Goal: Task Accomplishment & Management: Manage account settings

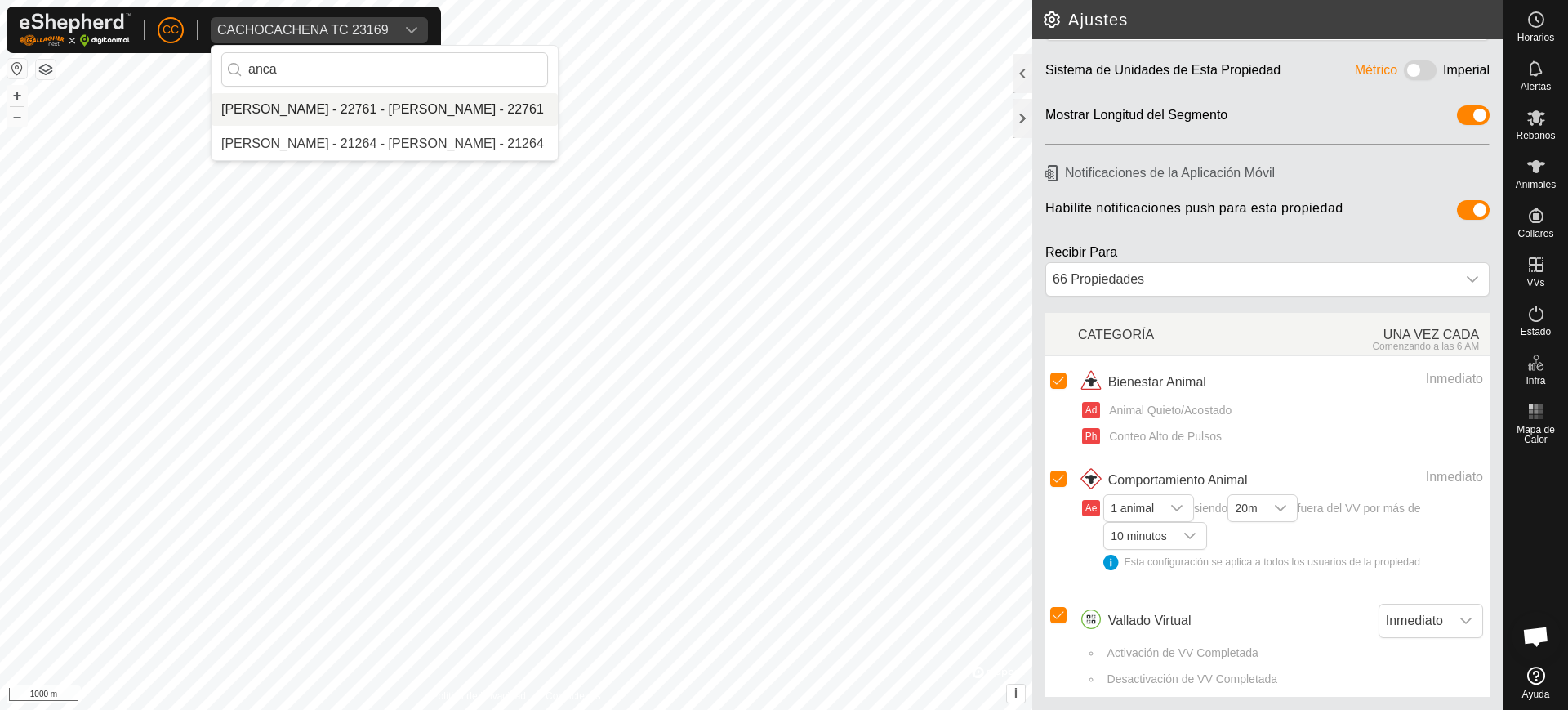
type input "anca"
click at [350, 107] on li "Anca [PERSON_NAME] - 22761 - Anca [PERSON_NAME] - 22761" at bounding box center [384, 109] width 346 height 33
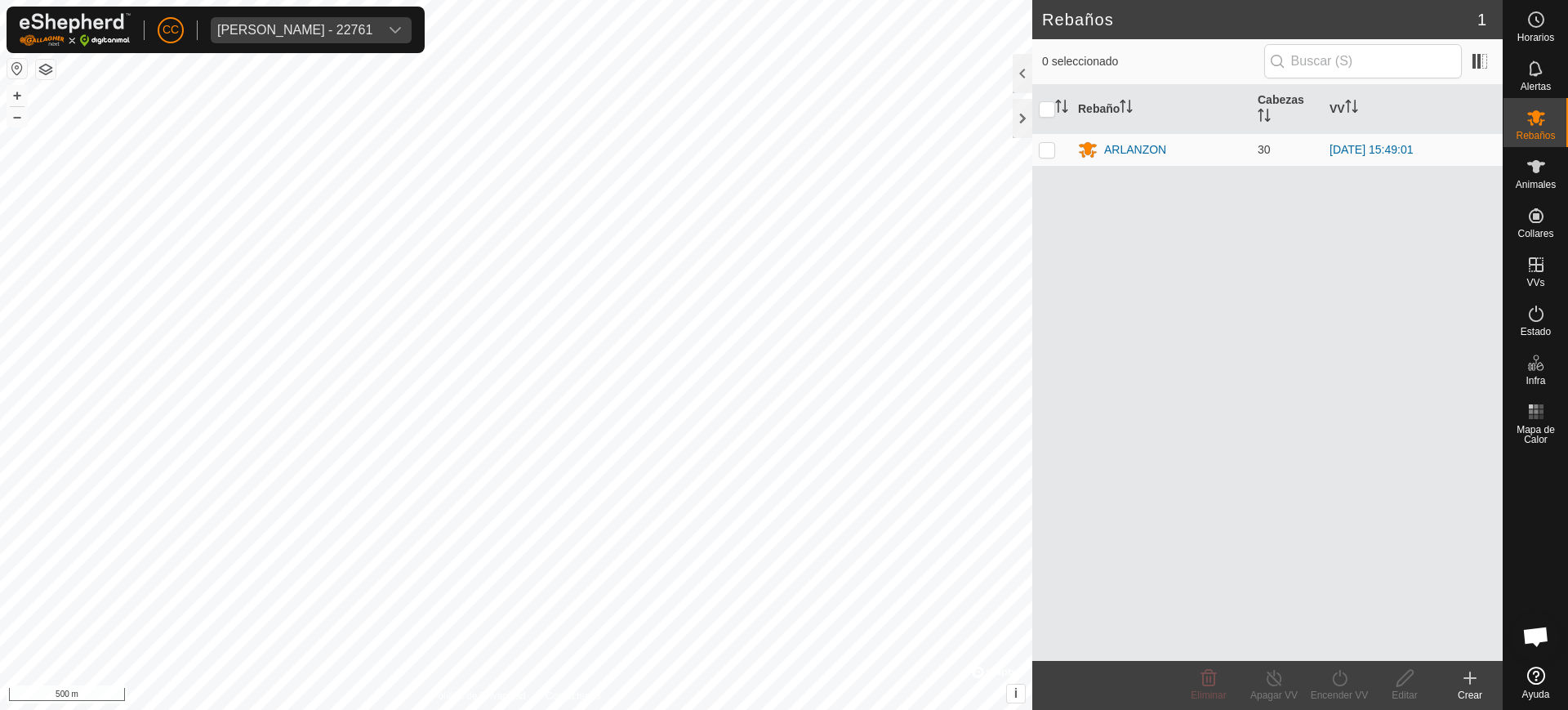
click at [12, 67] on button "button" at bounding box center [17, 68] width 20 height 20
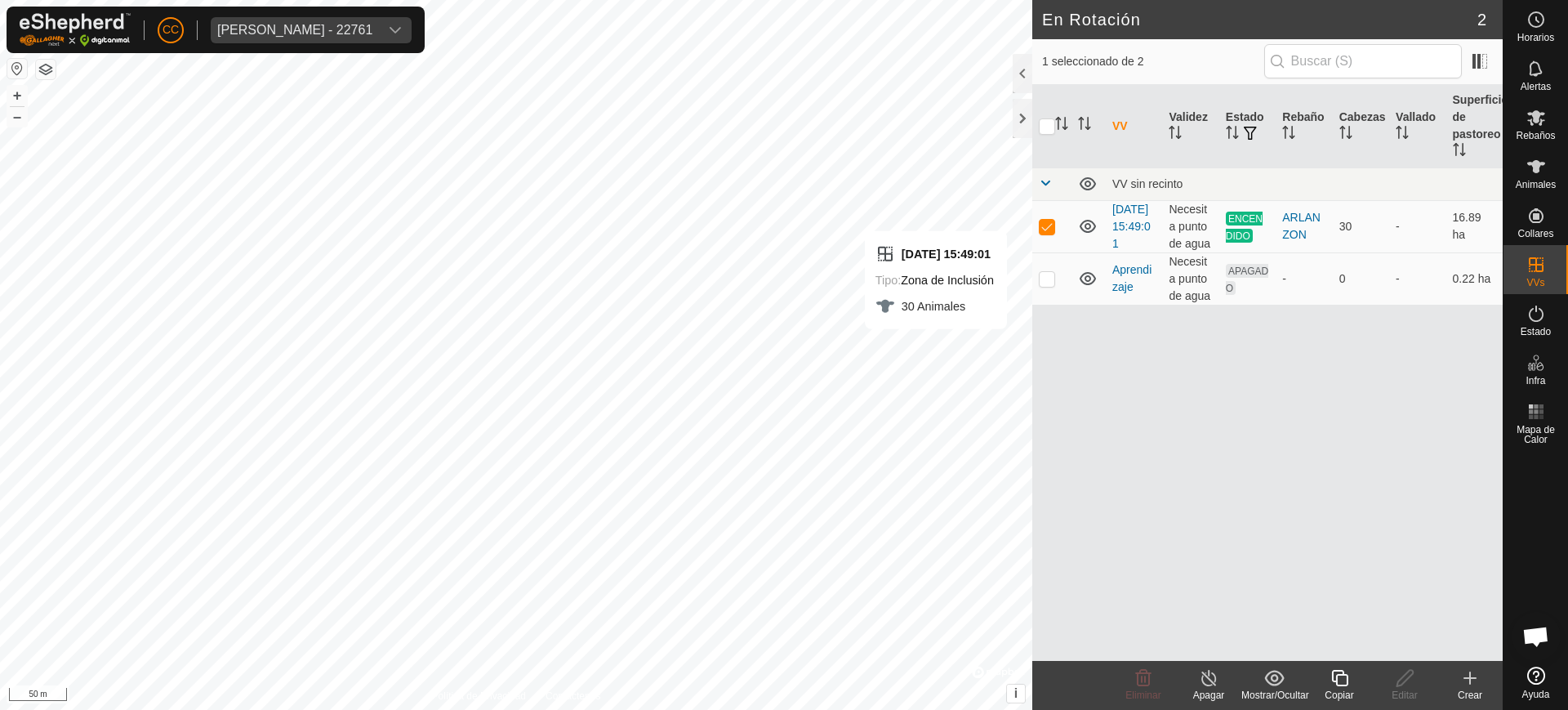
click at [1347, 687] on div "Copiar" at bounding box center [1339, 695] width 65 height 15
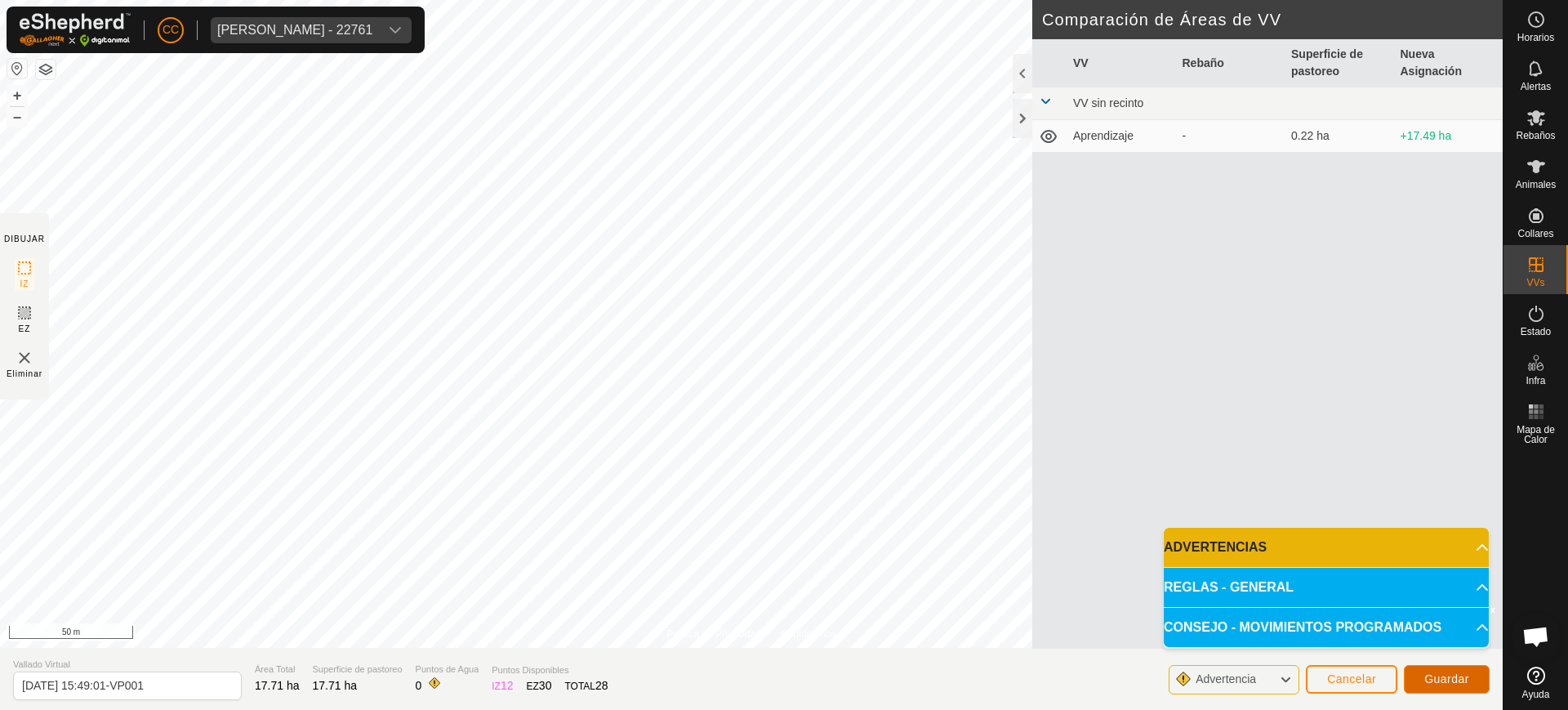
click at [1451, 675] on span "Guardar" at bounding box center [1446, 679] width 45 height 13
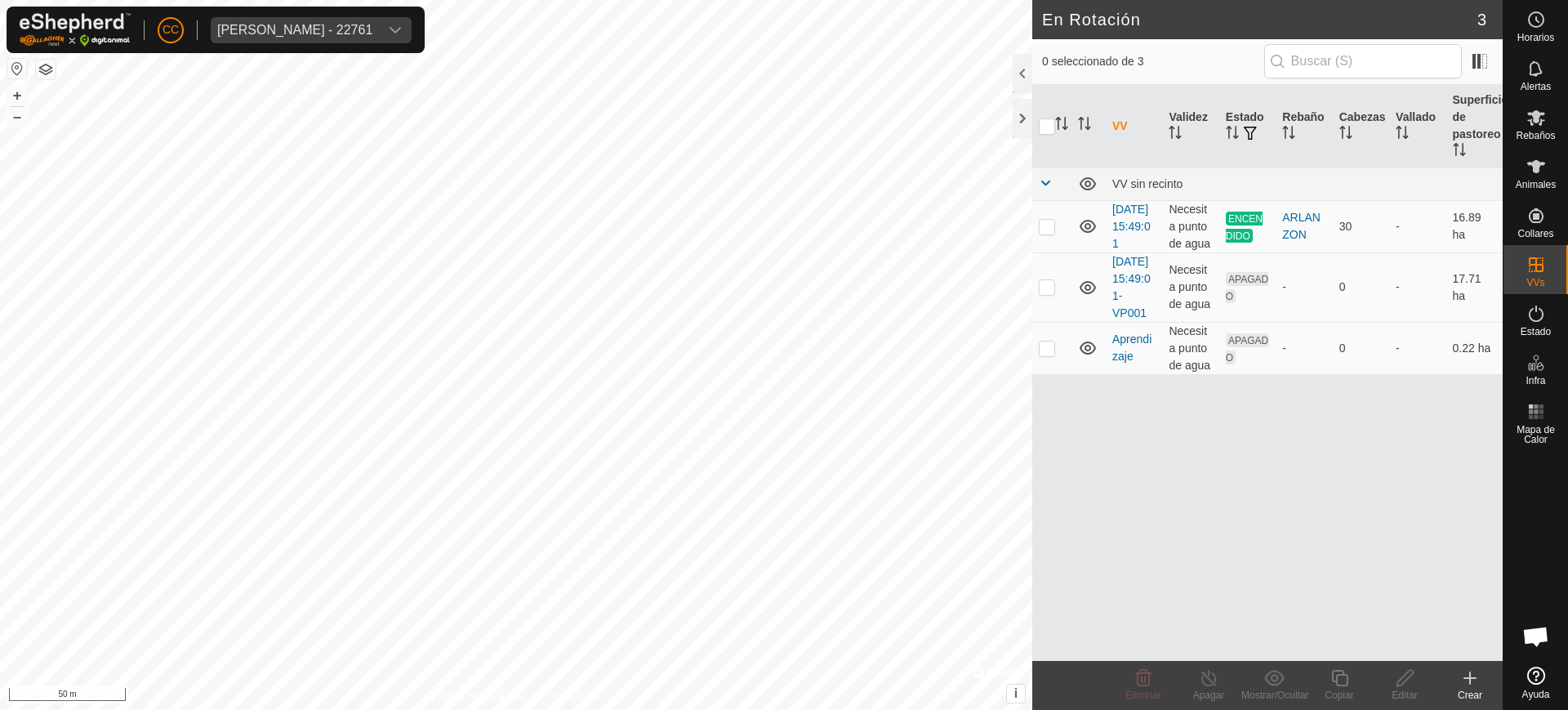
checkbox input "true"
click at [1393, 691] on div "Editar" at bounding box center [1404, 695] width 65 height 15
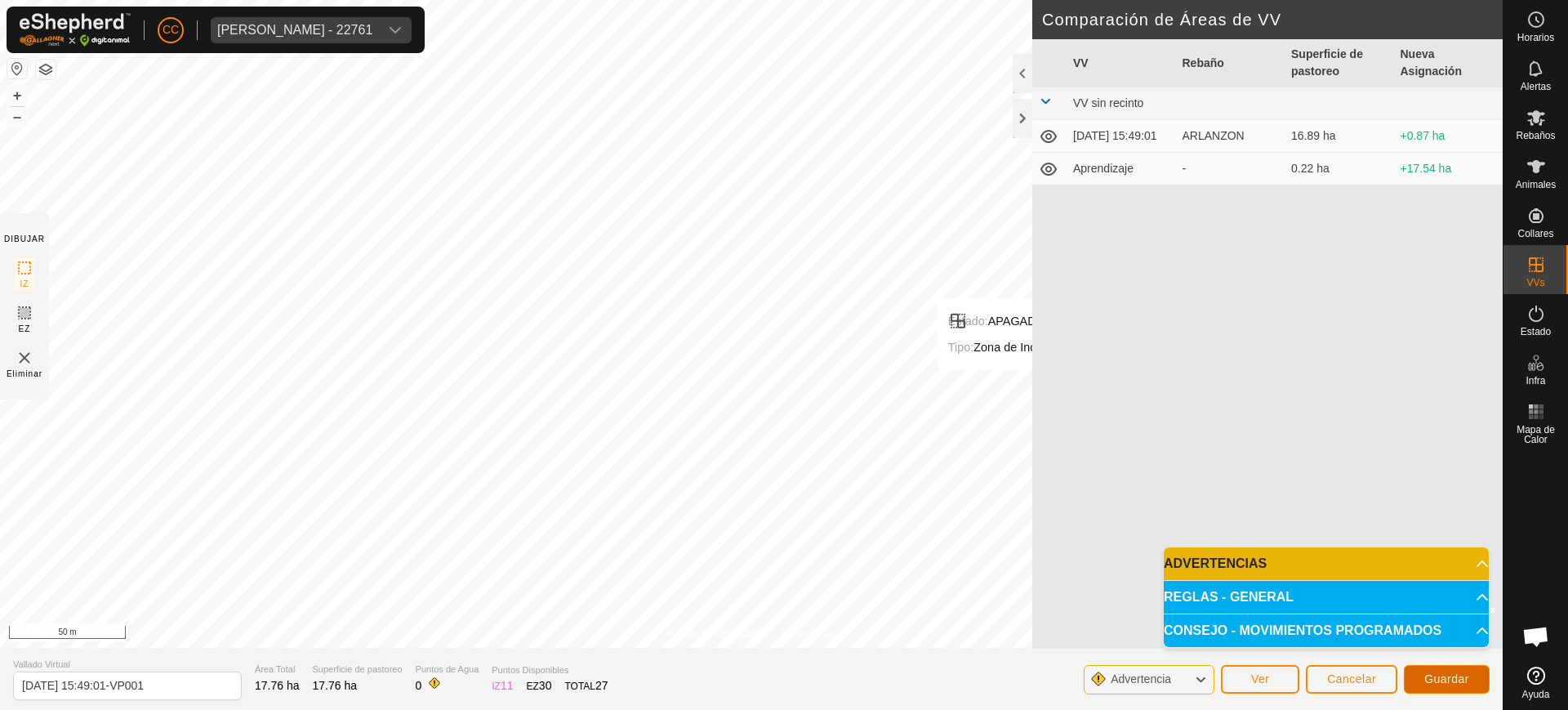
click at [1444, 677] on span "Guardar" at bounding box center [1446, 679] width 45 height 13
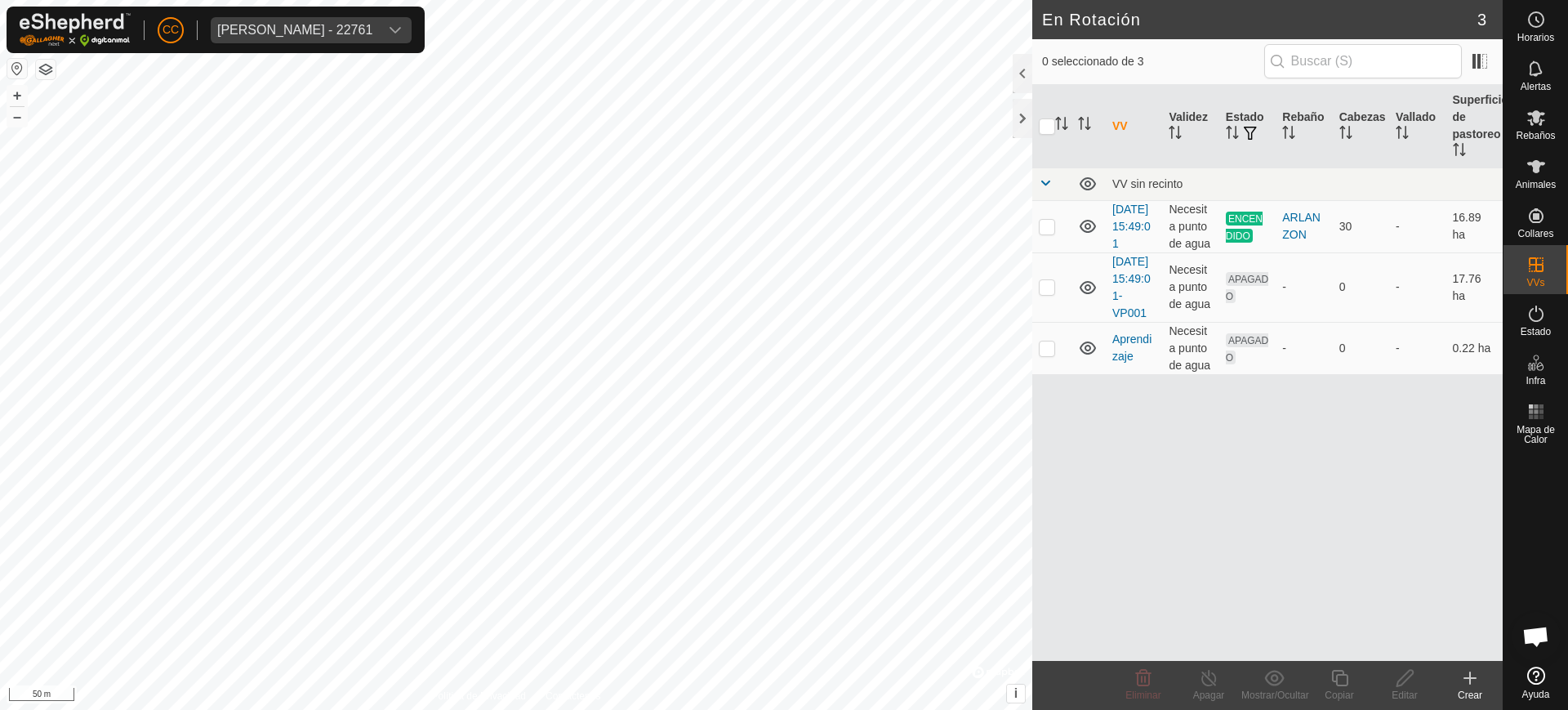
click at [423, 36] on div "CC Anca Sanda Bercian - 22761 Horarios Alertas Rebaños Animales Collares VVs Es…" at bounding box center [784, 355] width 1568 height 710
click at [404, 0] on html "CC Anca Sanda Bercian - 22761 Horarios Alertas Rebaños Animales Collares VVs Es…" at bounding box center [784, 355] width 1568 height 710
click at [264, 24] on div "[PERSON_NAME] - 22761" at bounding box center [294, 30] width 156 height 13
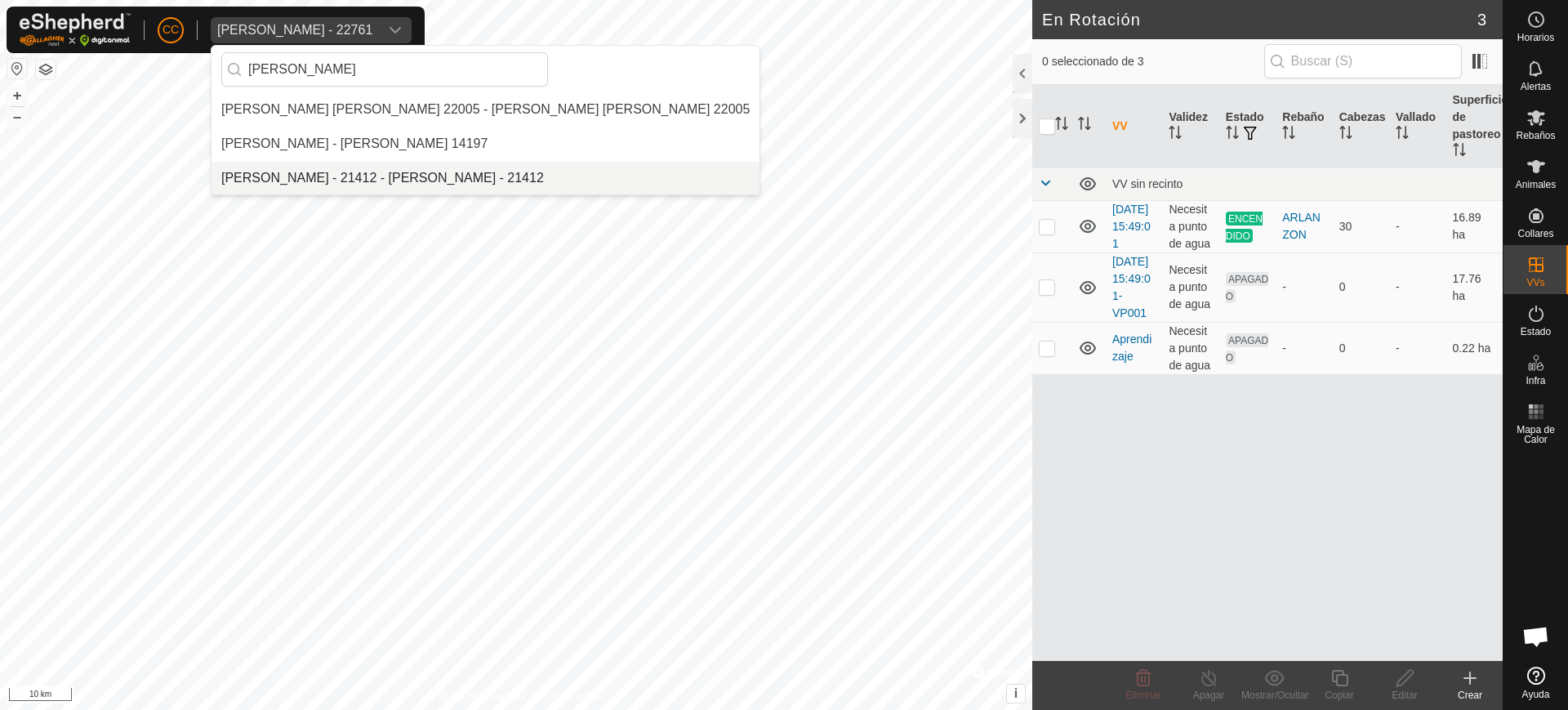
type input "maria isa"
click at [379, 163] on li "[PERSON_NAME] - 21412 - [PERSON_NAME] - 21412" at bounding box center [485, 177] width 548 height 33
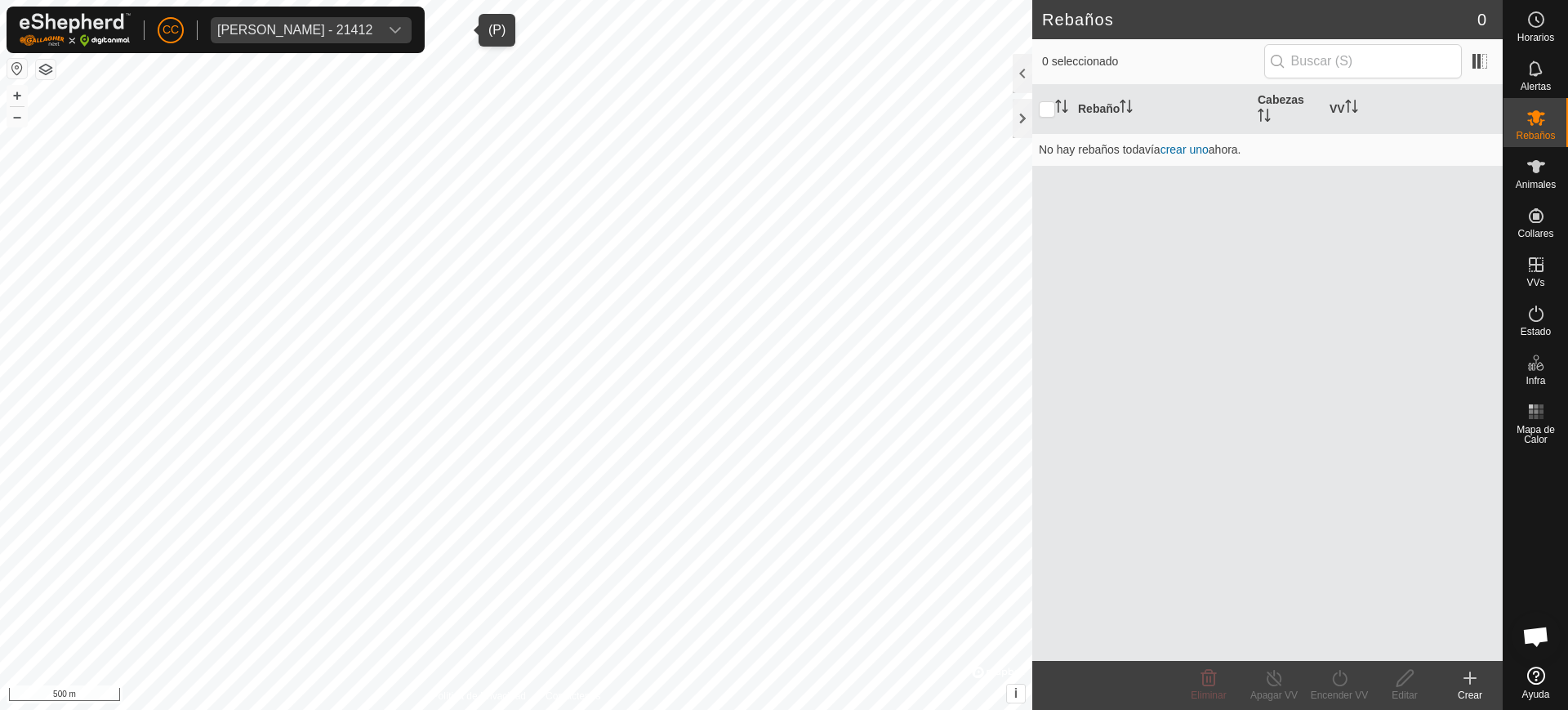
click at [22, 69] on button "button" at bounding box center [17, 68] width 20 height 20
click at [15, 68] on button "button" at bounding box center [17, 68] width 20 height 20
click at [20, 70] on button "button" at bounding box center [17, 68] width 20 height 20
drag, startPoint x: 19, startPoint y: 98, endPoint x: 16, endPoint y: 124, distance: 26.2
click at [17, 99] on button "+" at bounding box center [17, 95] width 20 height 20
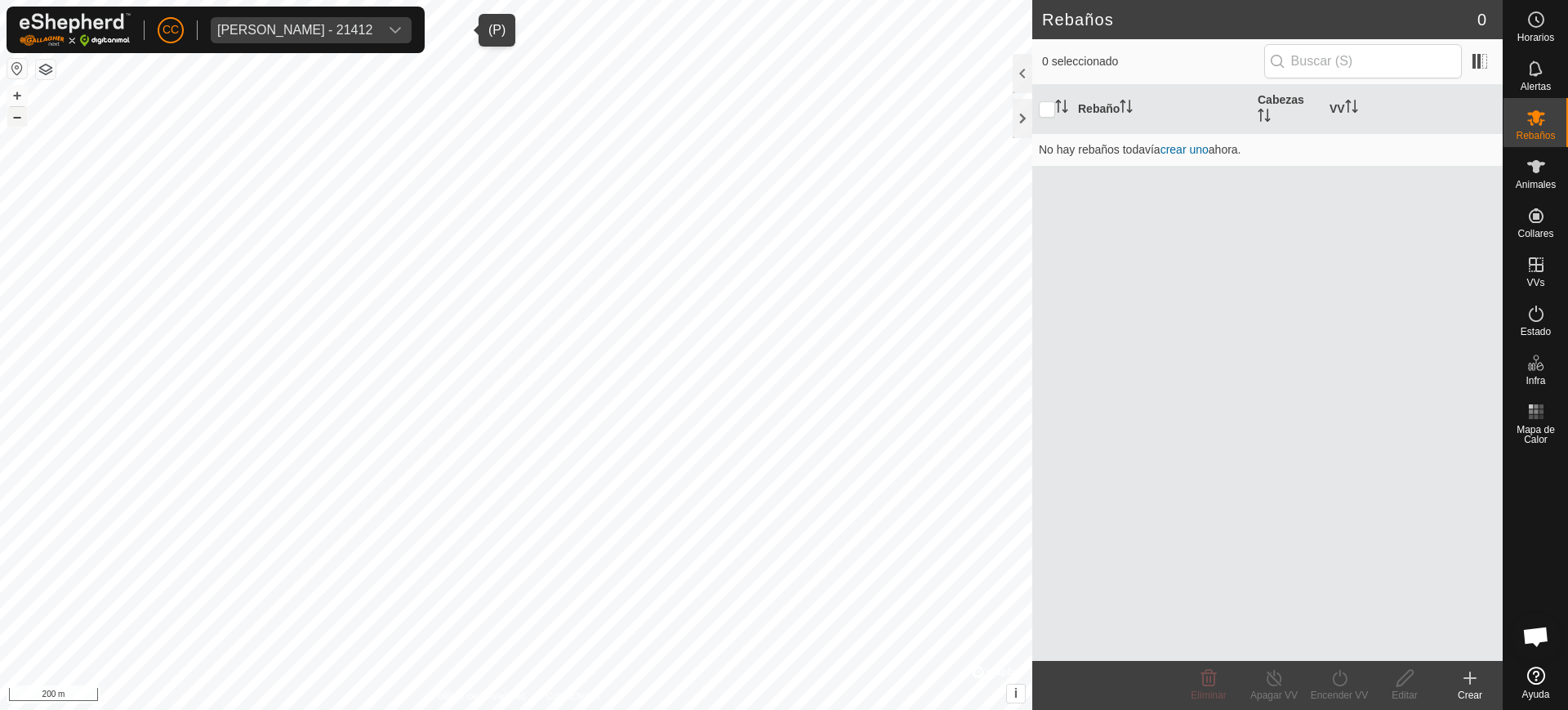
click at [19, 119] on button "–" at bounding box center [17, 116] width 20 height 20
click at [19, 120] on button "–" at bounding box center [17, 116] width 20 height 20
click at [20, 123] on button "–" at bounding box center [17, 116] width 20 height 20
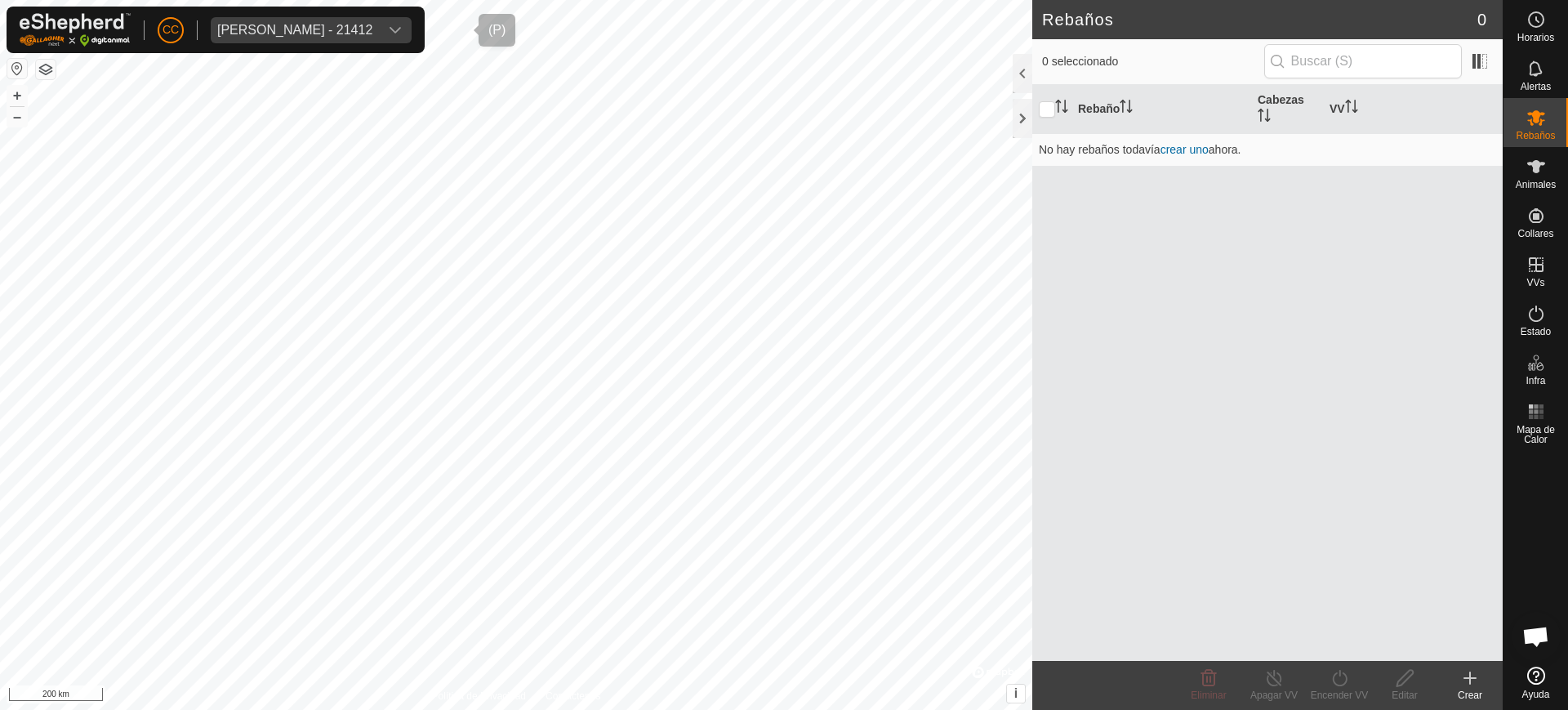
click at [246, 24] on div "Maria Isabel Gomez Martinez - 21412" at bounding box center [294, 30] width 156 height 13
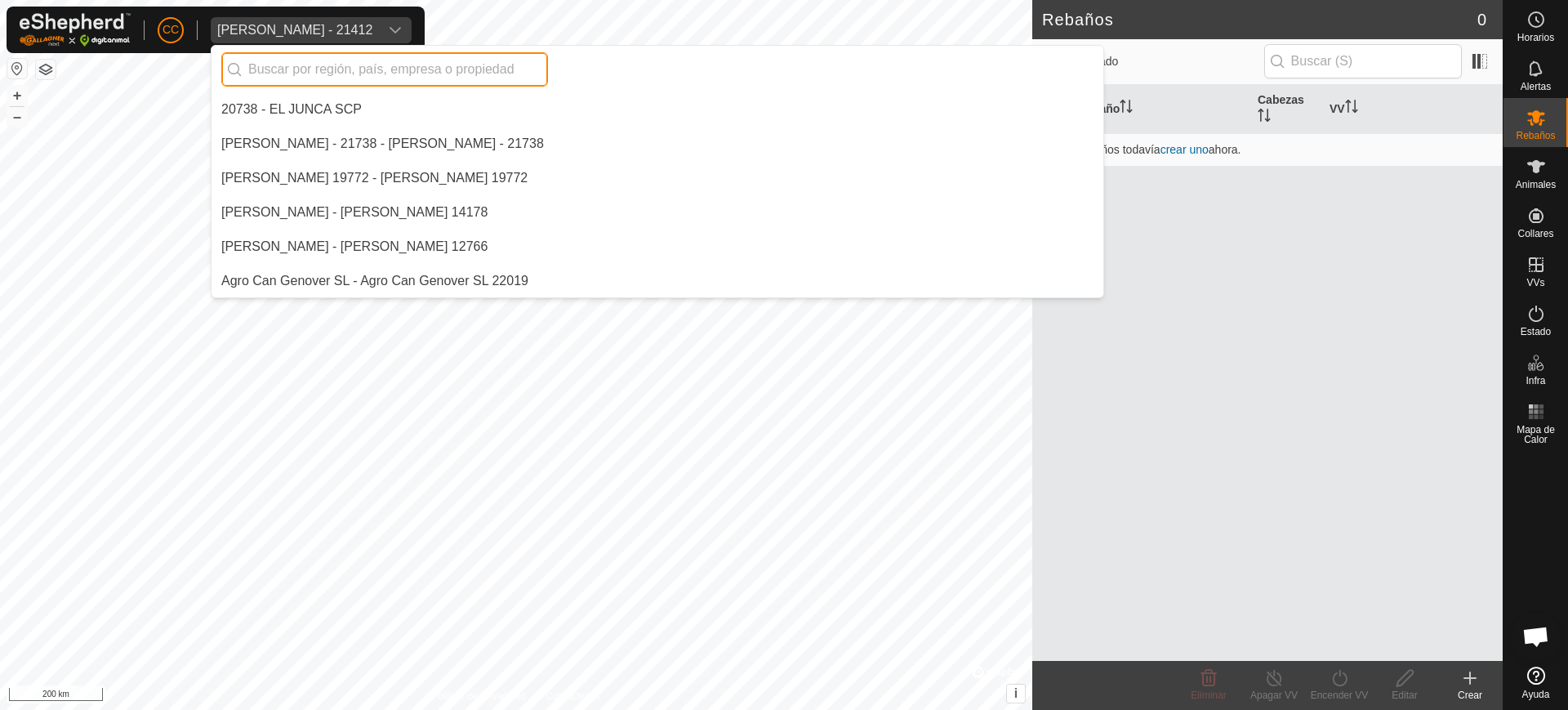
scroll to position [9911, 0]
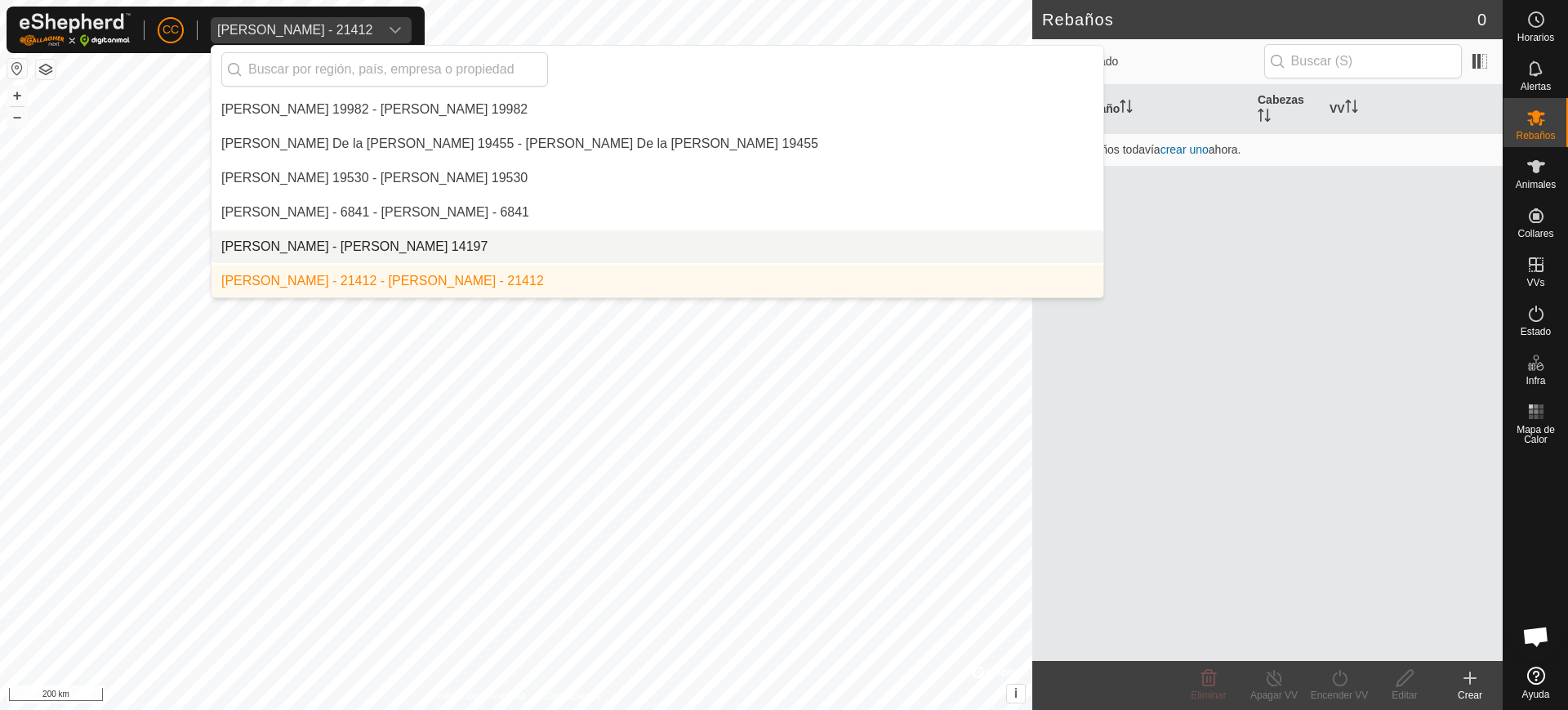
click at [305, 241] on li "[PERSON_NAME] - [PERSON_NAME] 14197" at bounding box center [657, 246] width 892 height 33
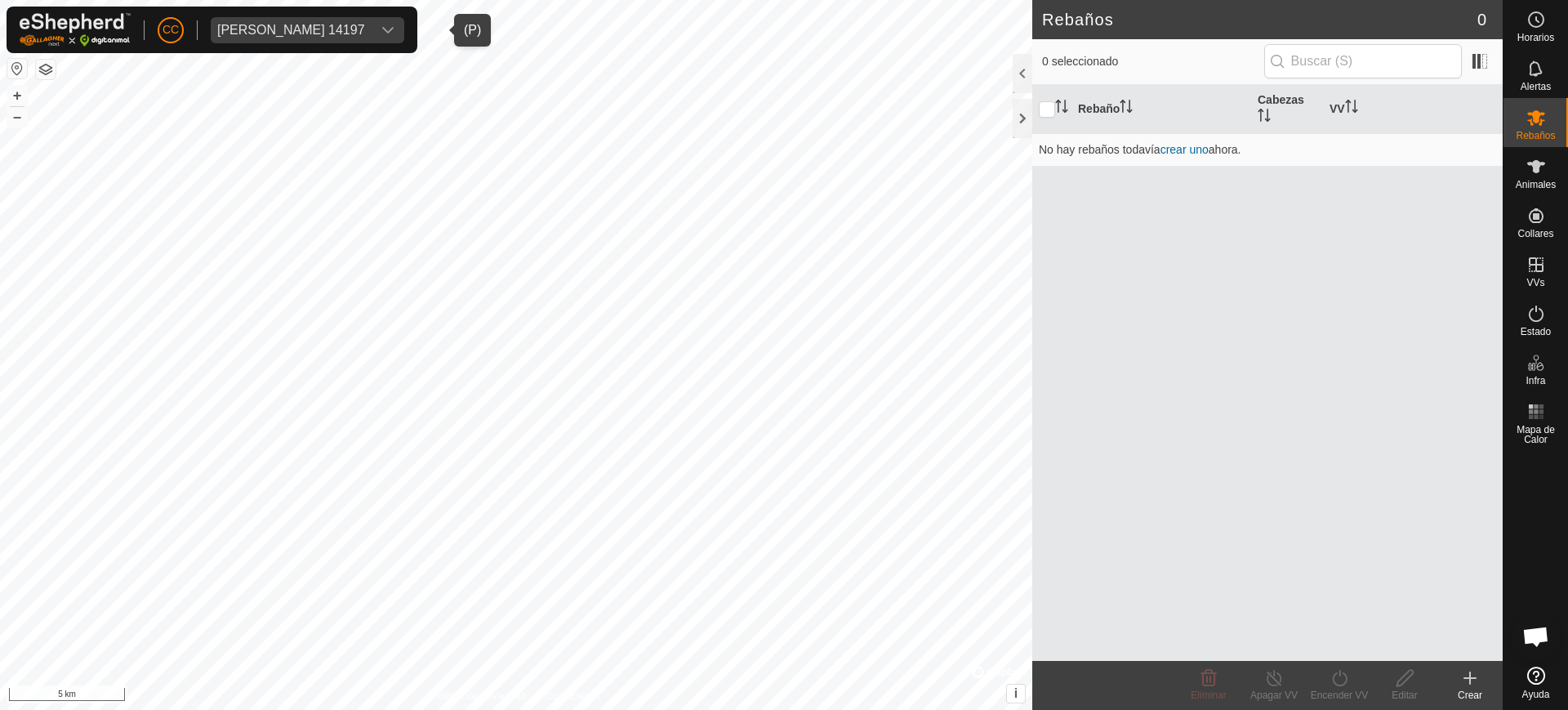
click at [327, 22] on span "Maria Isabel Alava Basabe 14197" at bounding box center [290, 30] width 161 height 26
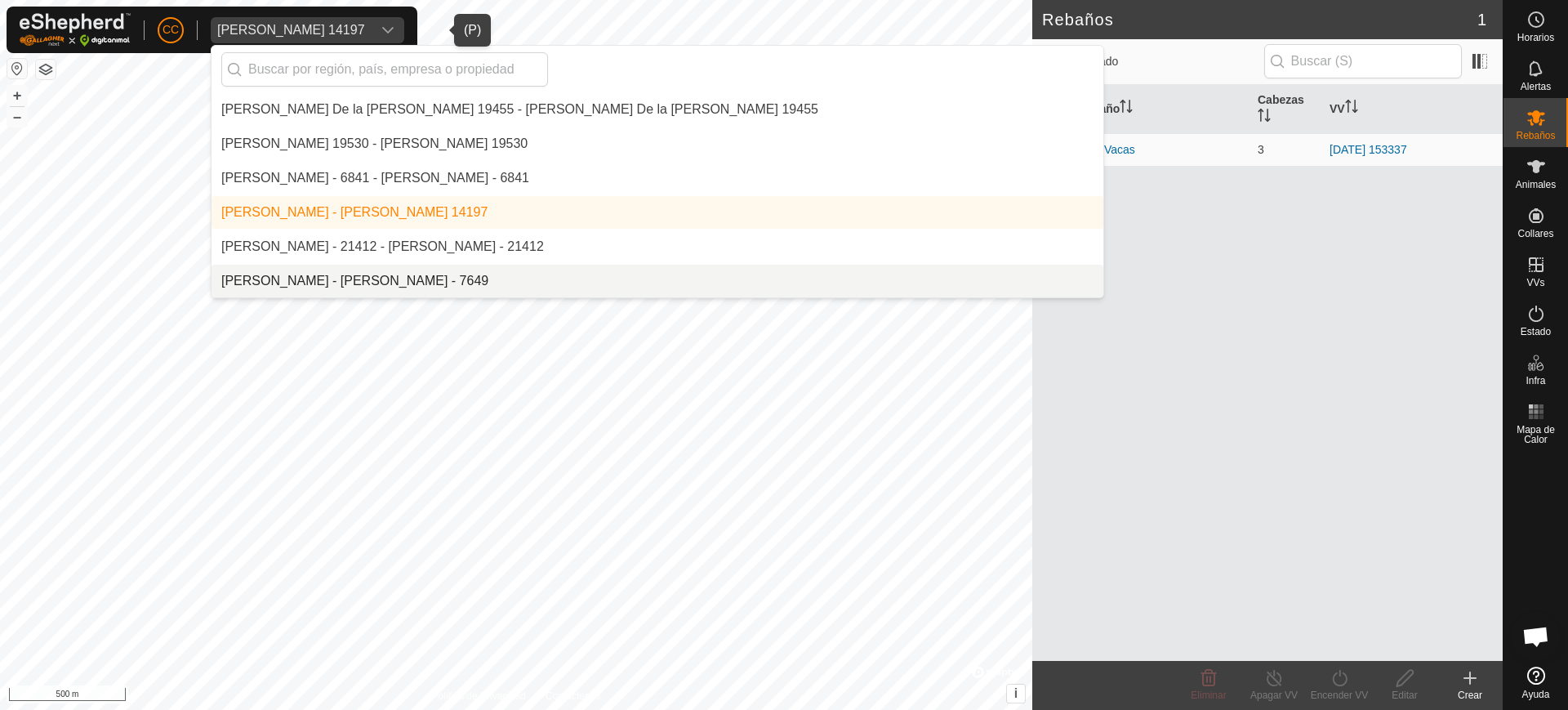
scroll to position [9980, 0]
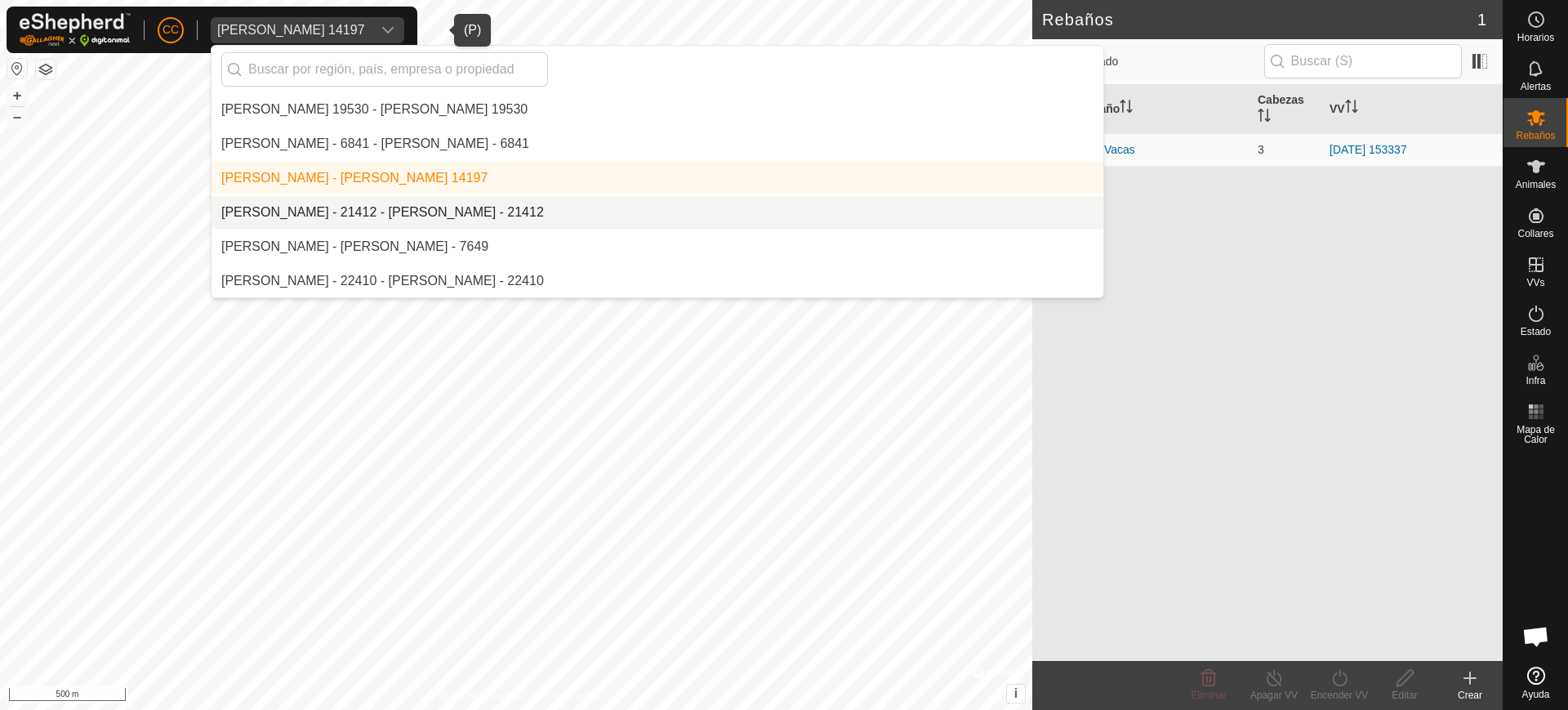
click at [299, 209] on li "[PERSON_NAME] - 21412 - [PERSON_NAME] - 21412" at bounding box center [657, 212] width 892 height 33
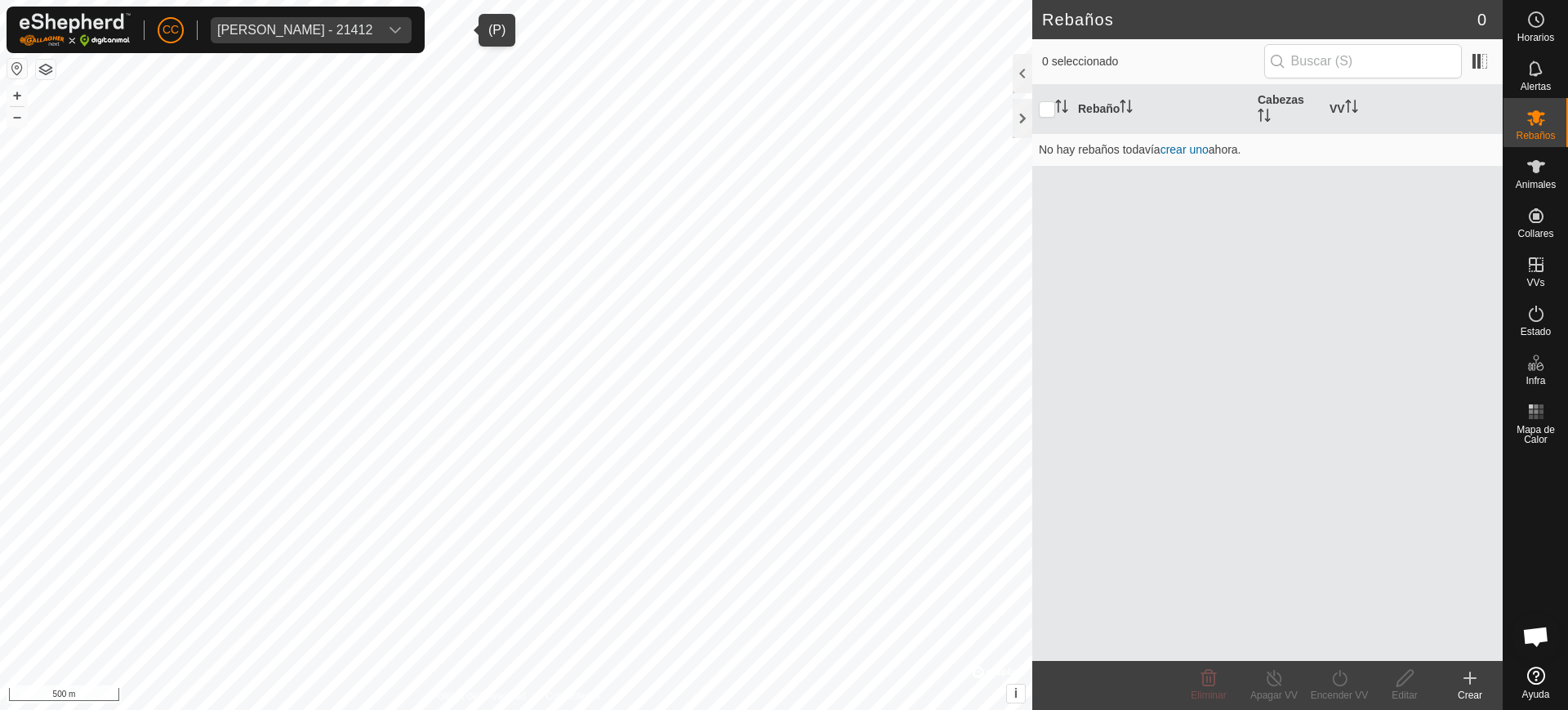
click at [307, 31] on div "Maria Isabel Gomez Martinez - 21412" at bounding box center [294, 30] width 156 height 13
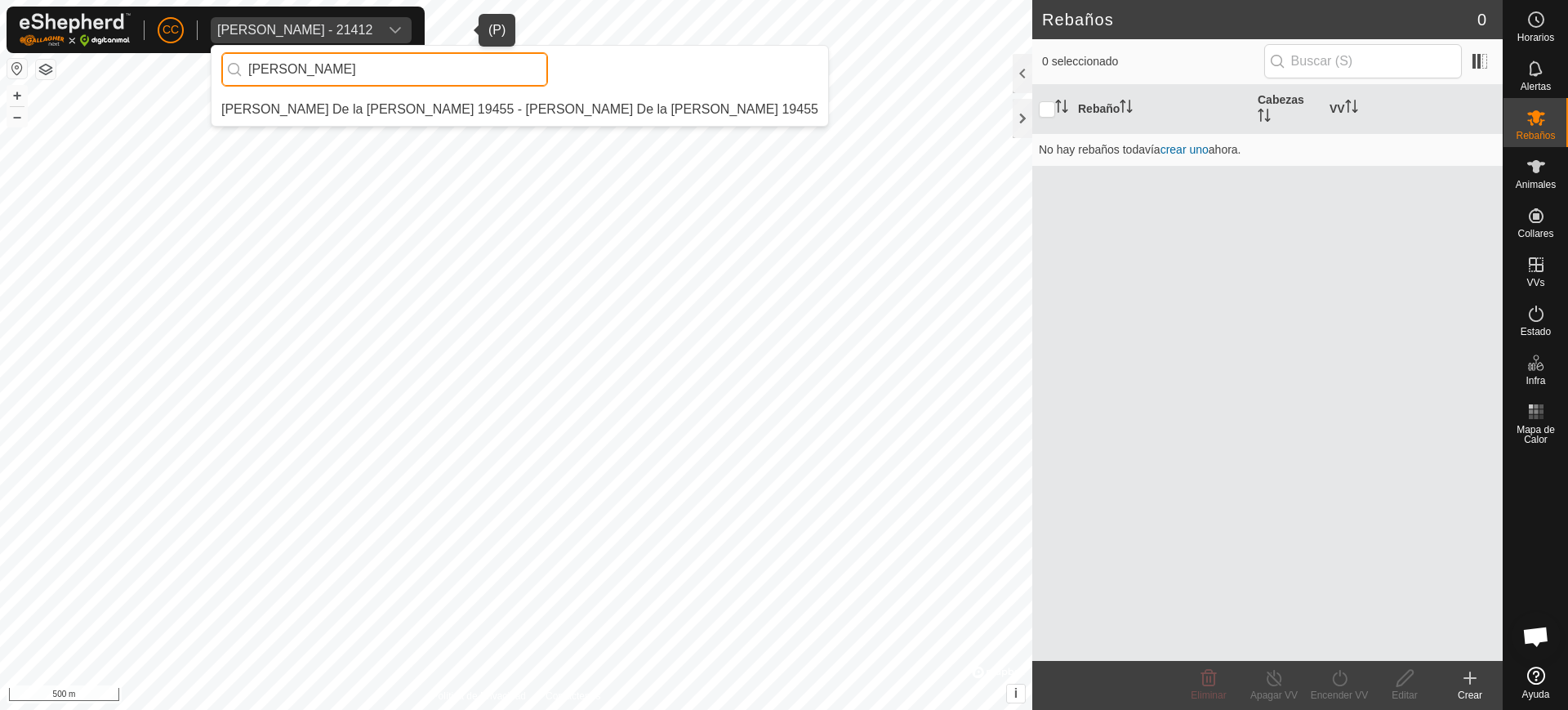
scroll to position [0, 0]
type input "maria es"
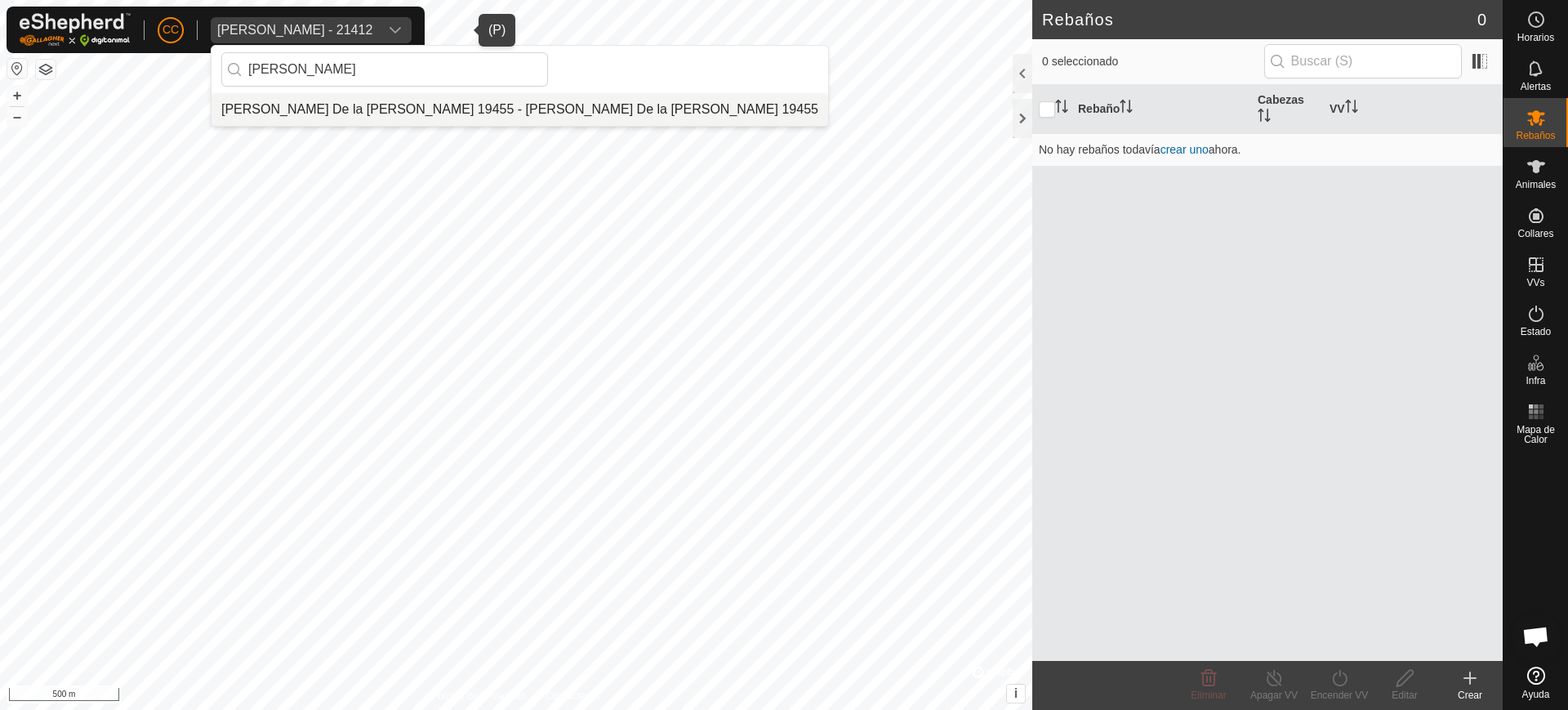
click at [403, 108] on li "[PERSON_NAME] De la cruz Caselles 19455 - [PERSON_NAME] Caselles 19455" at bounding box center [520, 109] width 617 height 33
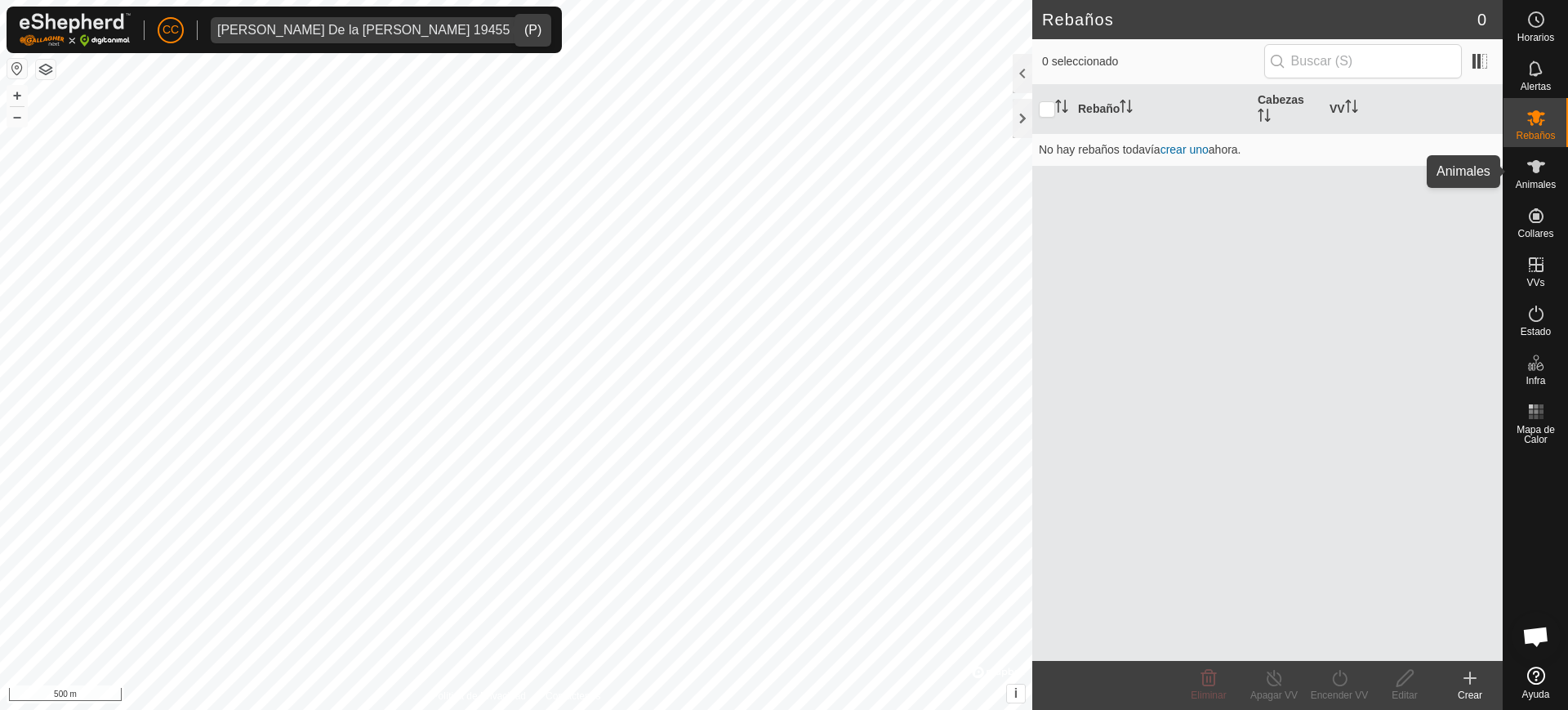
click at [1535, 183] on span "Animales" at bounding box center [1535, 185] width 40 height 9
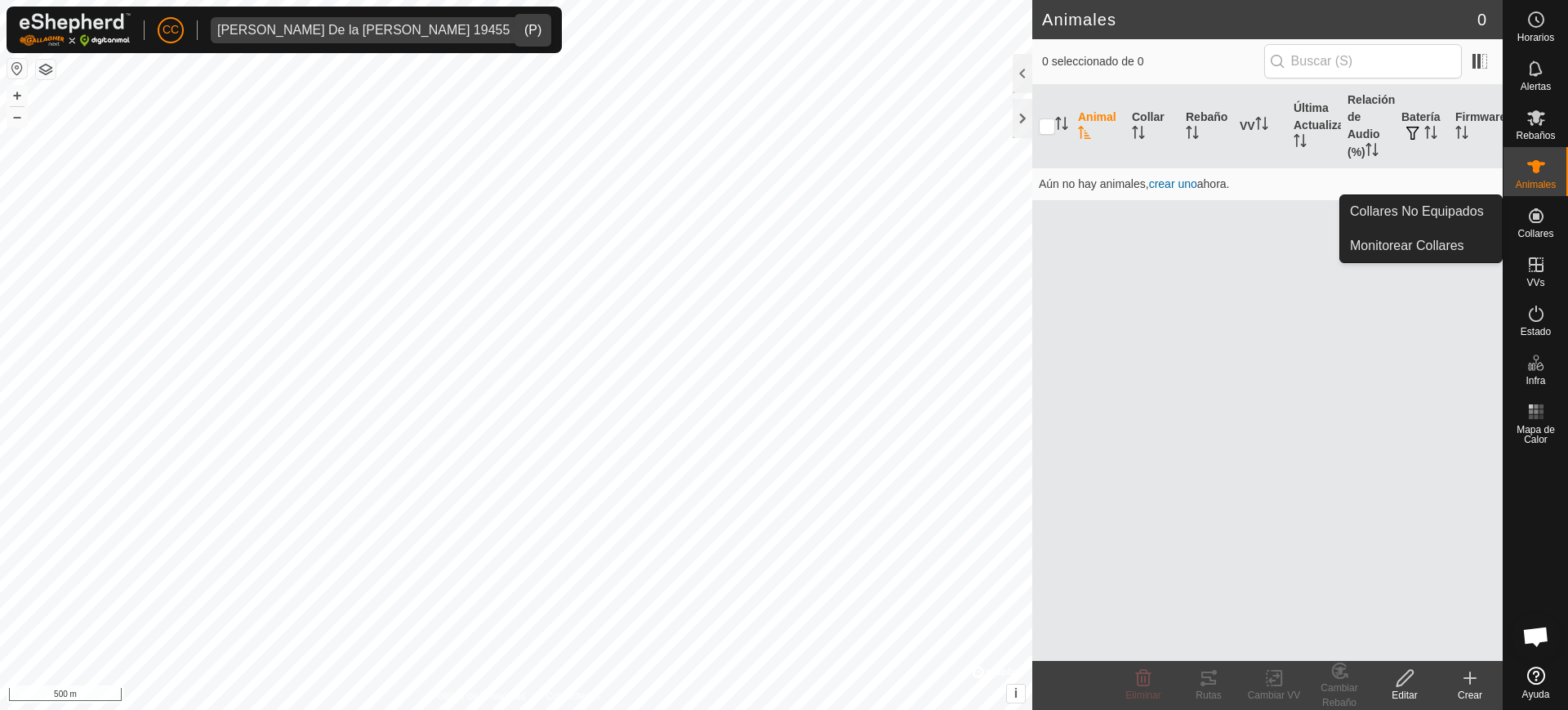
click at [1534, 220] on icon at bounding box center [1535, 215] width 20 height 20
click at [1459, 202] on link "Collares No Equipados" at bounding box center [1420, 211] width 161 height 33
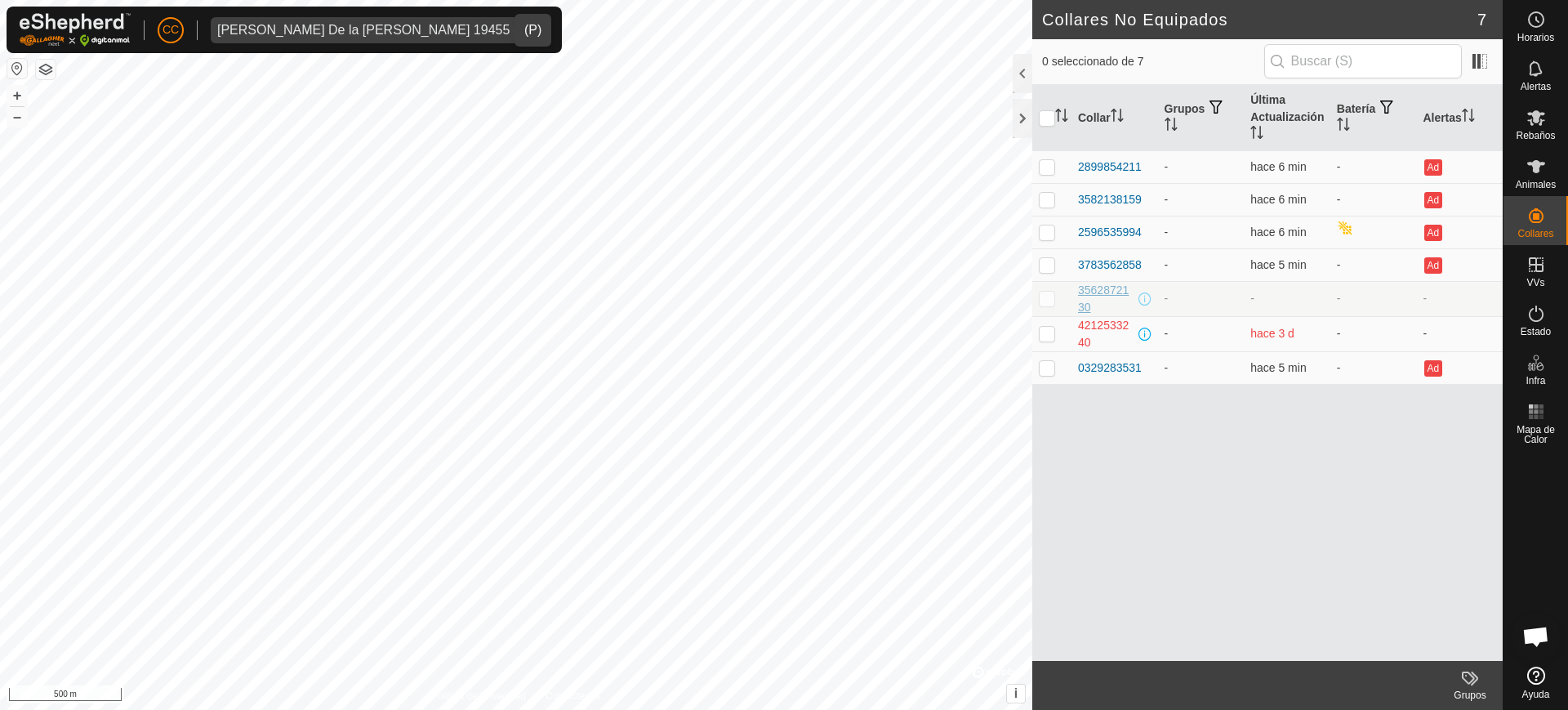
click at [1098, 297] on div "3562872130" at bounding box center [1106, 299] width 58 height 34
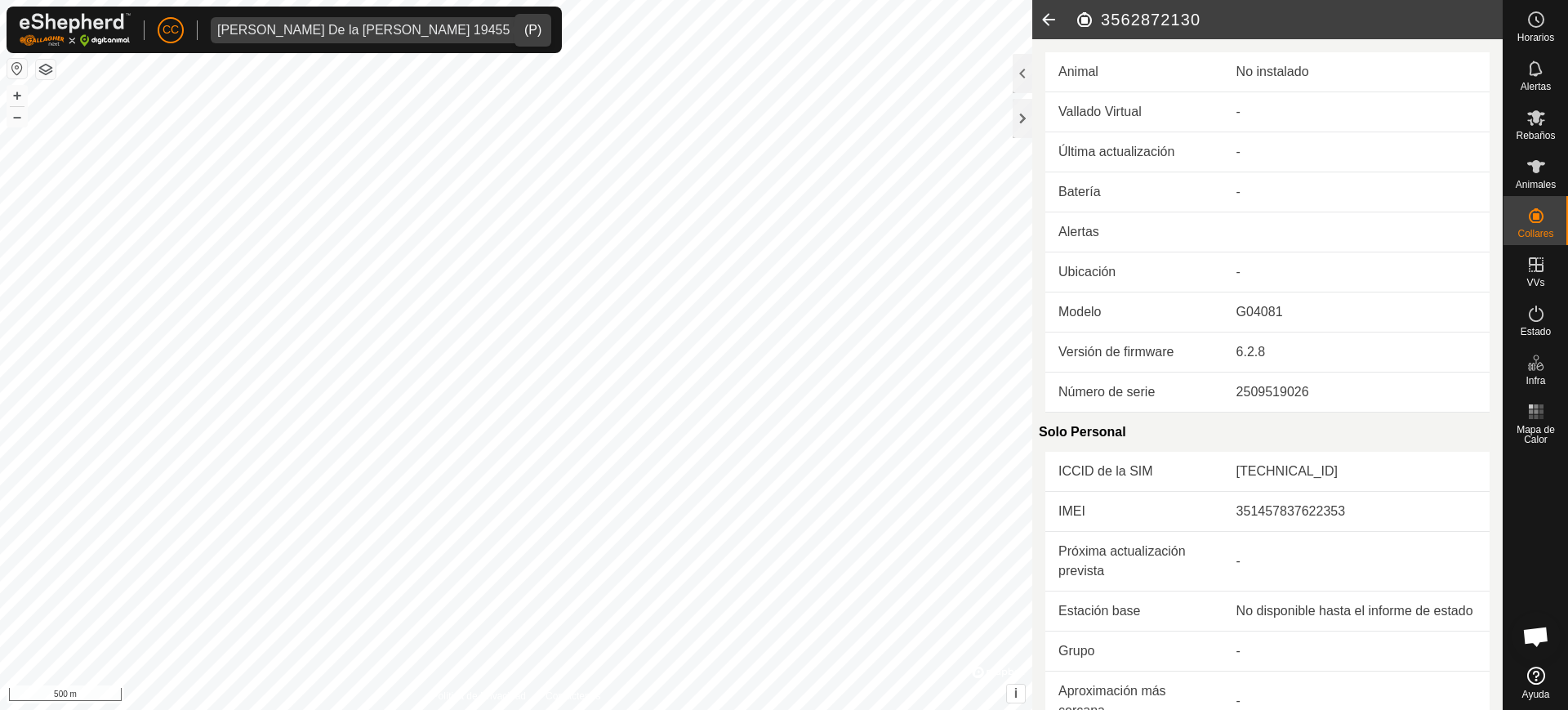
click at [277, 21] on span "Maria Esperanza De la cruz Caselles 19455" at bounding box center [363, 30] width 305 height 26
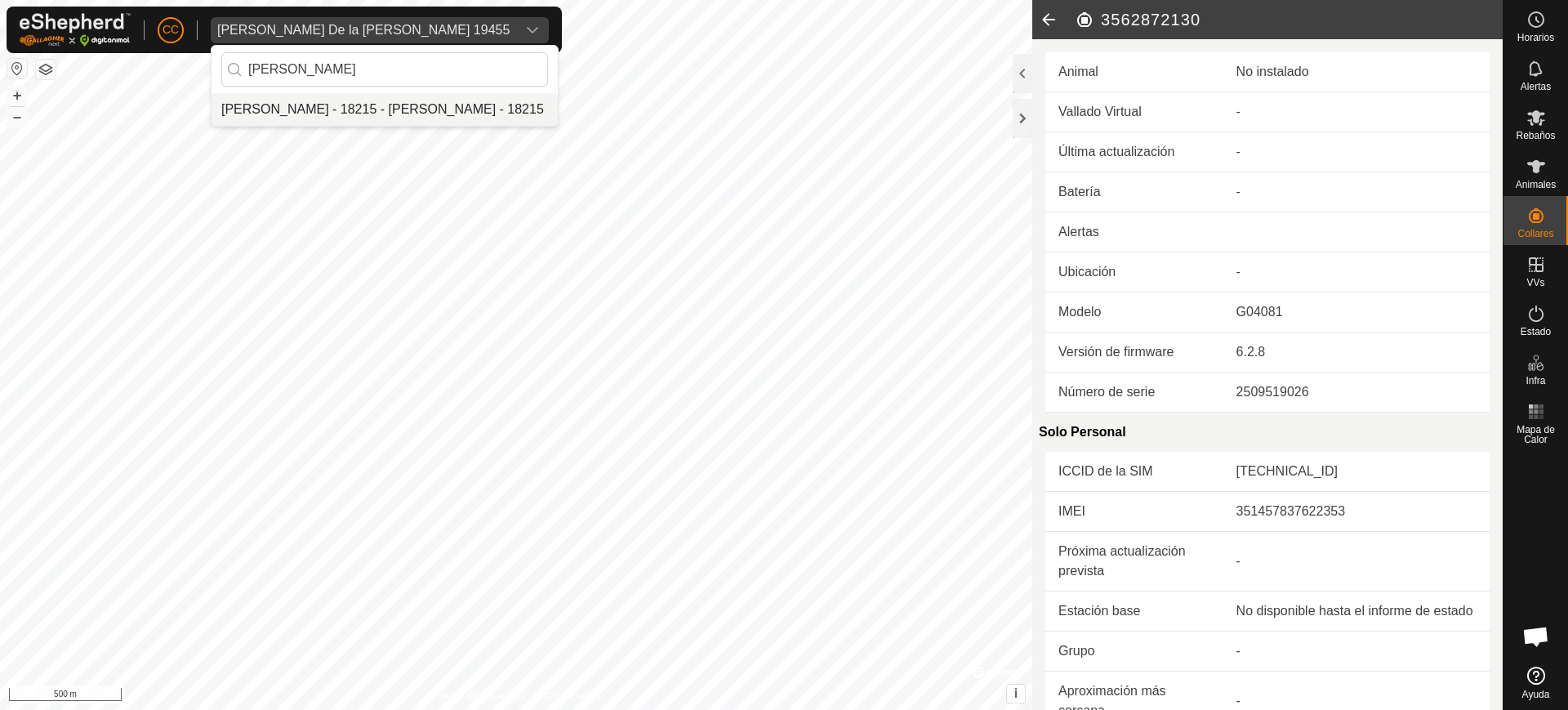
type input "joseba"
click at [358, 116] on li "[PERSON_NAME] - 18215 - [PERSON_NAME] - 18215" at bounding box center [384, 109] width 346 height 33
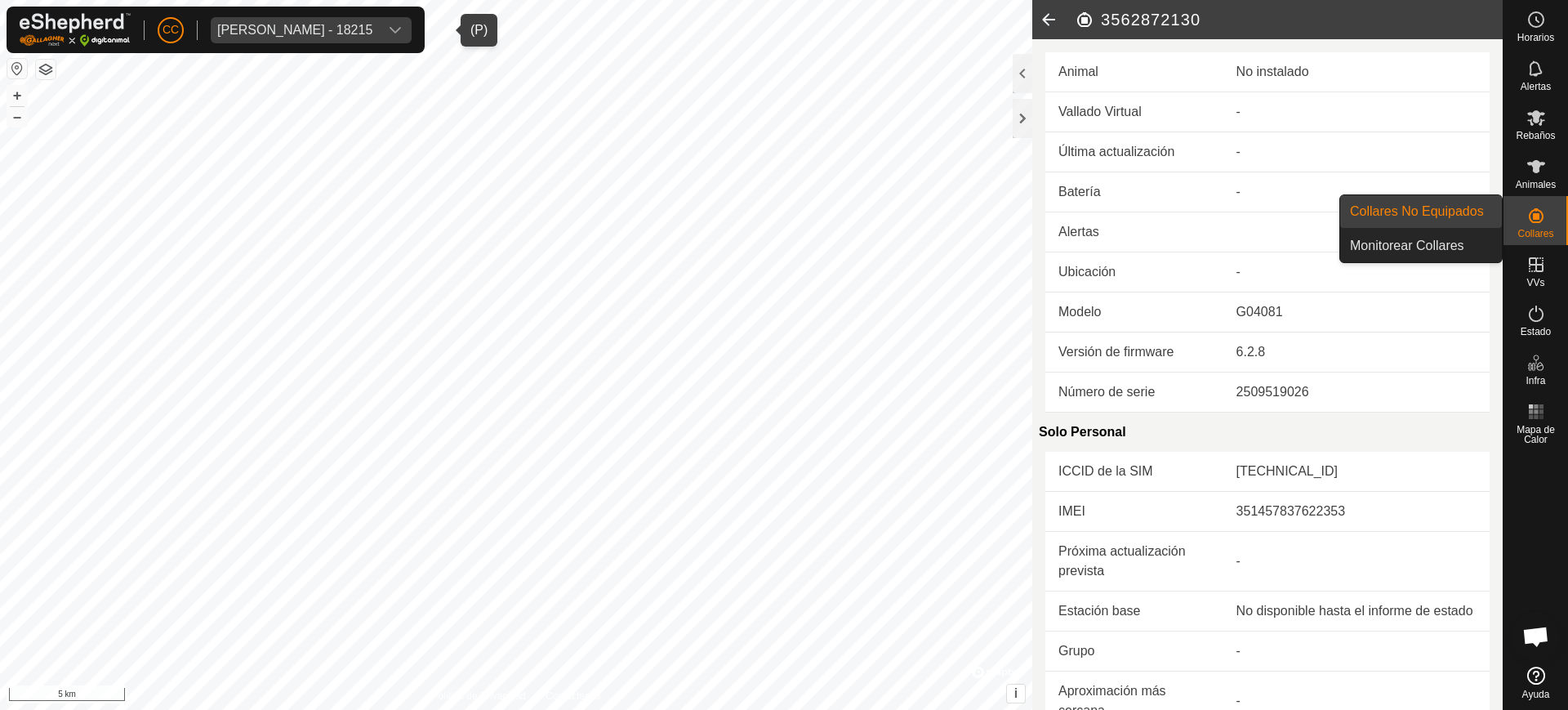
click at [1538, 220] on icon at bounding box center [1535, 215] width 20 height 20
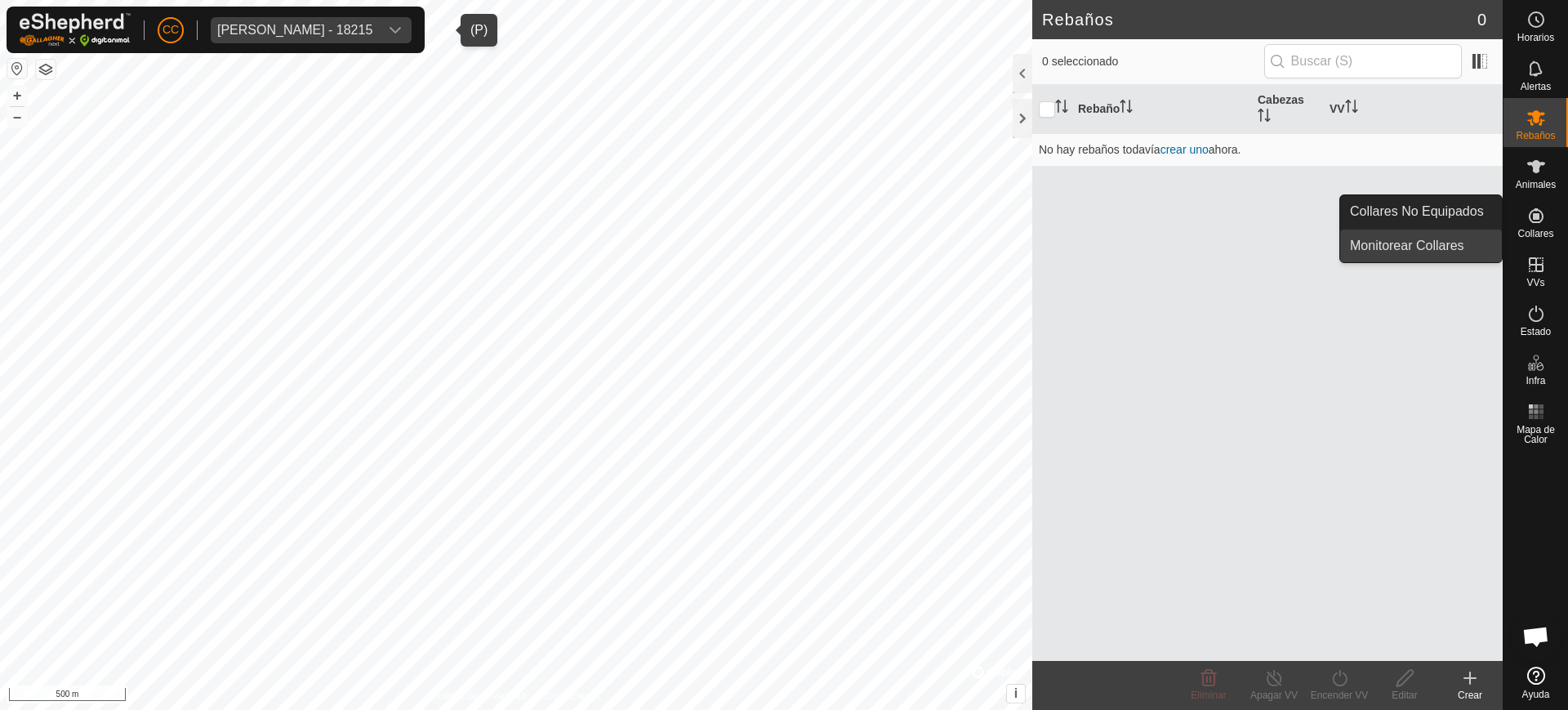
click at [1487, 232] on link "Monitorear Collares" at bounding box center [1420, 245] width 161 height 33
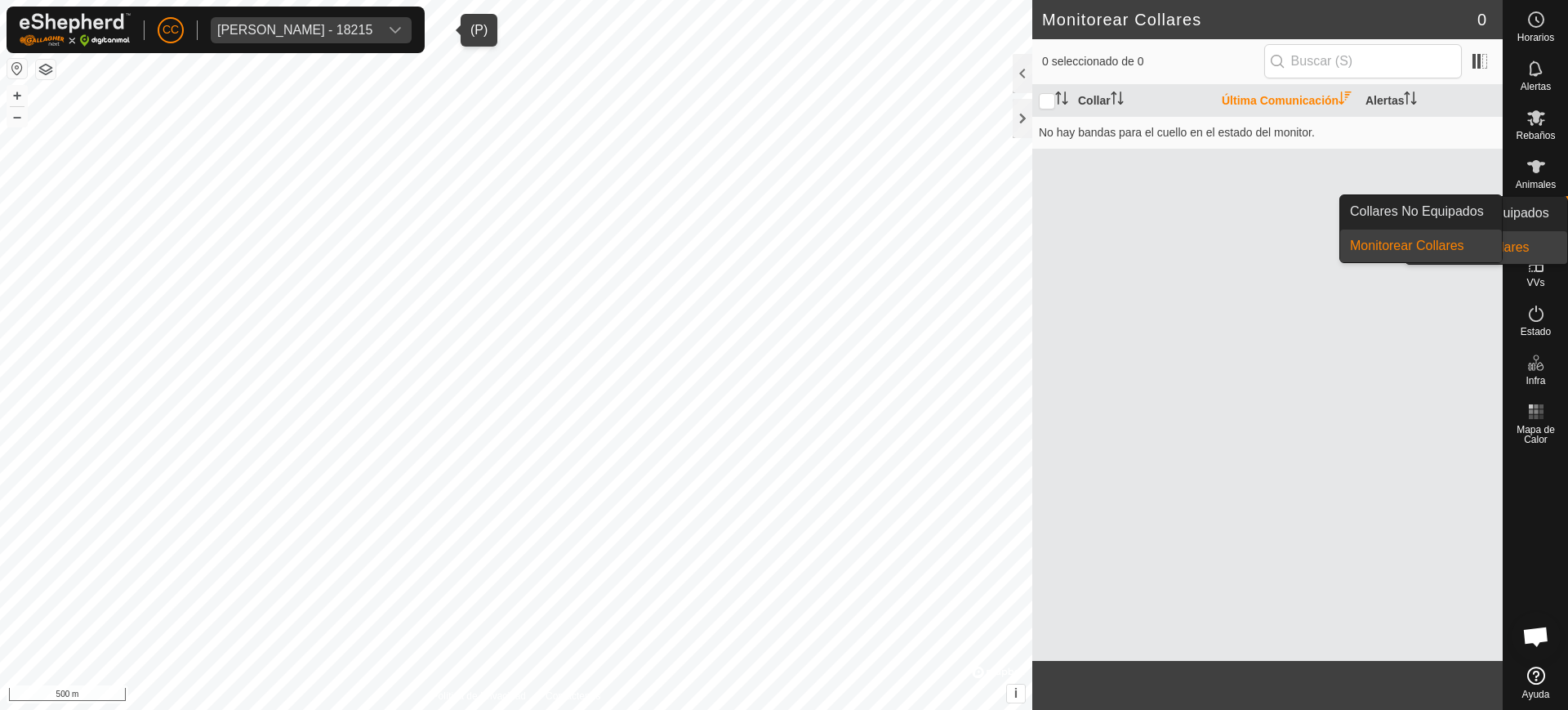
click at [1522, 233] on span "Collares" at bounding box center [1535, 233] width 36 height 9
click at [1432, 214] on link "Collares No Equipados" at bounding box center [1420, 211] width 161 height 33
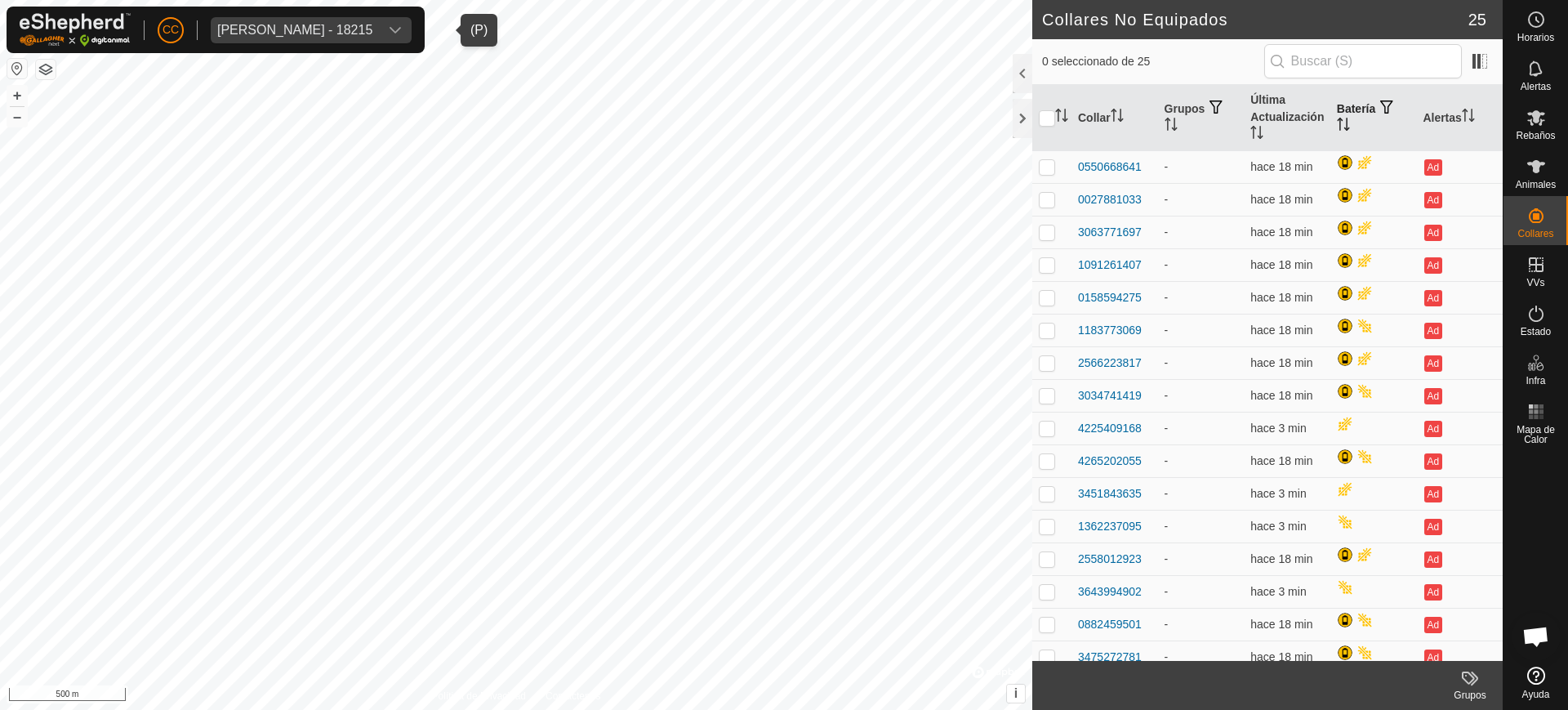
click at [1337, 121] on icon "Activar para ordenar" at bounding box center [1344, 124] width 13 height 13
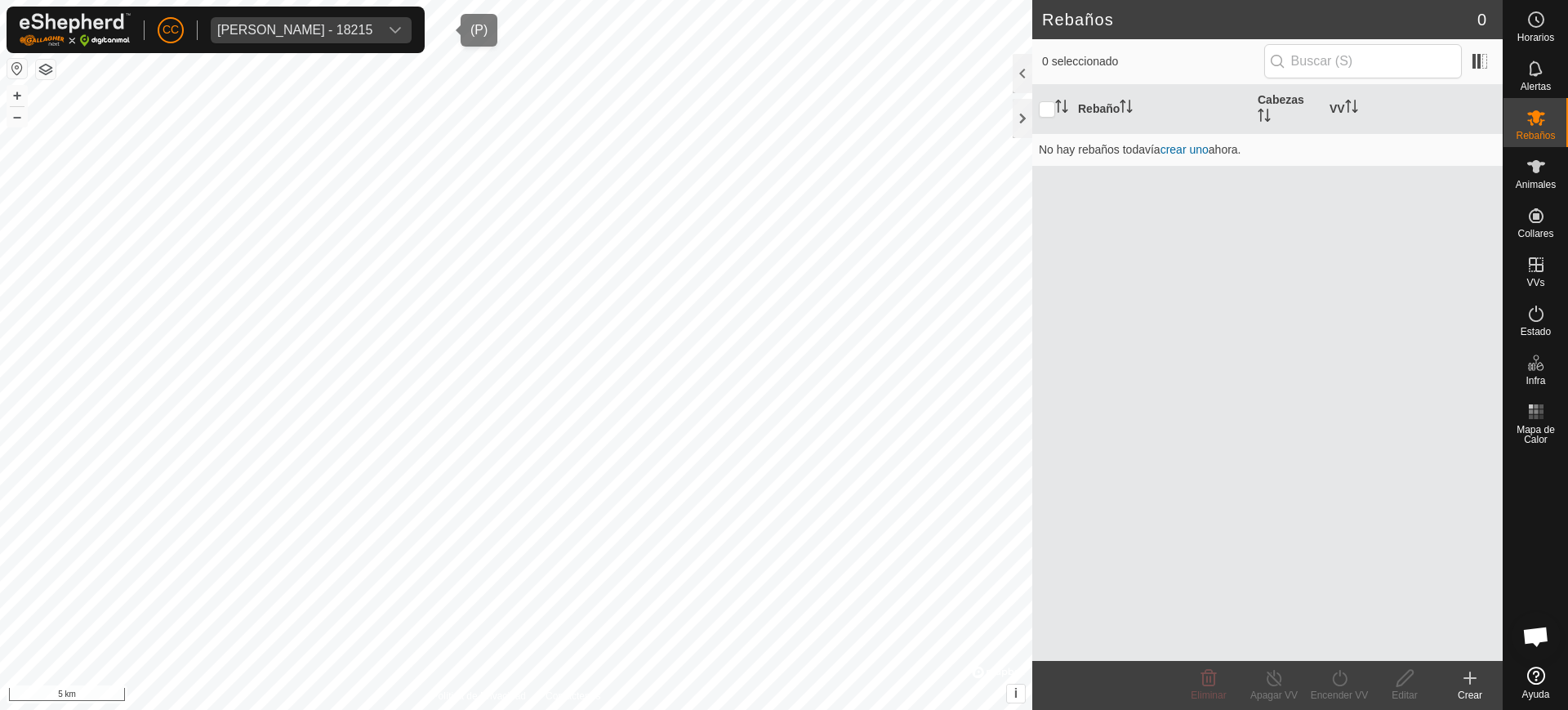
scroll to position [1300, 0]
click at [256, 27] on div "Joseba Tellechea Arraztoa - 18215" at bounding box center [294, 30] width 156 height 13
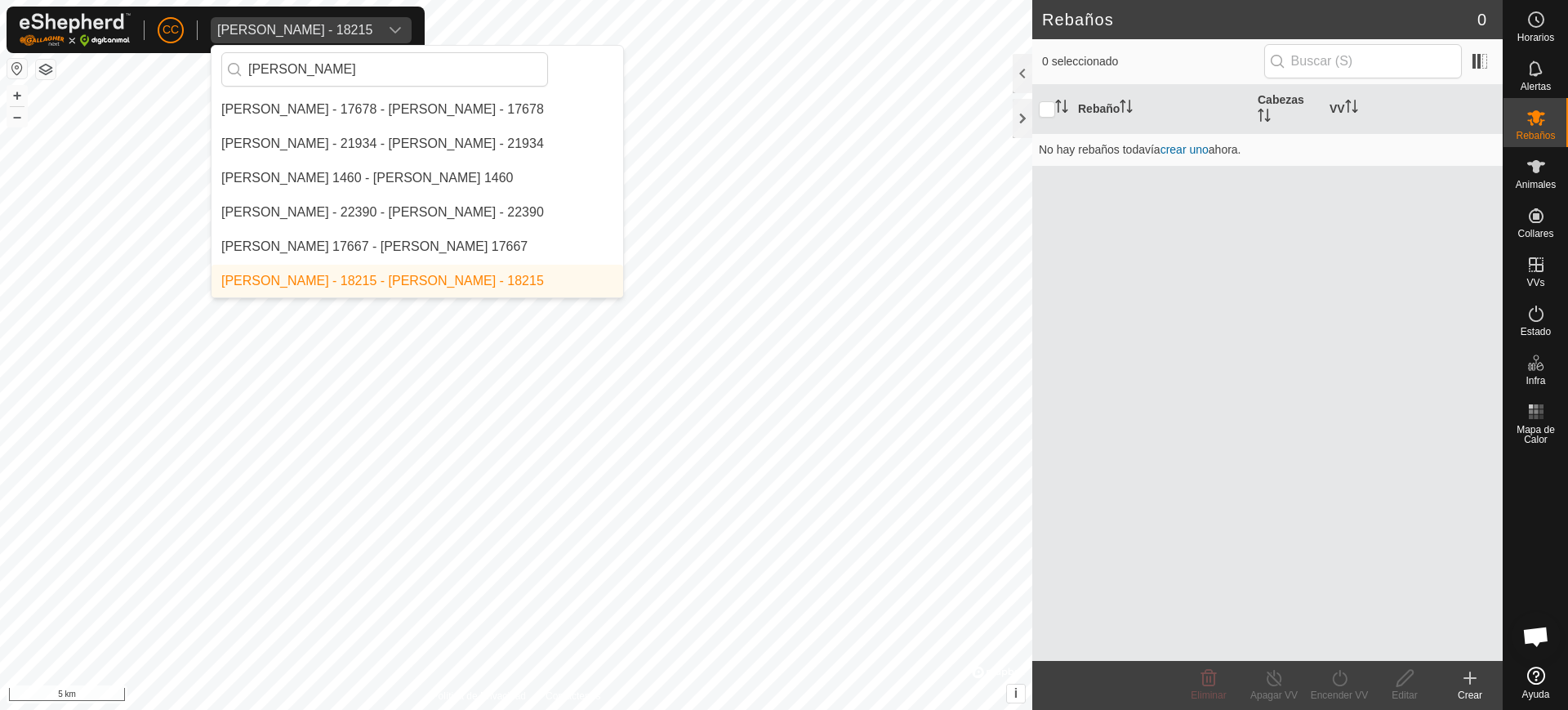
scroll to position [0, 0]
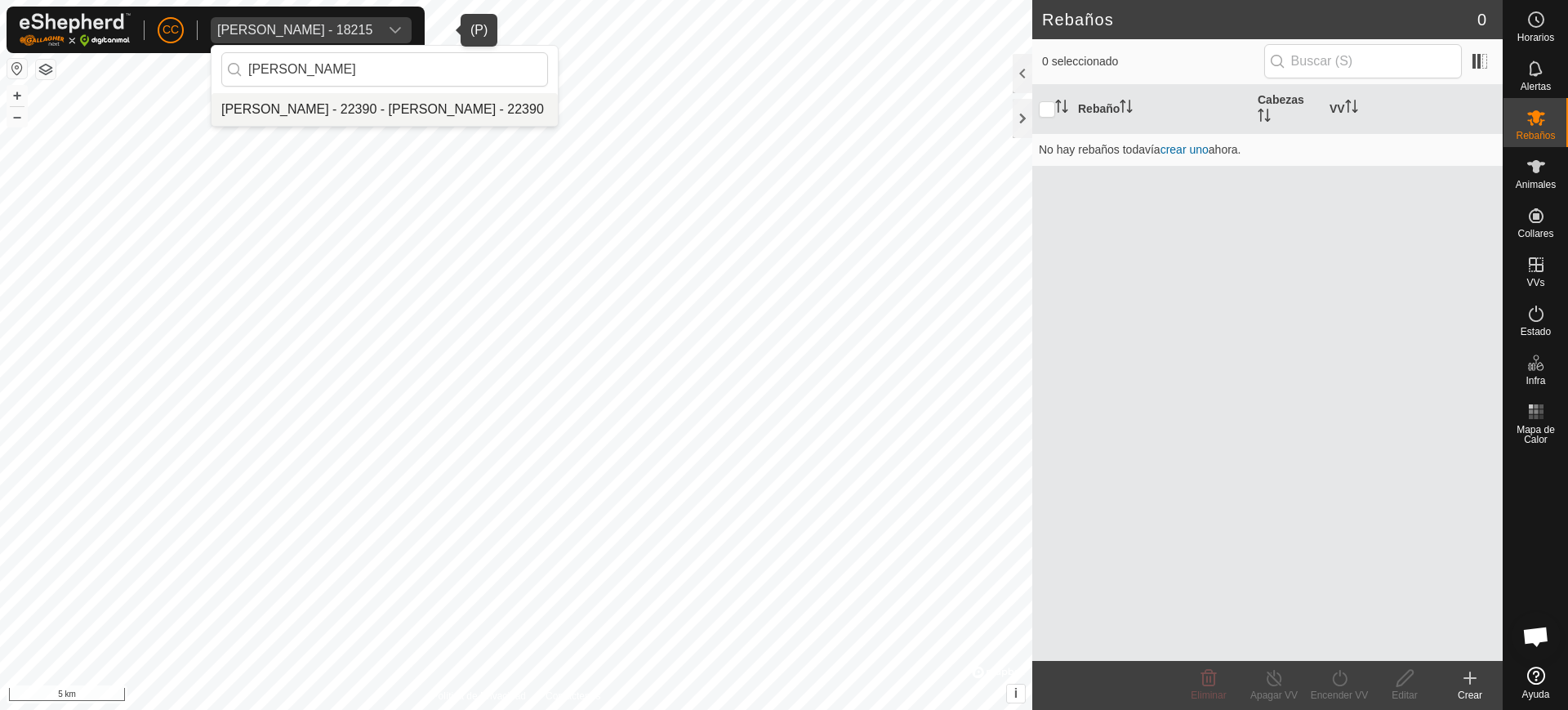
type input "jose ra"
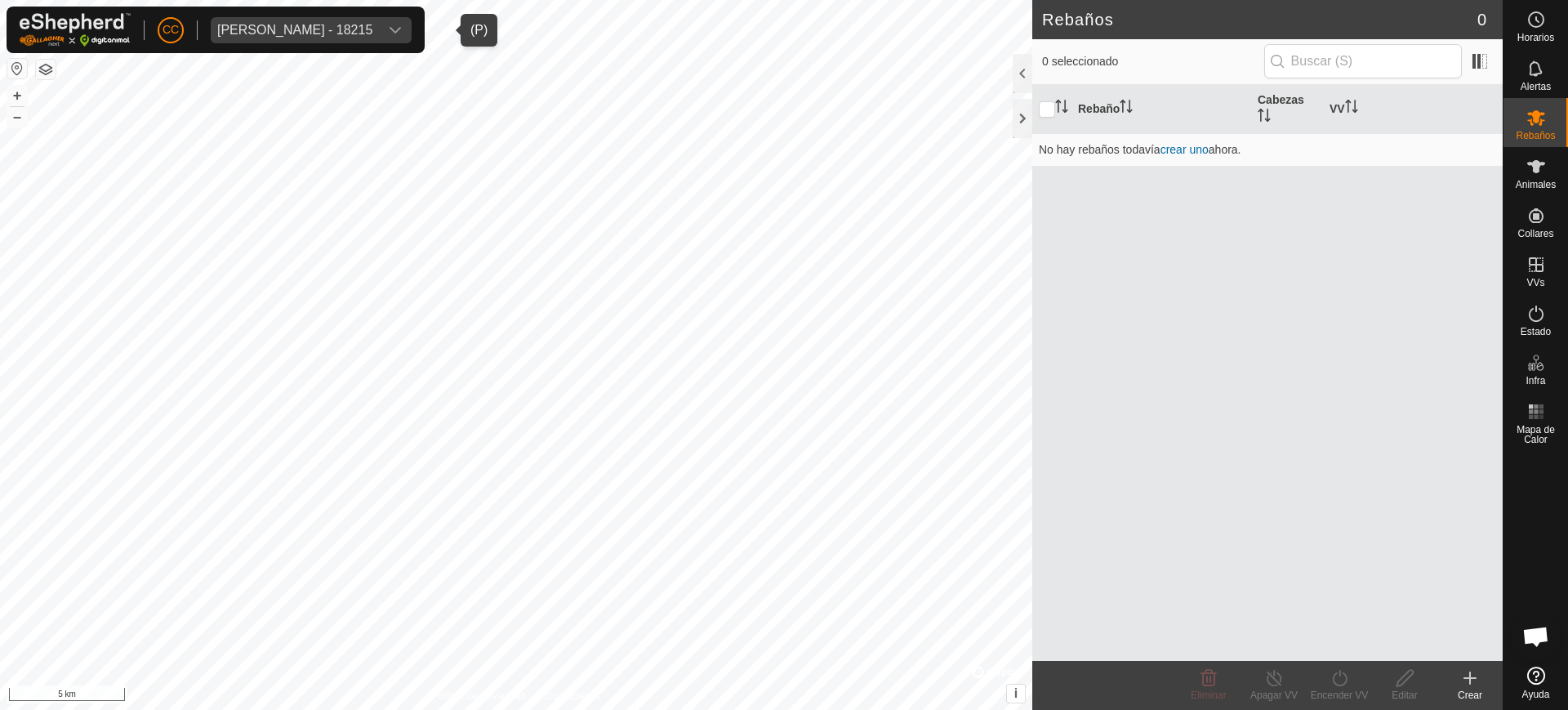
click at [326, 25] on div "Joseba Tellechea Arraztoa - 18215" at bounding box center [294, 30] width 156 height 13
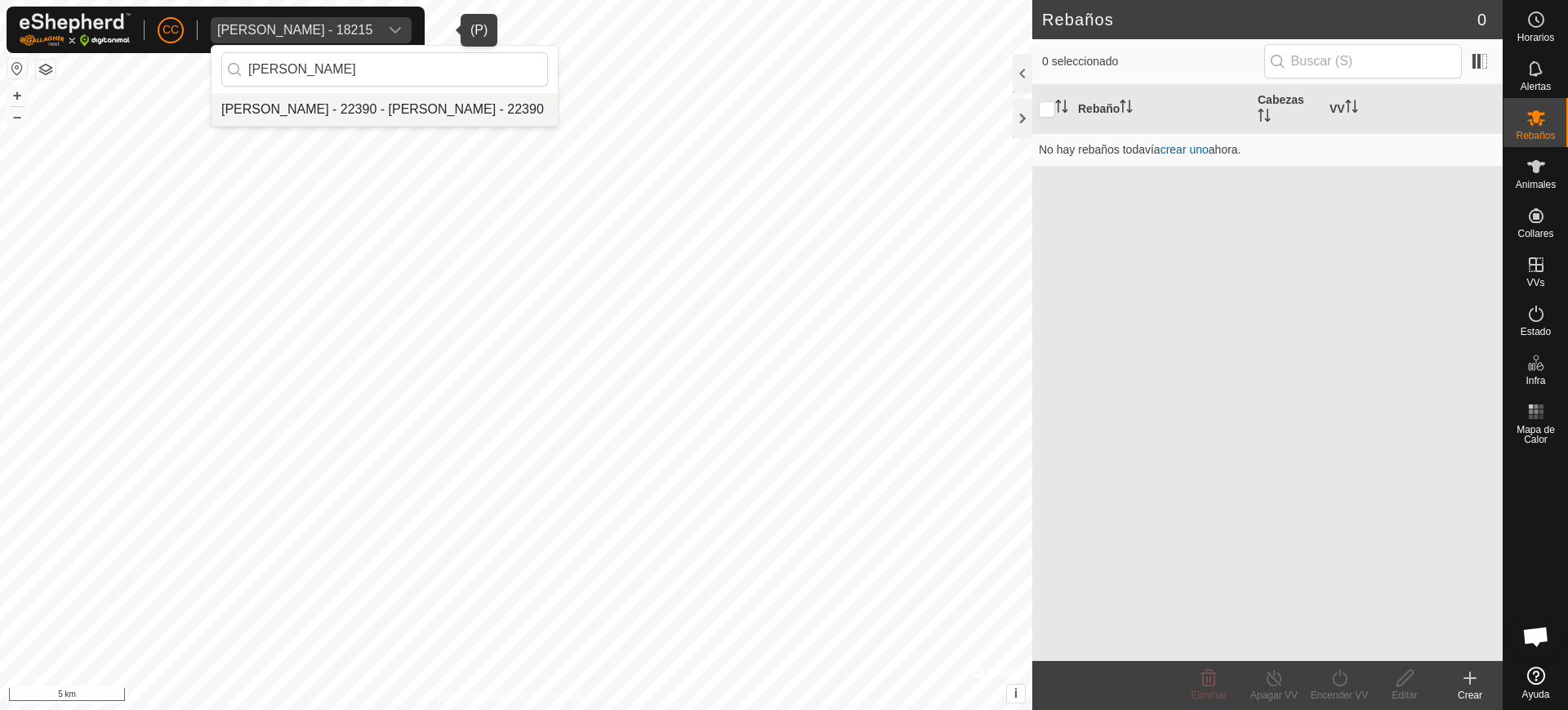
type input "jose ramon"
click at [353, 123] on li "[PERSON_NAME] - 22390 - [PERSON_NAME] - 22390" at bounding box center [384, 109] width 346 height 33
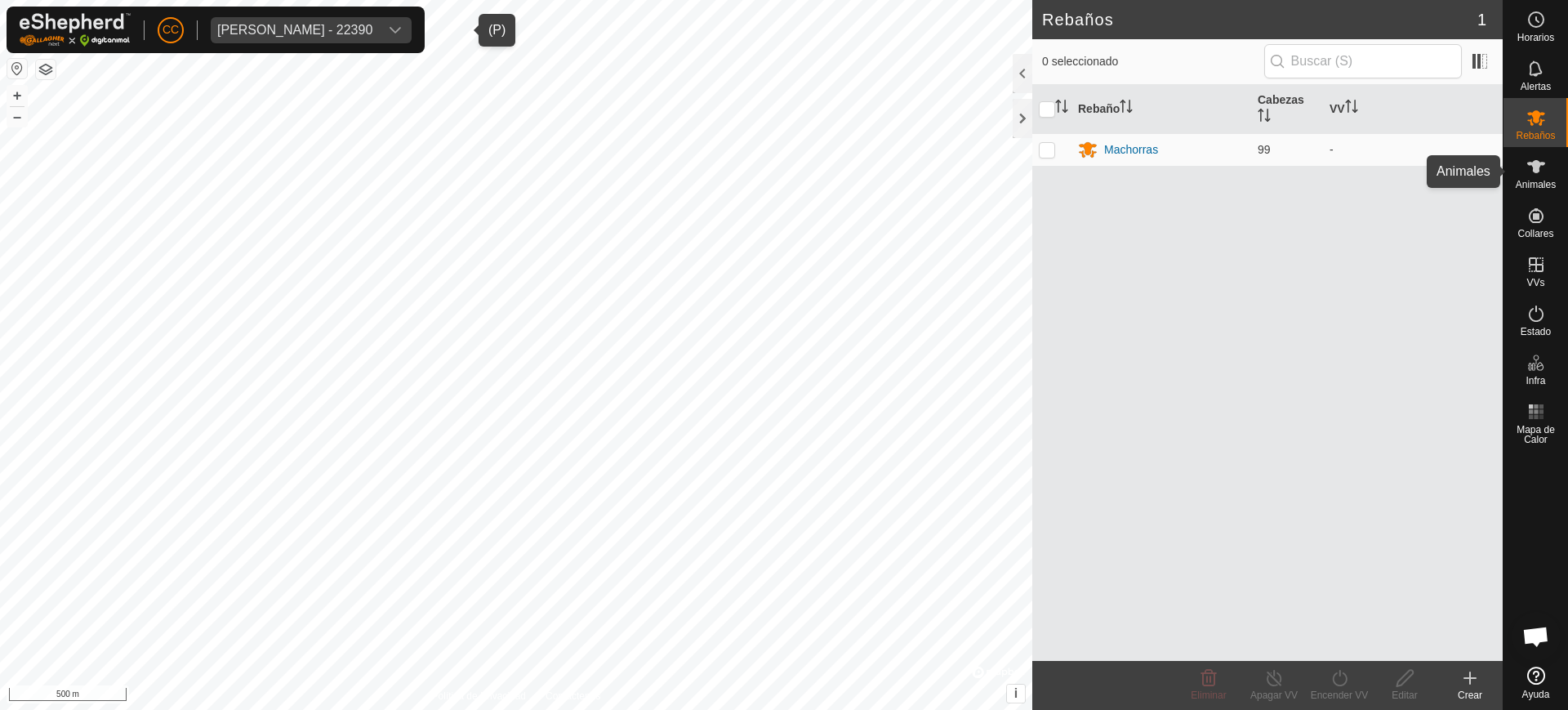
click at [1539, 174] on icon at bounding box center [1535, 166] width 20 height 20
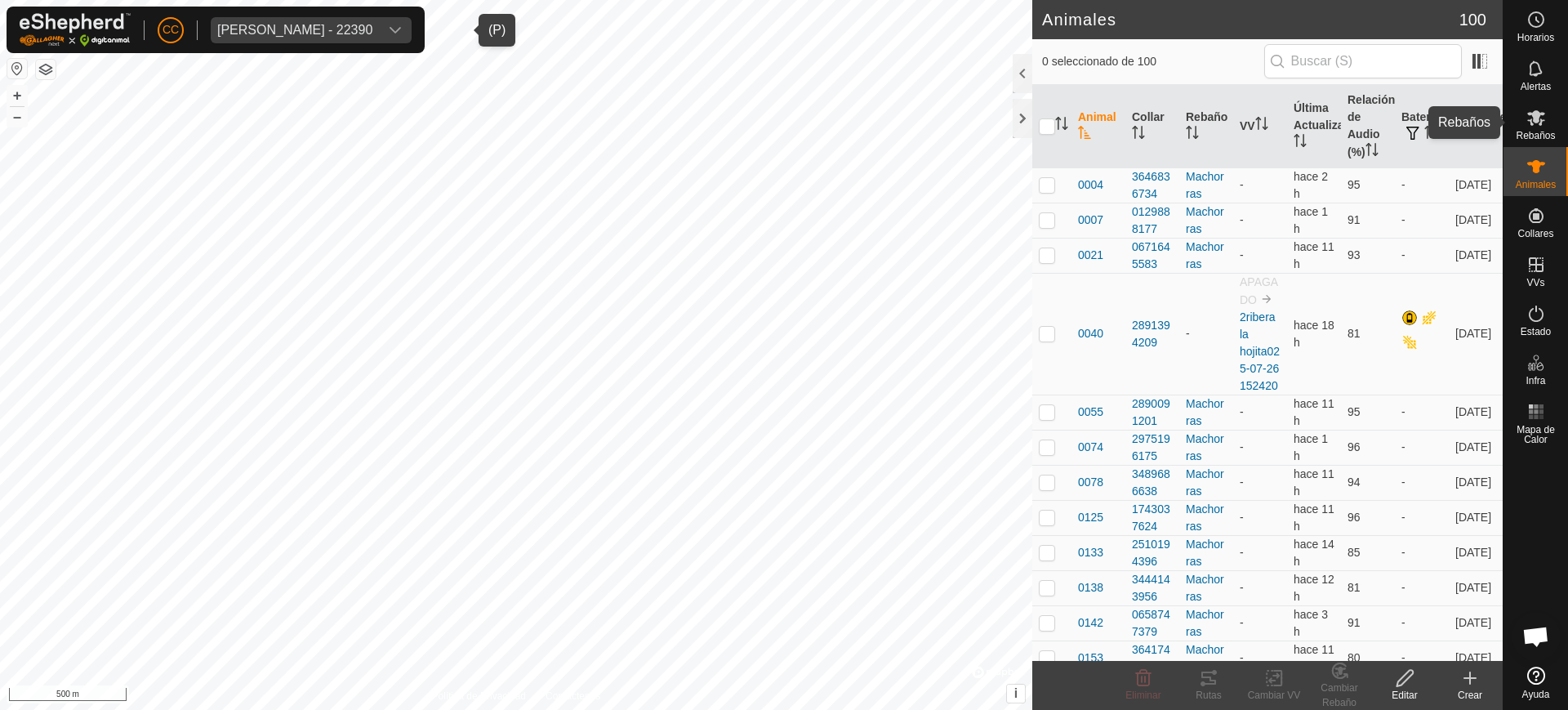
click at [1541, 101] on div "Rebaños" at bounding box center [1535, 123] width 64 height 49
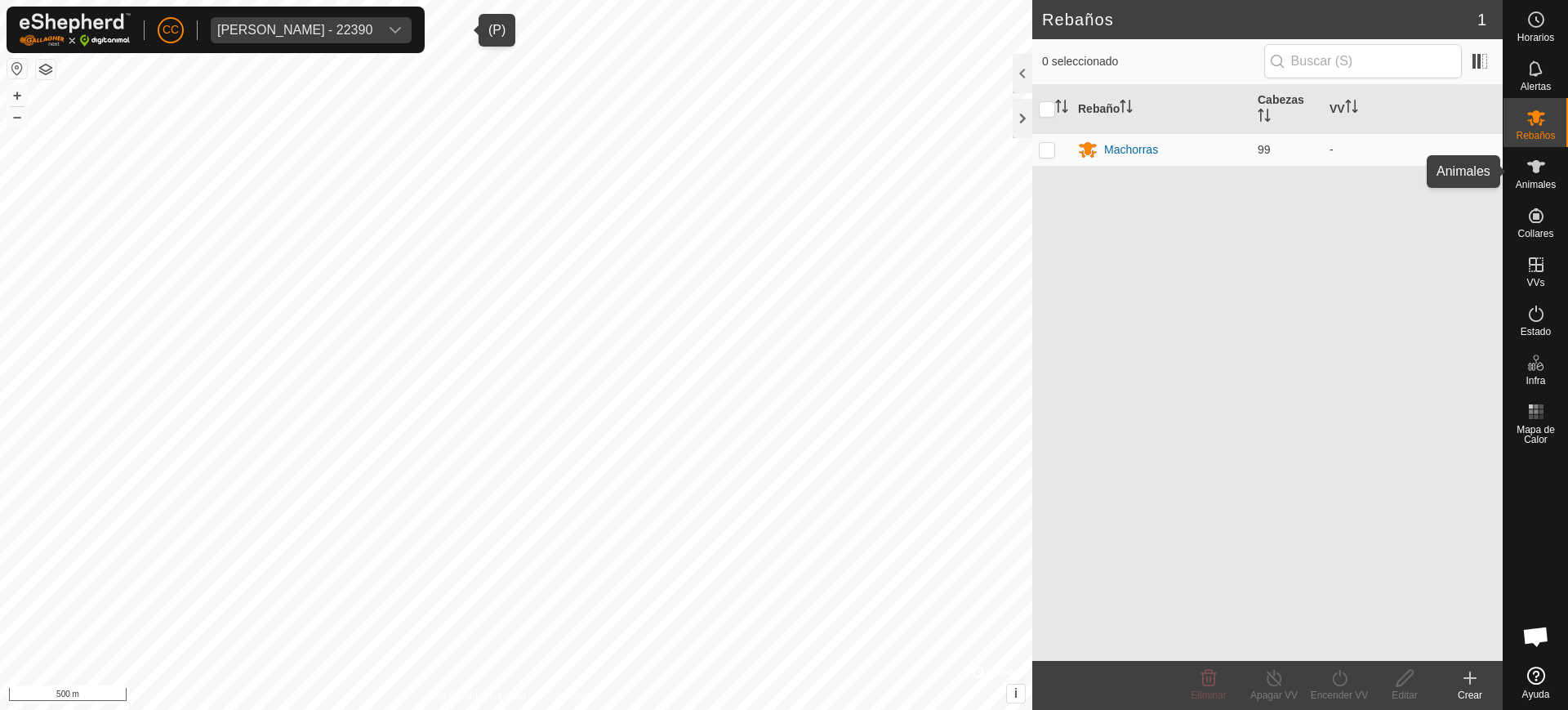
click at [1532, 173] on icon at bounding box center [1535, 166] width 20 height 20
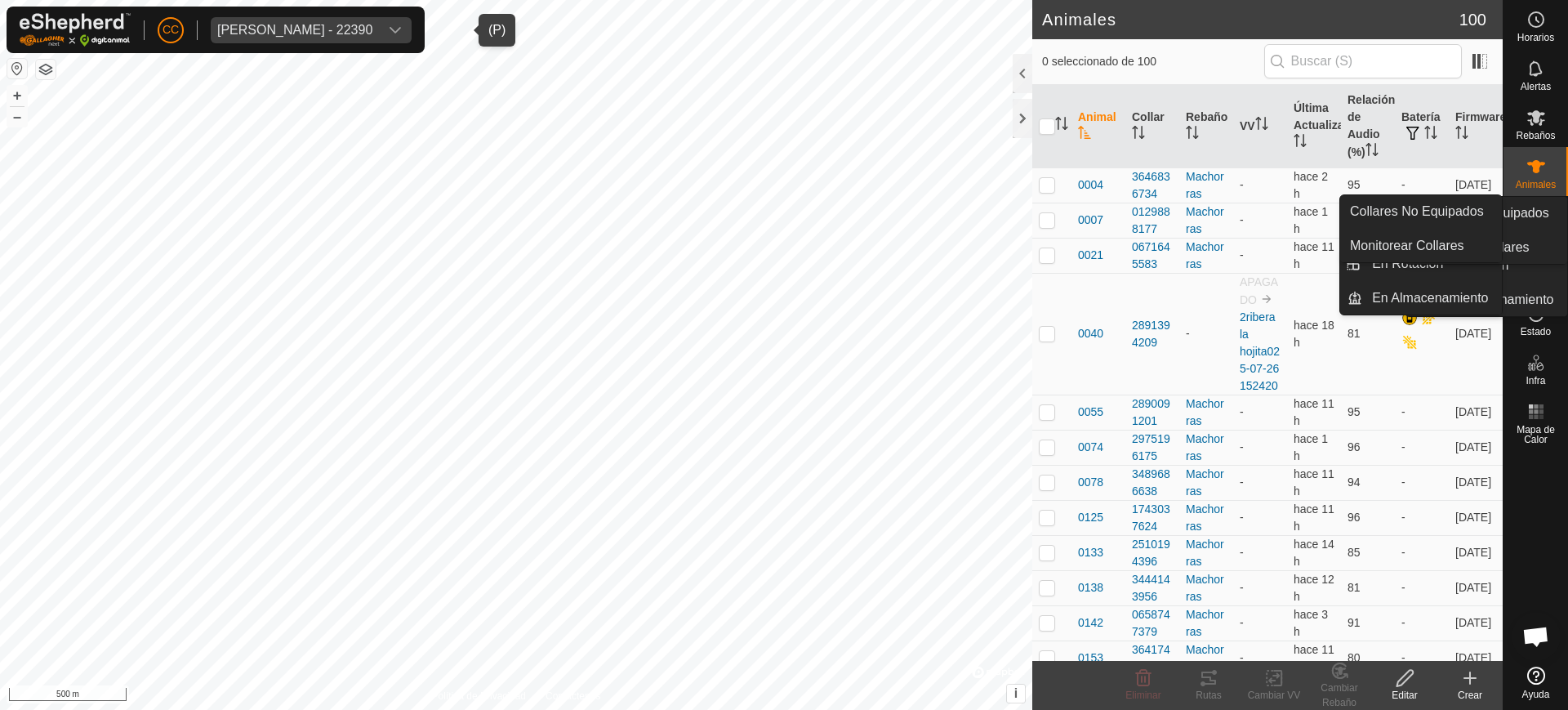
click at [1541, 229] on span "Collares" at bounding box center [1535, 233] width 36 height 9
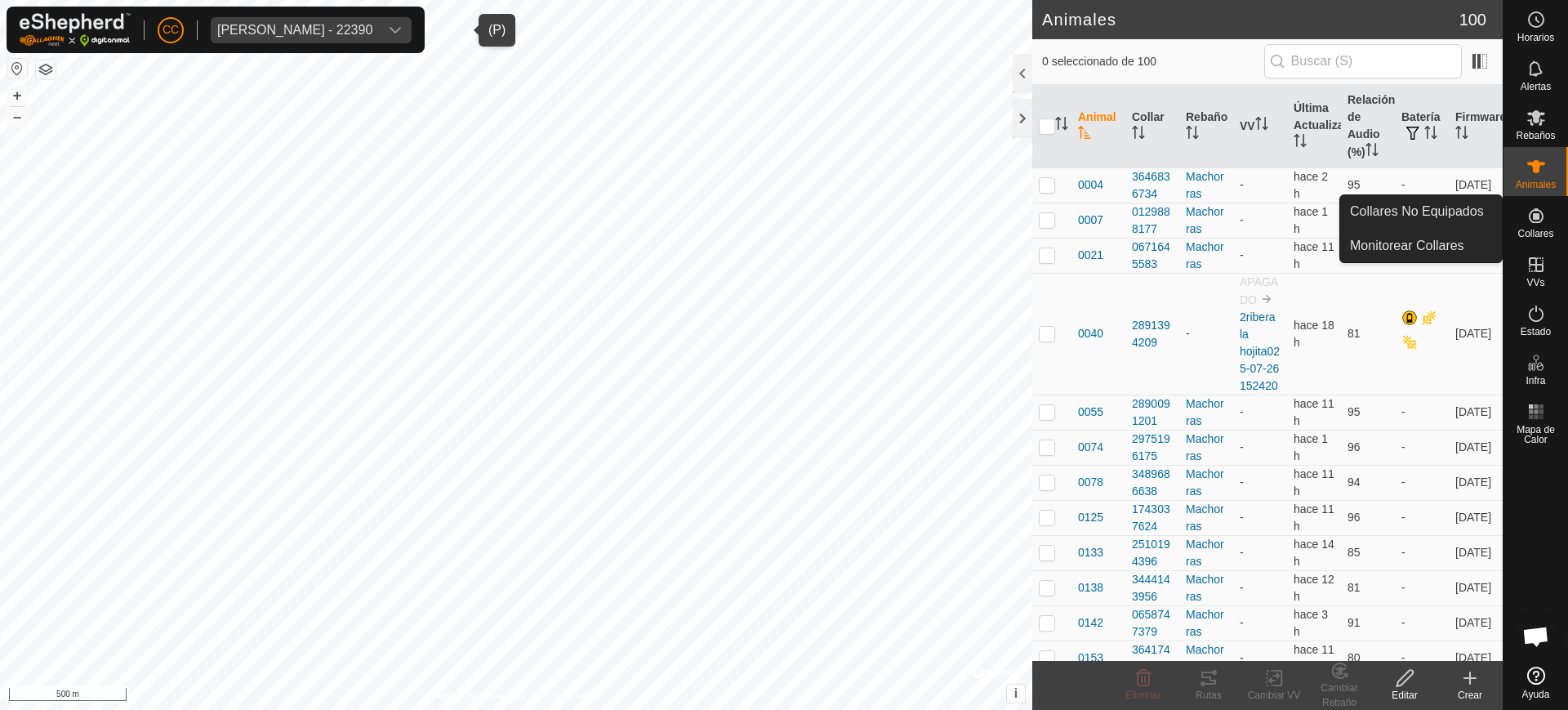
click at [1540, 229] on span "Collares" at bounding box center [1535, 233] width 36 height 9
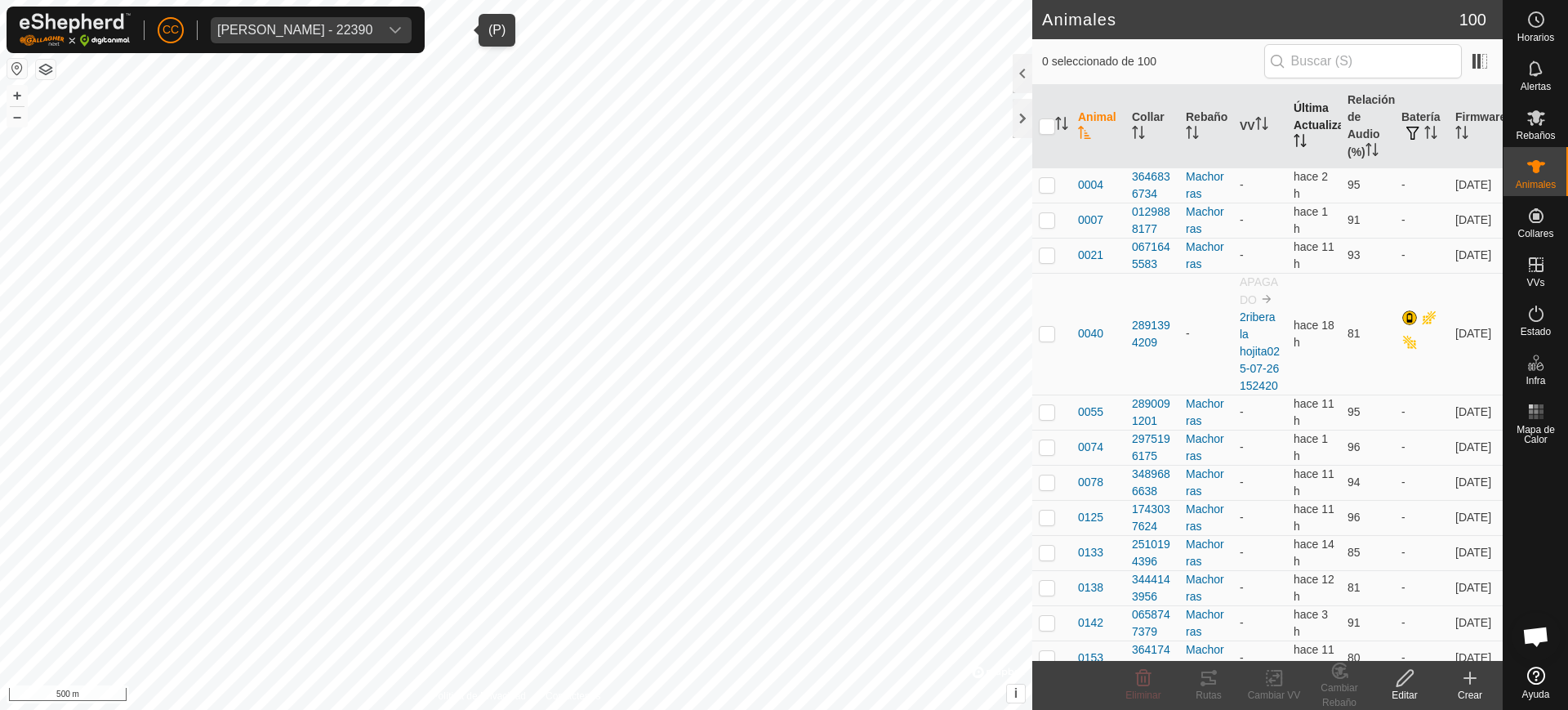
click at [1288, 131] on th "Última Actualización" at bounding box center [1313, 126] width 54 height 83
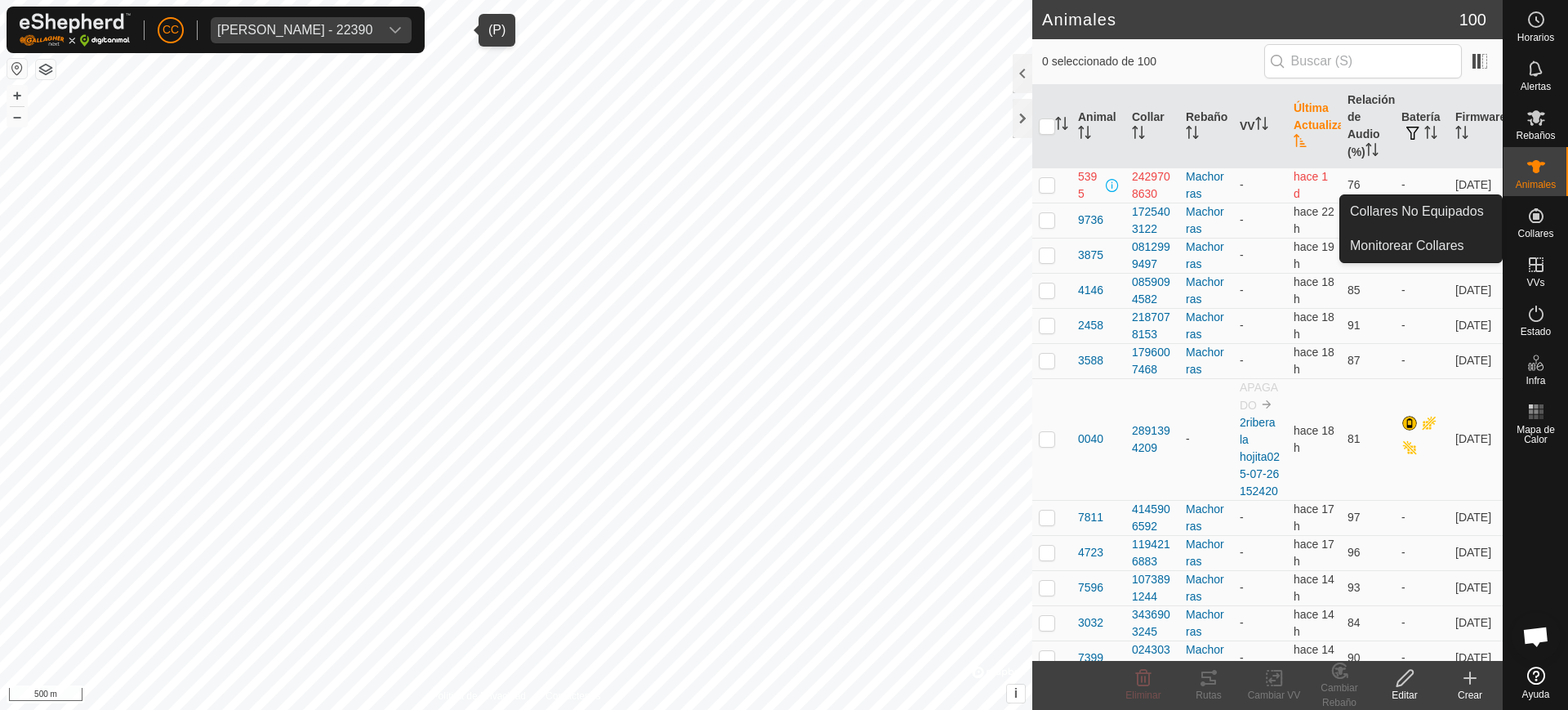
click at [1539, 214] on icon at bounding box center [1535, 215] width 20 height 20
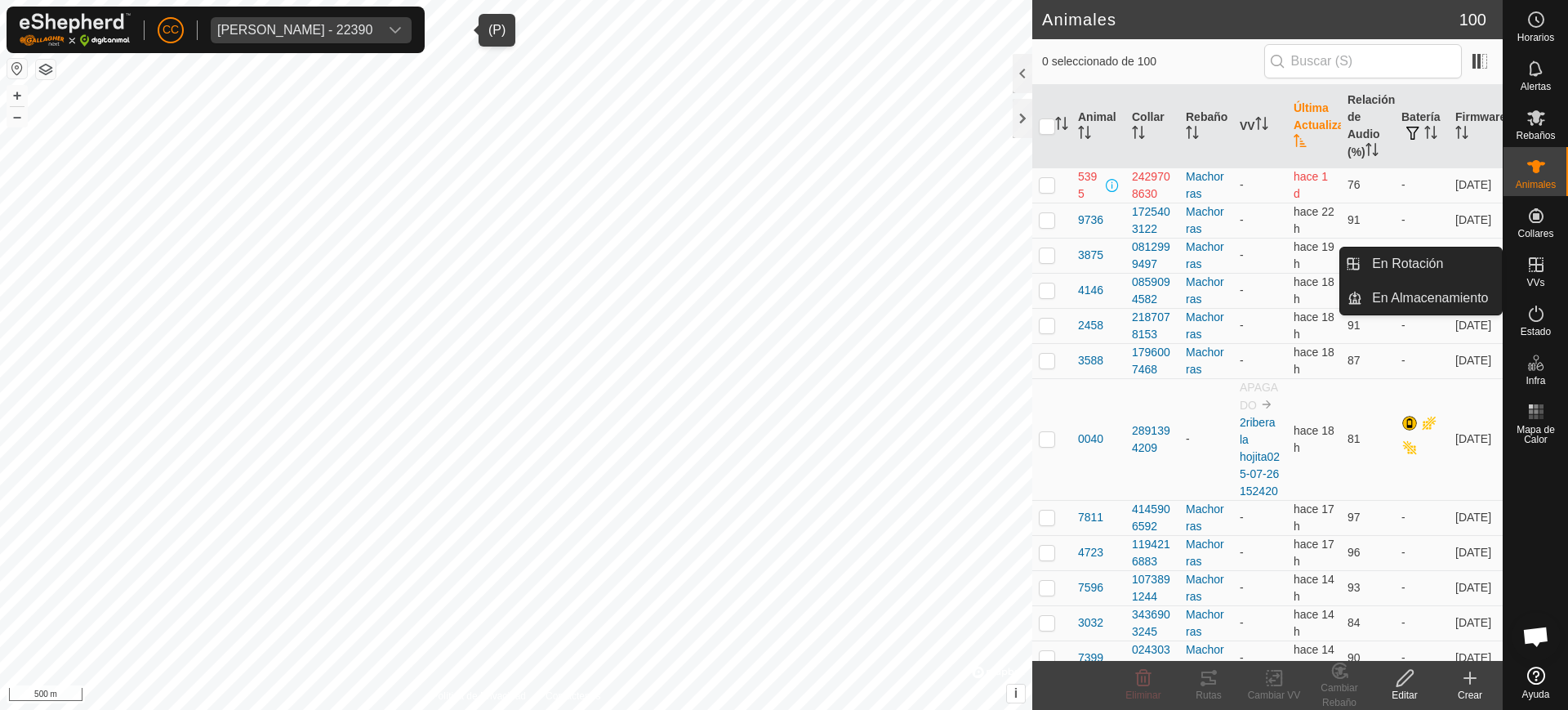
click at [1532, 270] on icon at bounding box center [1535, 264] width 20 height 20
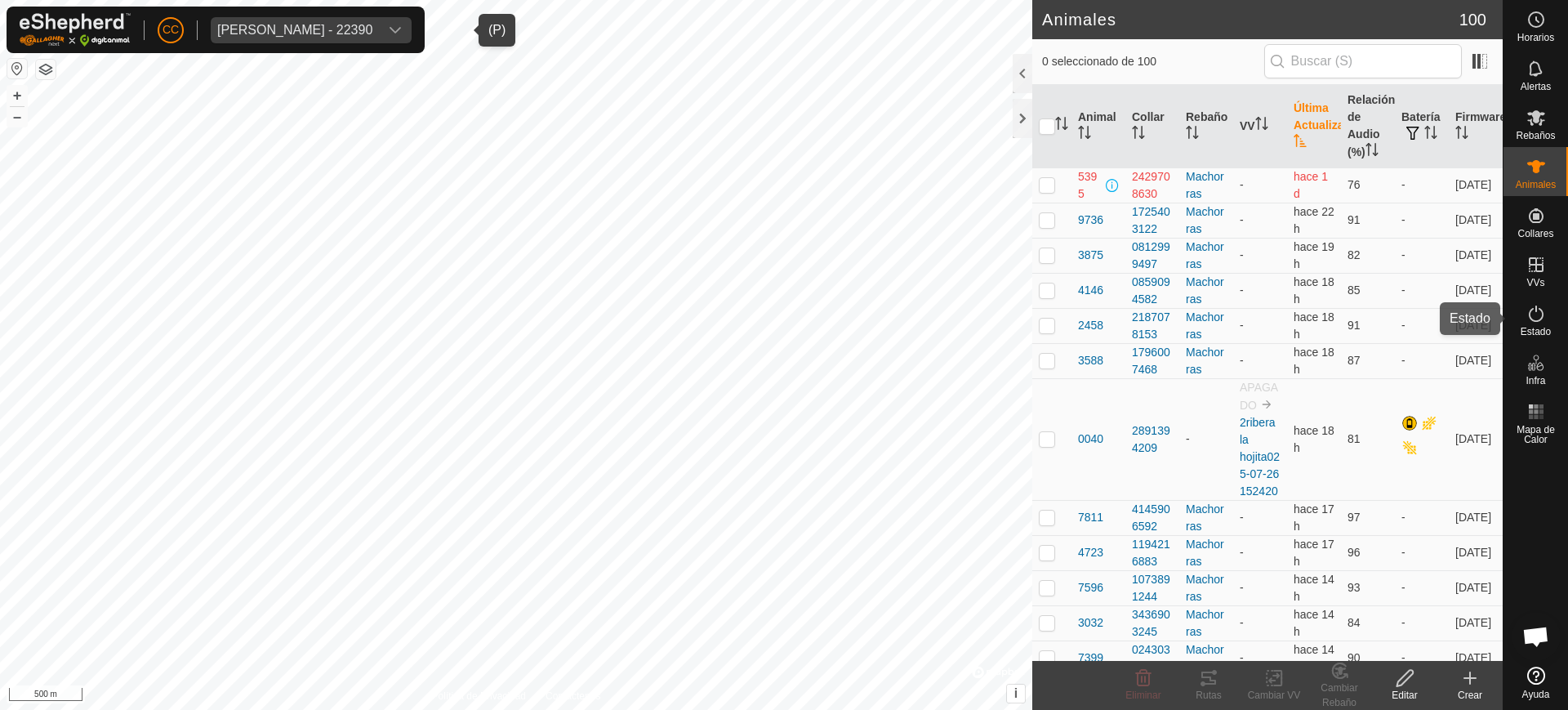
click at [1543, 315] on icon at bounding box center [1536, 313] width 15 height 16
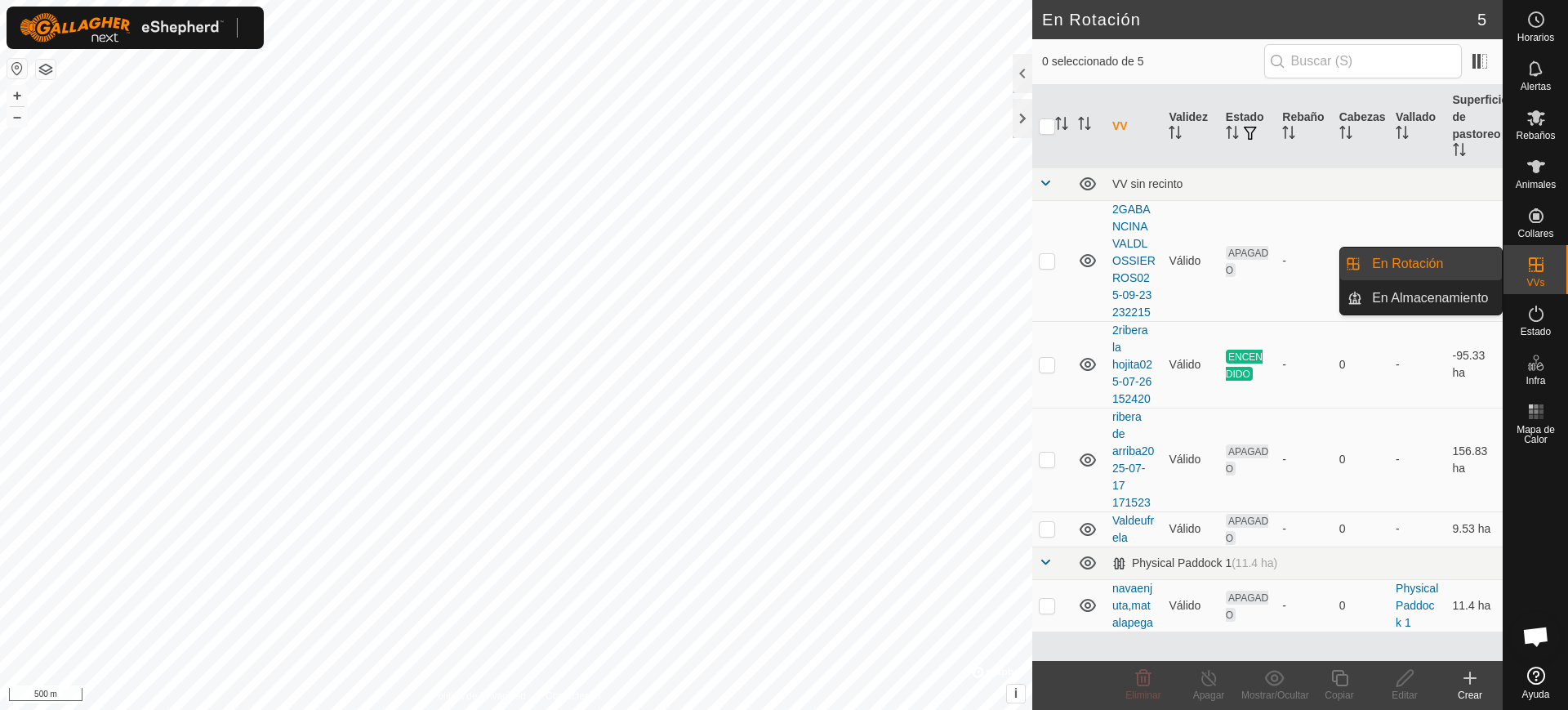
scroll to position [1300, 0]
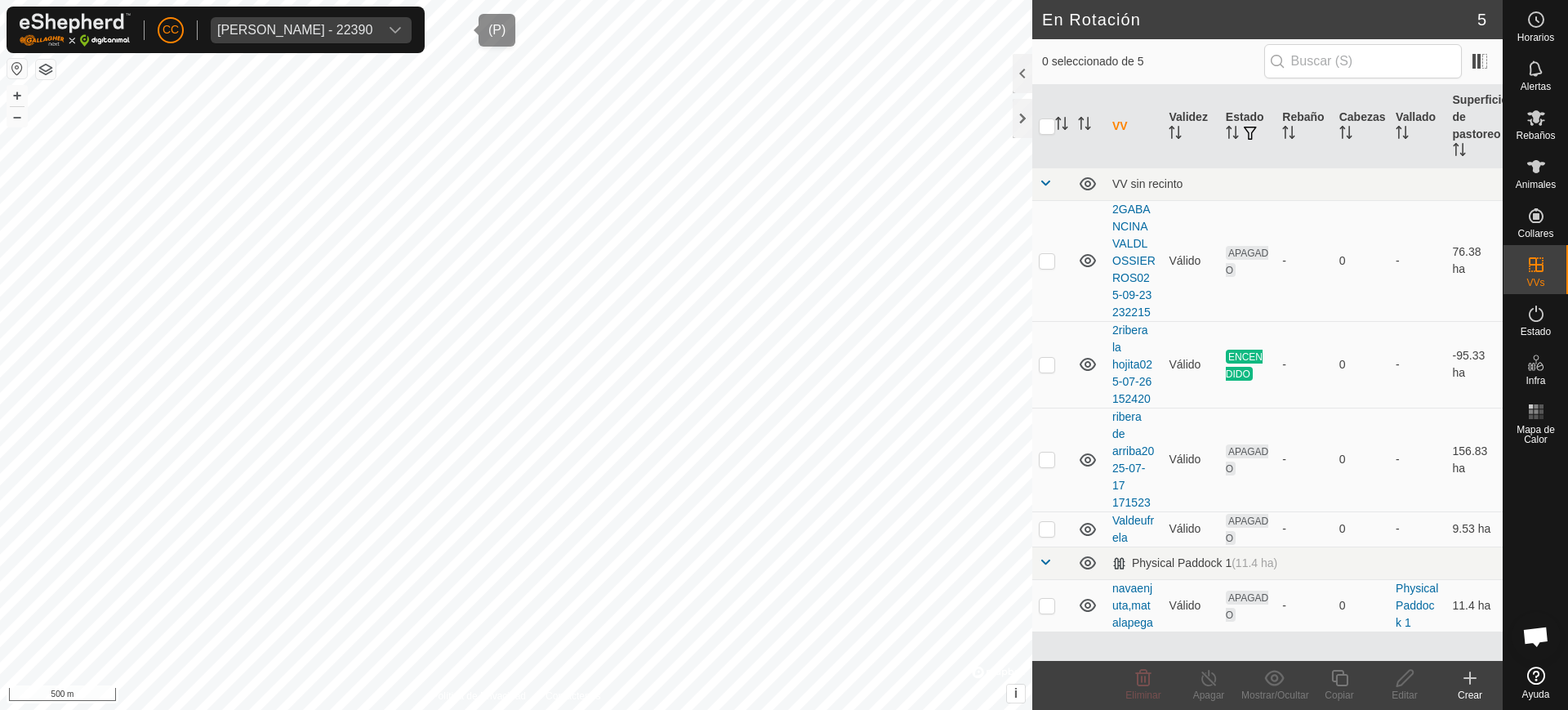
click at [317, 19] on span "Jose Ramon Tejedor Montero - 22390" at bounding box center [294, 30] width 168 height 26
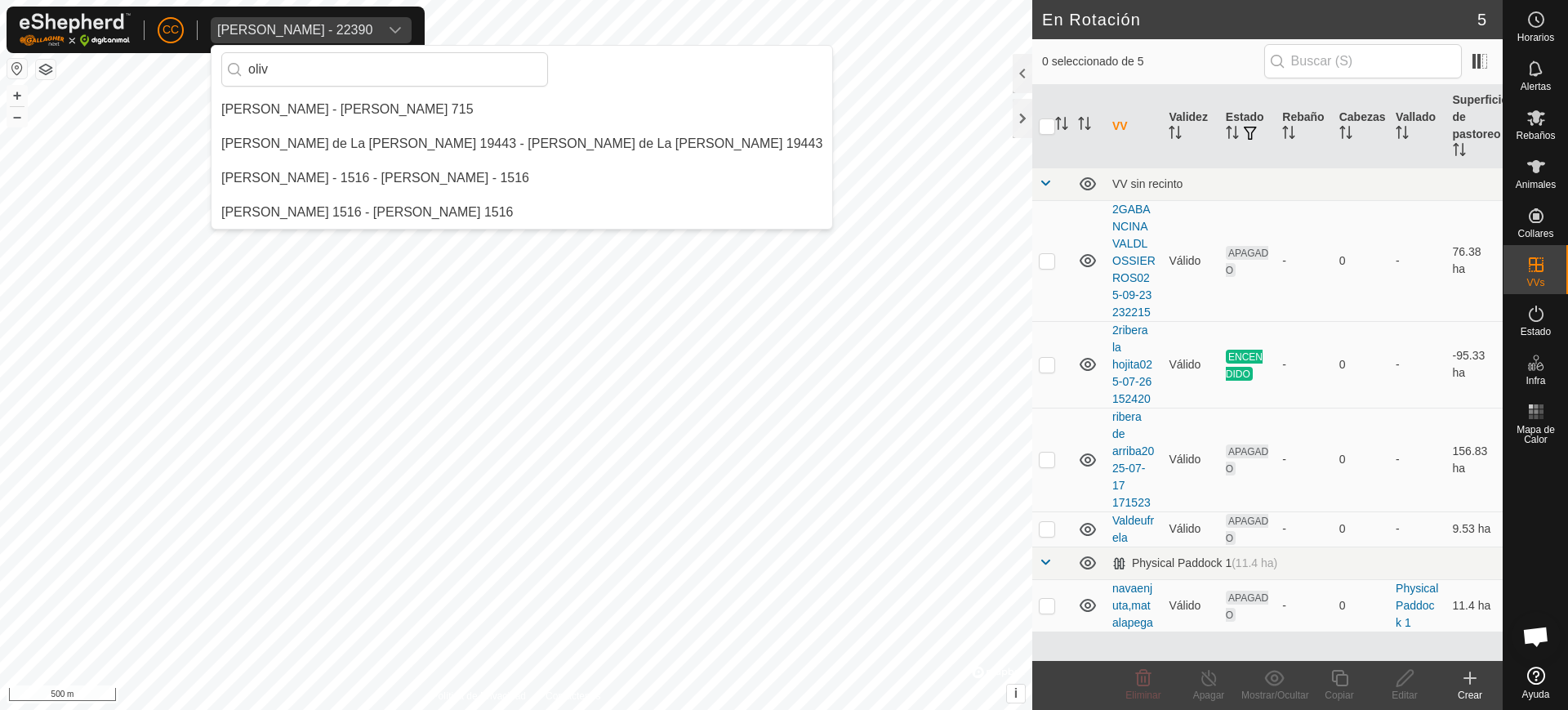
scroll to position [0, 0]
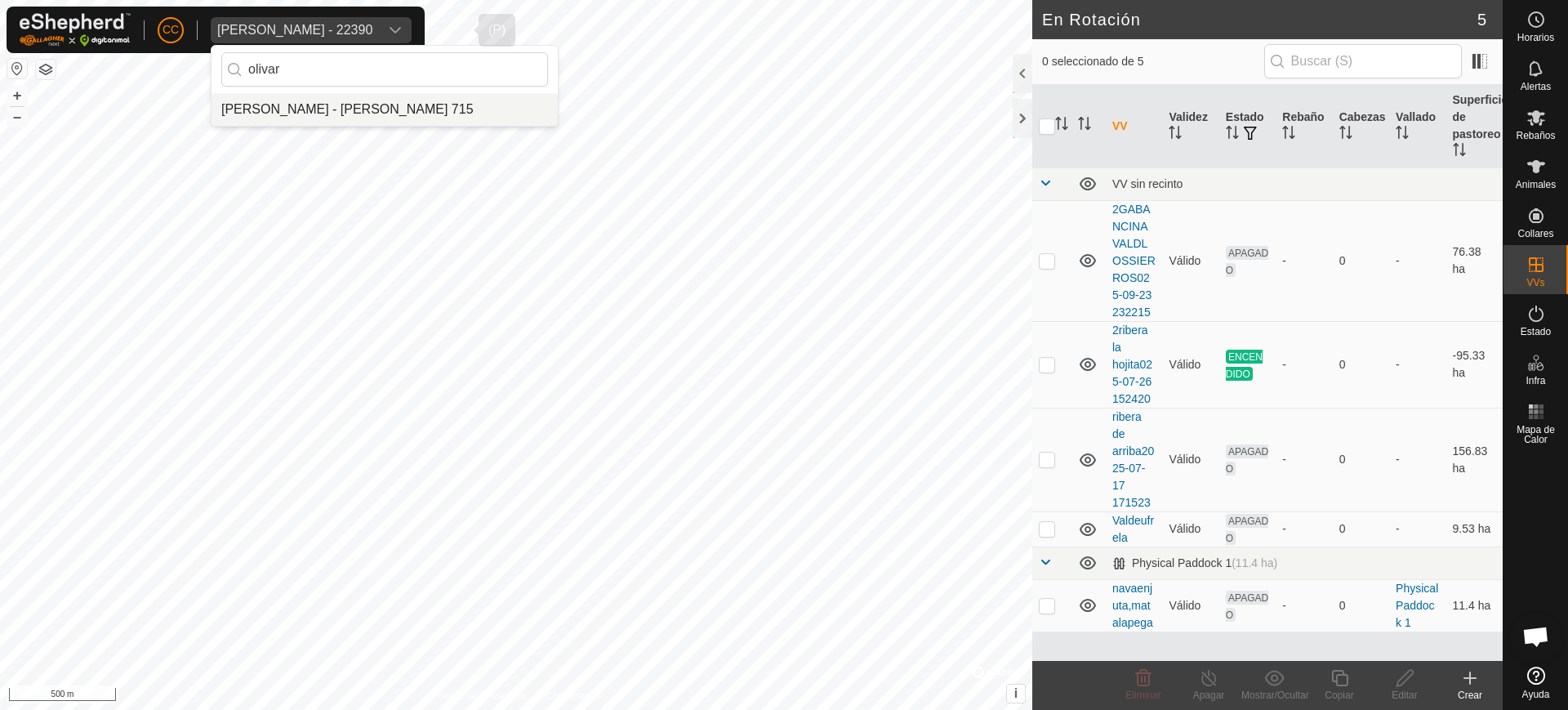
type input "olivar"
click at [339, 97] on li "[PERSON_NAME] - [PERSON_NAME] 715" at bounding box center [384, 109] width 346 height 33
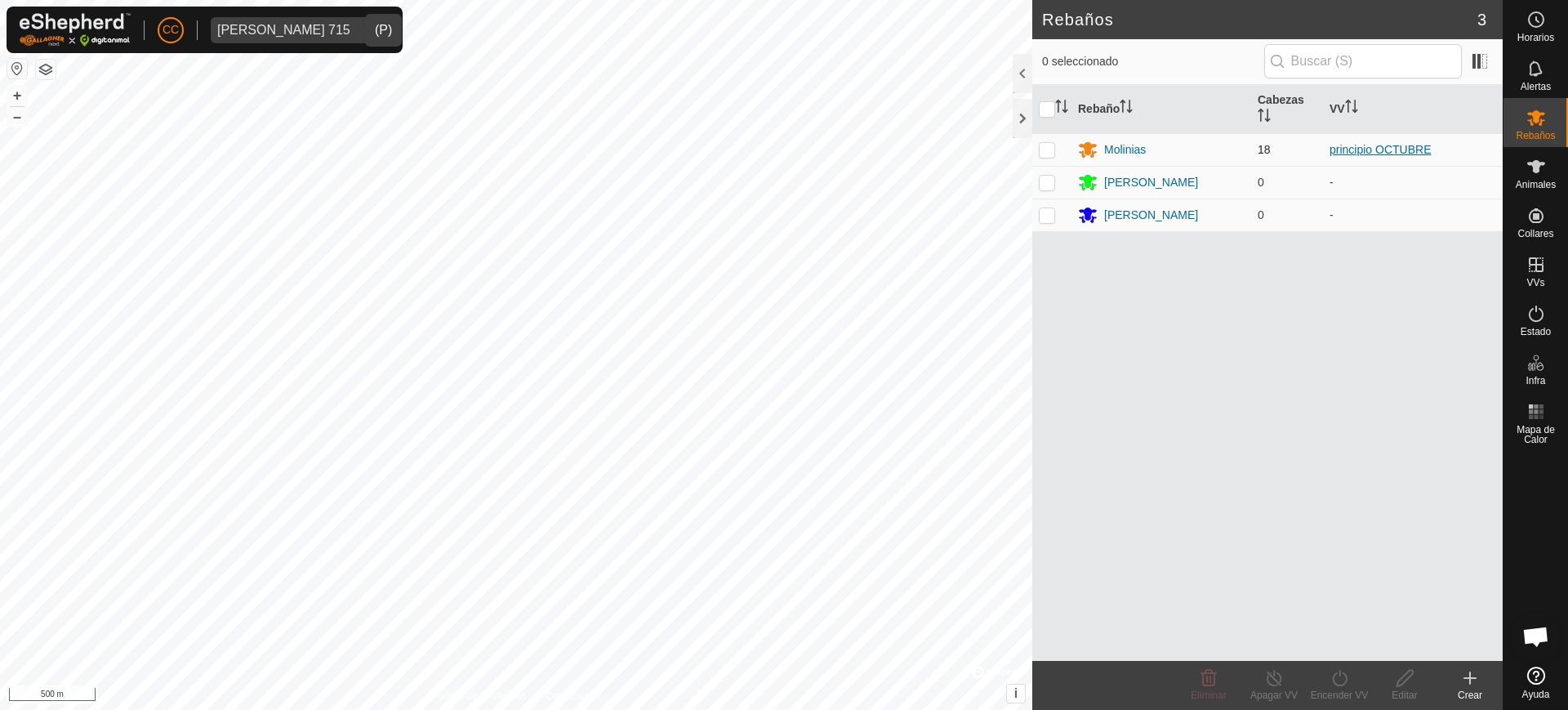
click at [1376, 148] on link "principio OCTUBRE" at bounding box center [1379, 150] width 101 height 13
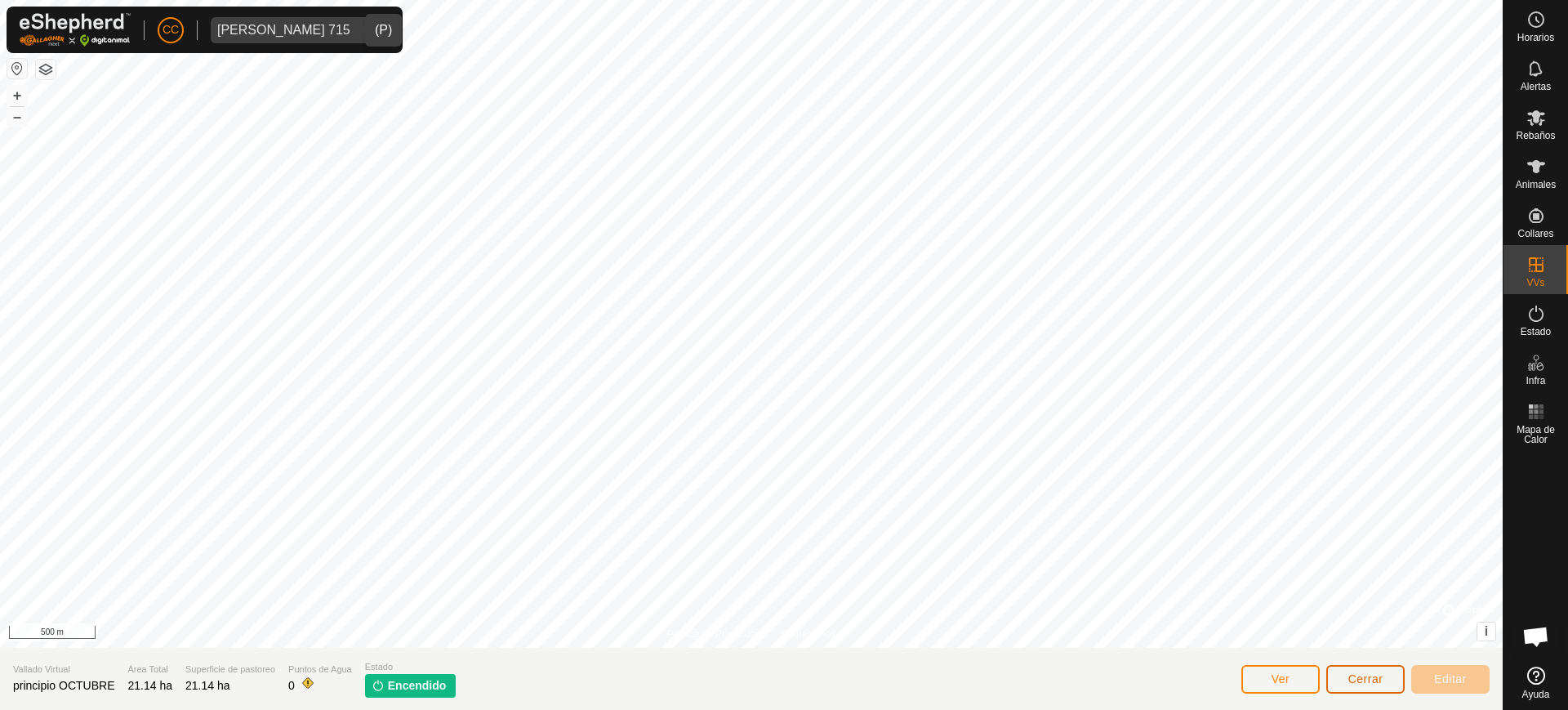
click at [1351, 669] on button "Cerrar" at bounding box center [1364, 679] width 78 height 28
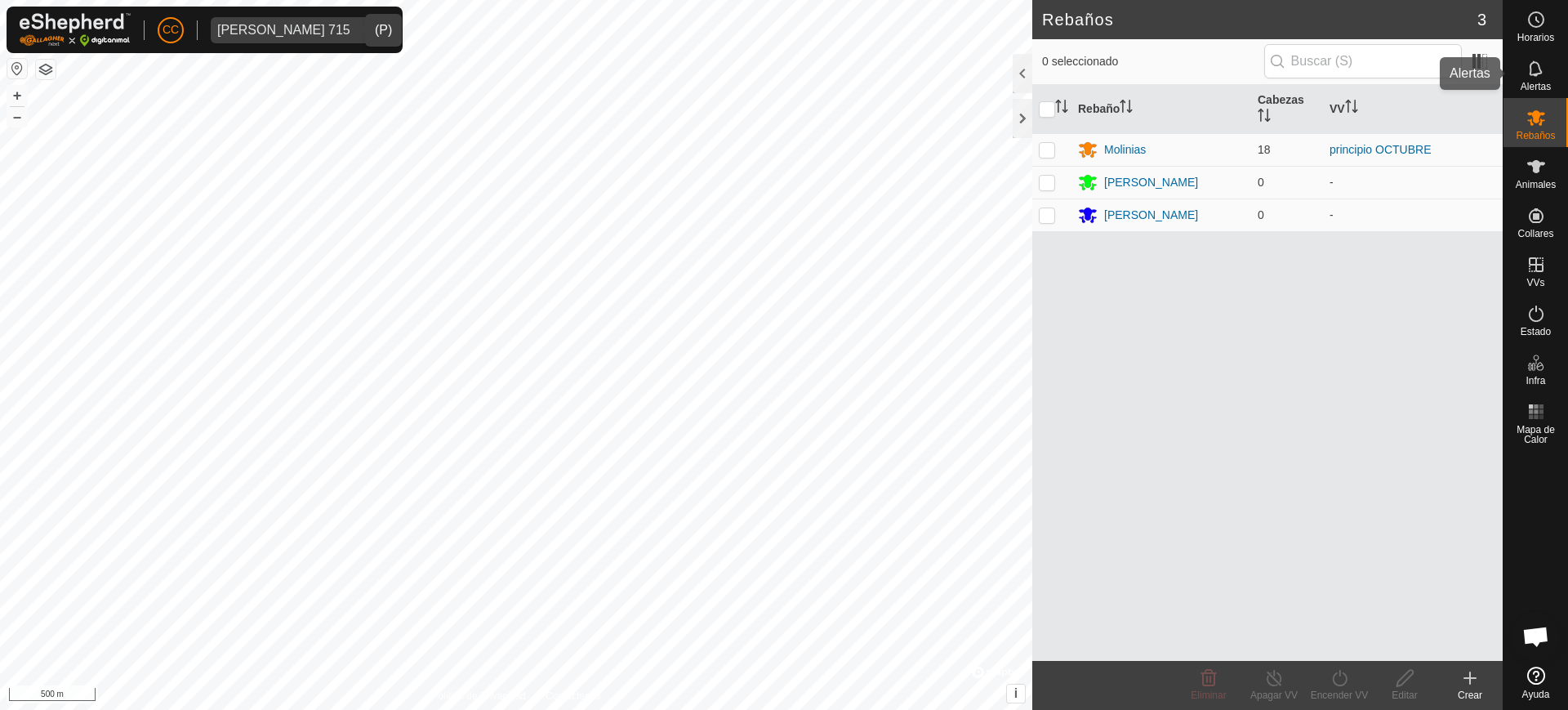
click at [1541, 76] on icon at bounding box center [1535, 68] width 20 height 20
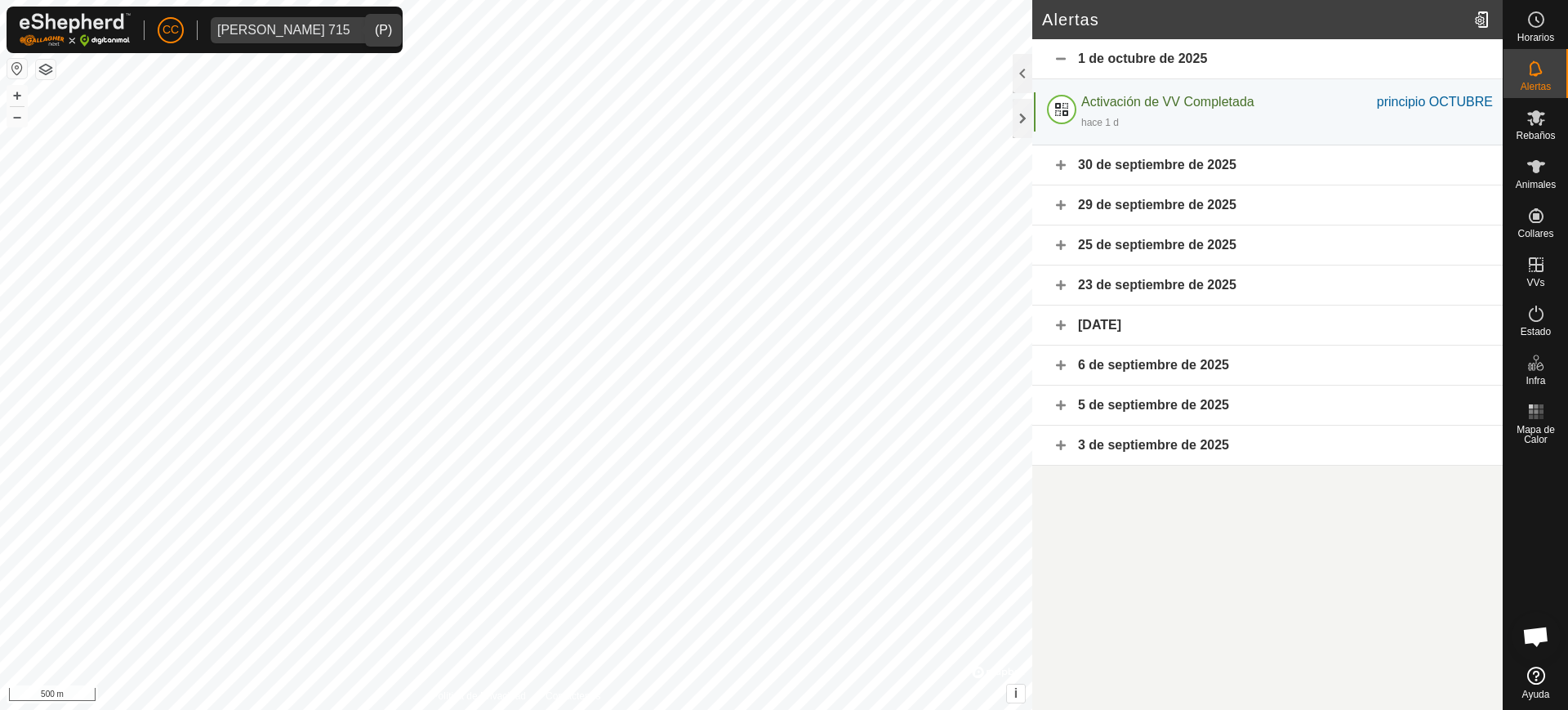
click at [1221, 168] on div "30 de septiembre de 2025" at bounding box center [1267, 165] width 470 height 40
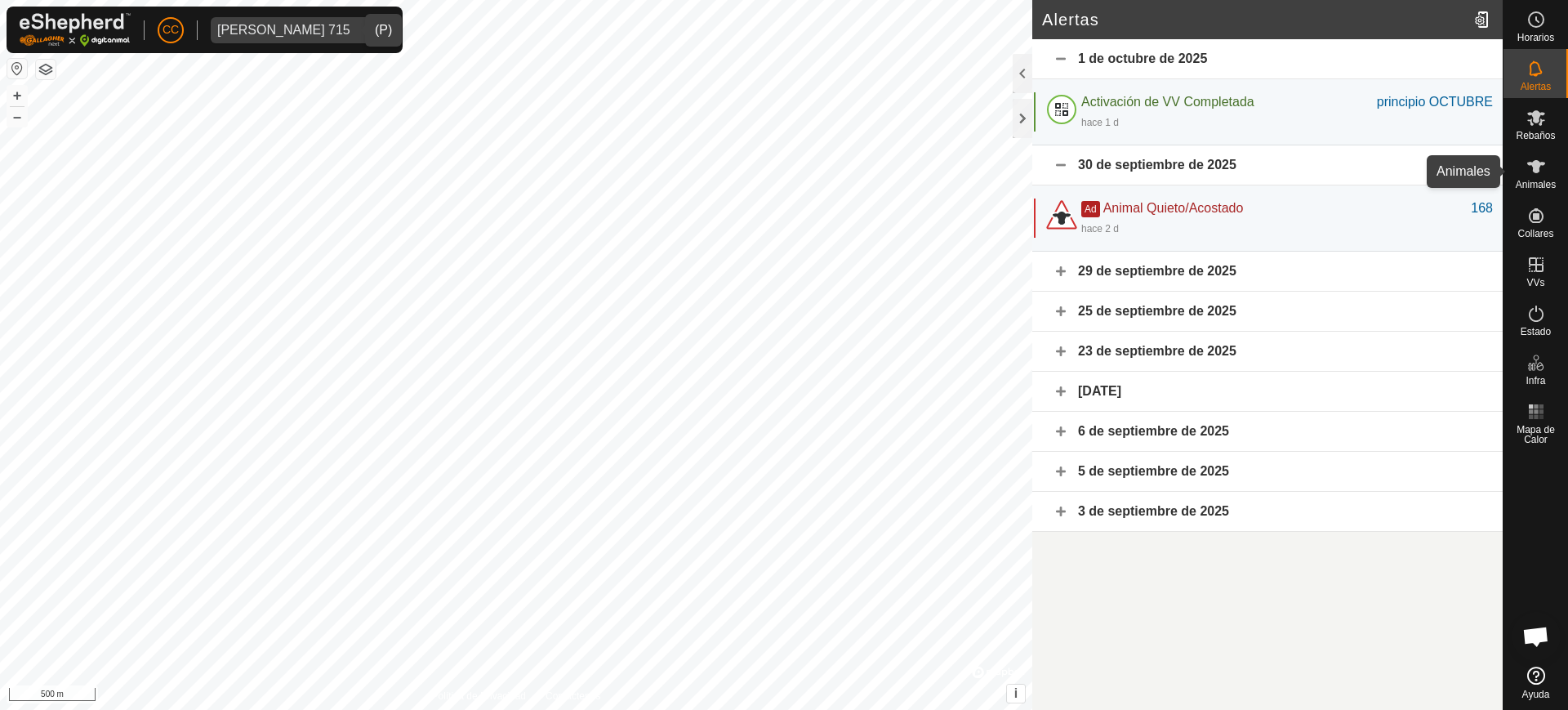
click at [1553, 157] on div "Animales" at bounding box center [1535, 172] width 64 height 49
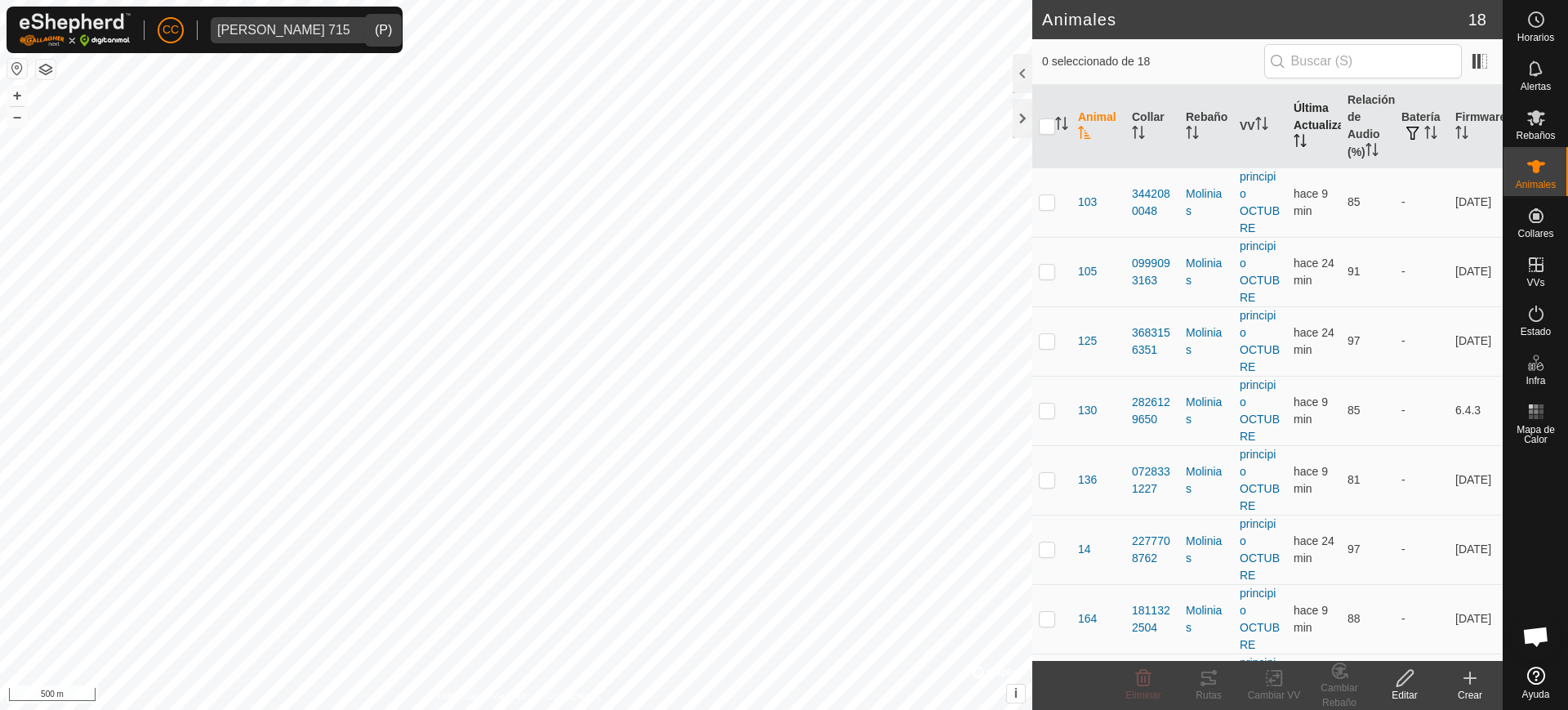
click at [1295, 137] on icon "Activar para ordenar" at bounding box center [1297, 135] width 6 height 3
click at [1258, 137] on th "VV" at bounding box center [1260, 126] width 54 height 83
checkbox input "true"
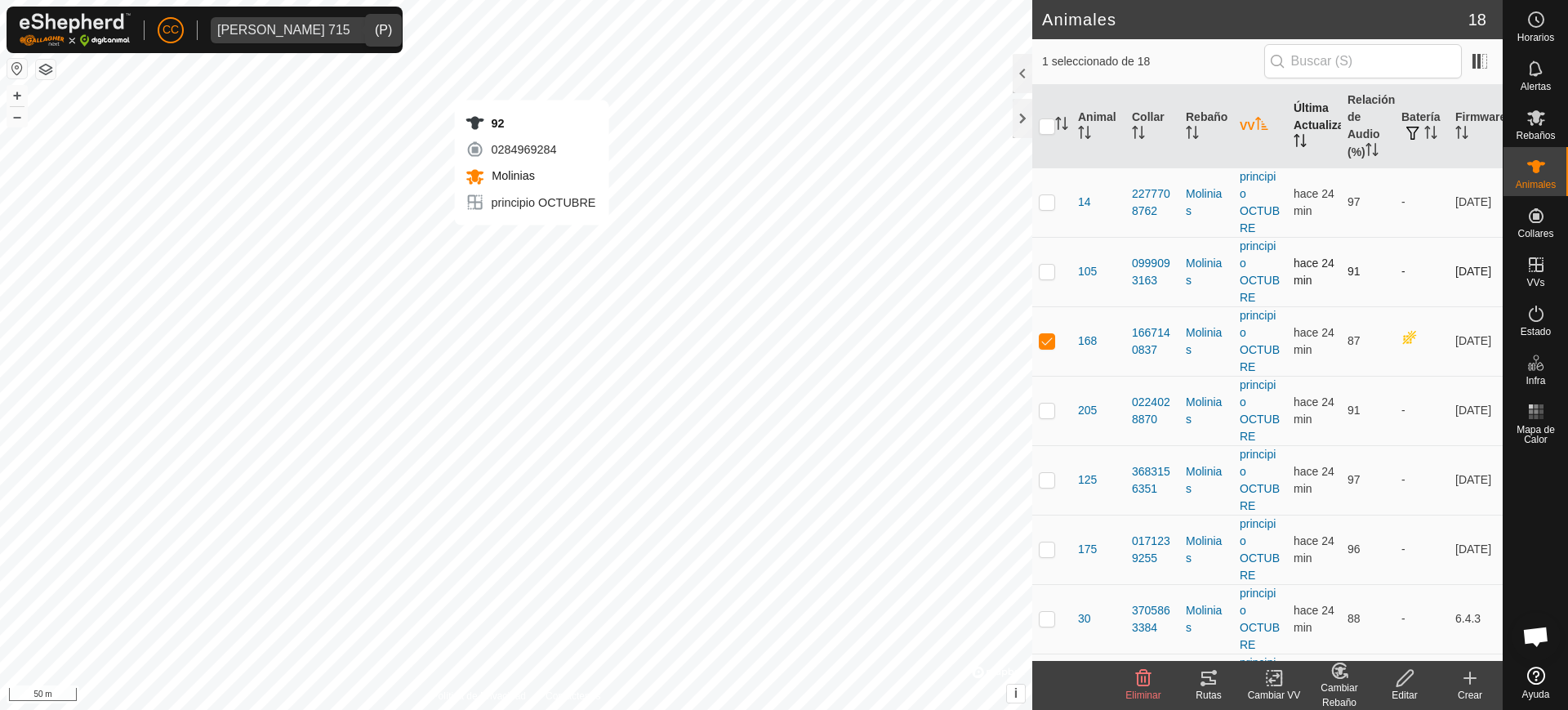
click at [532, 240] on div "92 0284969284 Molinias principio OCTUBRE + – ⇧ i © Mapbox , © OpenStreetMap , I…" at bounding box center [516, 355] width 1032 height 710
checkbox input "true"
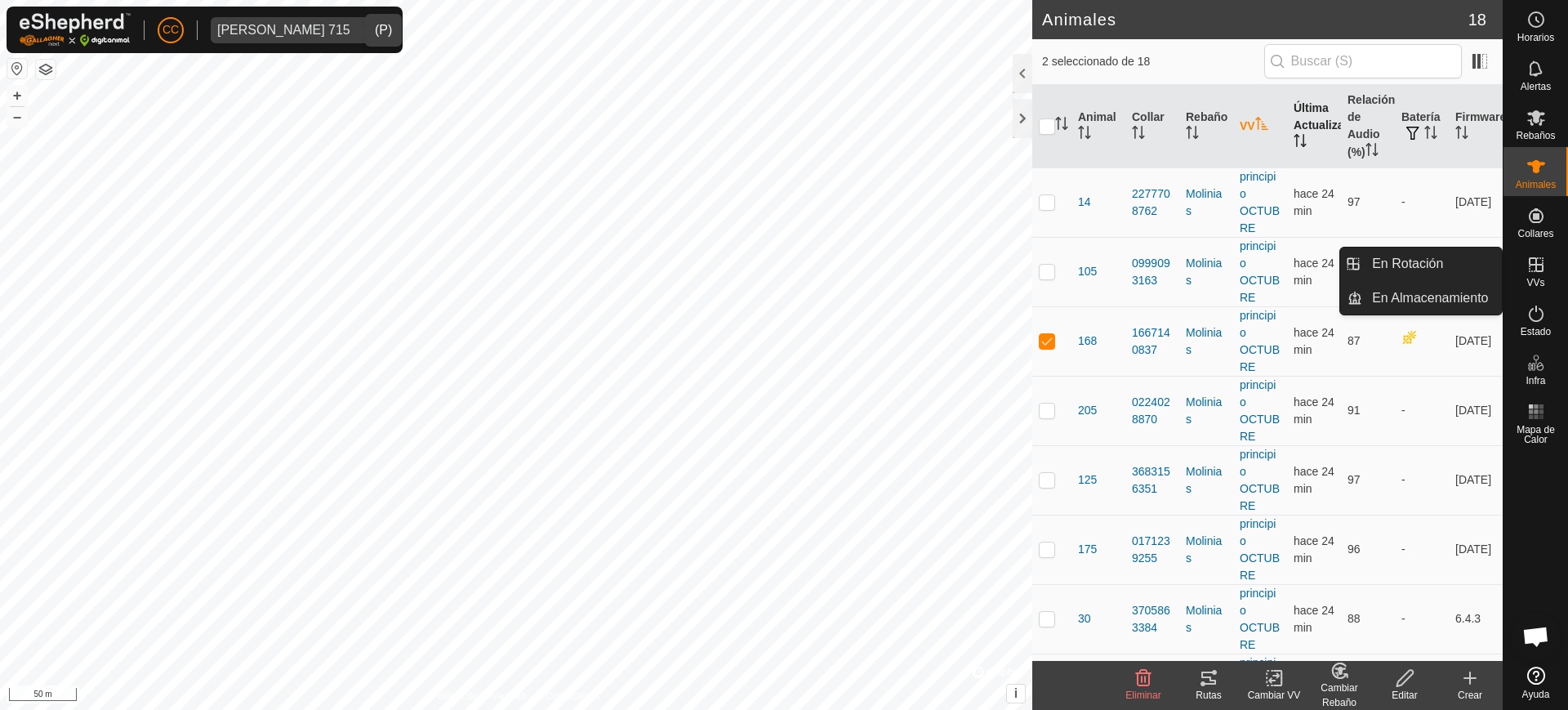
click at [1548, 265] on es-virtualpaddocks-svg-icon at bounding box center [1535, 265] width 29 height 26
click at [1464, 273] on link "En Rotación" at bounding box center [1431, 263] width 140 height 33
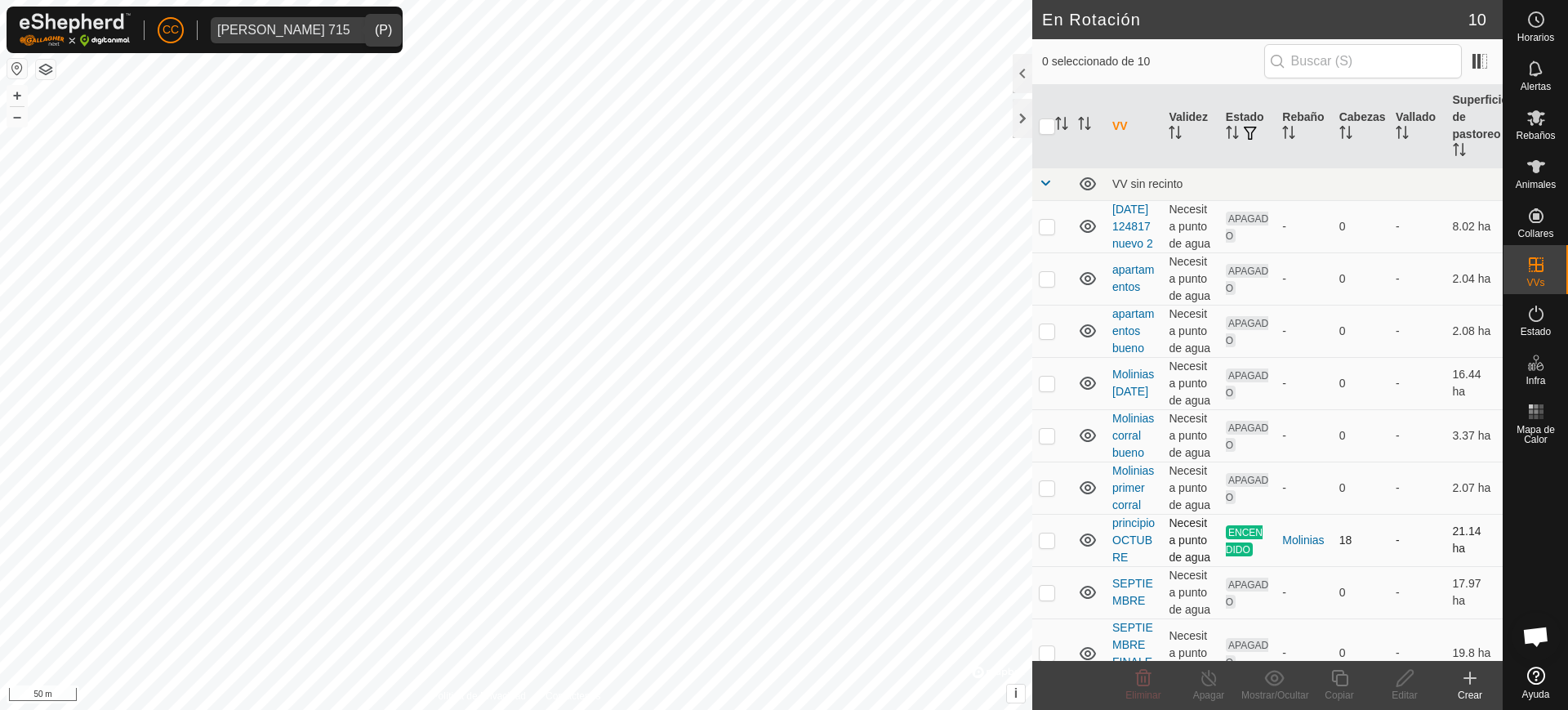
click at [1047, 546] on p-checkbox at bounding box center [1047, 539] width 16 height 13
checkbox input "true"
click at [18, 66] on button "button" at bounding box center [17, 68] width 20 height 20
click at [1544, 67] on icon at bounding box center [1535, 68] width 20 height 20
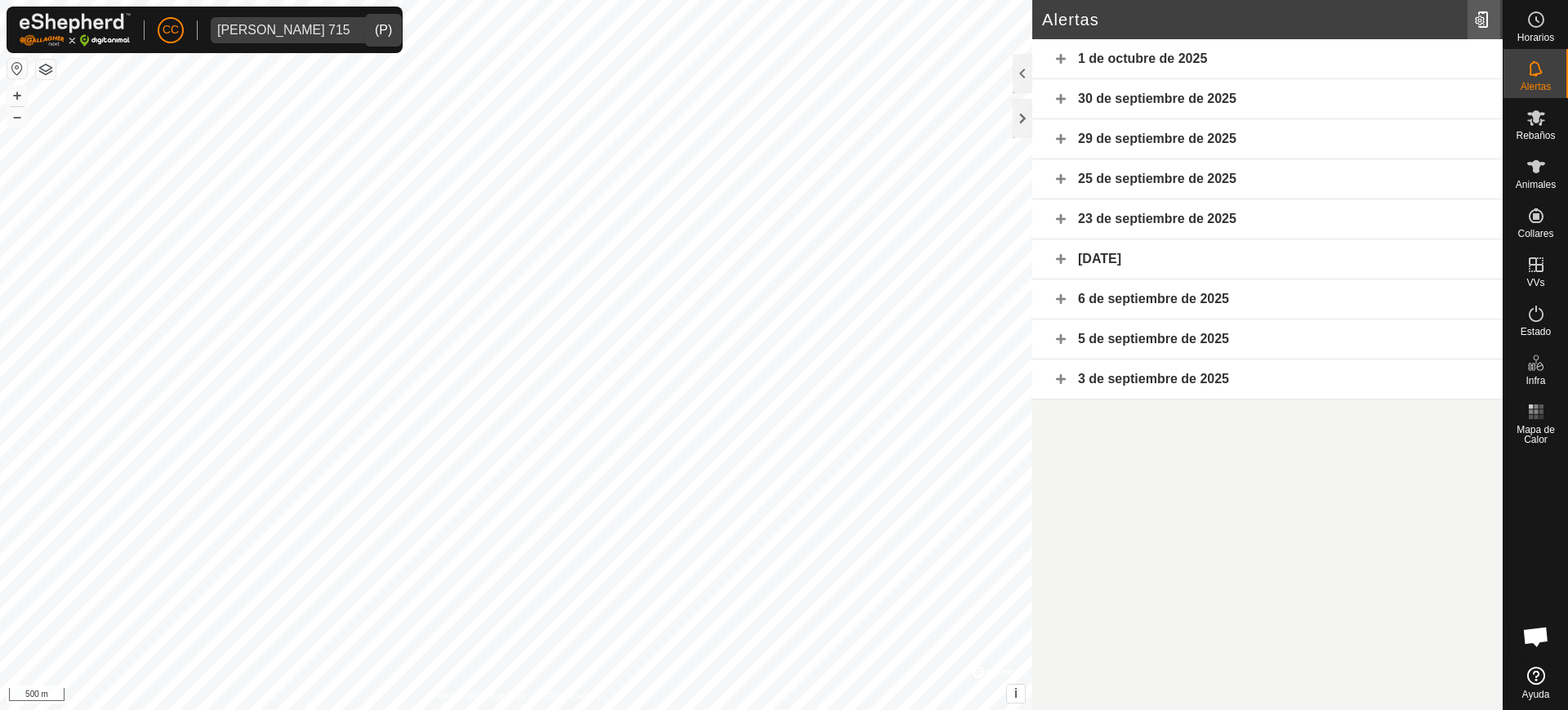
click at [1479, 20] on div at bounding box center [1483, 20] width 33 height 45
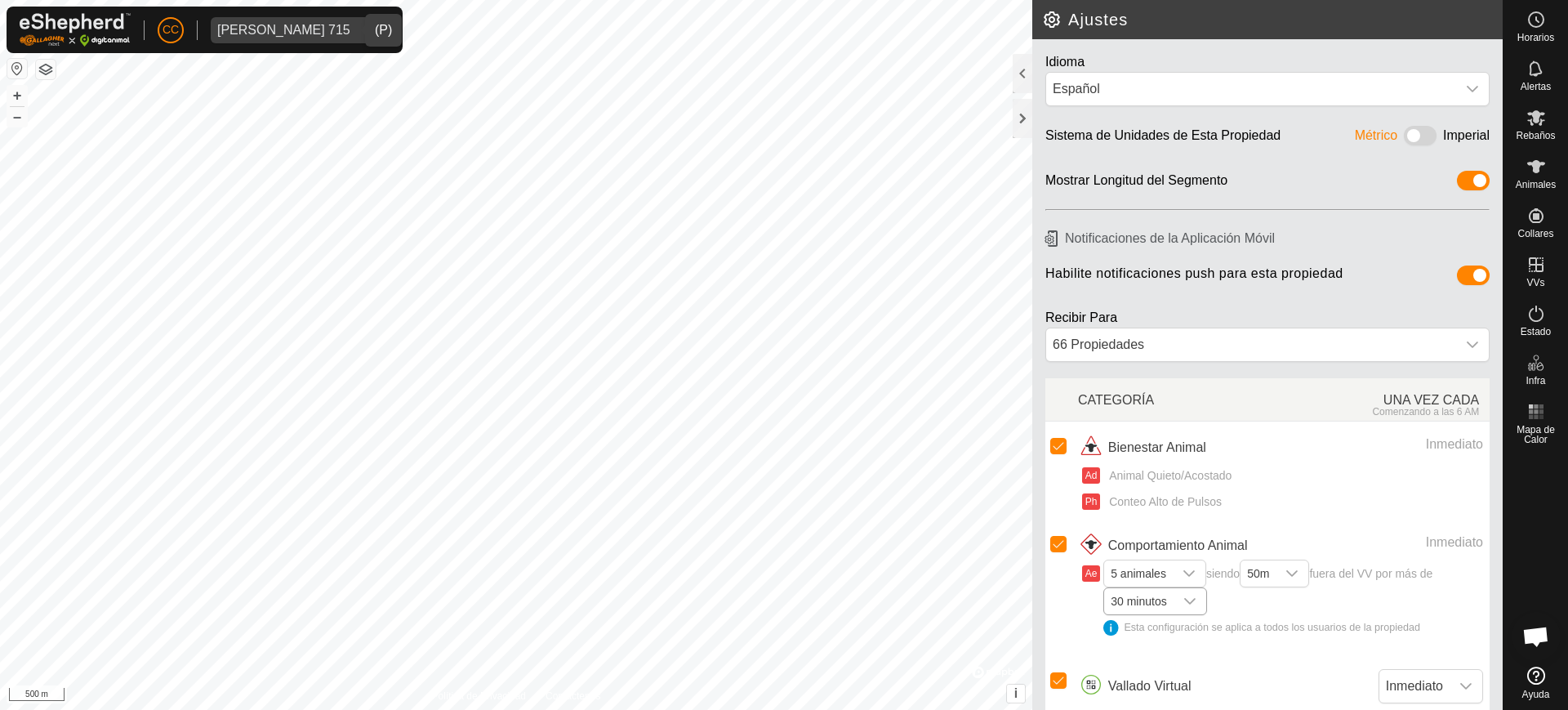
scroll to position [65, 0]
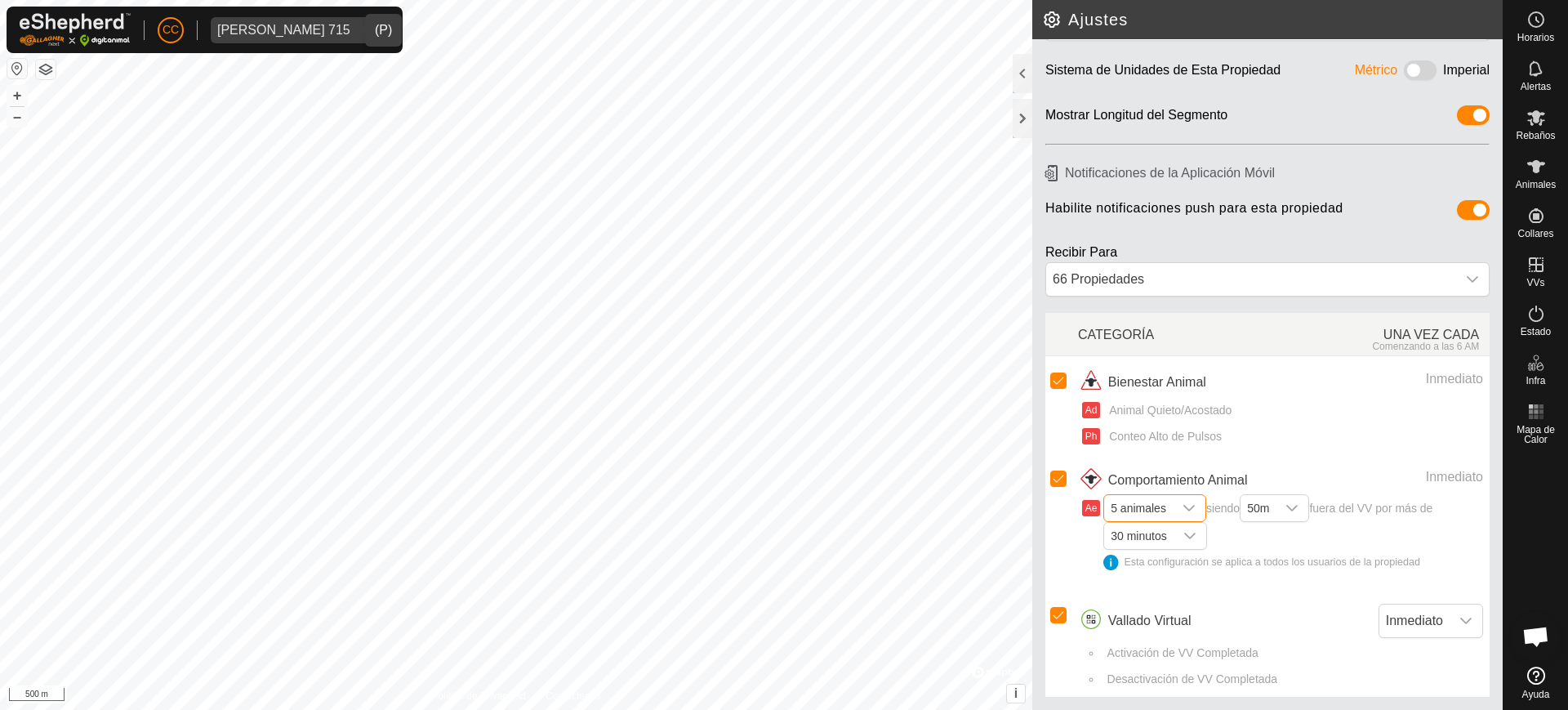
click at [1134, 506] on span "5 animales" at bounding box center [1138, 508] width 69 height 26
click at [1154, 537] on li "1 animal" at bounding box center [1155, 539] width 101 height 28
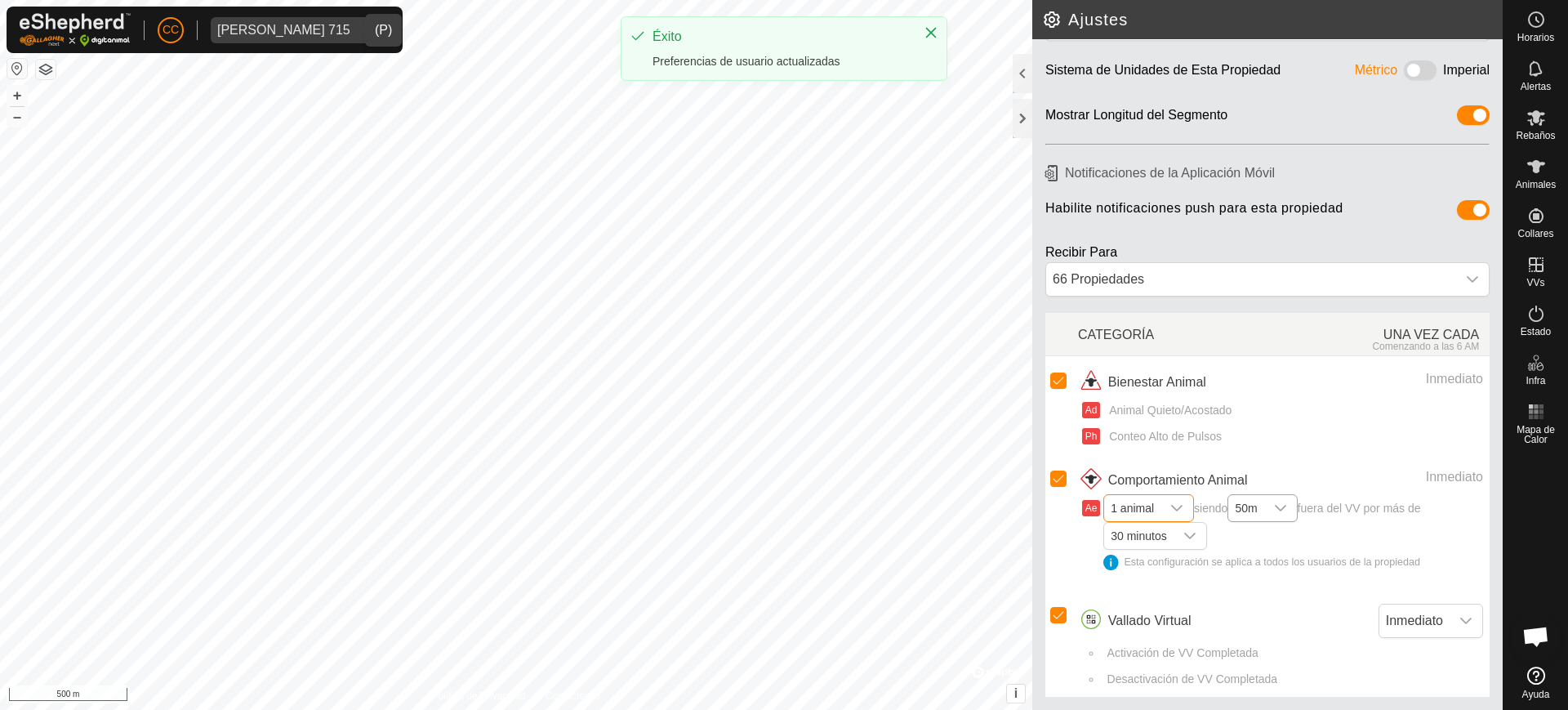
click at [1263, 508] on span "50m" at bounding box center [1245, 508] width 35 height 26
click at [1166, 507] on div "dropdown trigger" at bounding box center [1177, 508] width 33 height 26
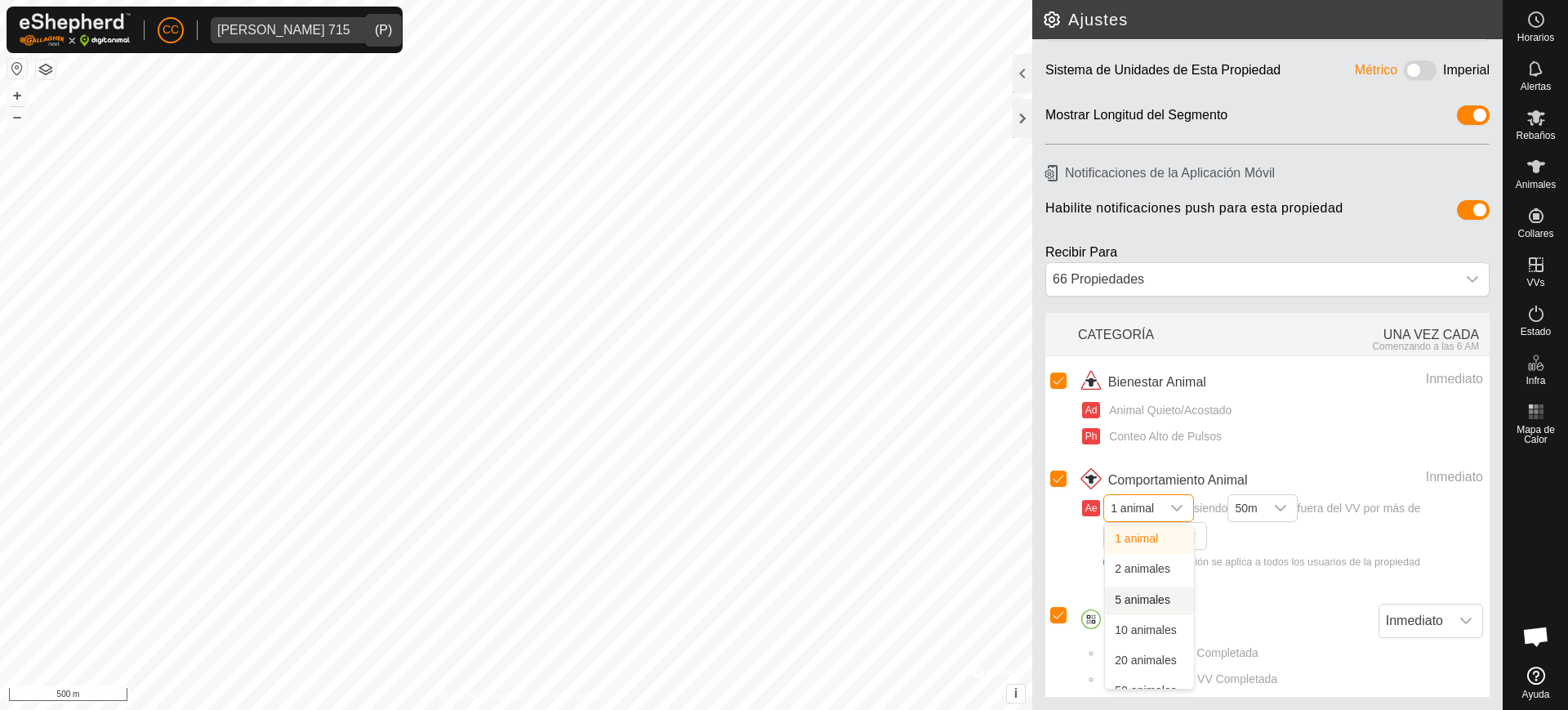
click at [1144, 597] on li "5 animales" at bounding box center [1149, 601] width 89 height 28
click at [1026, 109] on div at bounding box center [1022, 119] width 20 height 40
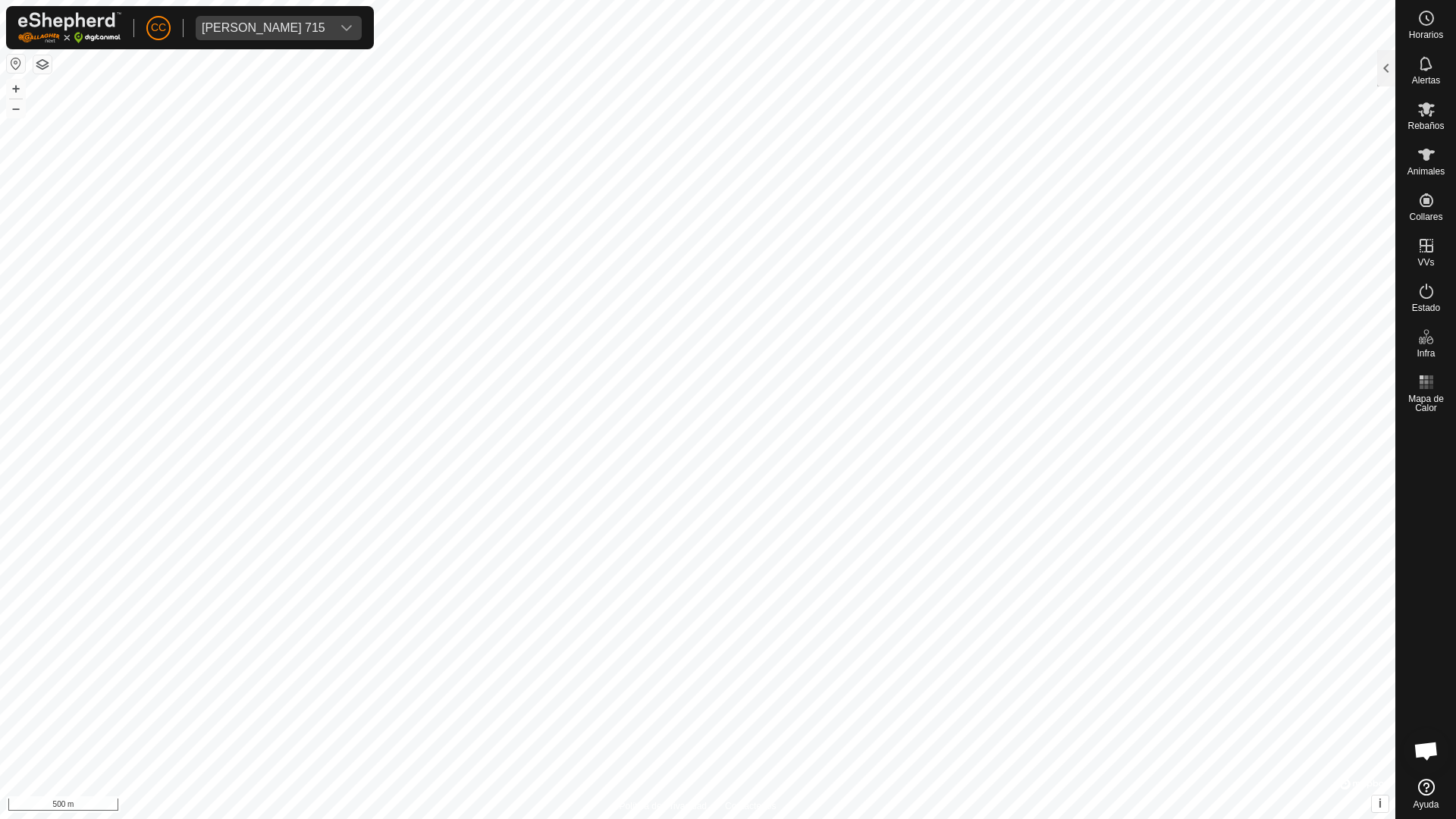
click at [42, 66] on button "button" at bounding box center [42, 64] width 18 height 18
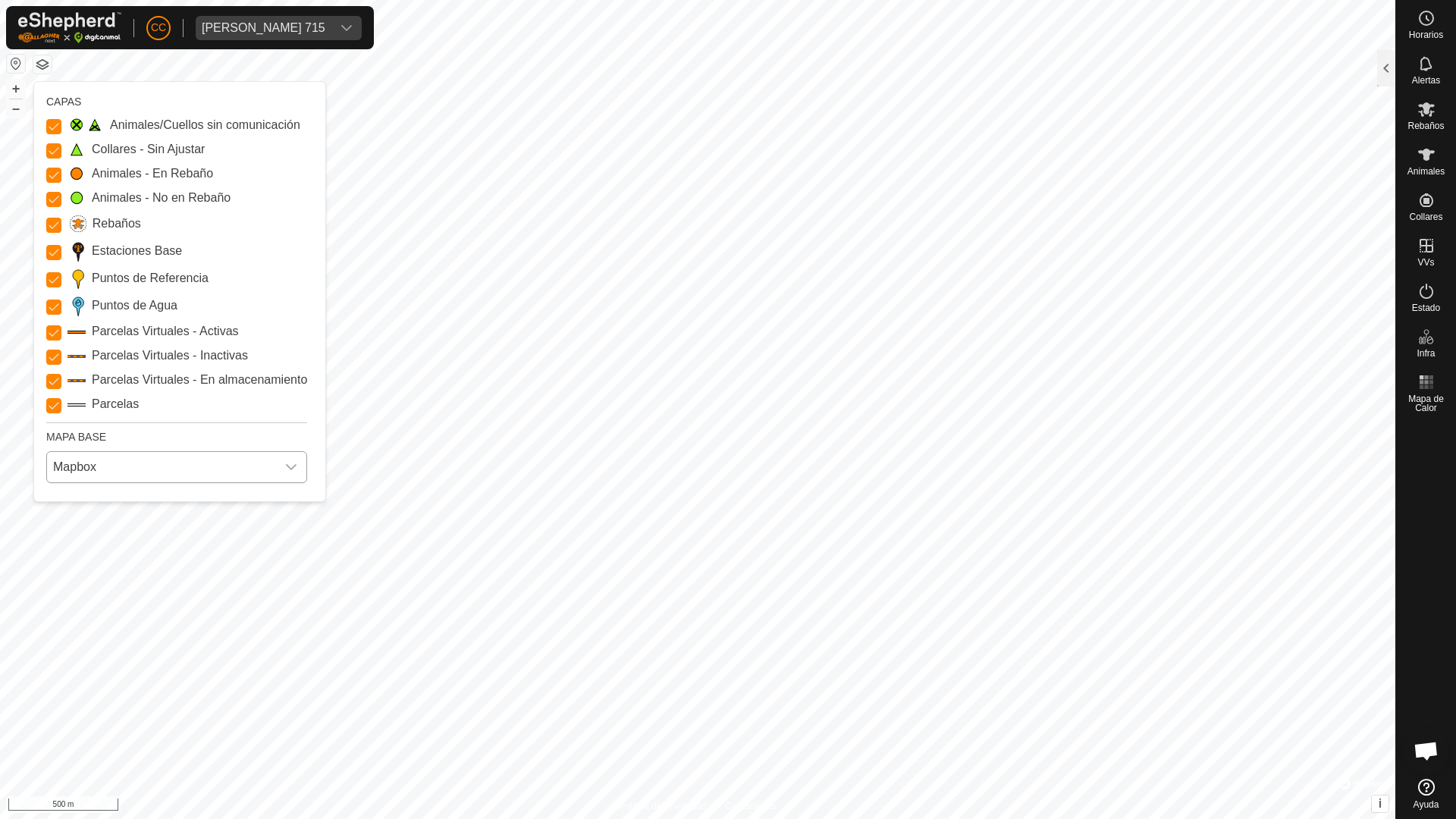
click at [119, 467] on span "Mapbox" at bounding box center [162, 467] width 229 height 31
click at [116, 505] on li "Azure" at bounding box center [178, 501] width 259 height 31
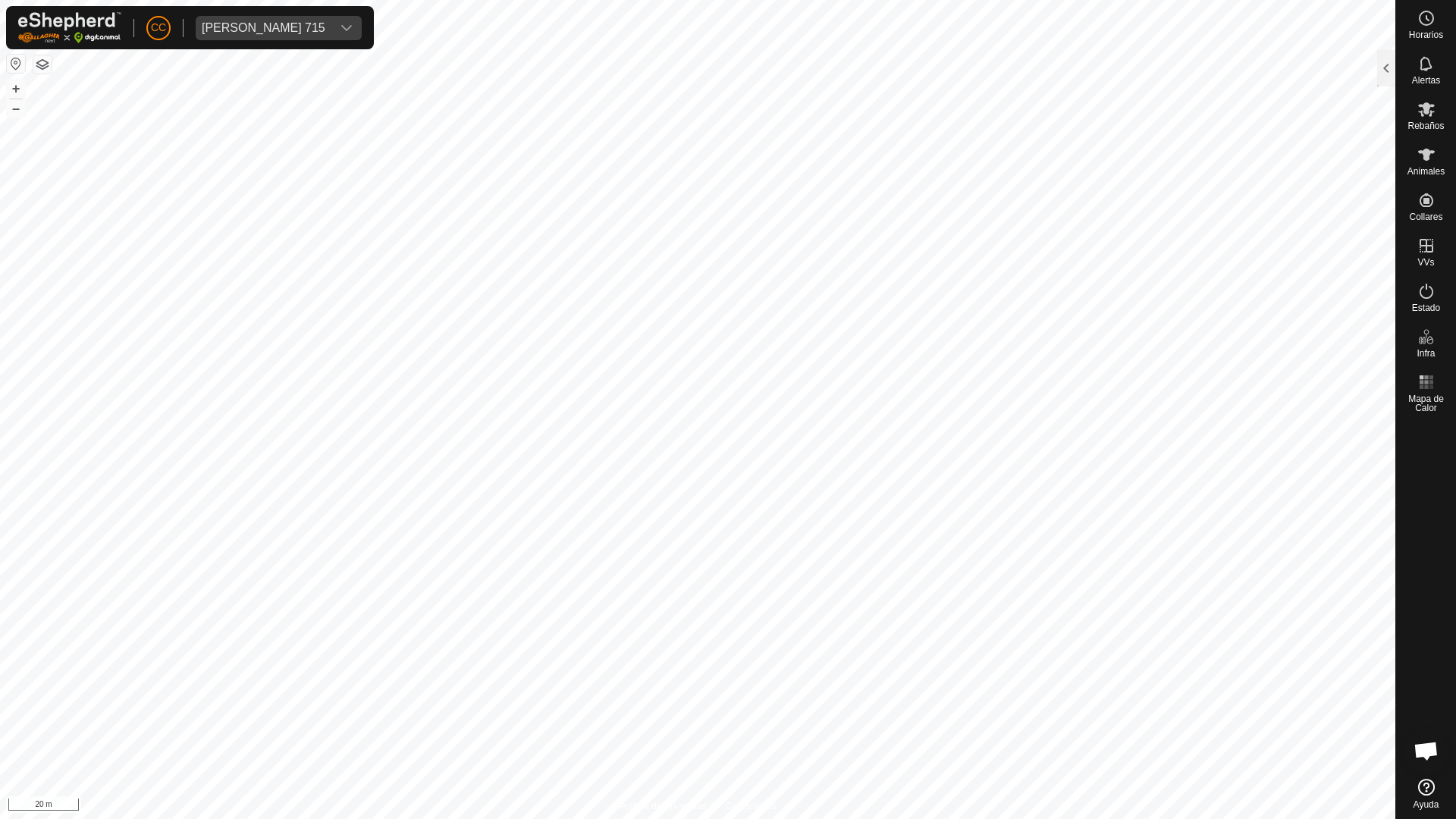
click at [39, 66] on button "button" at bounding box center [42, 64] width 18 height 18
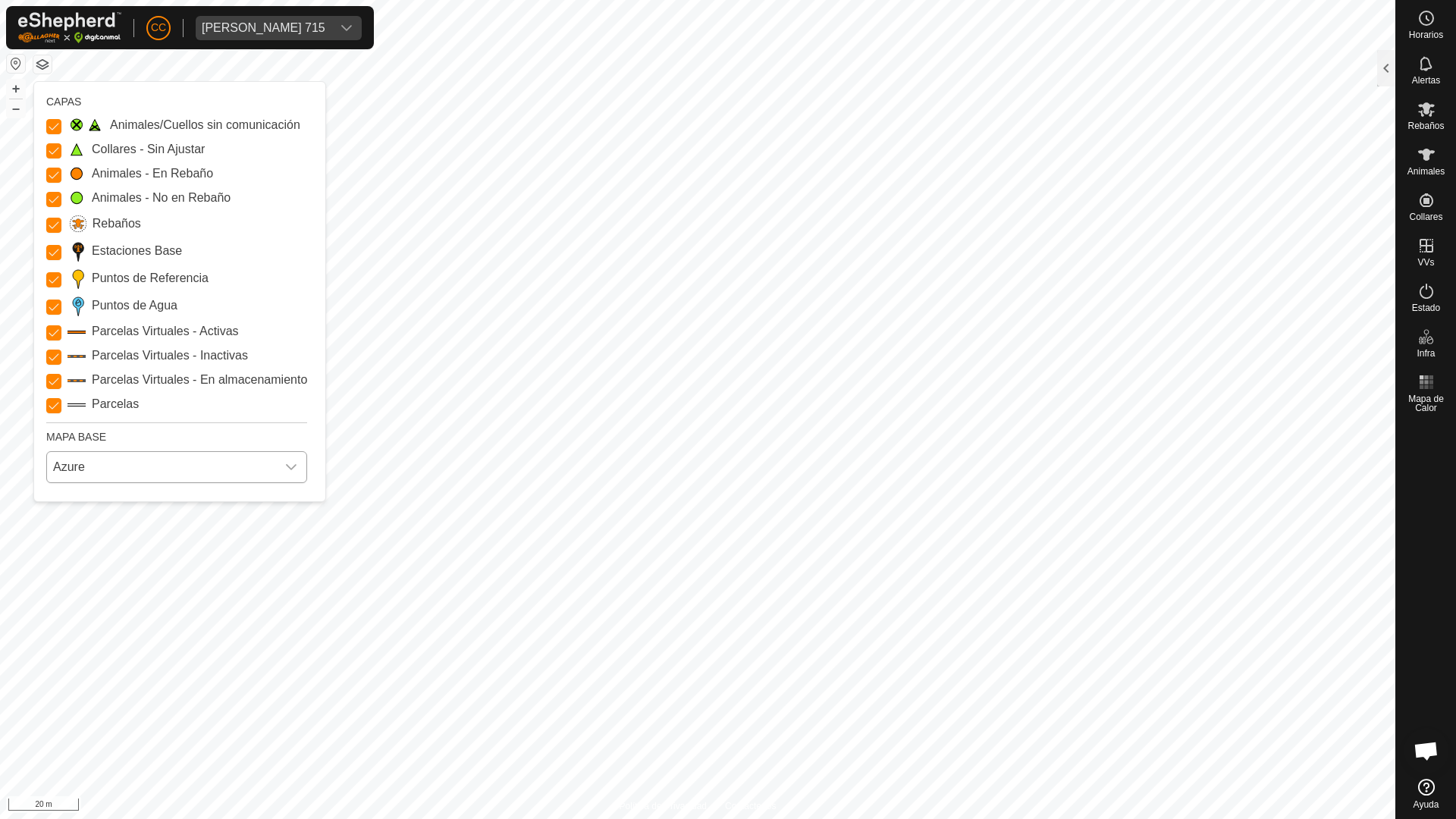
click at [137, 467] on span "Azure" at bounding box center [162, 467] width 229 height 31
click at [131, 527] on li "HERE" at bounding box center [178, 533] width 259 height 31
click at [97, 464] on span "HERE" at bounding box center [162, 467] width 229 height 31
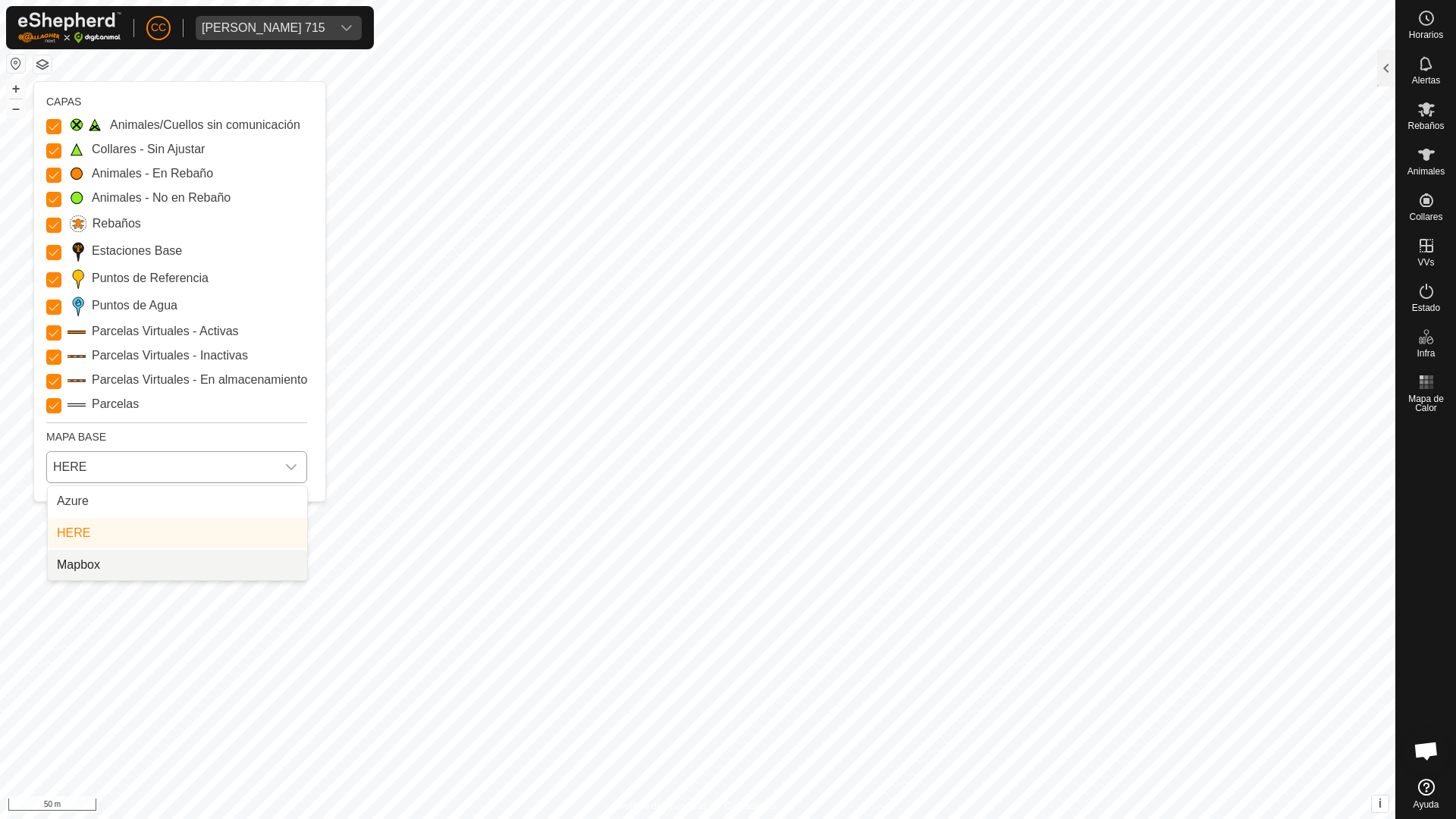
click at [104, 559] on li "Mapbox" at bounding box center [178, 565] width 259 height 31
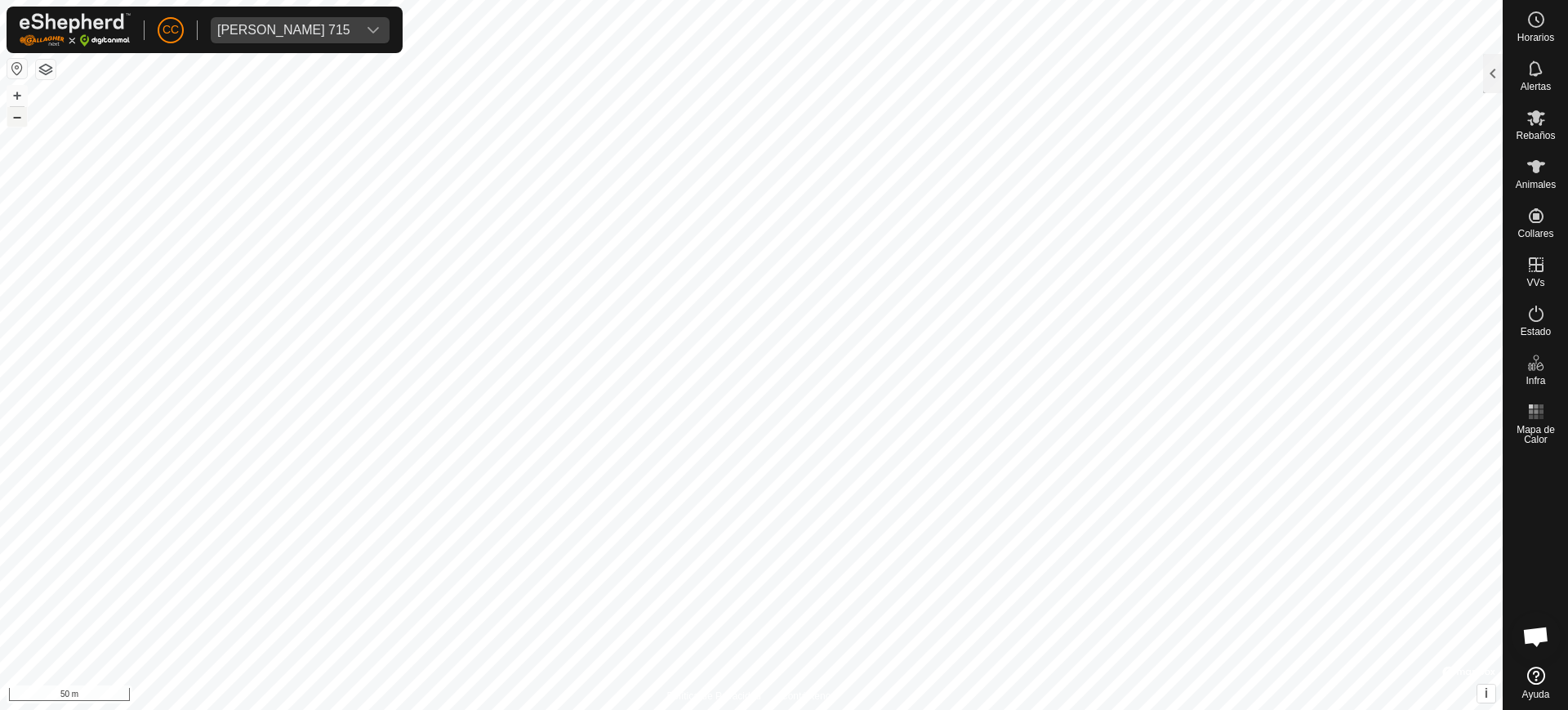
click at [20, 121] on button "–" at bounding box center [17, 116] width 20 height 20
click at [43, 66] on button "button" at bounding box center [45, 69] width 20 height 20
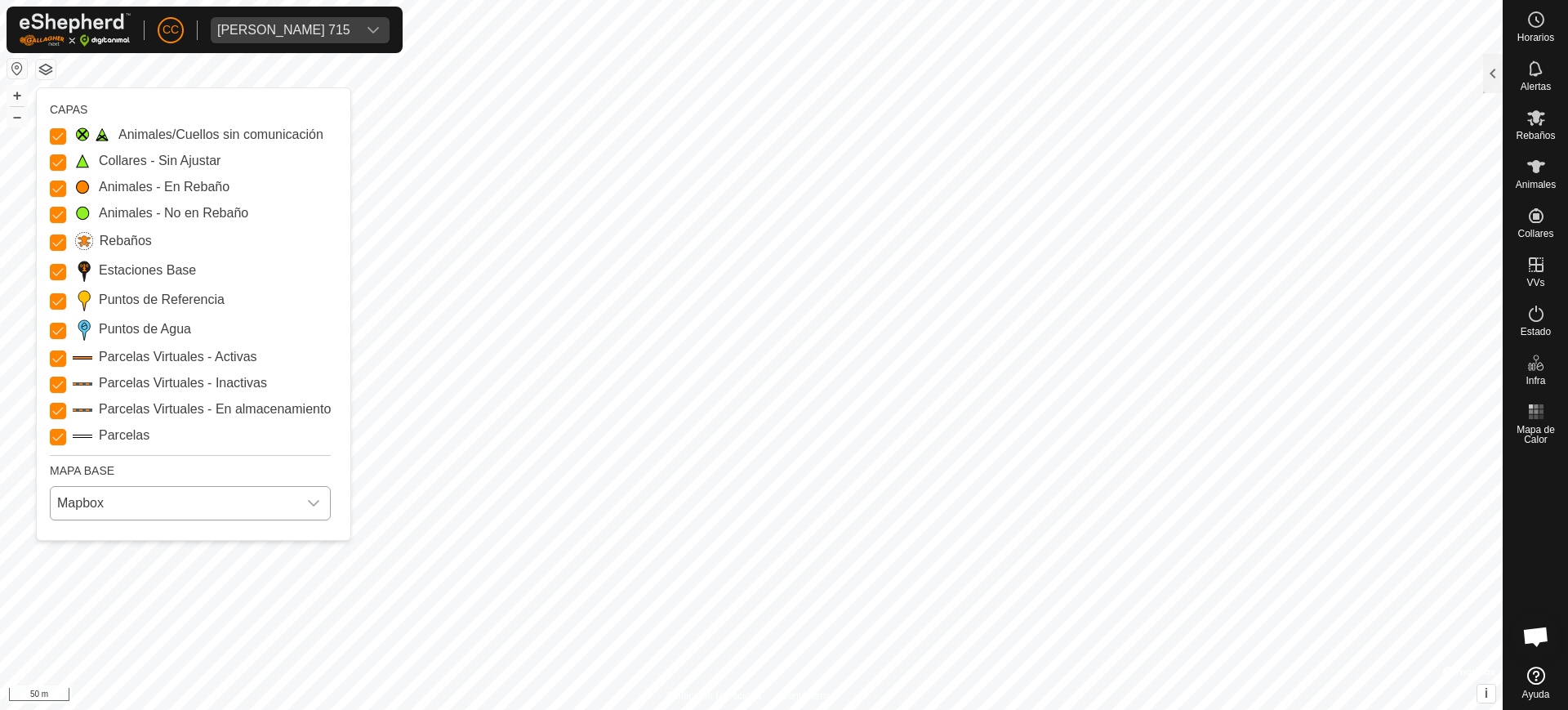
click at [94, 512] on span "Mapbox" at bounding box center [174, 503] width 247 height 33
click at [113, 534] on li "Azure" at bounding box center [191, 539] width 279 height 33
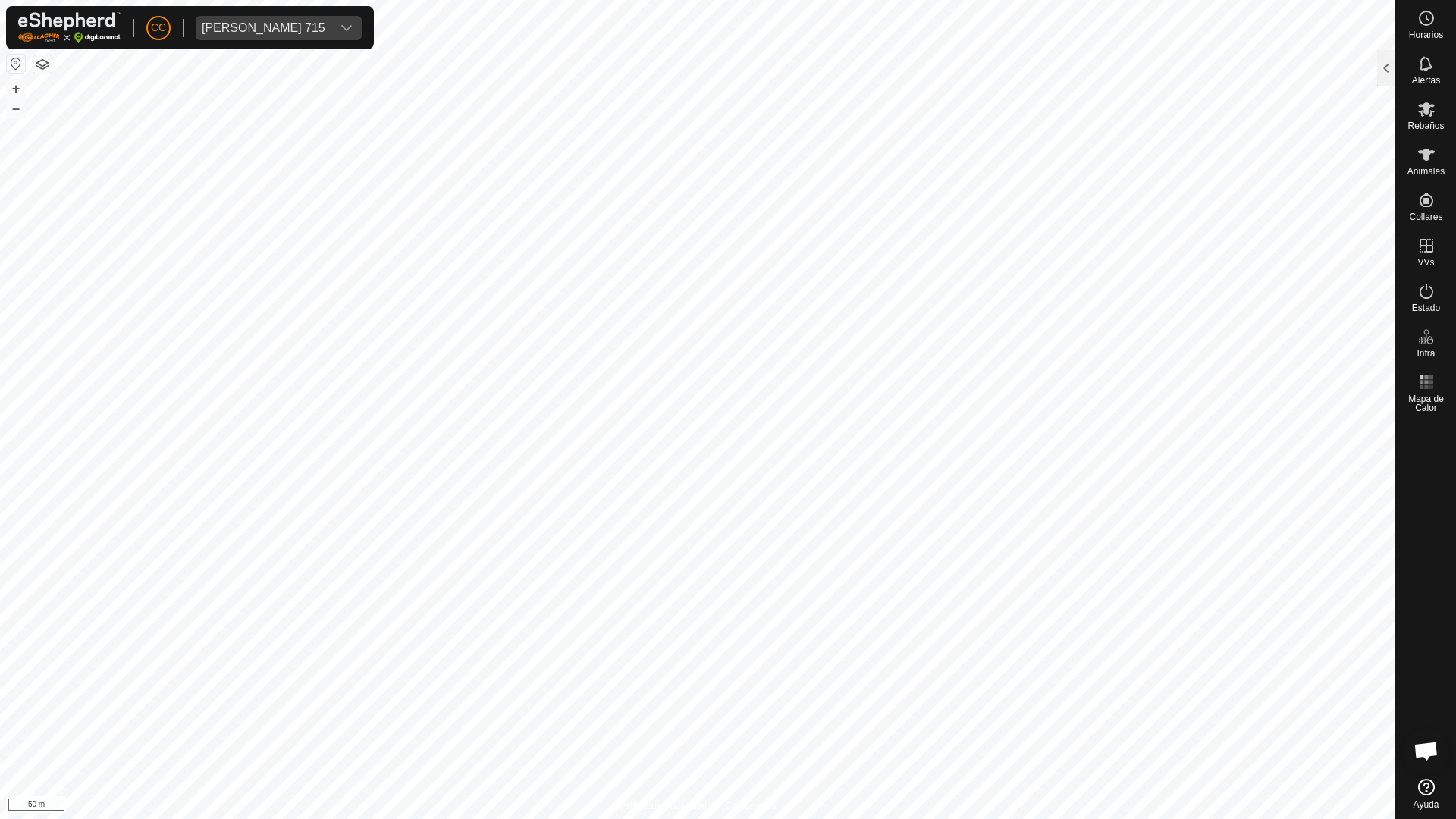
click at [44, 65] on button "button" at bounding box center [42, 64] width 18 height 18
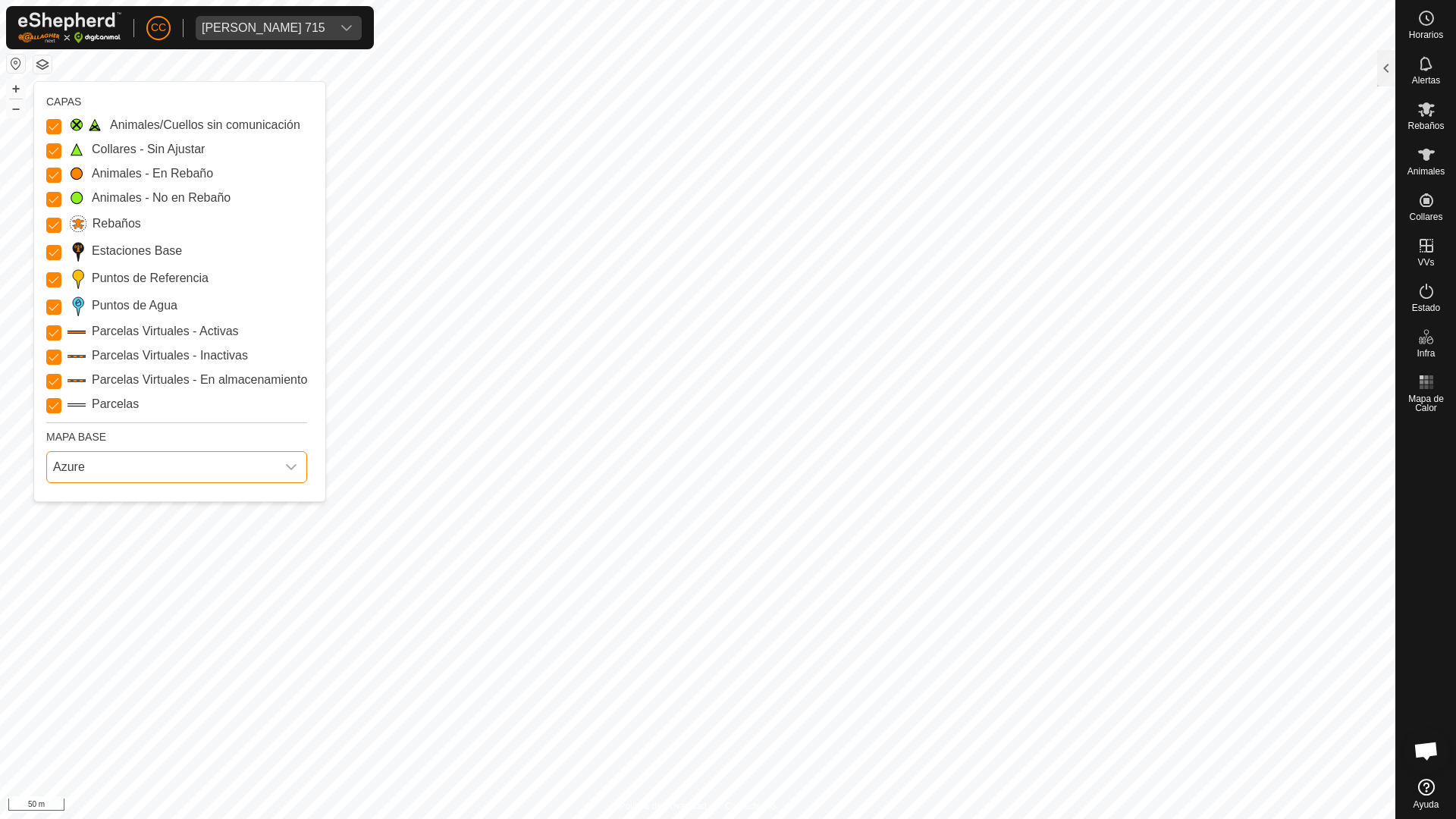
click at [137, 458] on span "Azure" at bounding box center [162, 467] width 229 height 31
click at [90, 527] on li "HERE" at bounding box center [178, 533] width 259 height 31
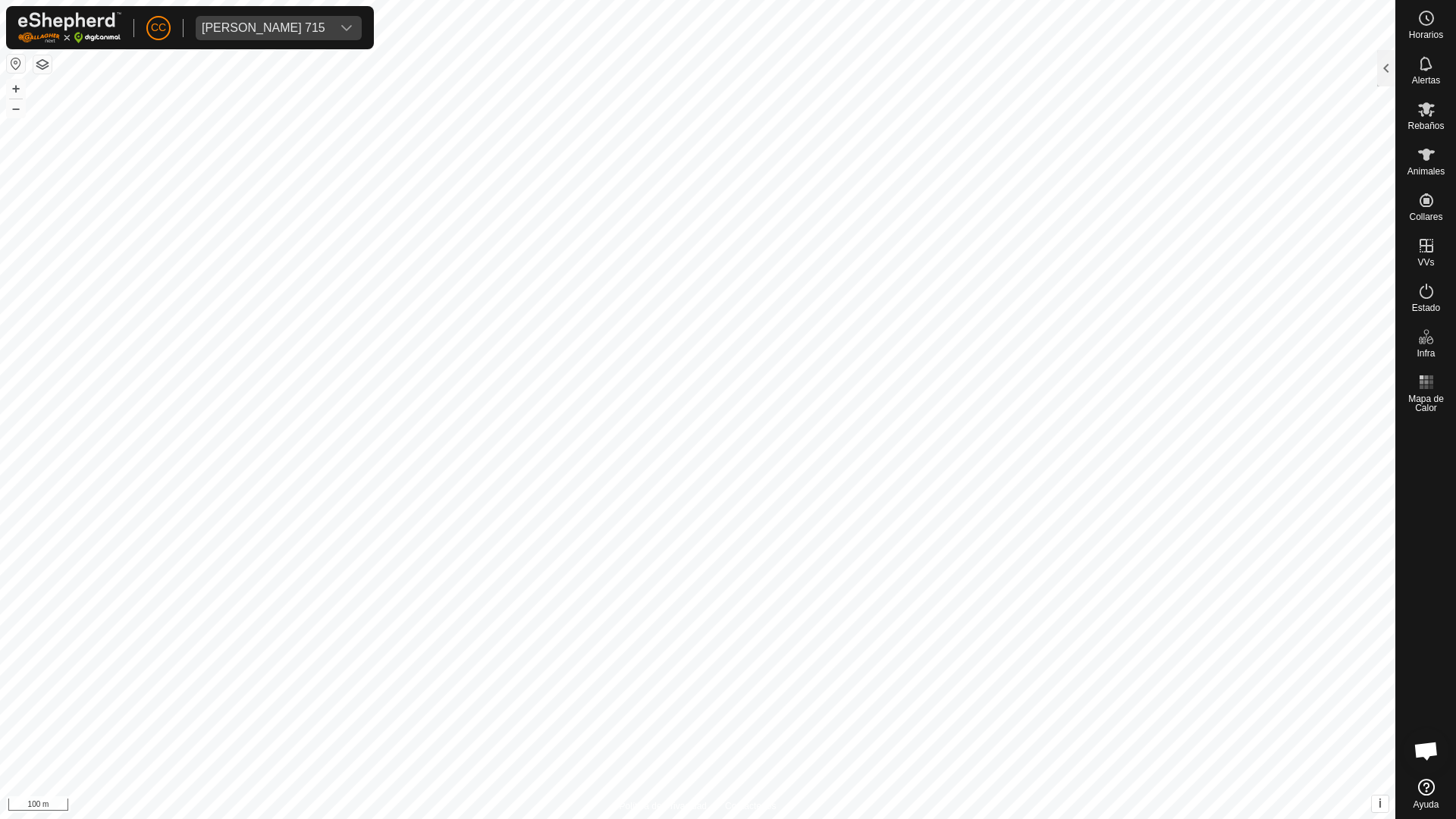
click at [43, 54] on div at bounding box center [42, 64] width 18 height 19
click at [46, 65] on button "button" at bounding box center [42, 64] width 18 height 18
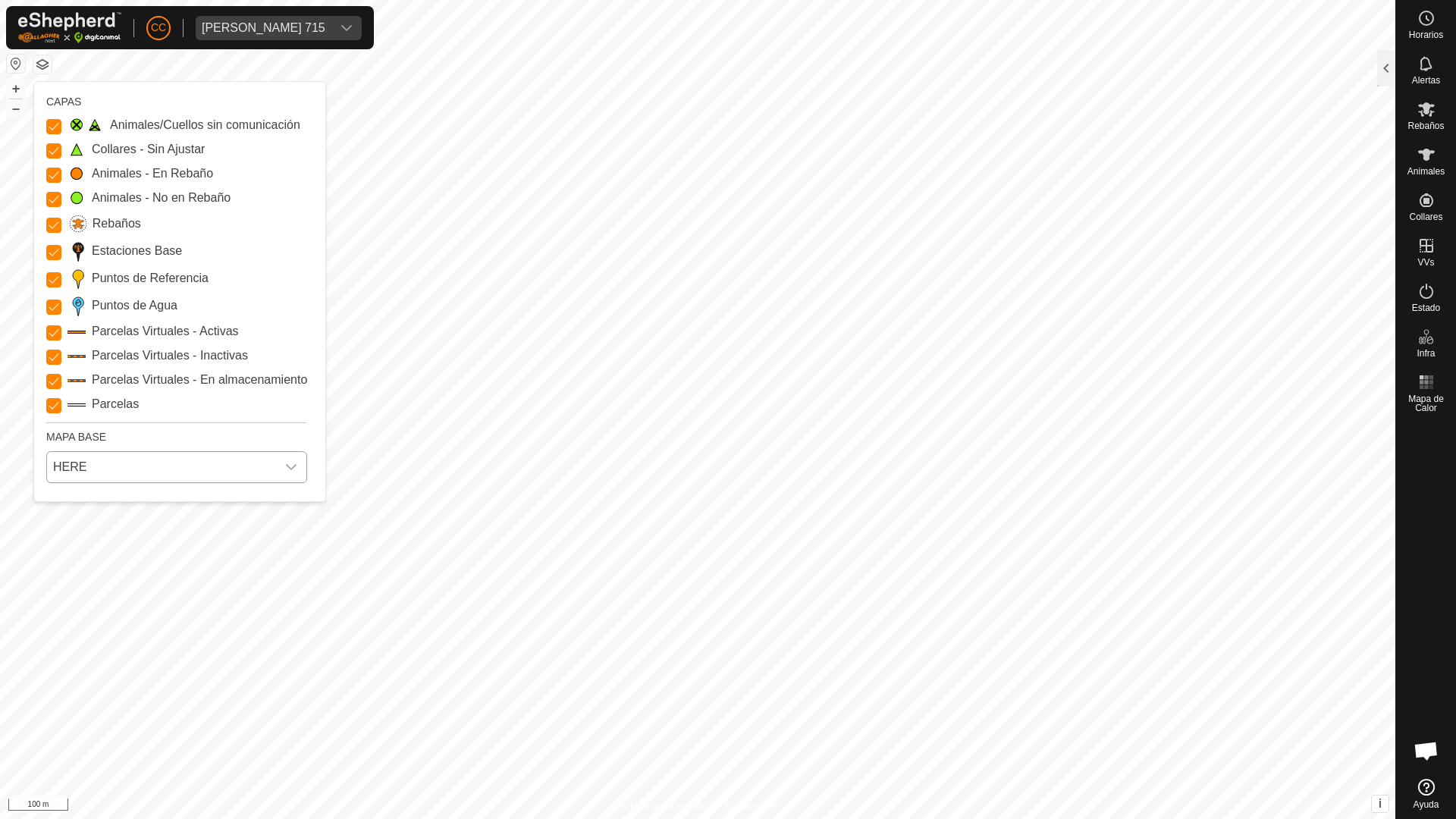
click at [106, 466] on span "HERE" at bounding box center [162, 467] width 229 height 31
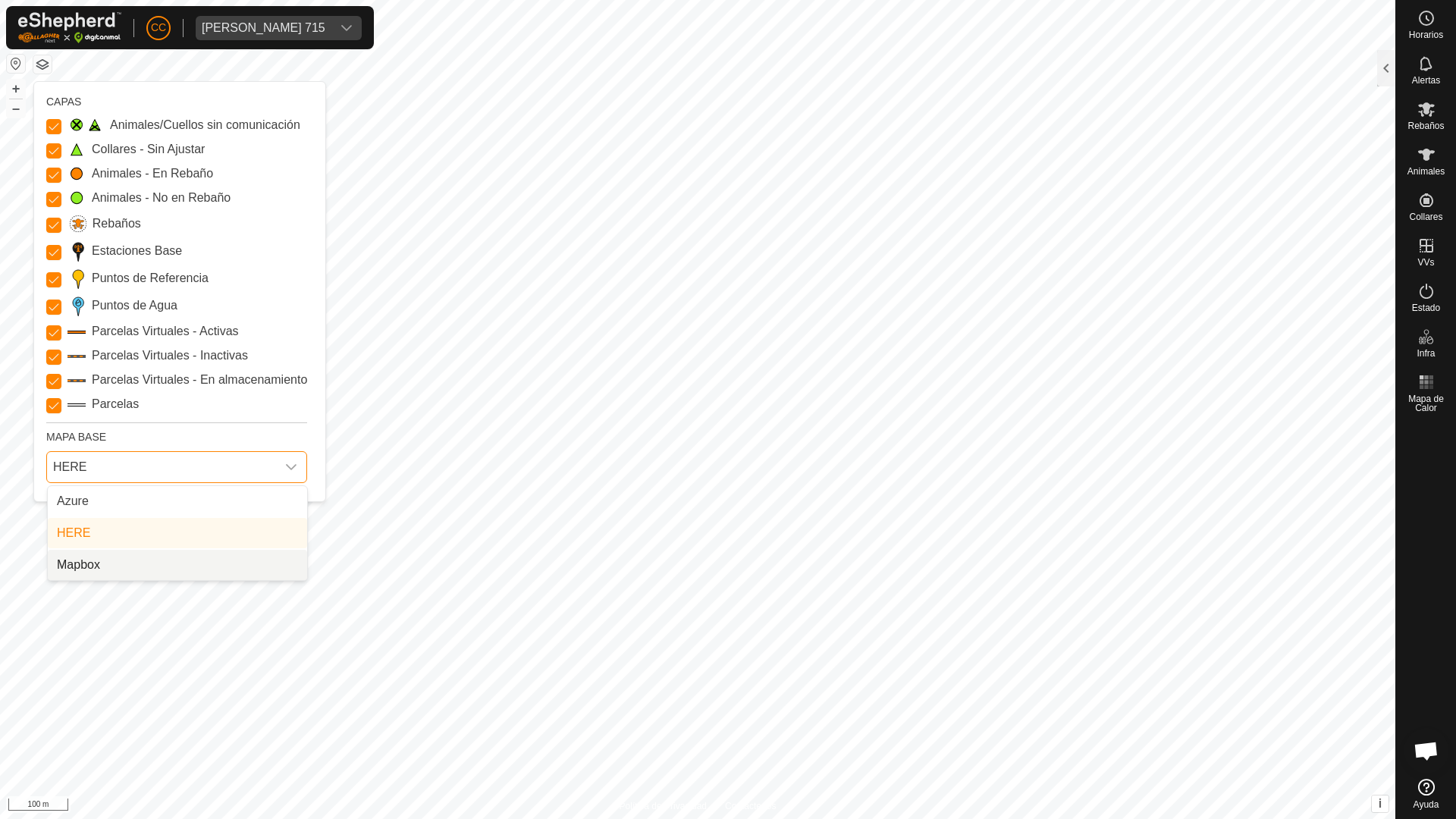
click at [119, 559] on li "Mapbox" at bounding box center [178, 565] width 259 height 31
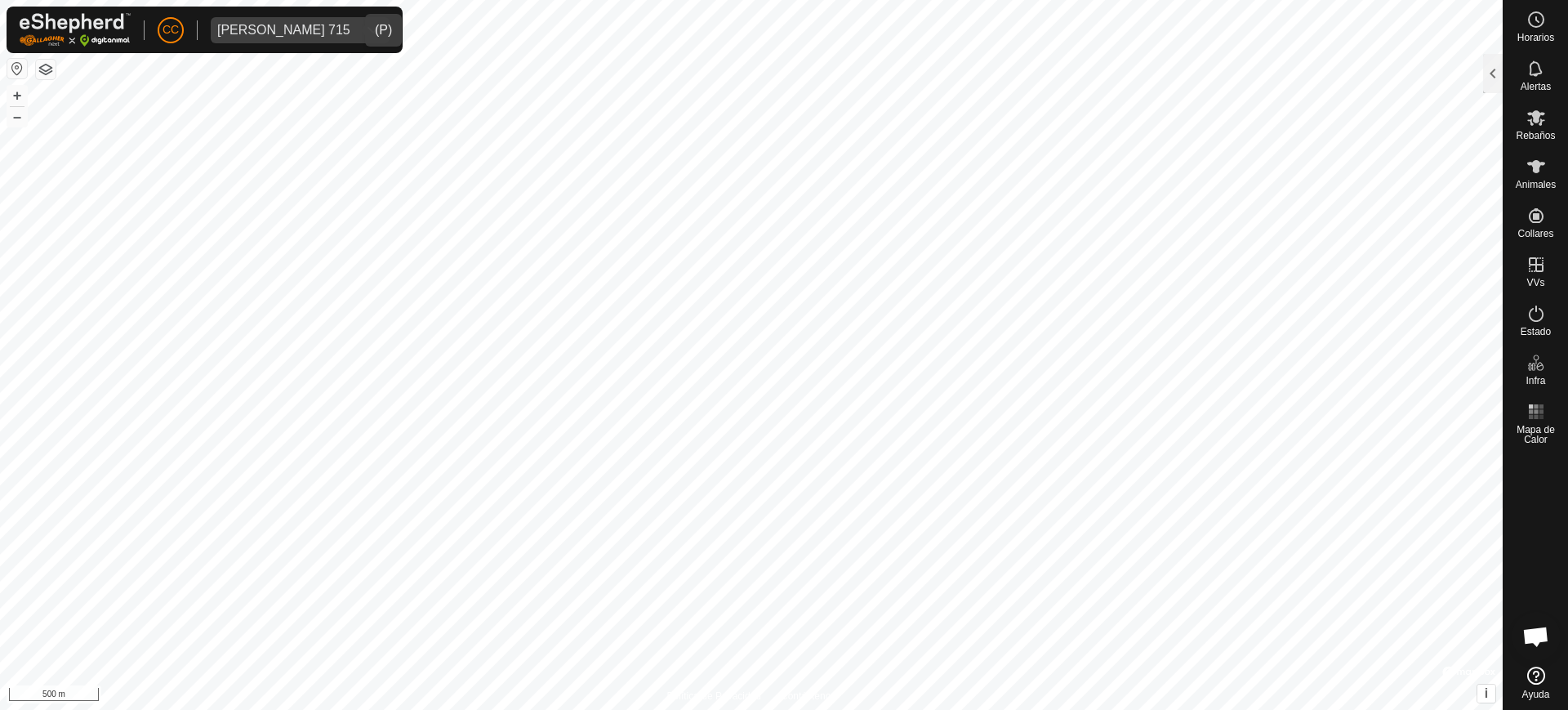
click at [271, 24] on div "Ignacio Olivar 715" at bounding box center [283, 30] width 133 height 13
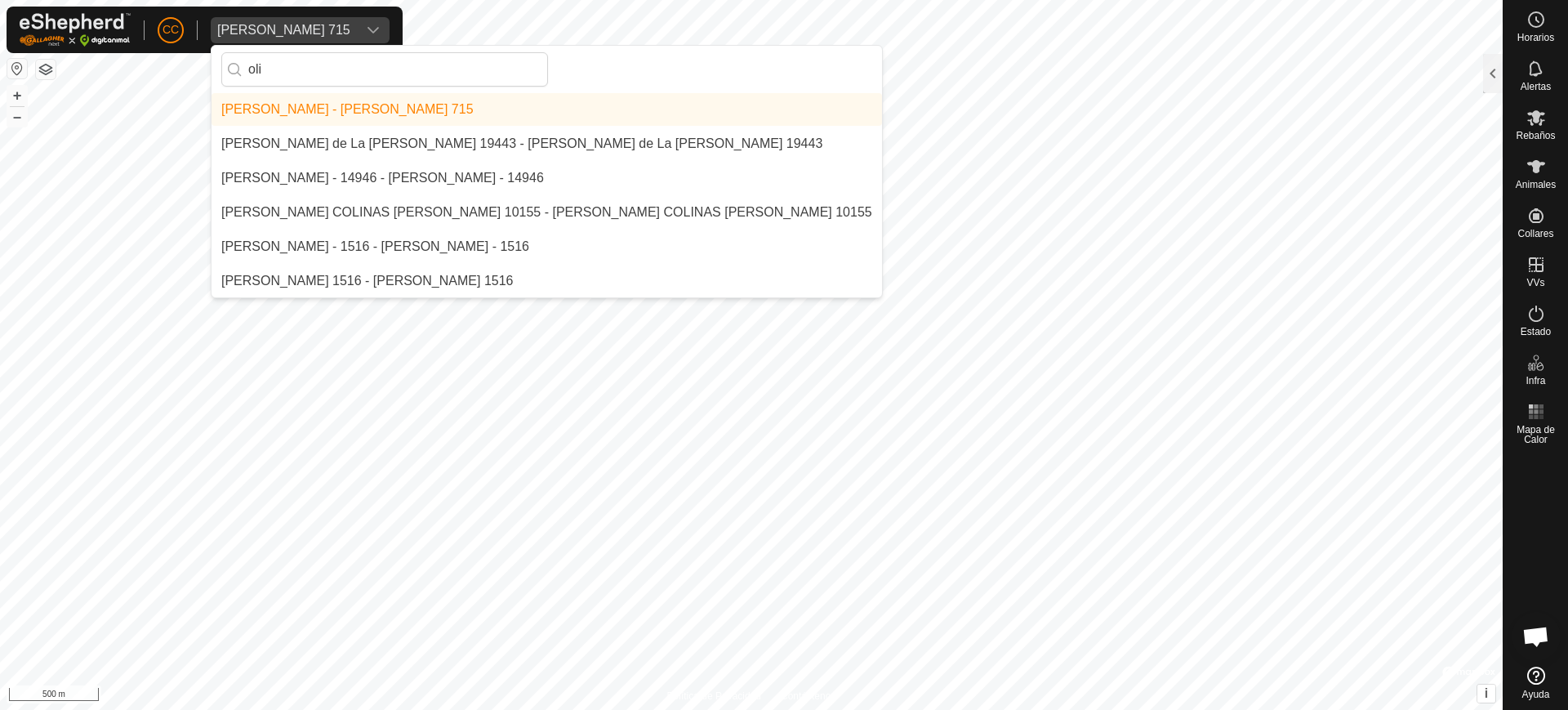
scroll to position [0, 0]
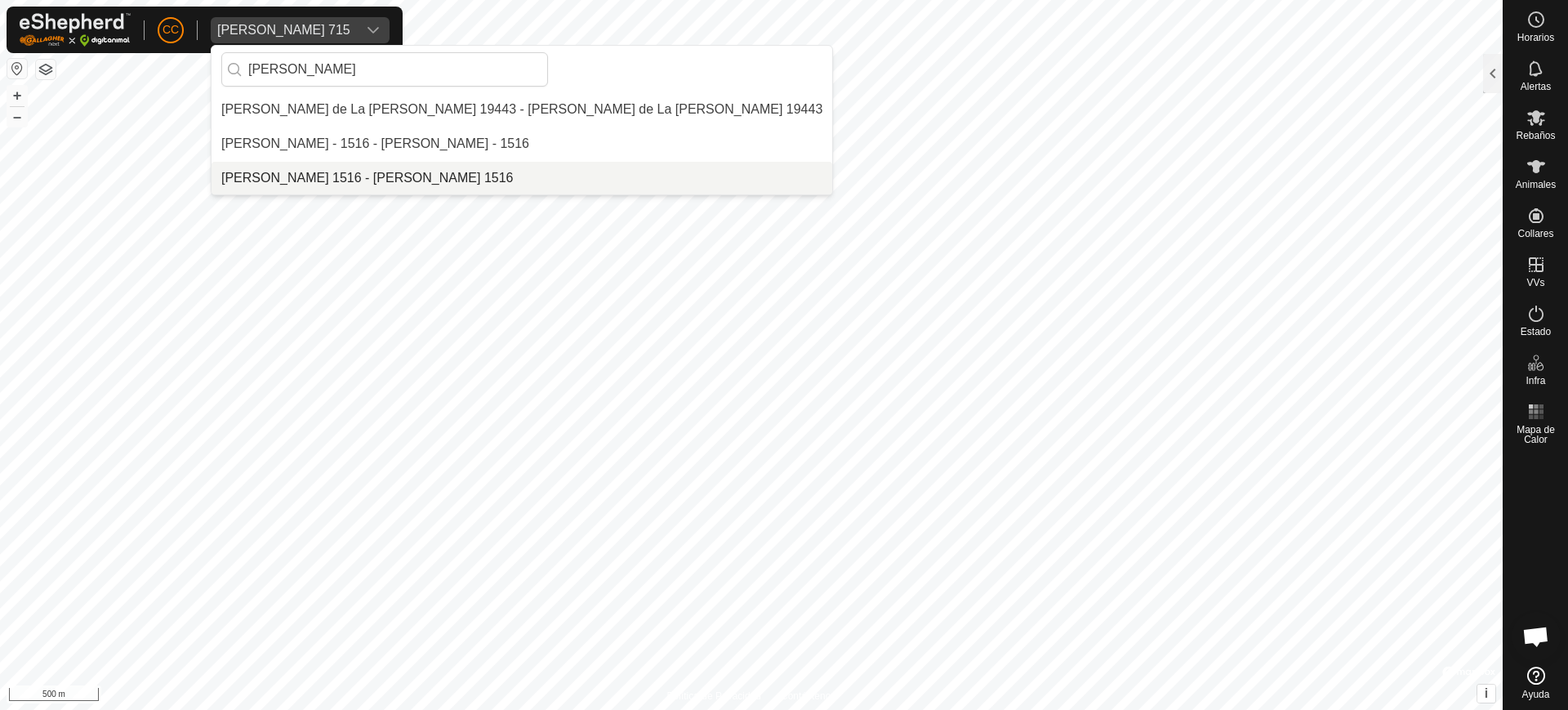
type input "oliver"
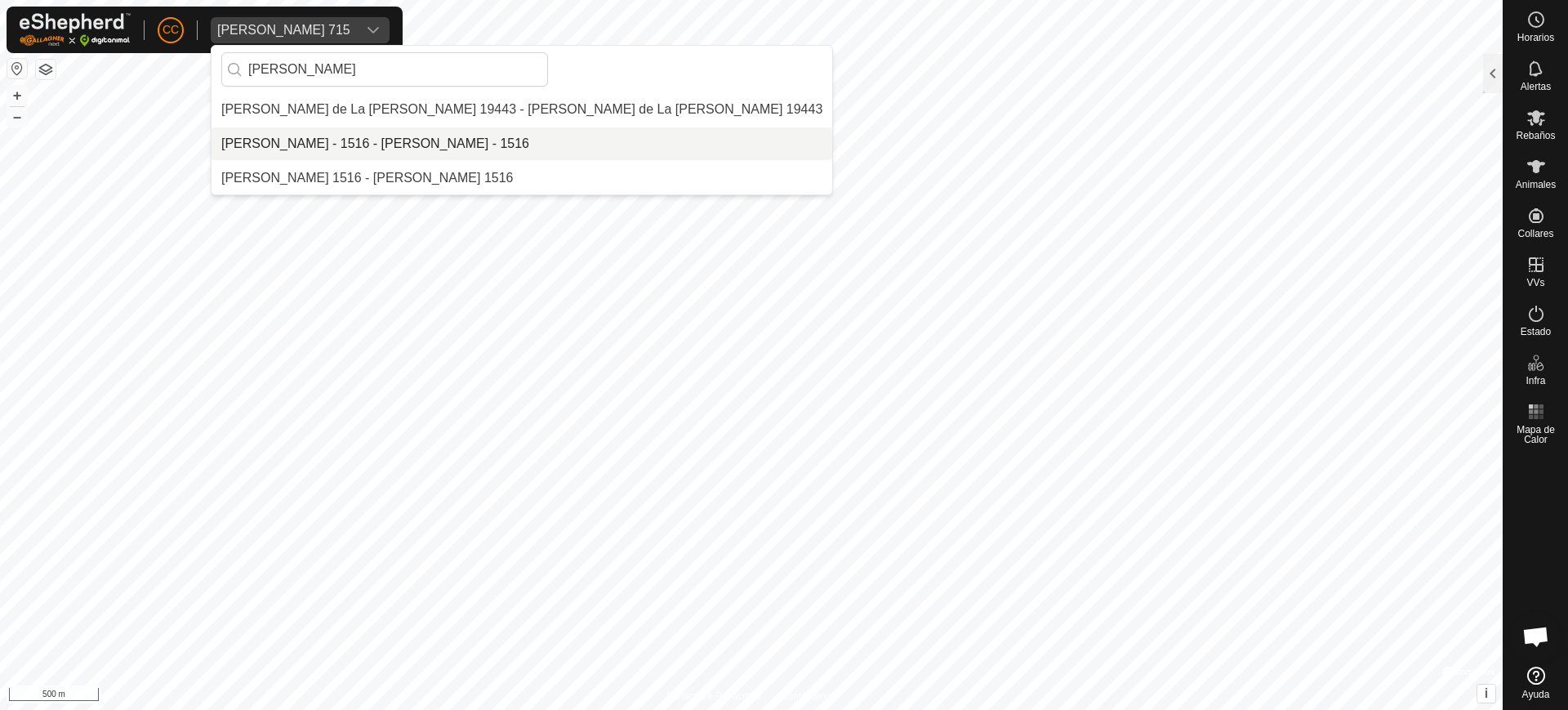
click at [328, 142] on li "[PERSON_NAME] - 1516 - [PERSON_NAME] - 1516" at bounding box center [521, 143] width 620 height 33
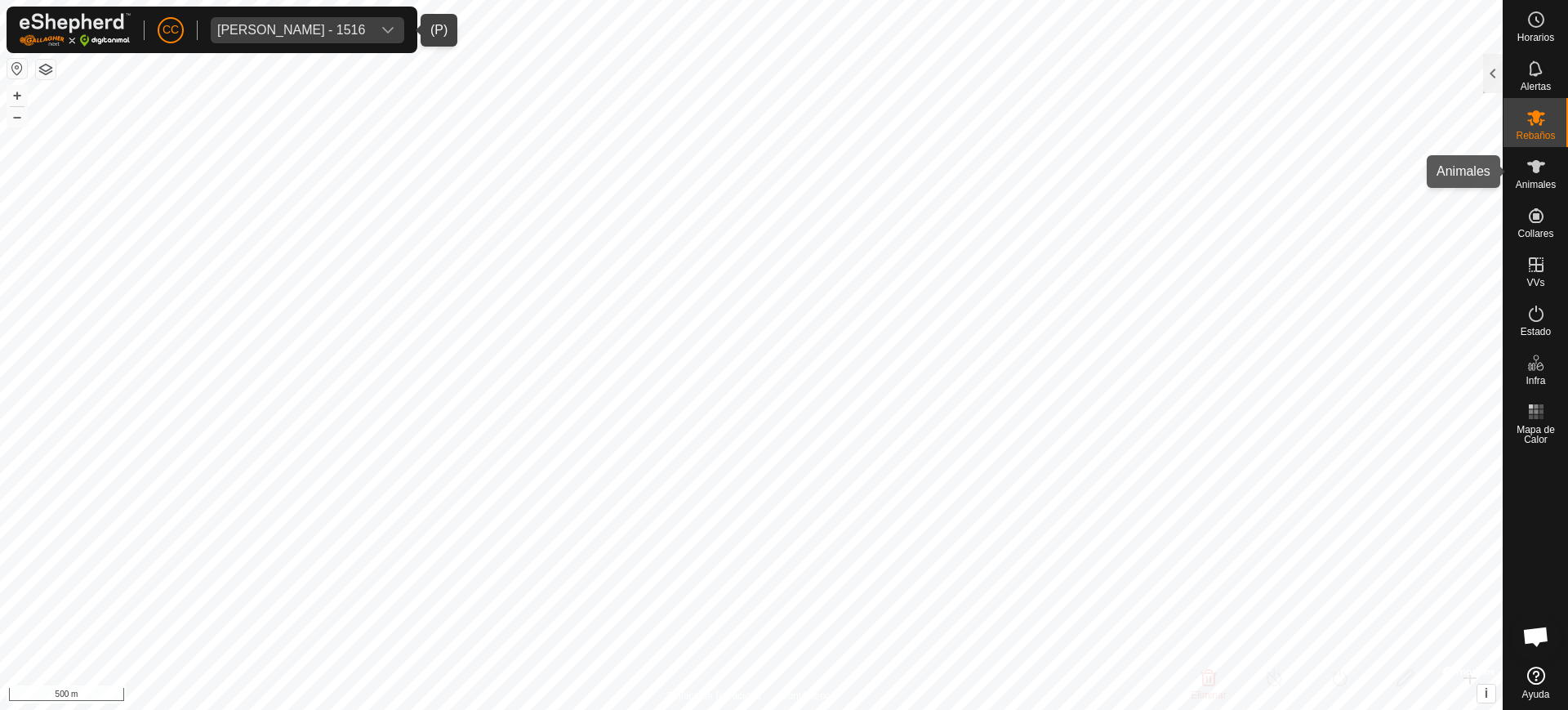
click at [1557, 173] on div "Animales" at bounding box center [1535, 172] width 64 height 49
click at [1526, 170] on icon at bounding box center [1535, 166] width 20 height 20
click at [1495, 70] on div at bounding box center [1493, 74] width 20 height 40
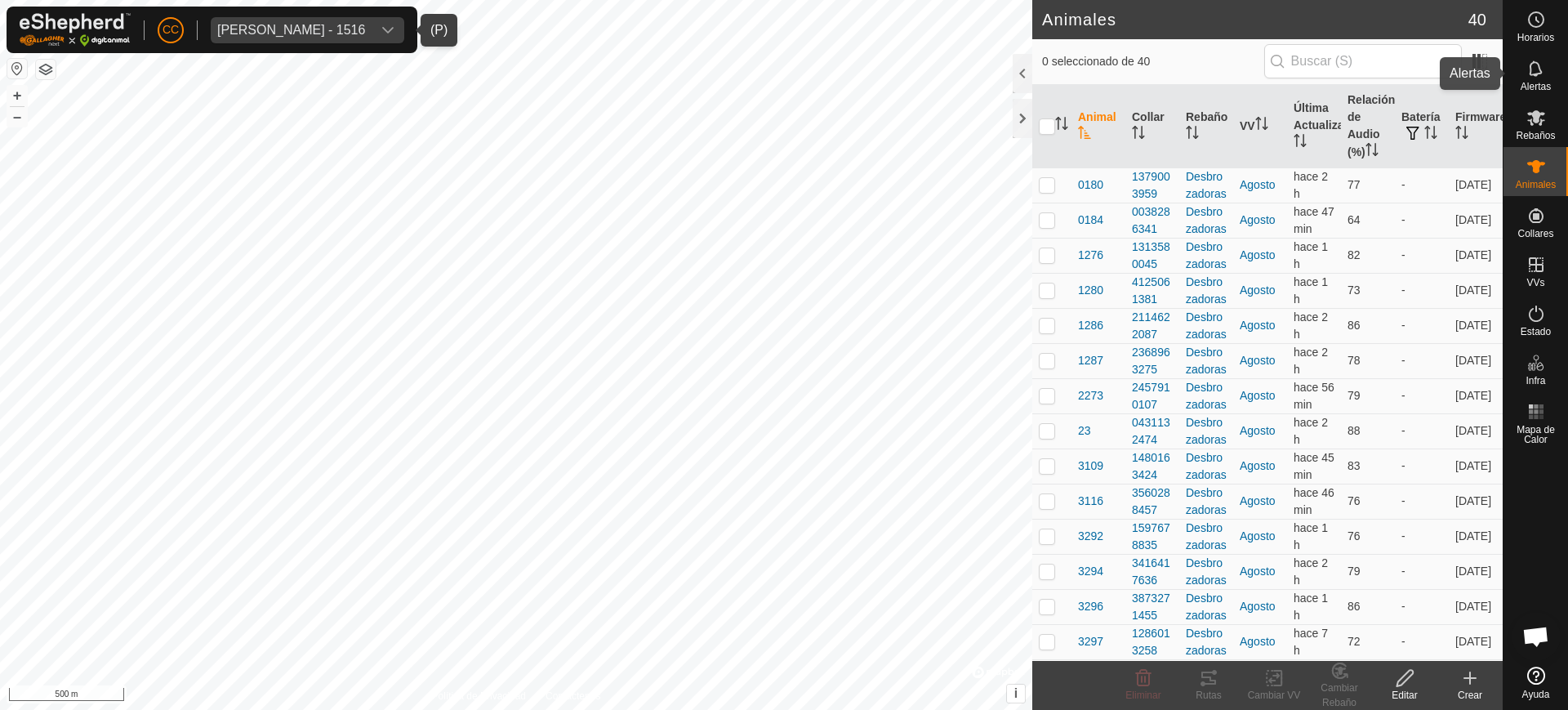
click at [1556, 56] on div "Alertas" at bounding box center [1535, 74] width 64 height 49
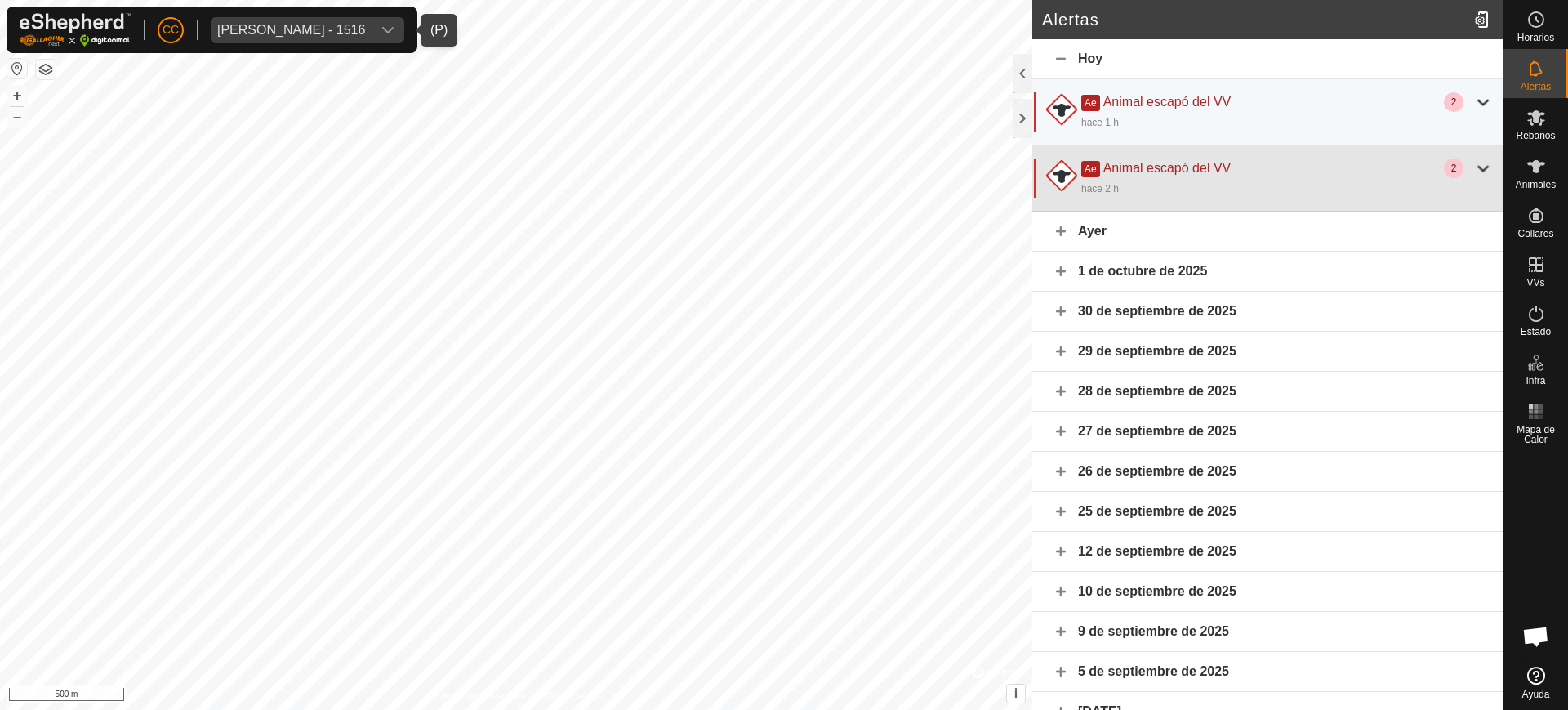
click at [1466, 179] on div "hace 2 h" at bounding box center [1287, 188] width 411 height 20
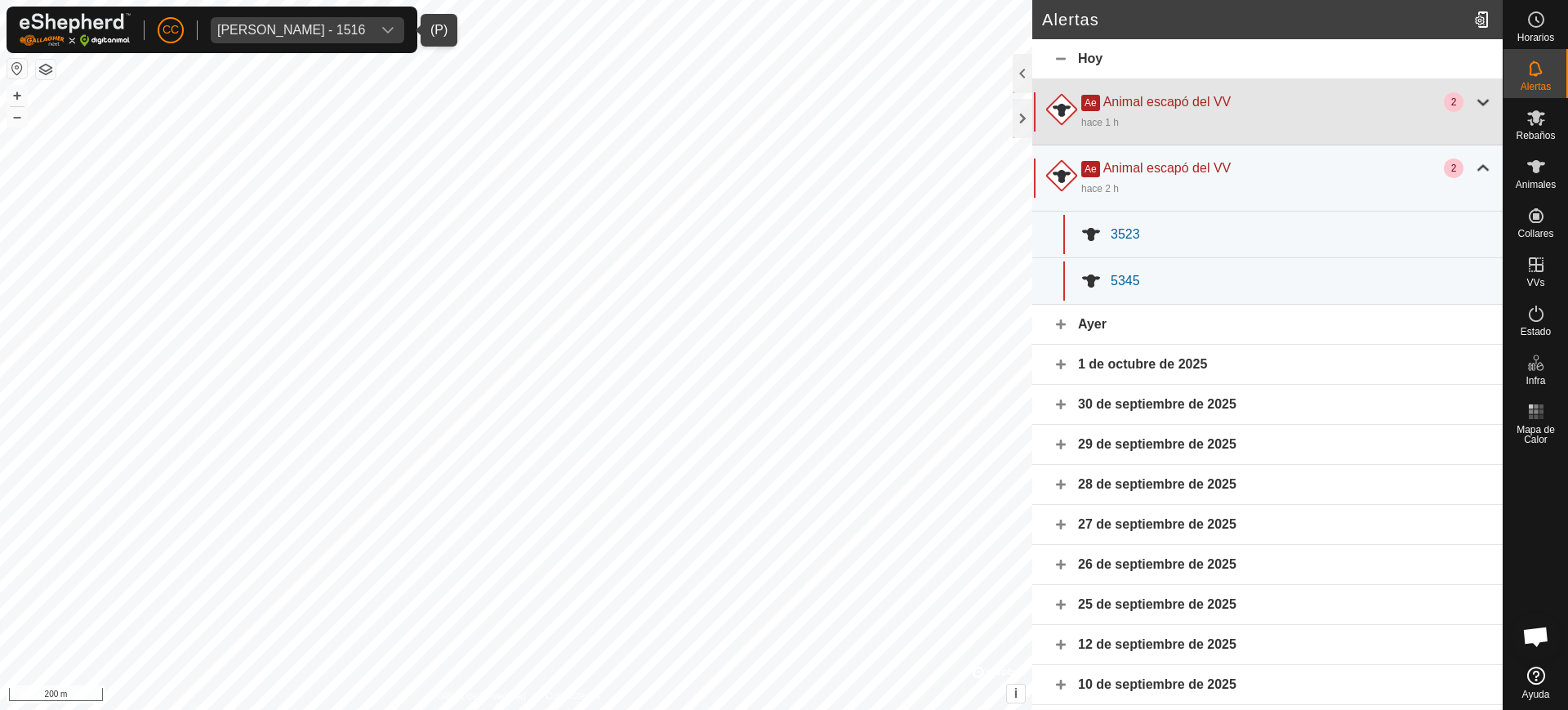
click at [1473, 106] on div at bounding box center [1482, 102] width 20 height 20
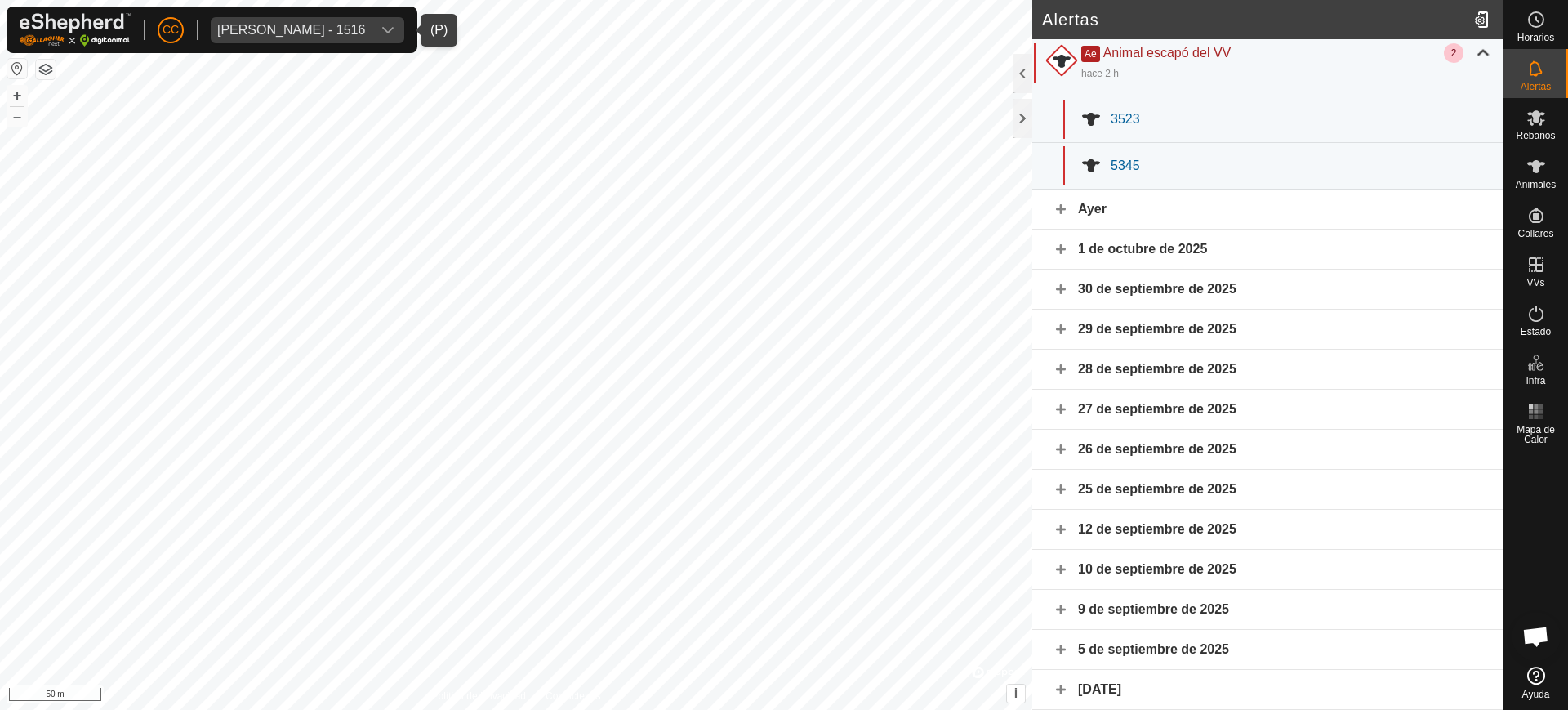
scroll to position [208, 0]
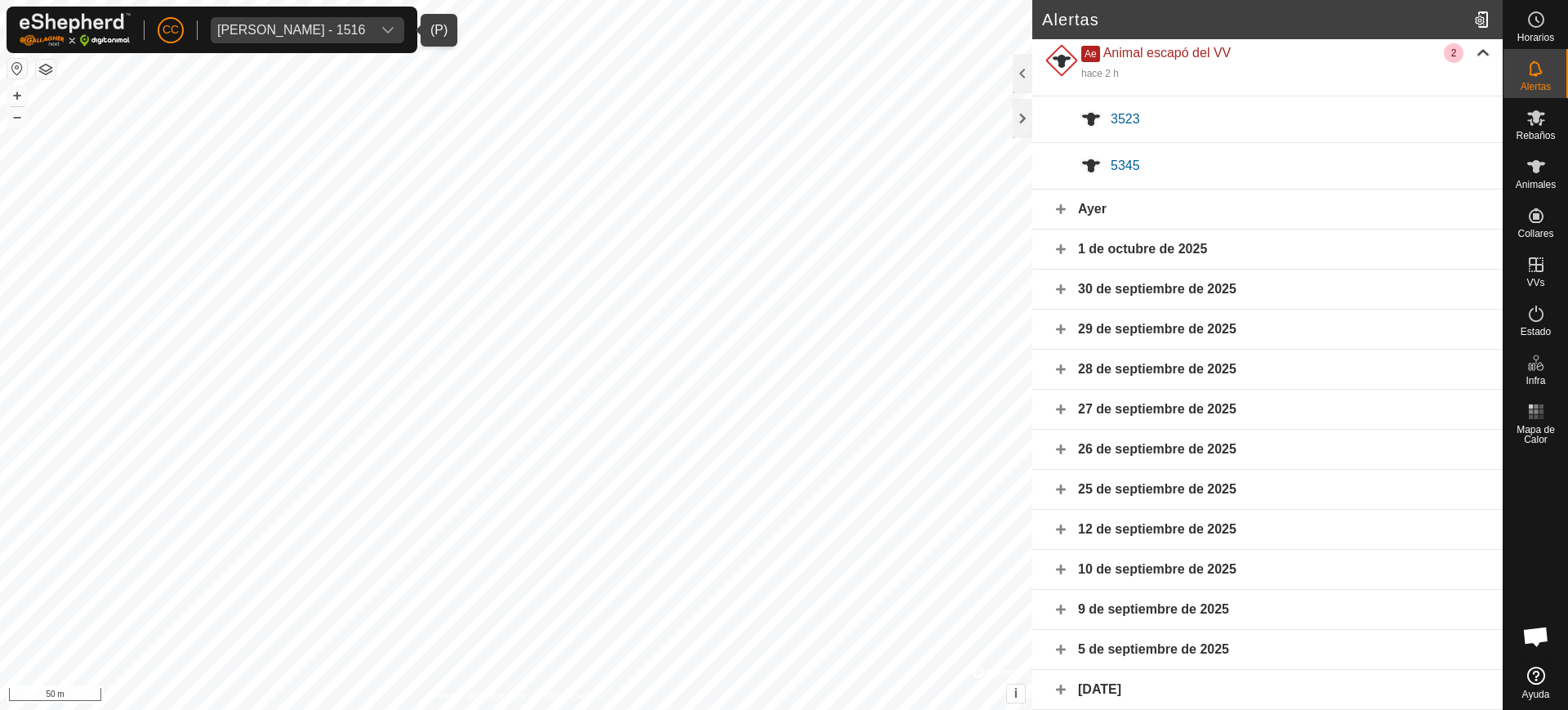
click at [1127, 204] on div "Ayer" at bounding box center [1267, 209] width 470 height 40
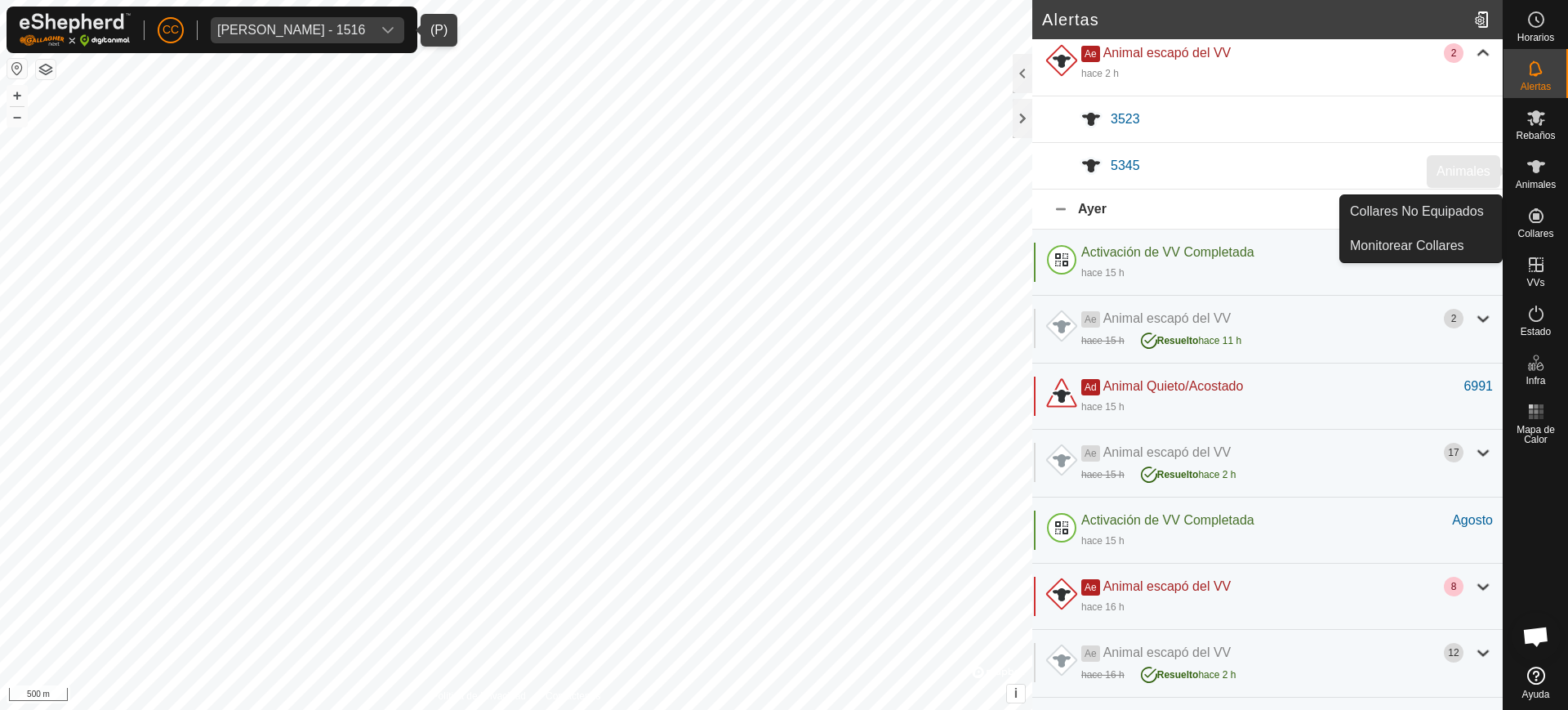
click at [1544, 181] on span "Animales" at bounding box center [1535, 185] width 40 height 9
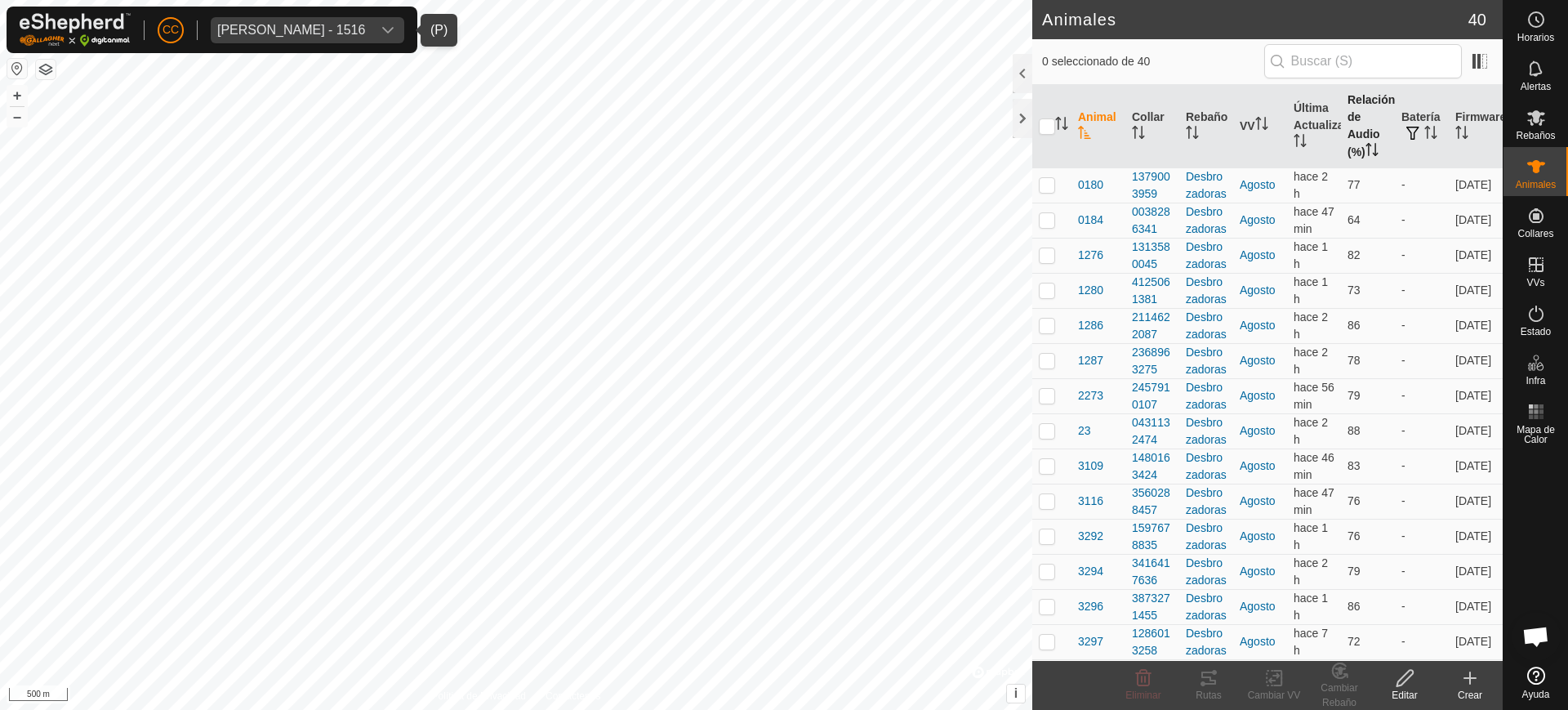
click at [1348, 141] on th "Relación de Audio (%)" at bounding box center [1367, 126] width 54 height 83
click at [1534, 76] on icon at bounding box center [1535, 68] width 20 height 20
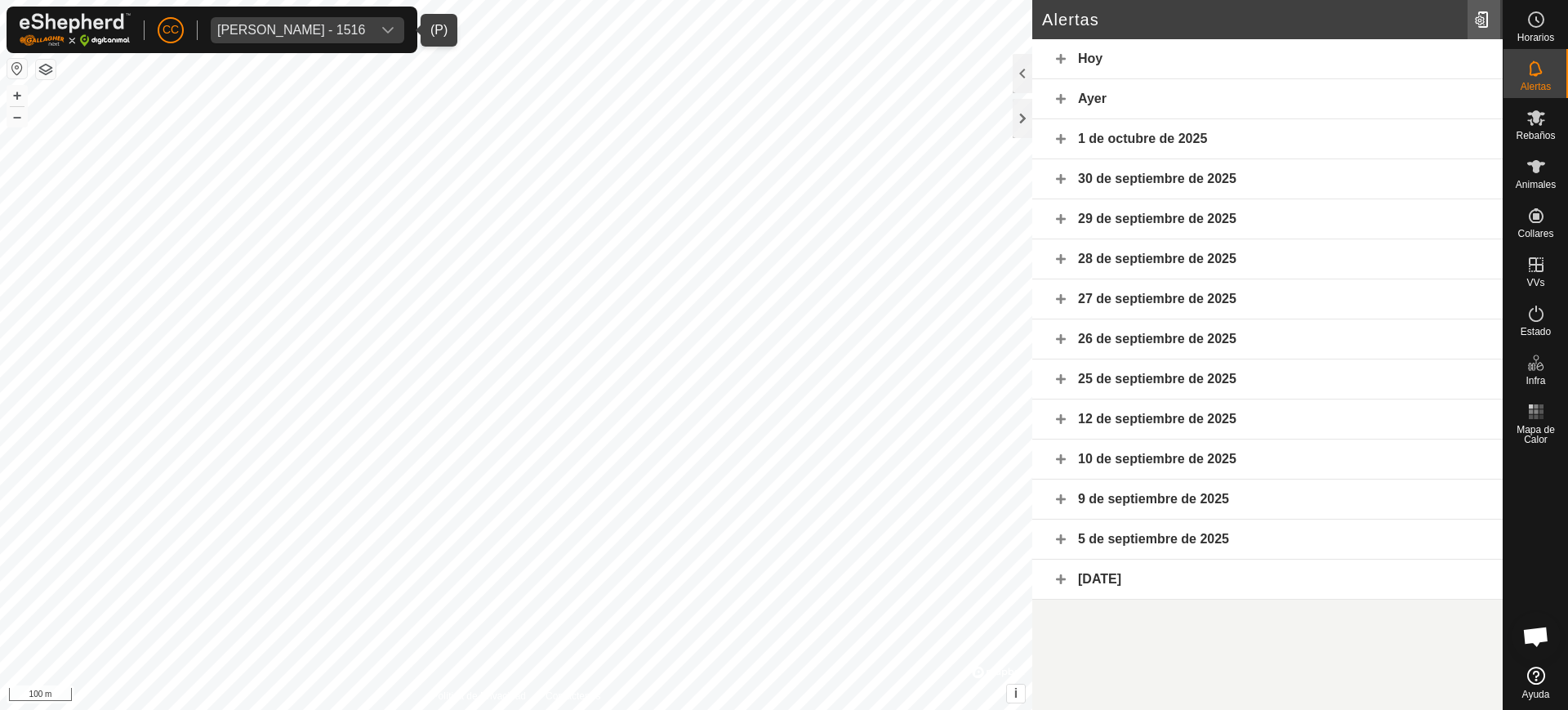
click at [1487, 12] on div at bounding box center [1483, 20] width 33 height 45
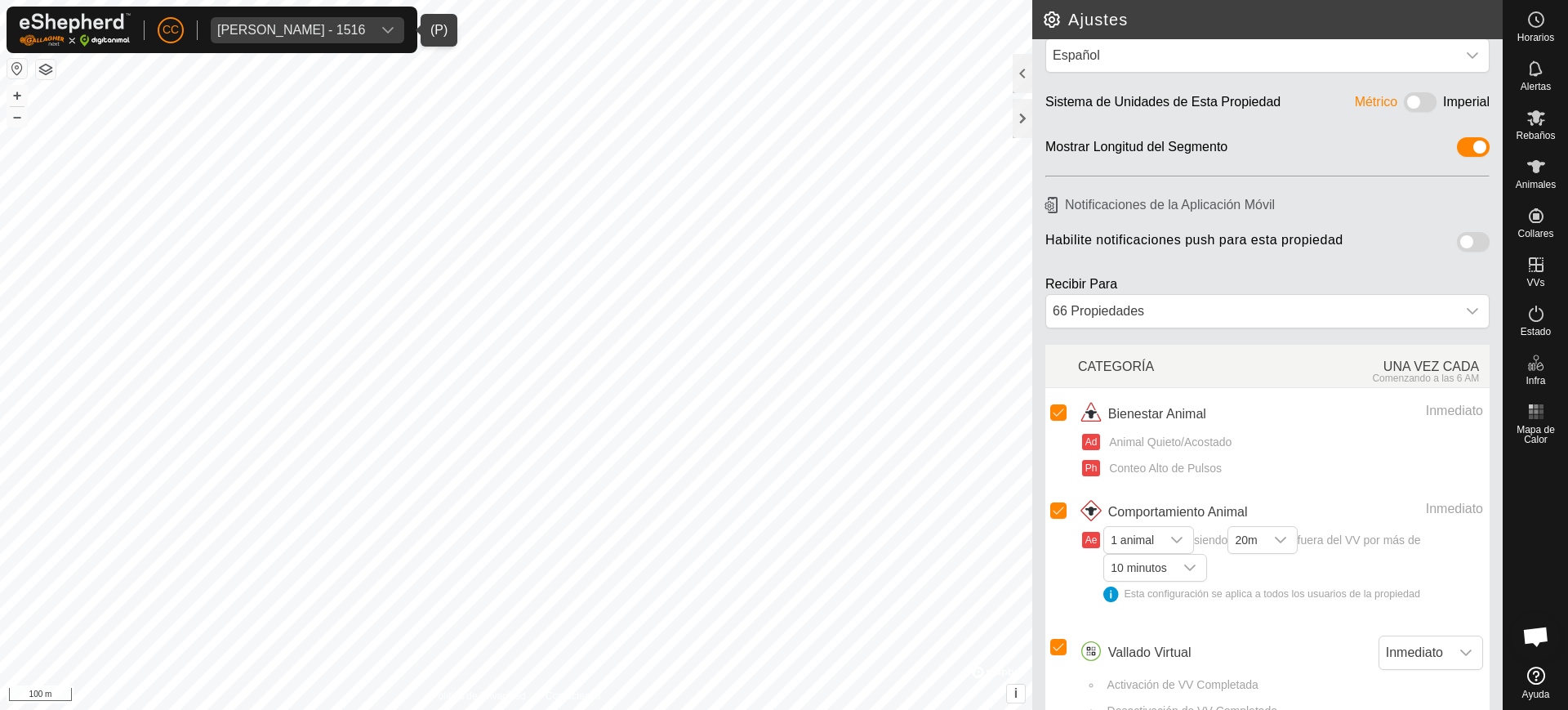
scroll to position [65, 0]
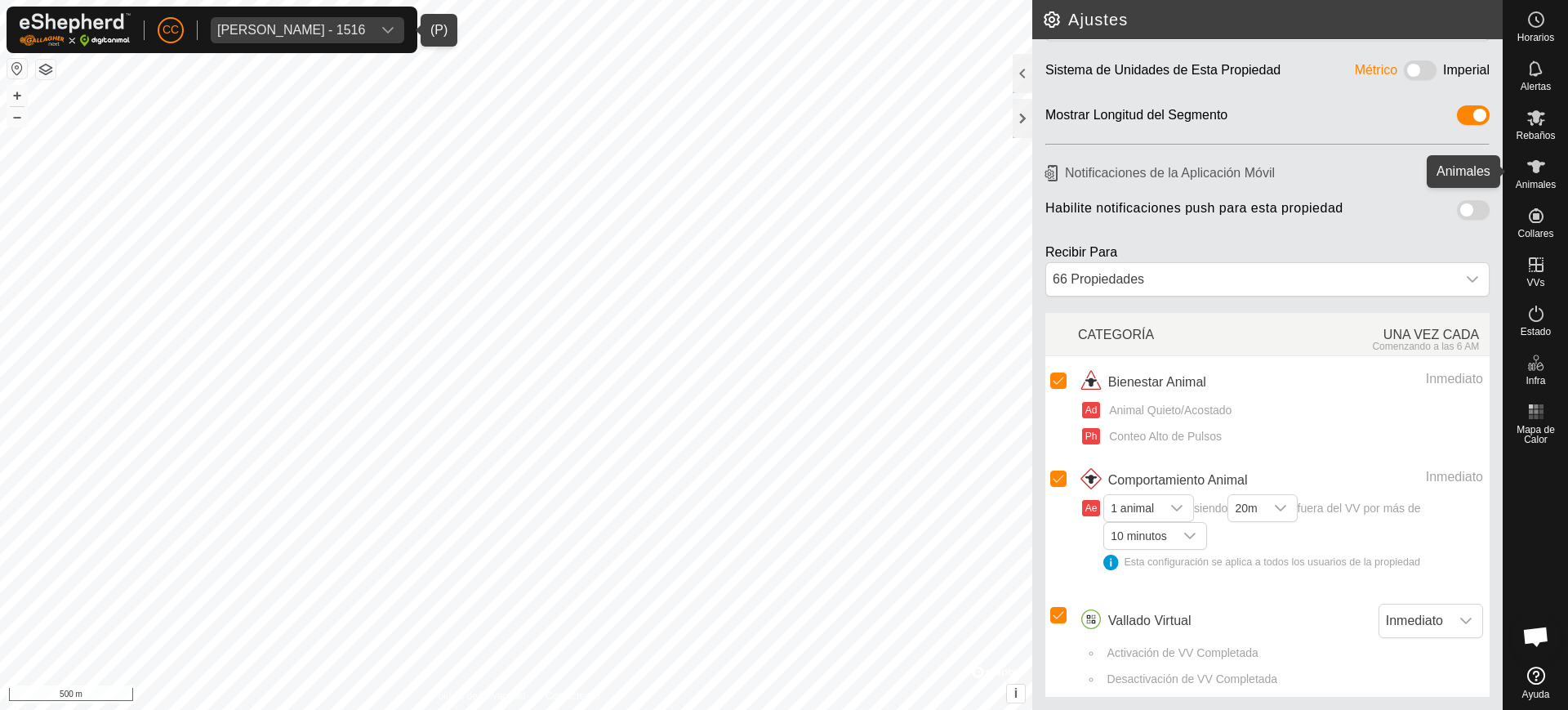
click at [1553, 155] on div "Animales" at bounding box center [1535, 172] width 64 height 49
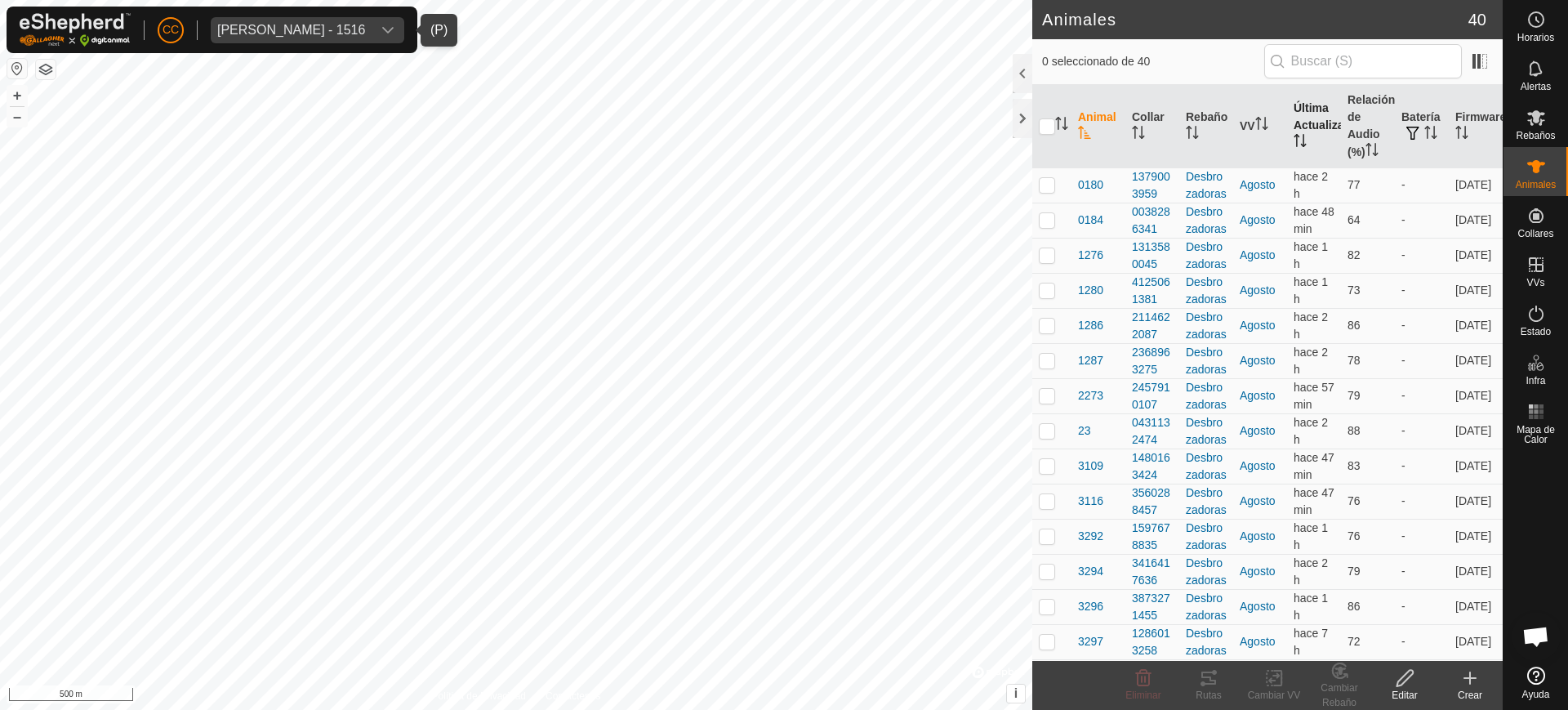
click at [1296, 124] on th "Última Actualización" at bounding box center [1313, 126] width 54 height 83
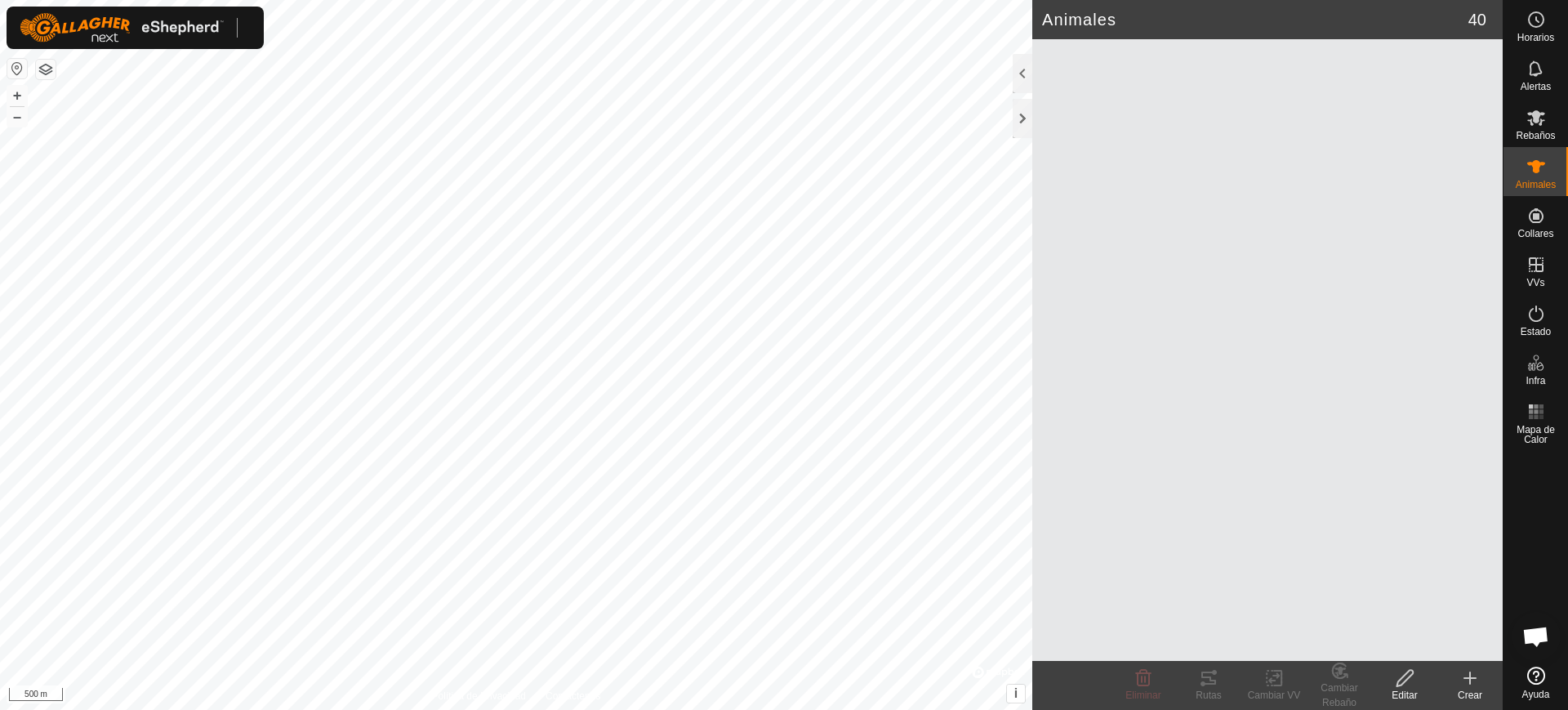
scroll to position [1300, 0]
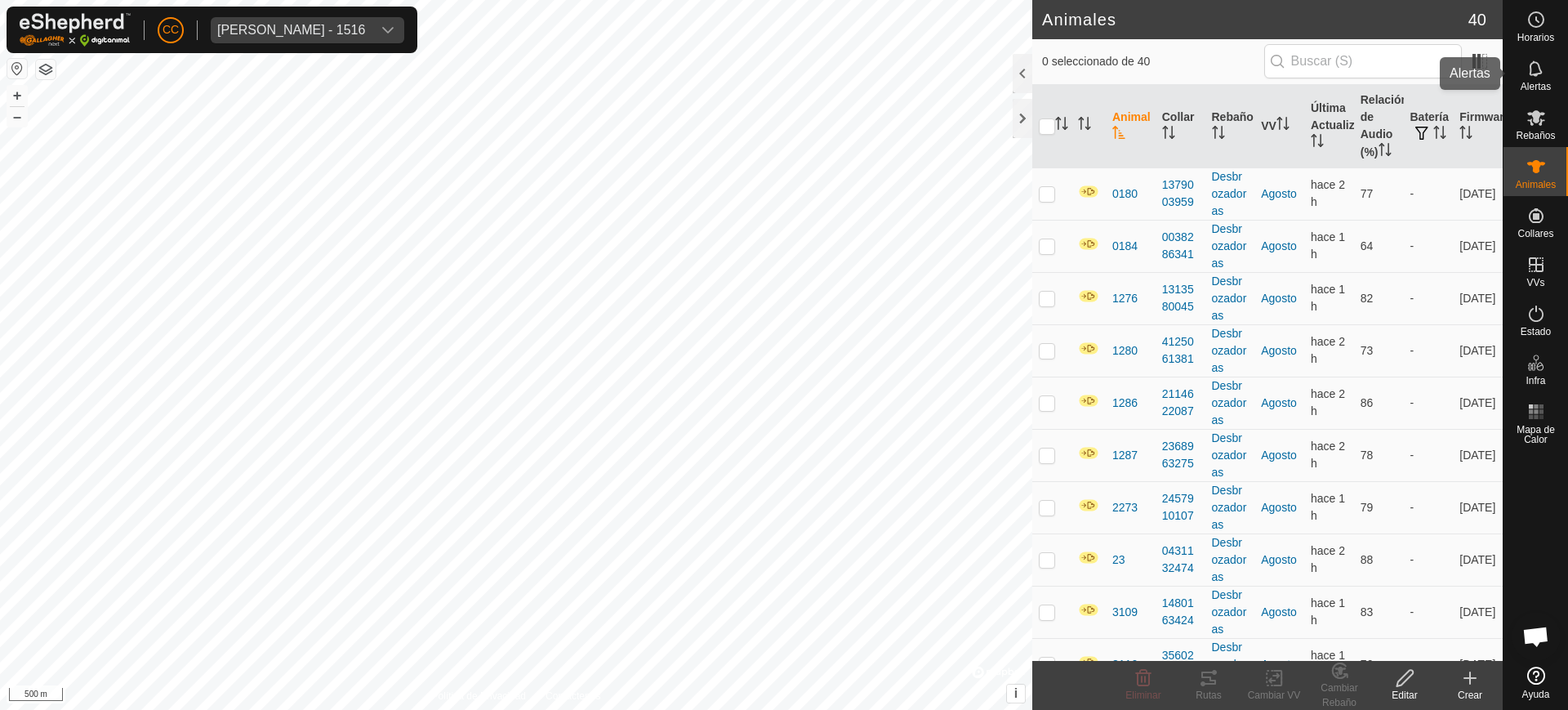
click at [1555, 71] on div "Alertas" at bounding box center [1535, 74] width 64 height 49
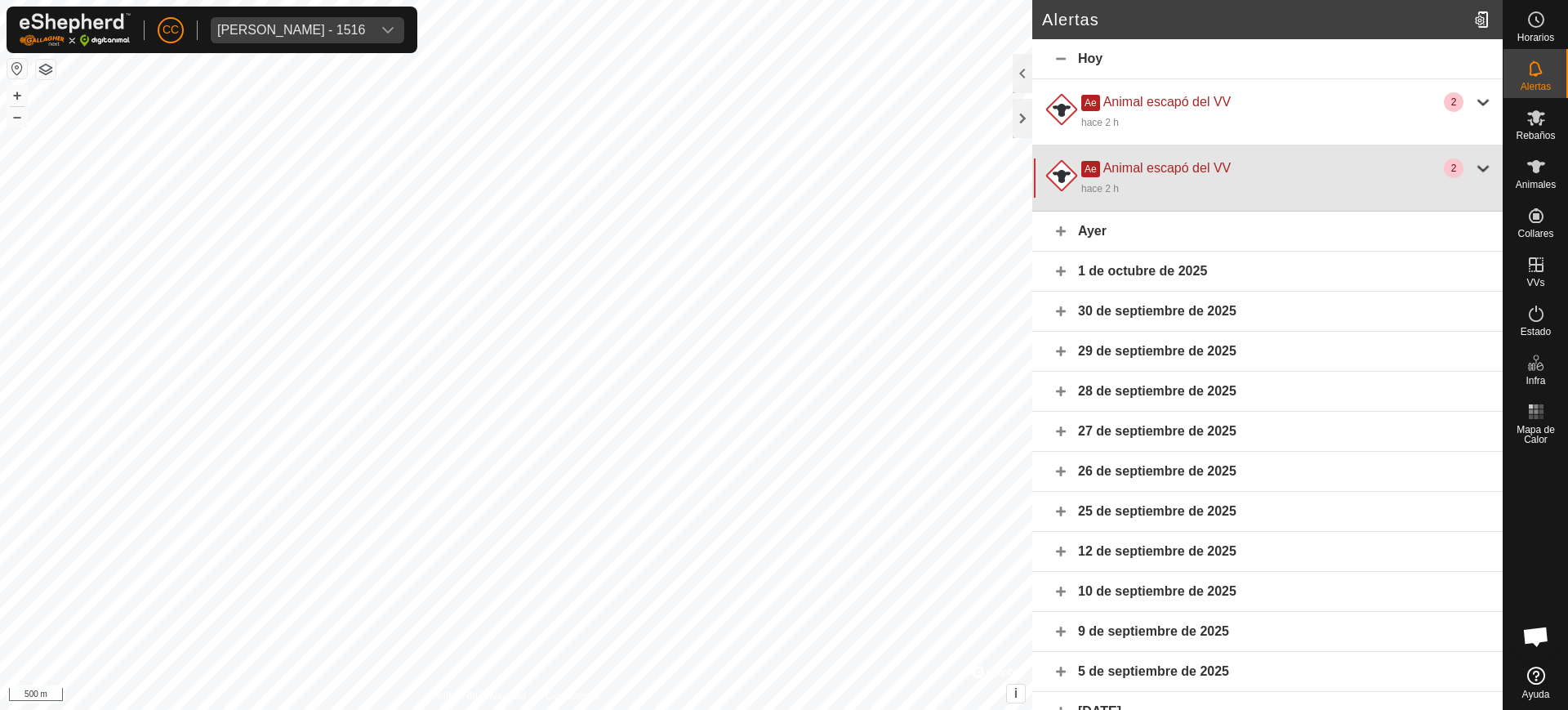
click at [1241, 183] on div "hace 2 h" at bounding box center [1287, 188] width 411 height 20
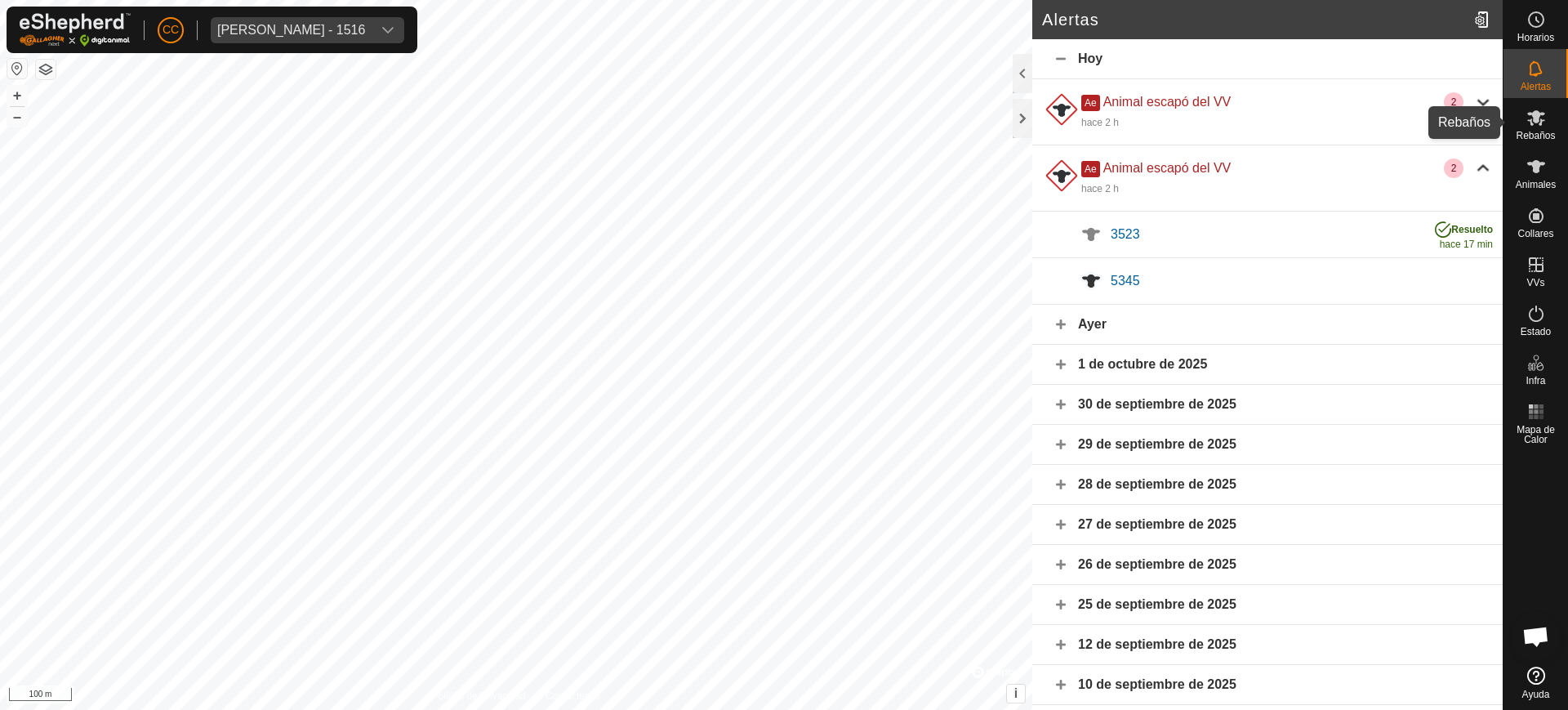
click at [1556, 123] on div "Rebaños" at bounding box center [1535, 123] width 64 height 49
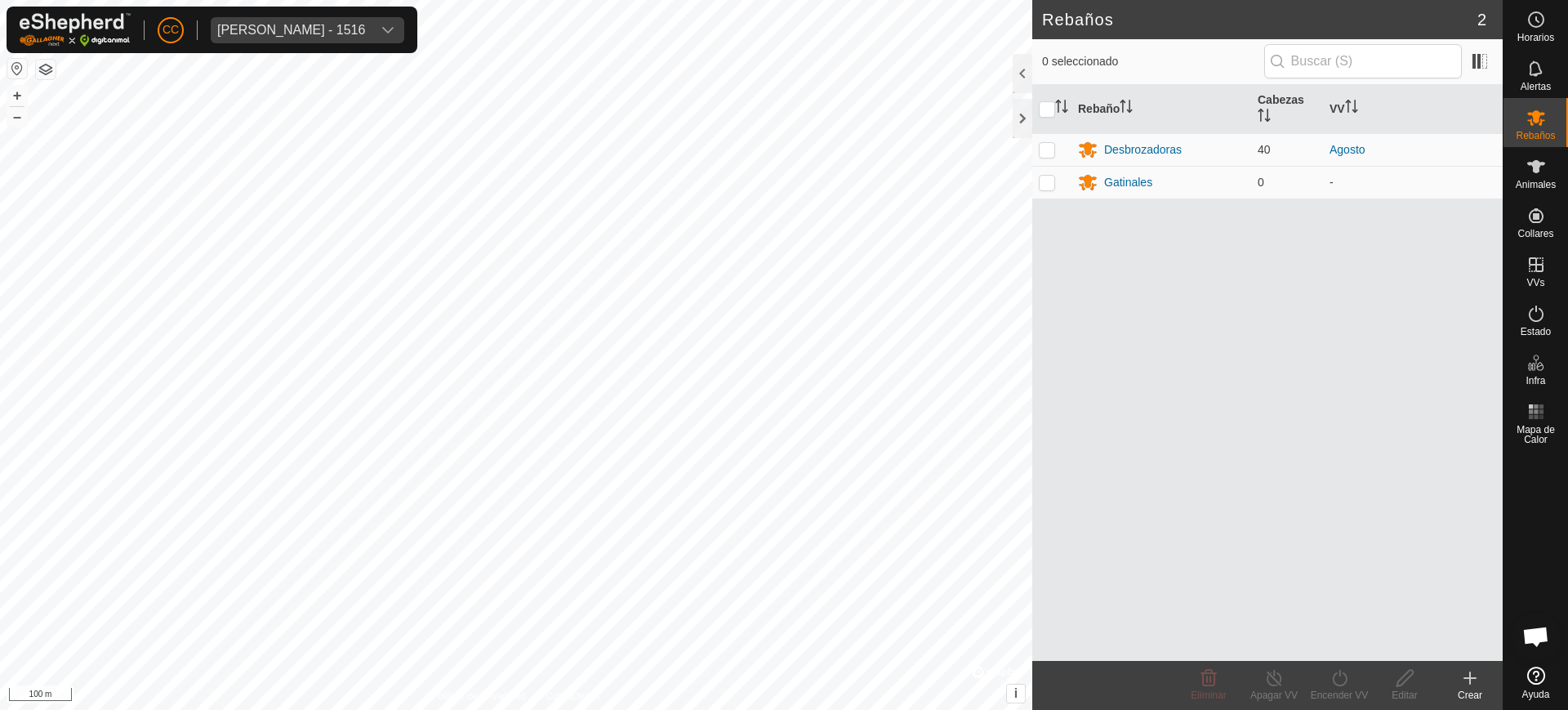
click at [1545, 124] on es-mob-svg-icon at bounding box center [1535, 118] width 29 height 26
click at [1541, 168] on icon at bounding box center [1535, 166] width 20 height 20
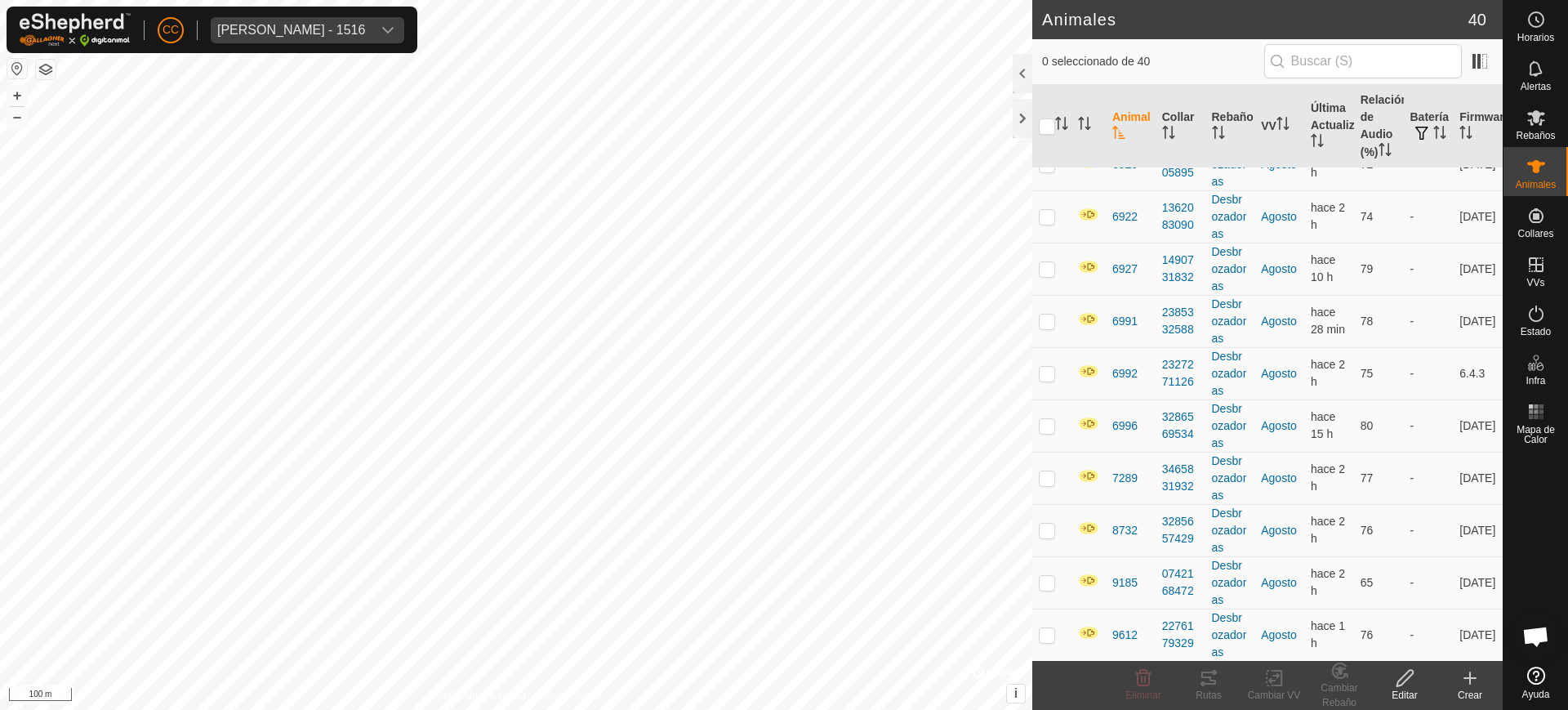
scroll to position [1598, 0]
click at [1535, 121] on icon at bounding box center [1535, 118] width 18 height 15
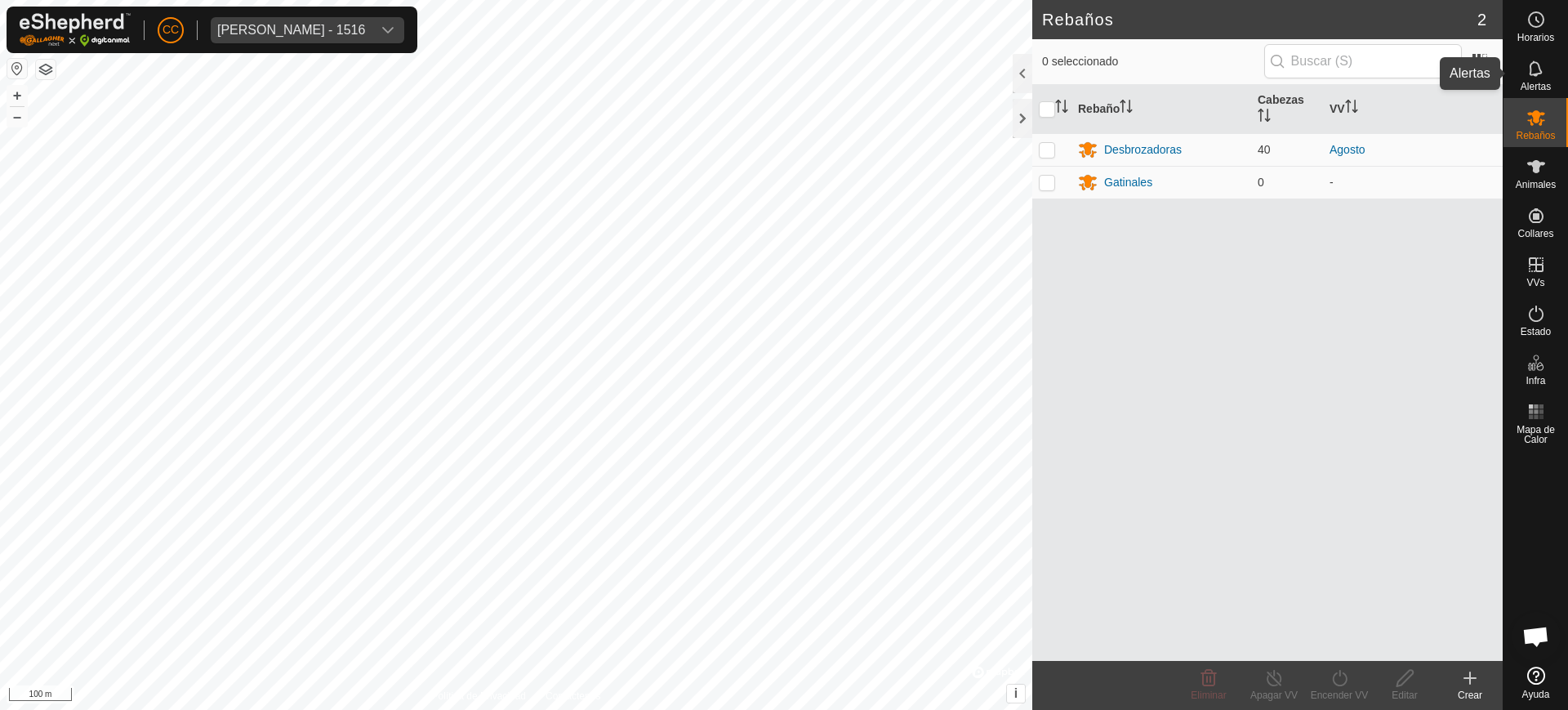
click at [1508, 96] on div "Alertas" at bounding box center [1535, 74] width 64 height 49
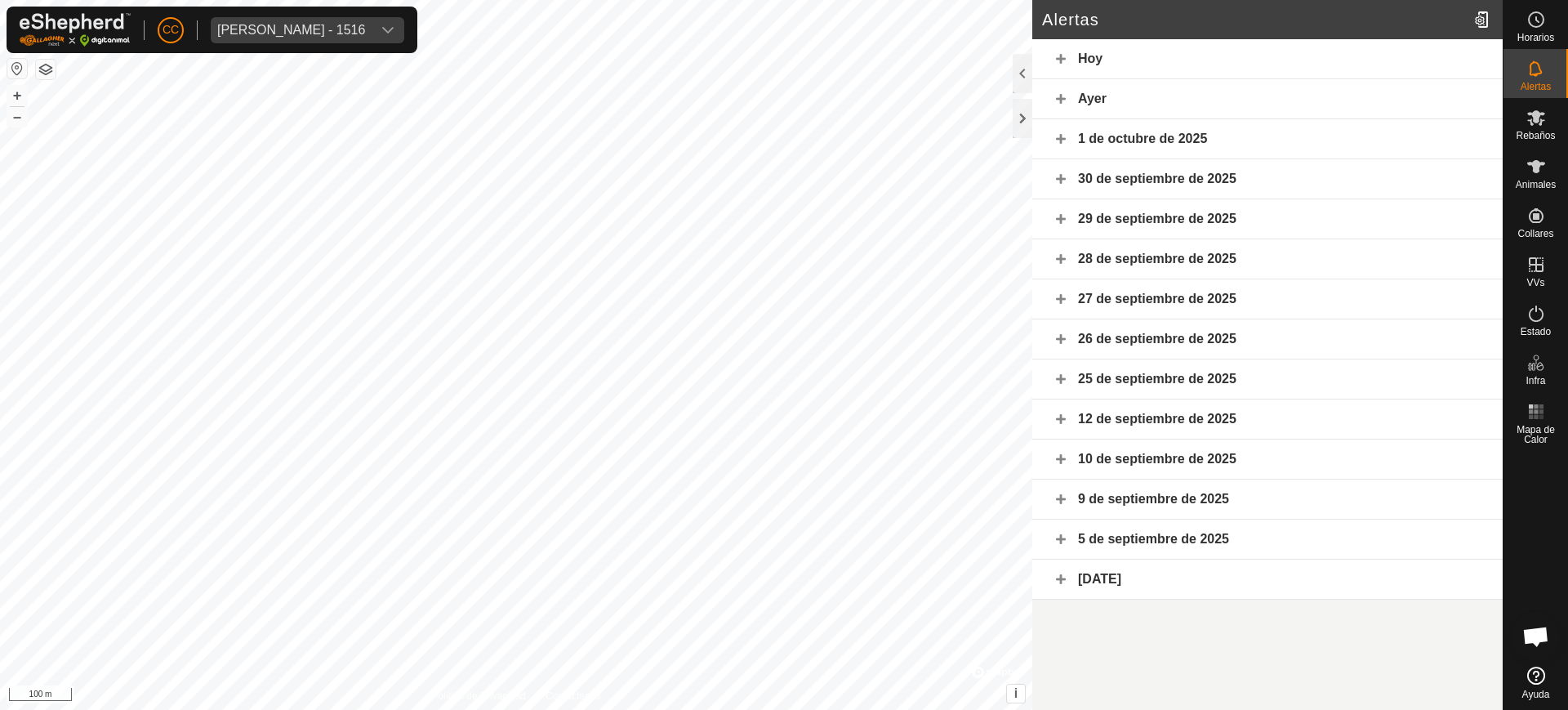
click at [1107, 41] on div "Hoy" at bounding box center [1267, 59] width 470 height 40
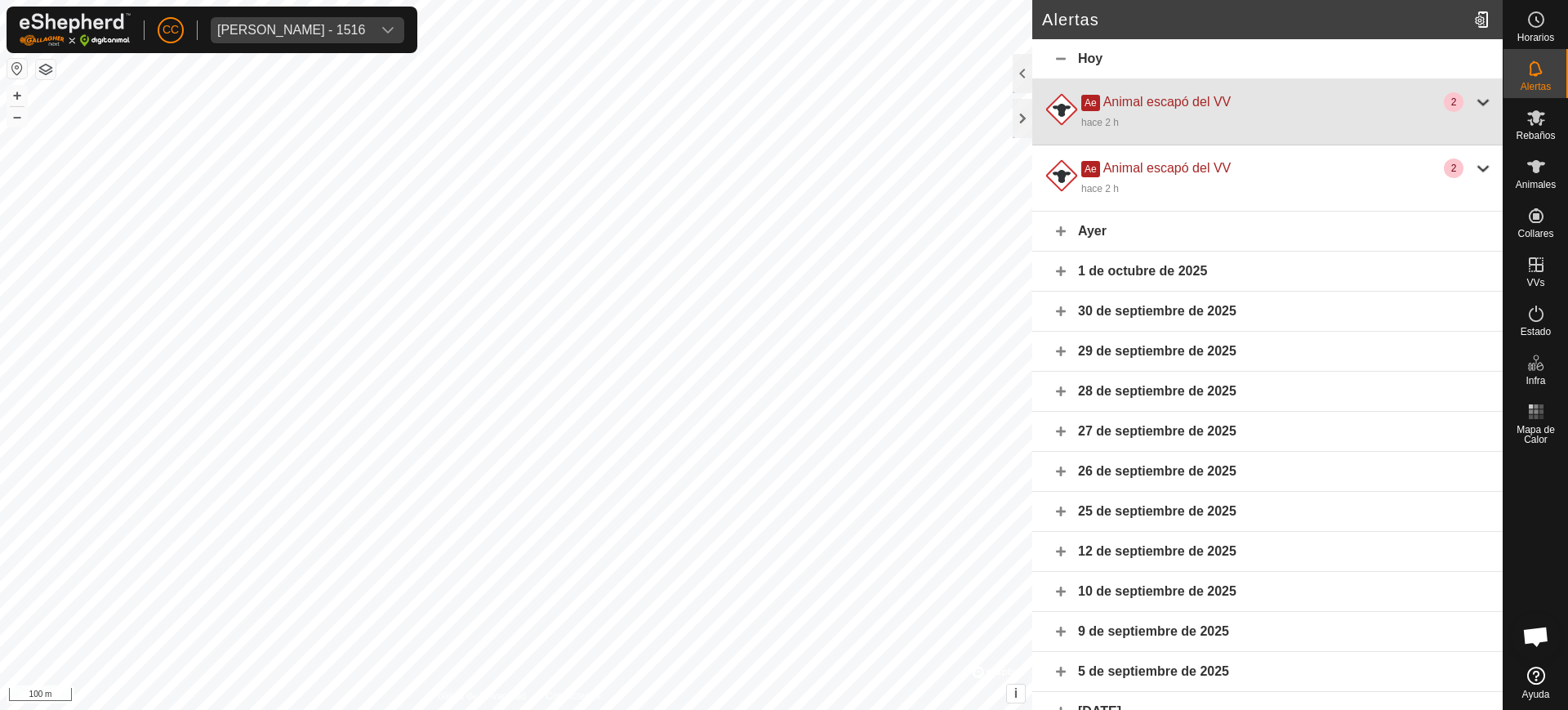
click at [1242, 120] on div "hace 2 h" at bounding box center [1287, 122] width 411 height 20
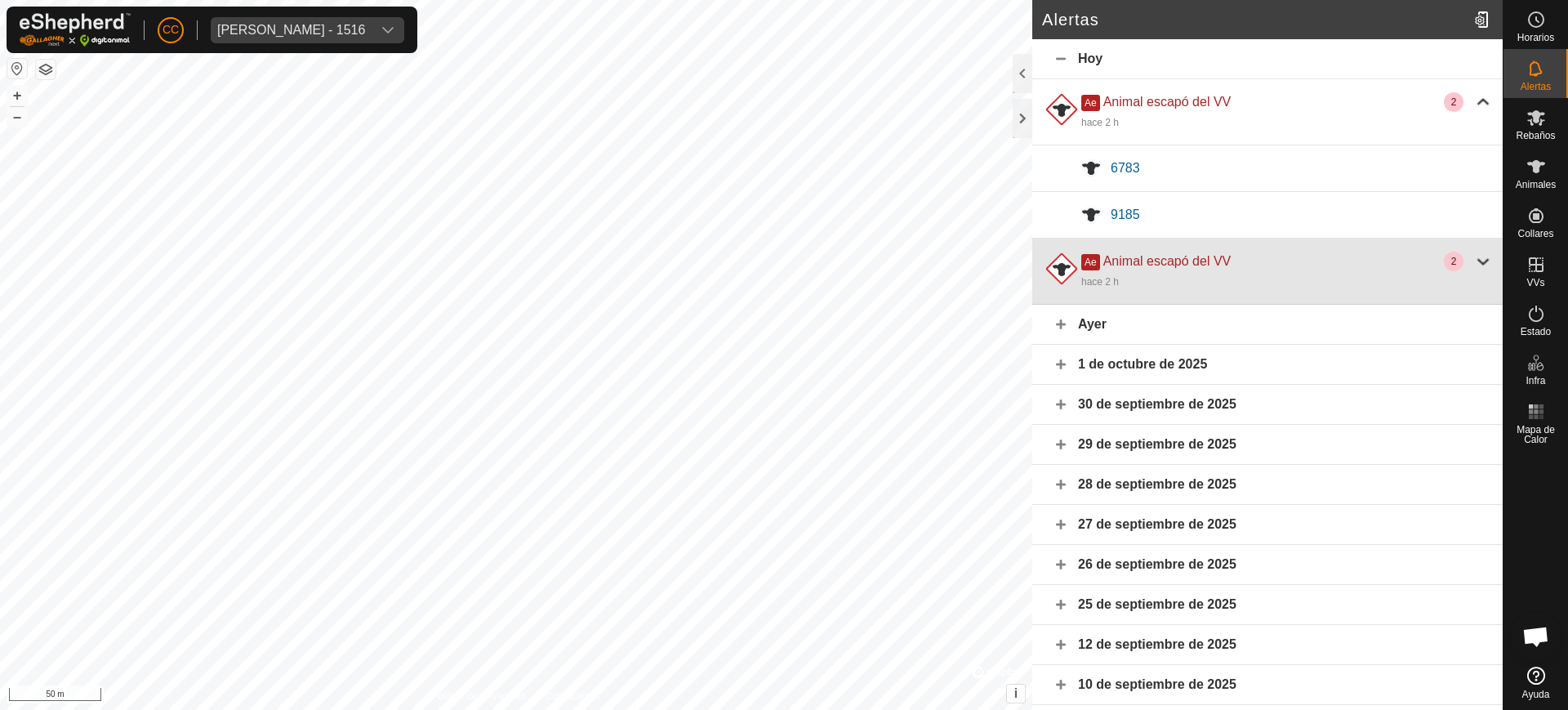
click at [1293, 259] on div "Ae Animal escapó del VV" at bounding box center [1263, 261] width 362 height 20
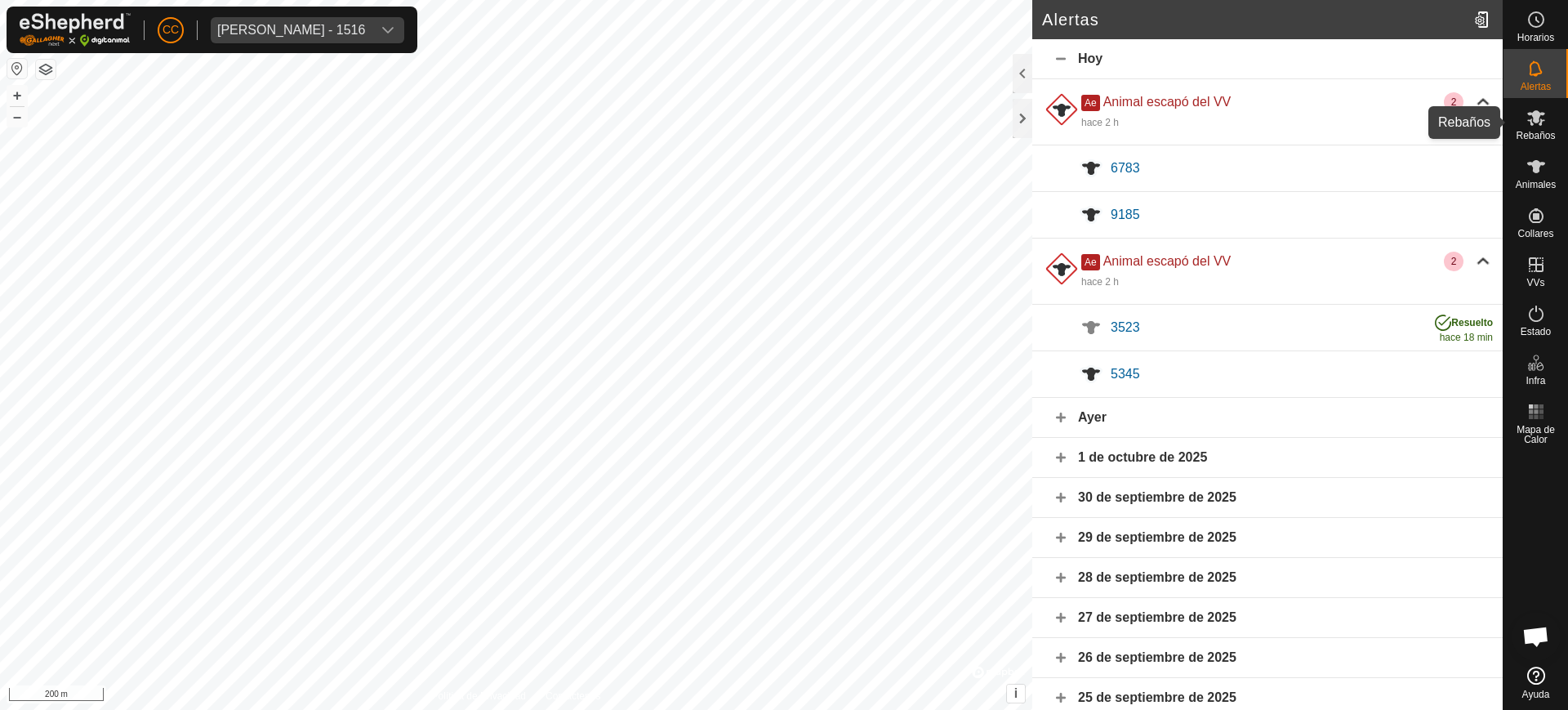
click at [1537, 122] on icon at bounding box center [1535, 118] width 18 height 15
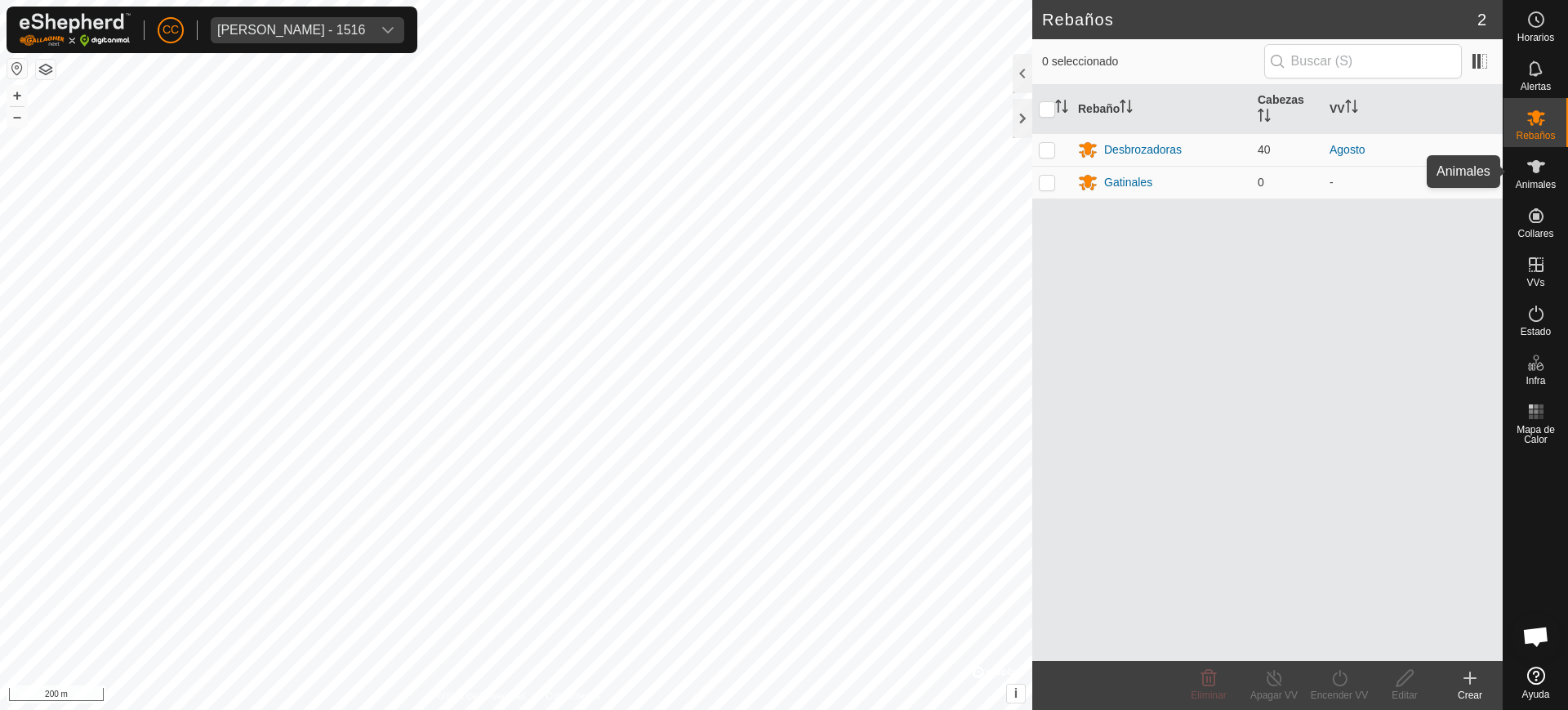
click at [1535, 168] on icon at bounding box center [1535, 167] width 18 height 13
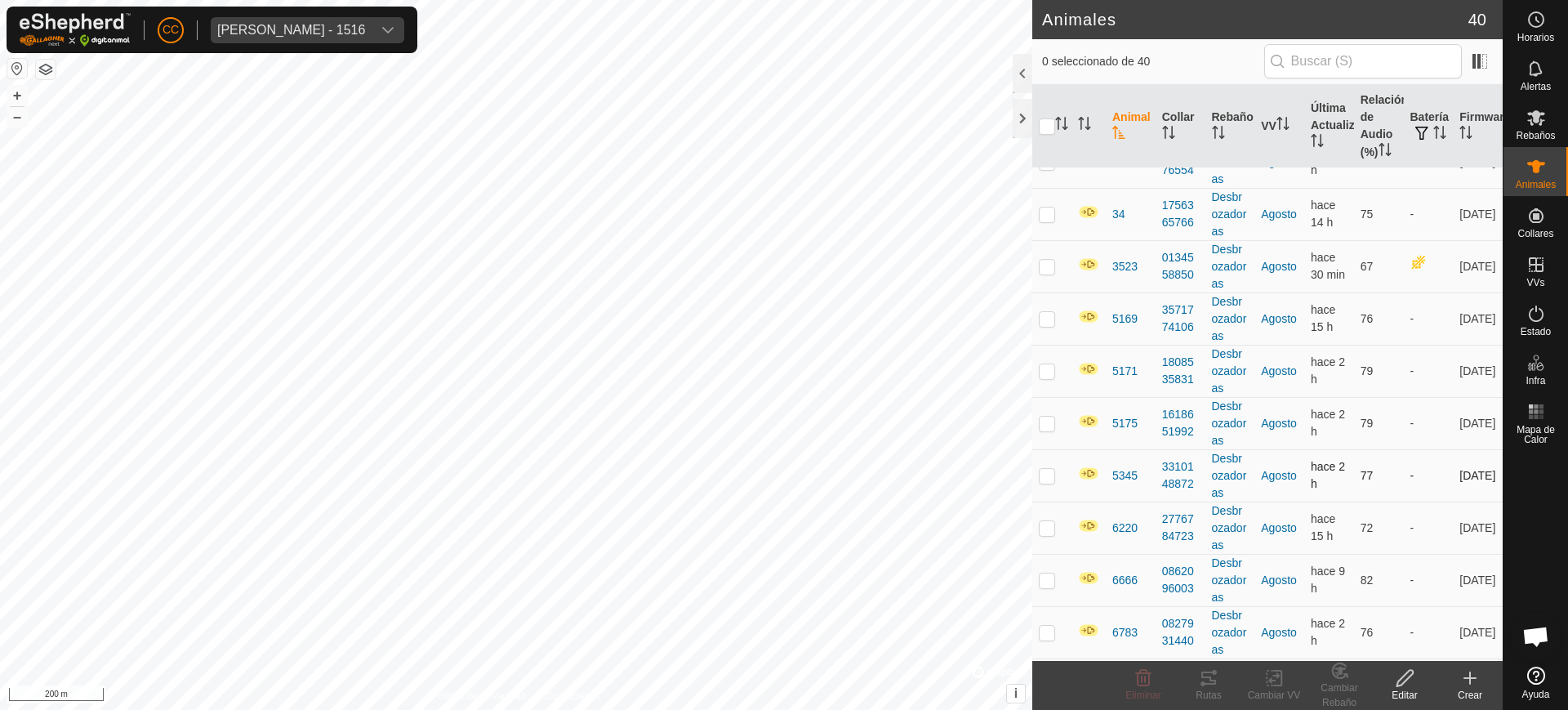
scroll to position [817, 0]
click at [1319, 140] on icon "Activar para ordenar" at bounding box center [1320, 140] width 2 height 13
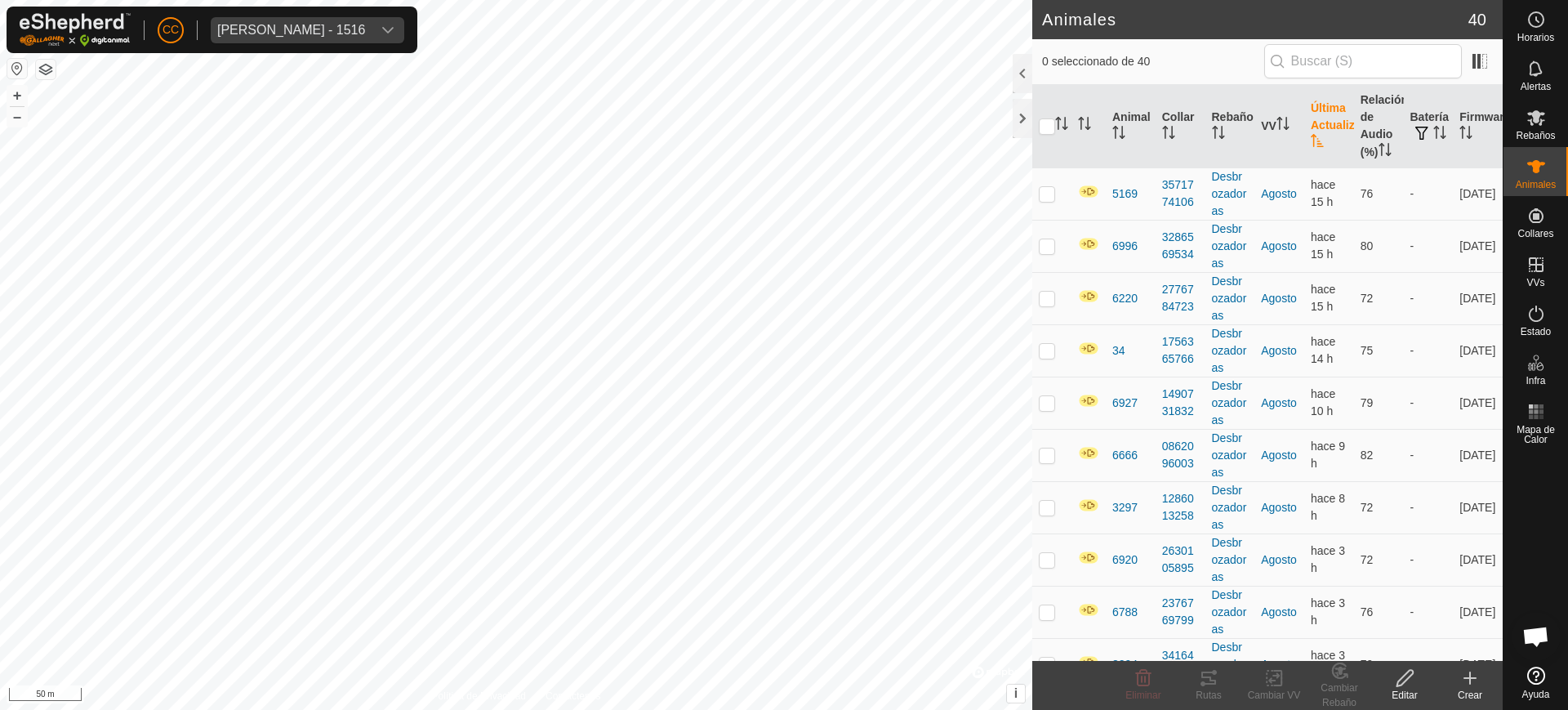
click at [1312, 140] on icon "Activar para ordenar" at bounding box center [1317, 140] width 13 height 13
click at [305, 21] on span "[PERSON_NAME] - 1516" at bounding box center [290, 30] width 161 height 26
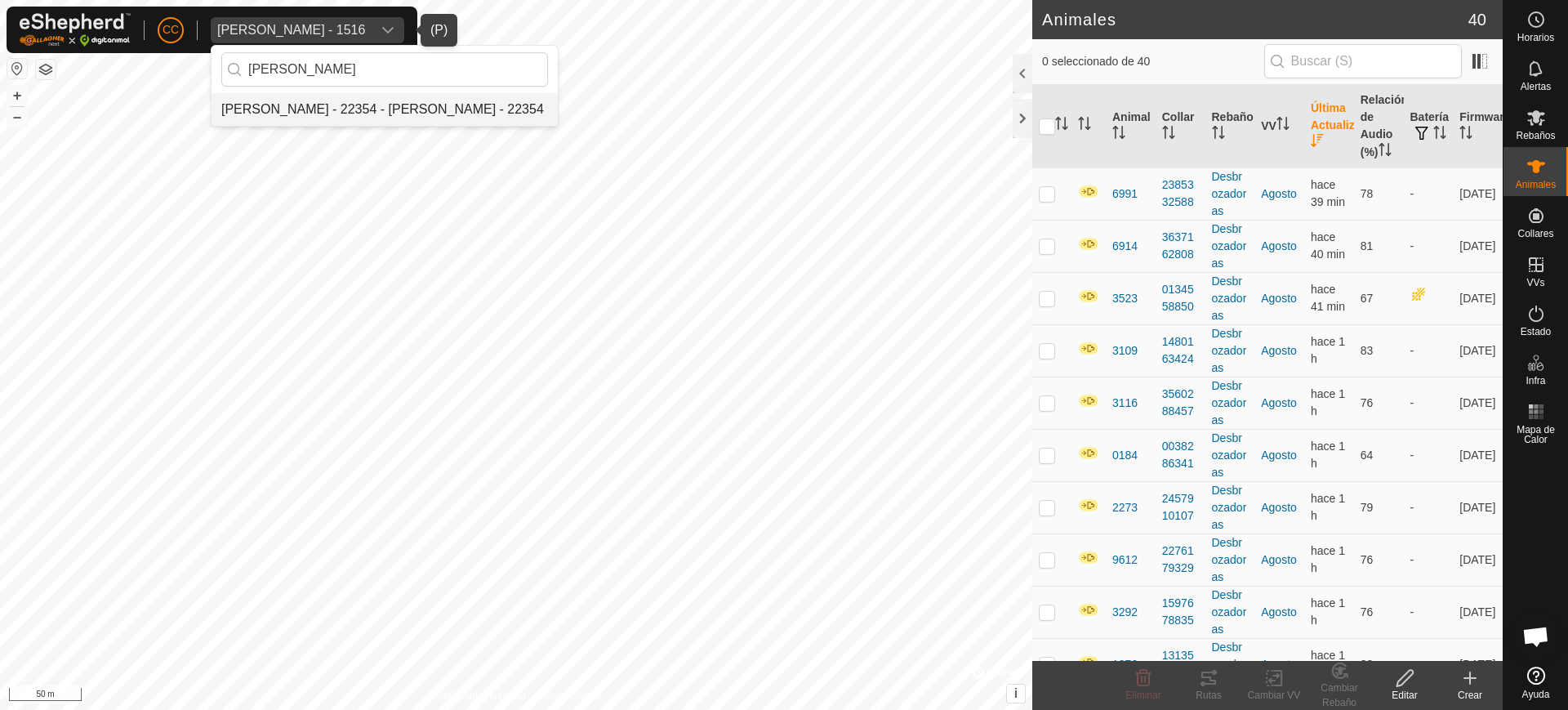
type input "[PERSON_NAME]"
click at [338, 99] on li "[PERSON_NAME] - 22354 - [PERSON_NAME] - 22354" at bounding box center [384, 109] width 346 height 33
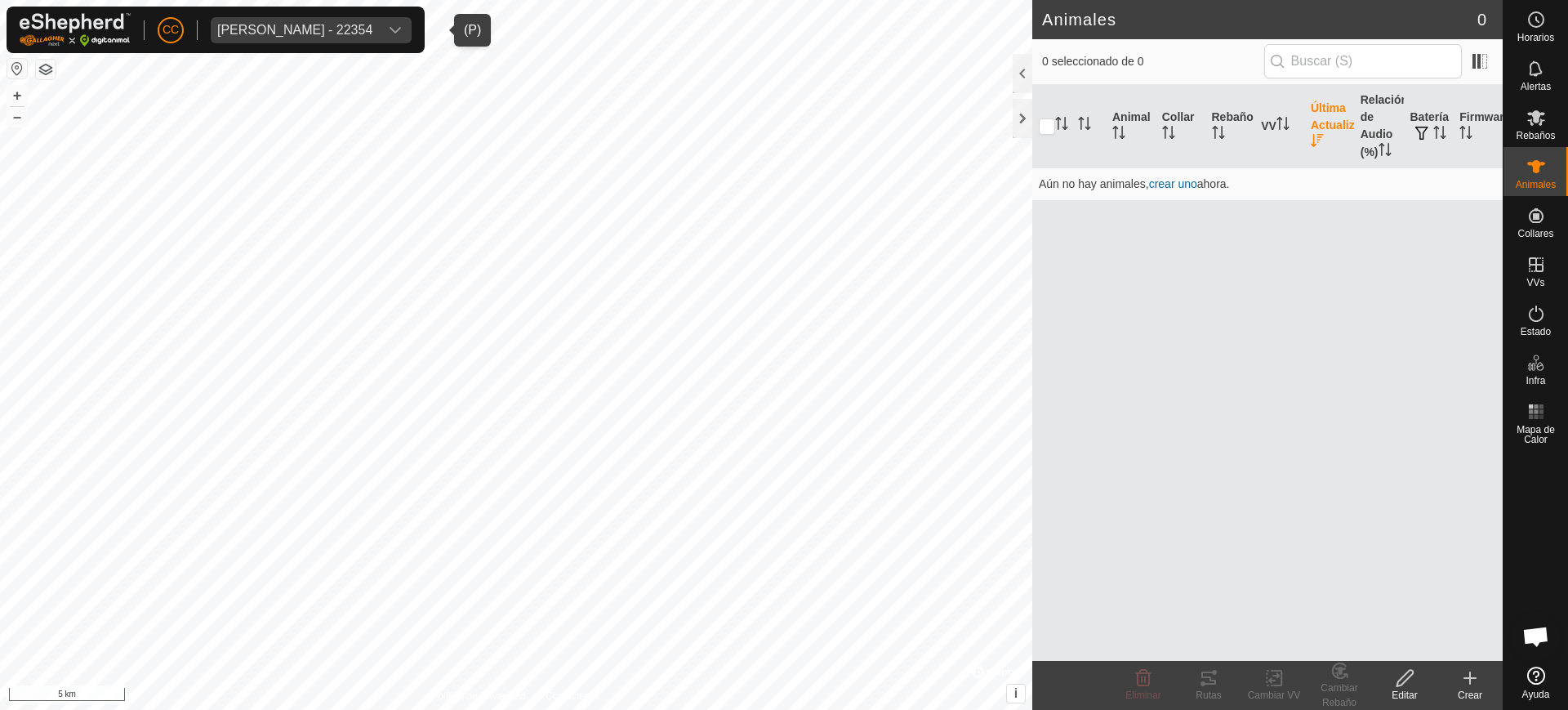
click at [9, 63] on button "button" at bounding box center [17, 68] width 20 height 20
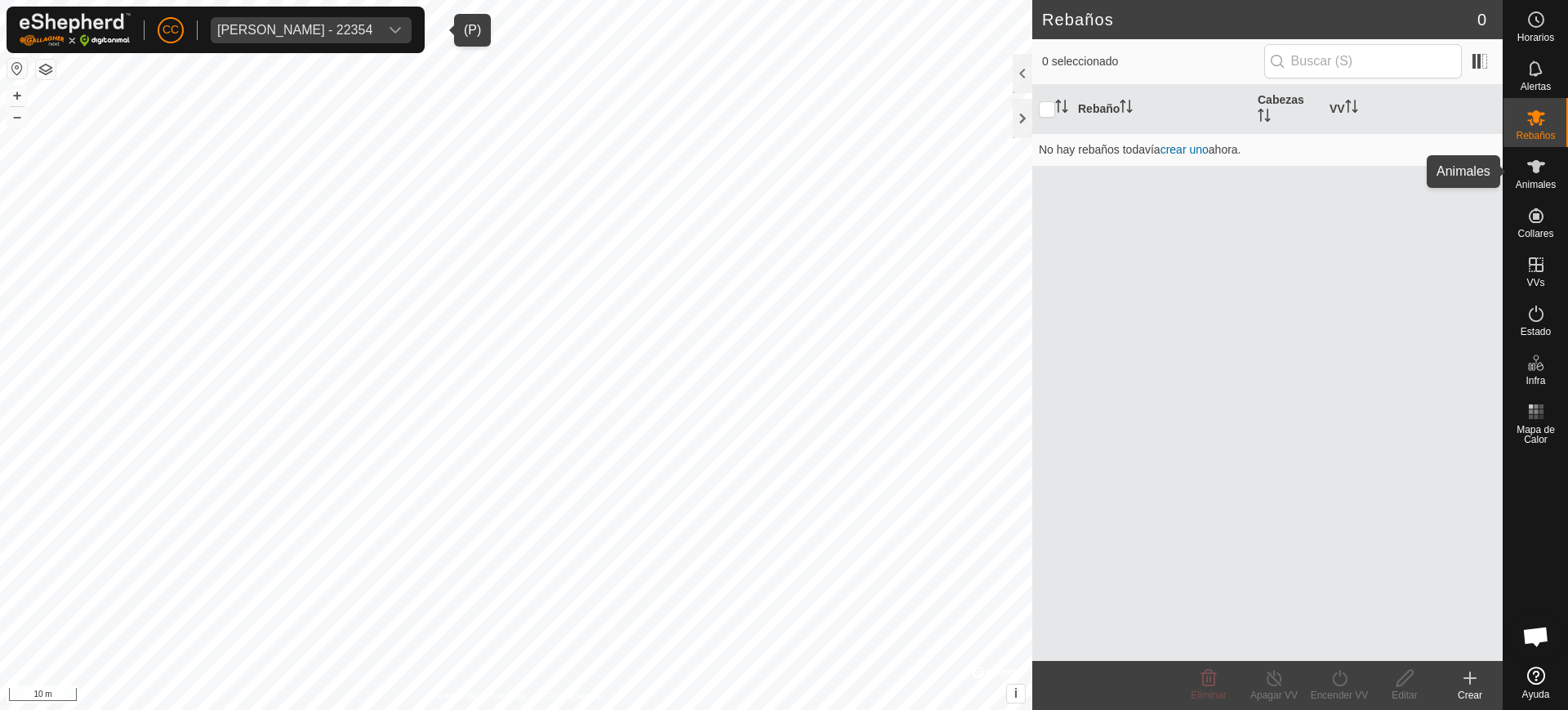
click at [1531, 188] on span "Animales" at bounding box center [1535, 185] width 40 height 9
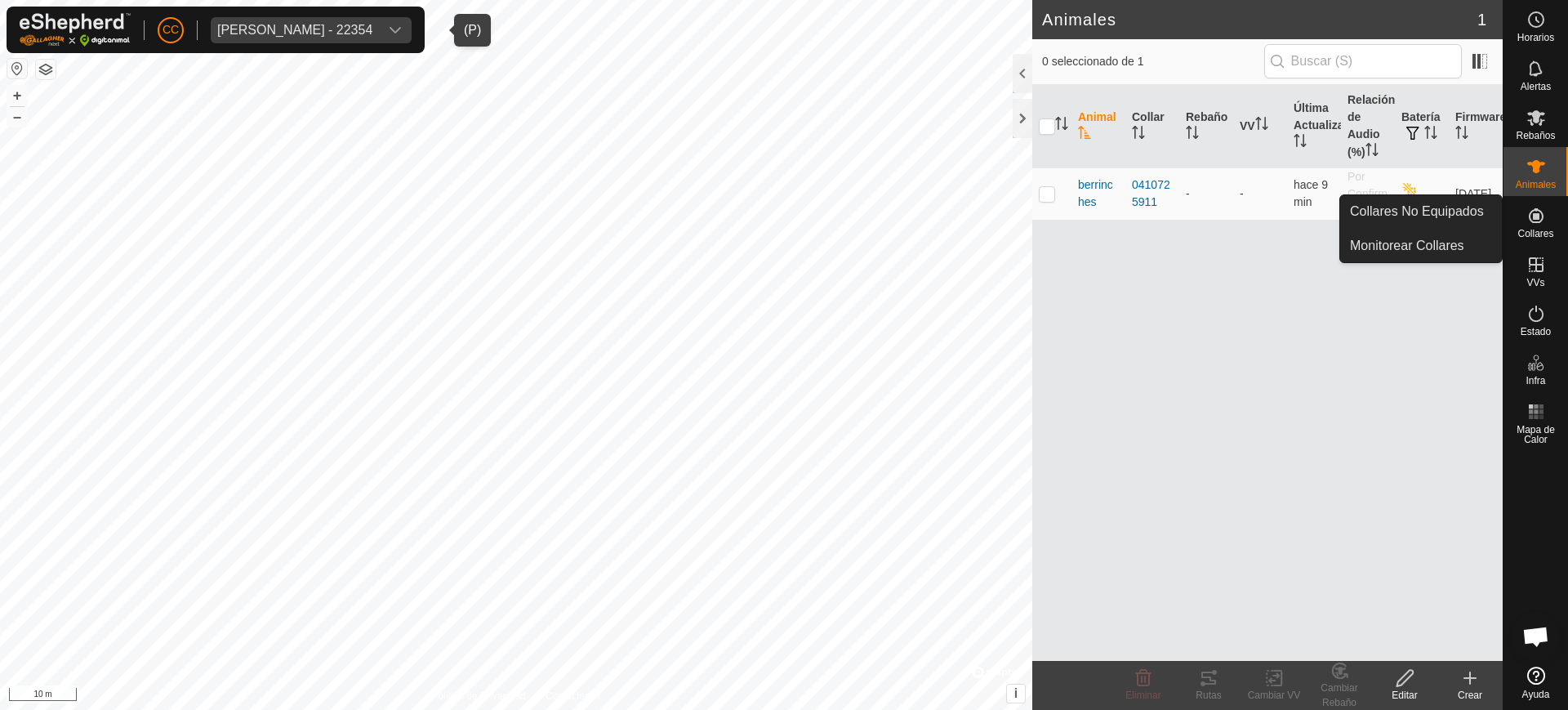
click at [1532, 208] on icon at bounding box center [1535, 215] width 20 height 20
click at [1430, 209] on link "Collares No Equipados" at bounding box center [1420, 211] width 161 height 33
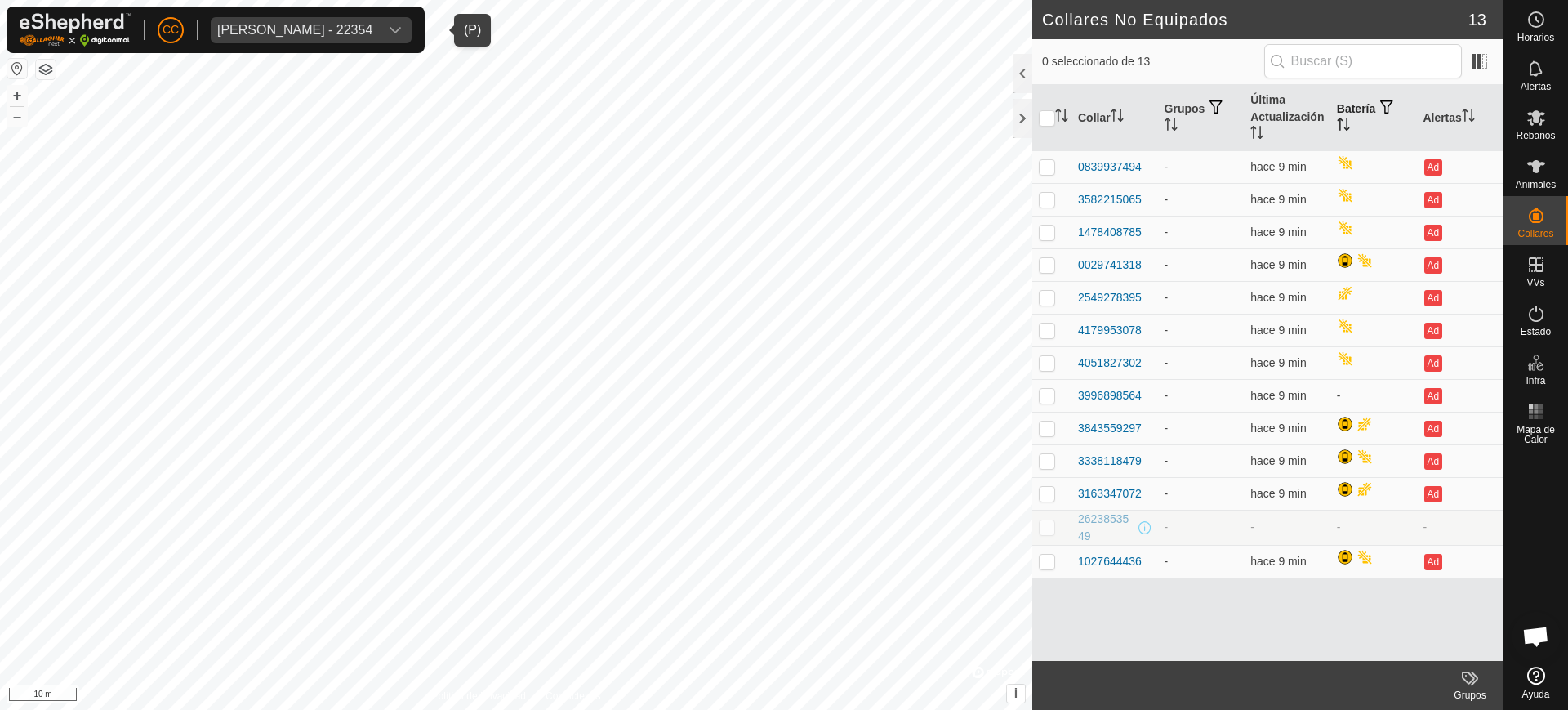
click at [1352, 107] on th "Batería" at bounding box center [1374, 118] width 87 height 66
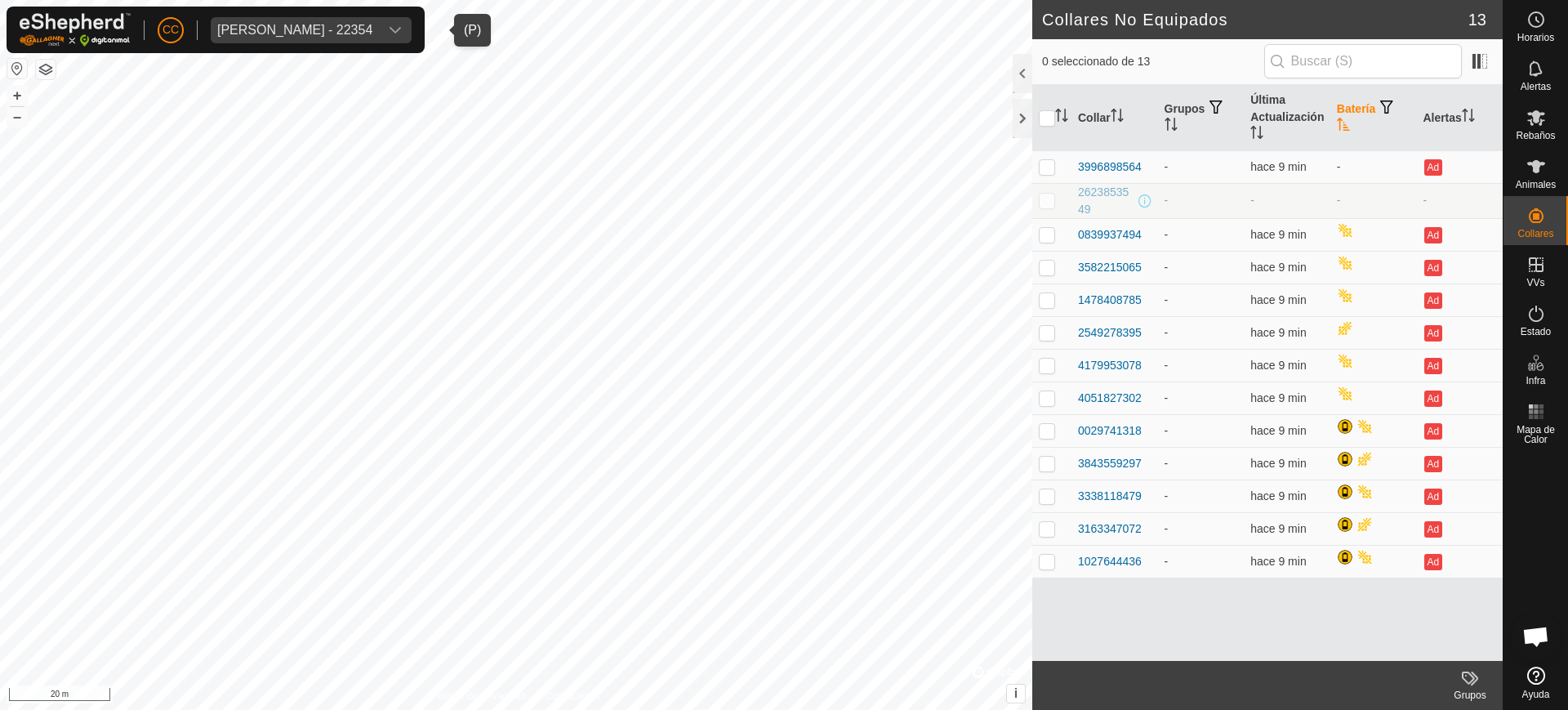
click at [1353, 125] on th "Batería" at bounding box center [1374, 118] width 87 height 66
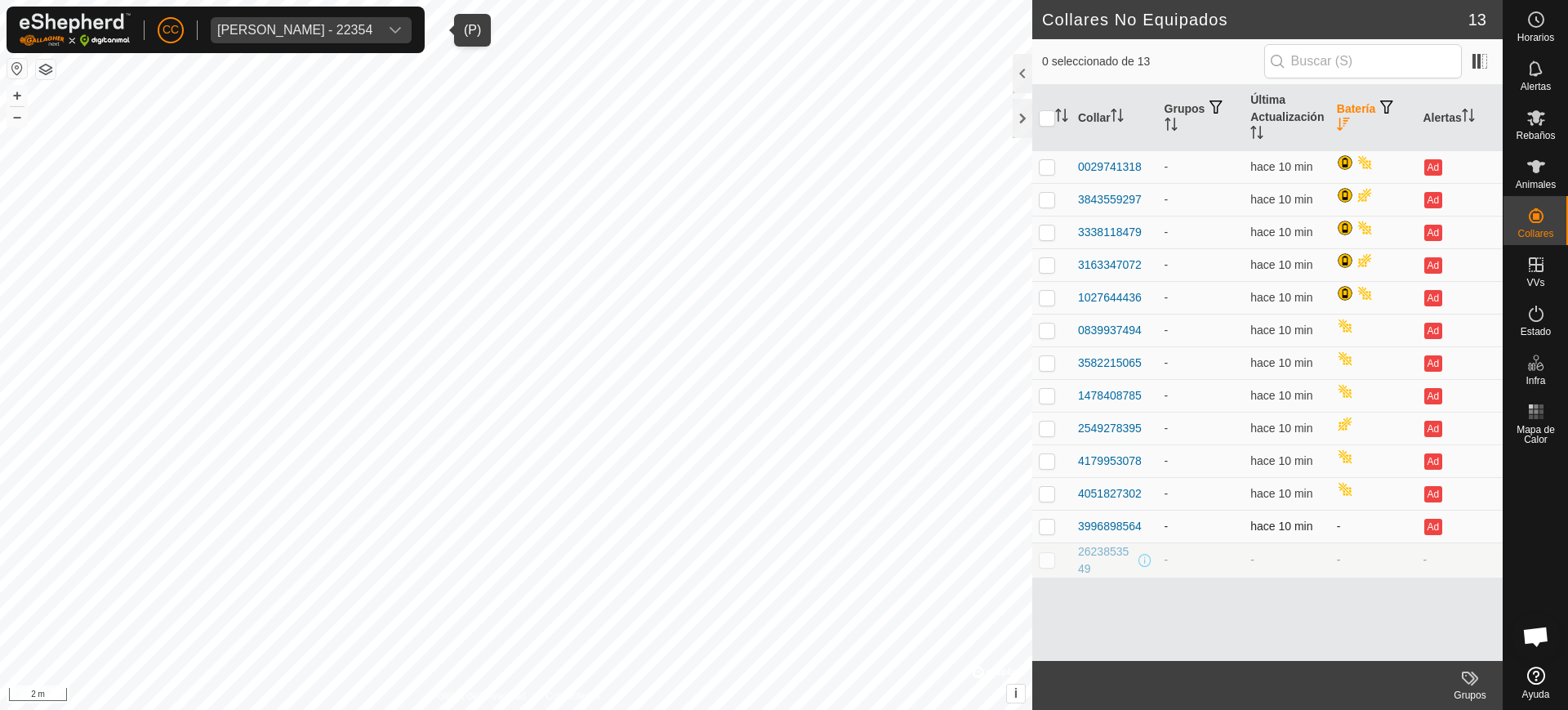
drag, startPoint x: 1071, startPoint y: 322, endPoint x: 1324, endPoint y: 540, distance: 334.0
click at [1324, 540] on tbody "0029741318 - hace 10 min Ad 3843559297 - hace 10 min Ad 3338118479 - hace 10 mi…" at bounding box center [1267, 363] width 470 height 427
click at [1544, 168] on icon at bounding box center [1535, 166] width 20 height 20
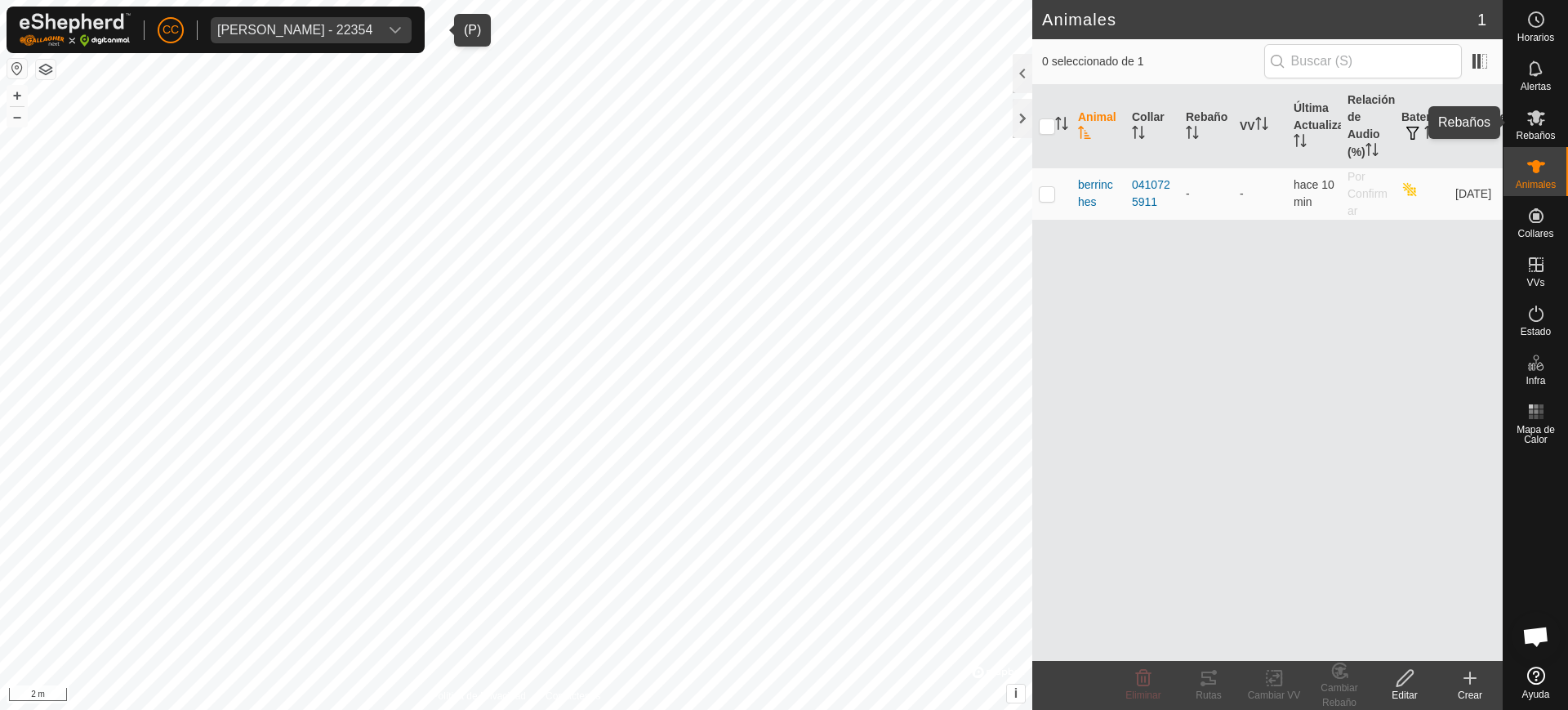
click at [1532, 124] on icon at bounding box center [1535, 117] width 20 height 20
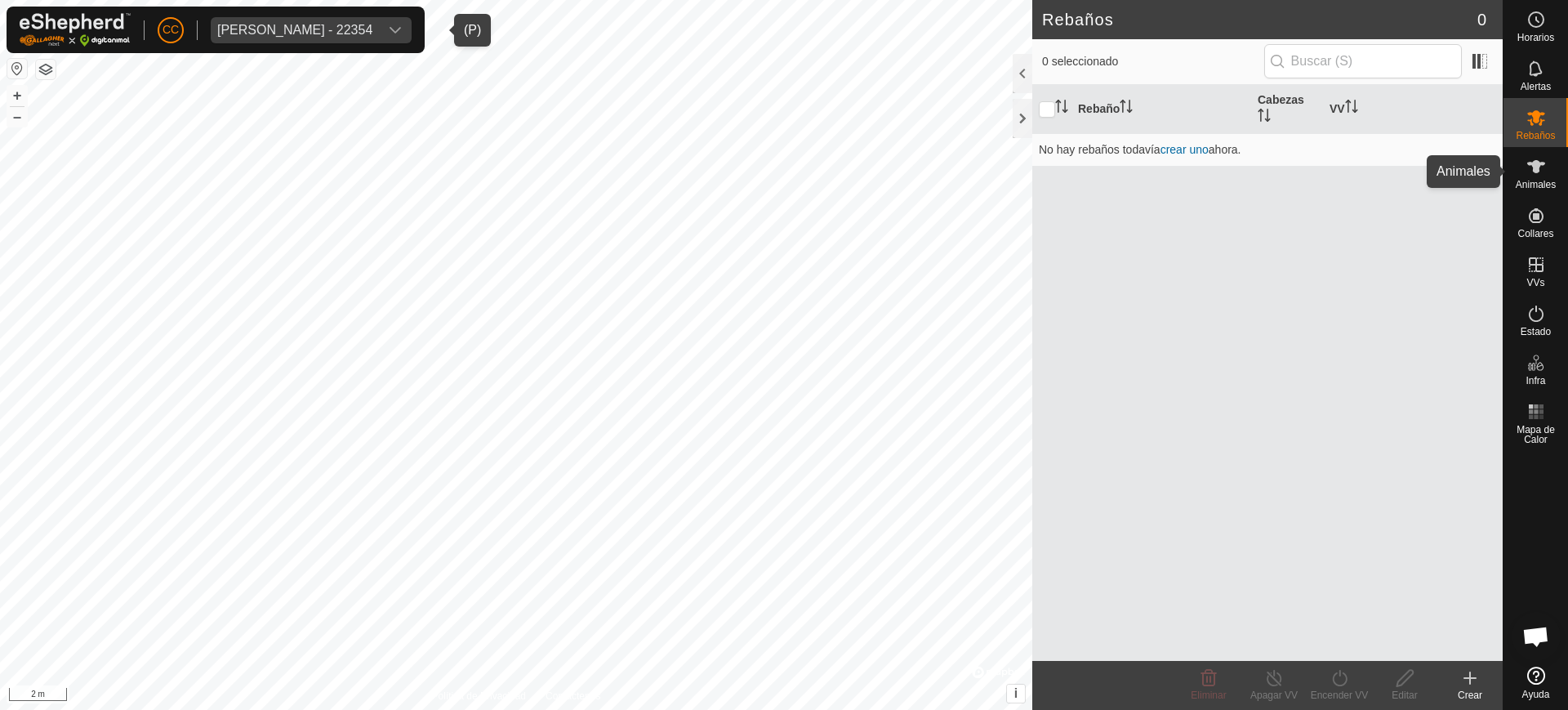
click at [1540, 163] on icon at bounding box center [1535, 167] width 18 height 13
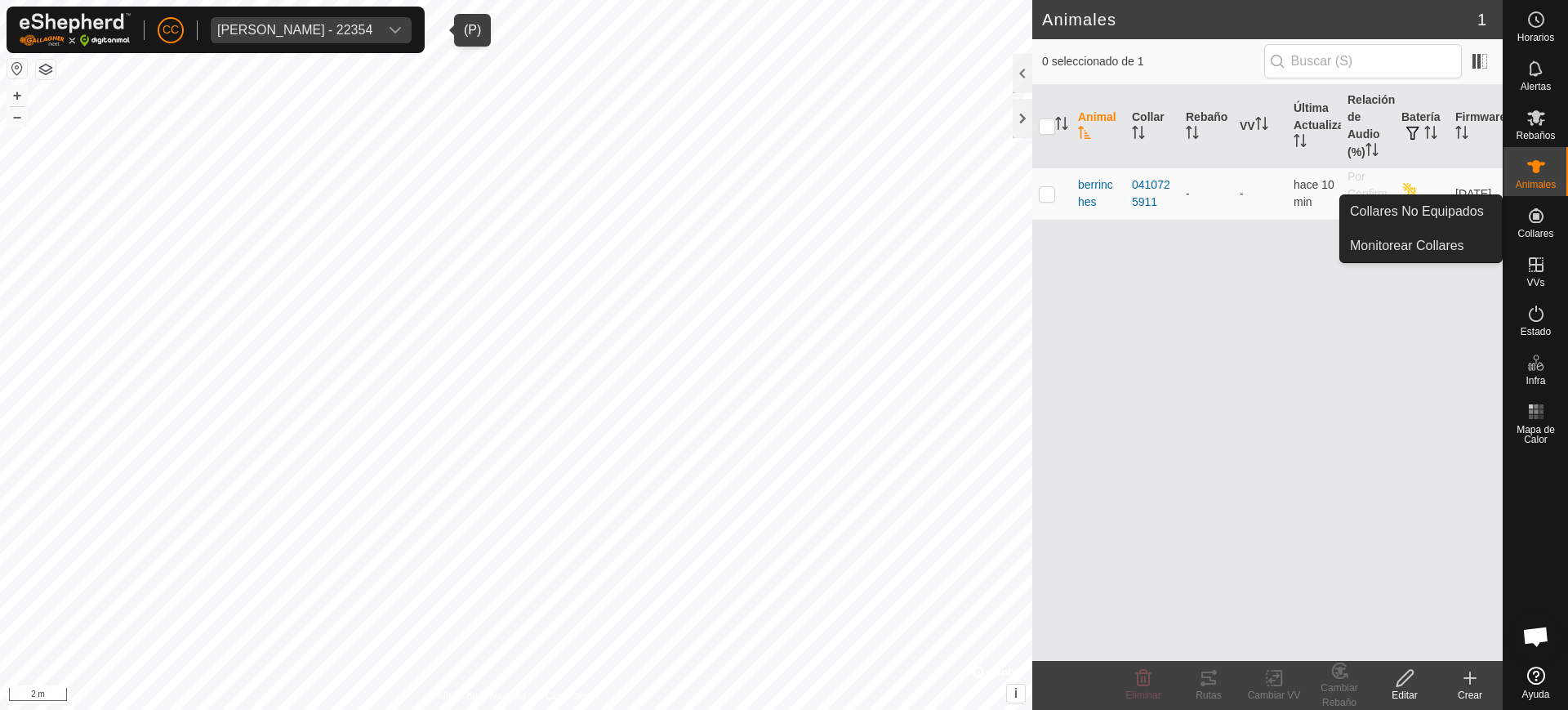
click at [1534, 219] on icon at bounding box center [1536, 216] width 15 height 15
click at [1418, 202] on link "Collares No Equipados" at bounding box center [1420, 211] width 161 height 33
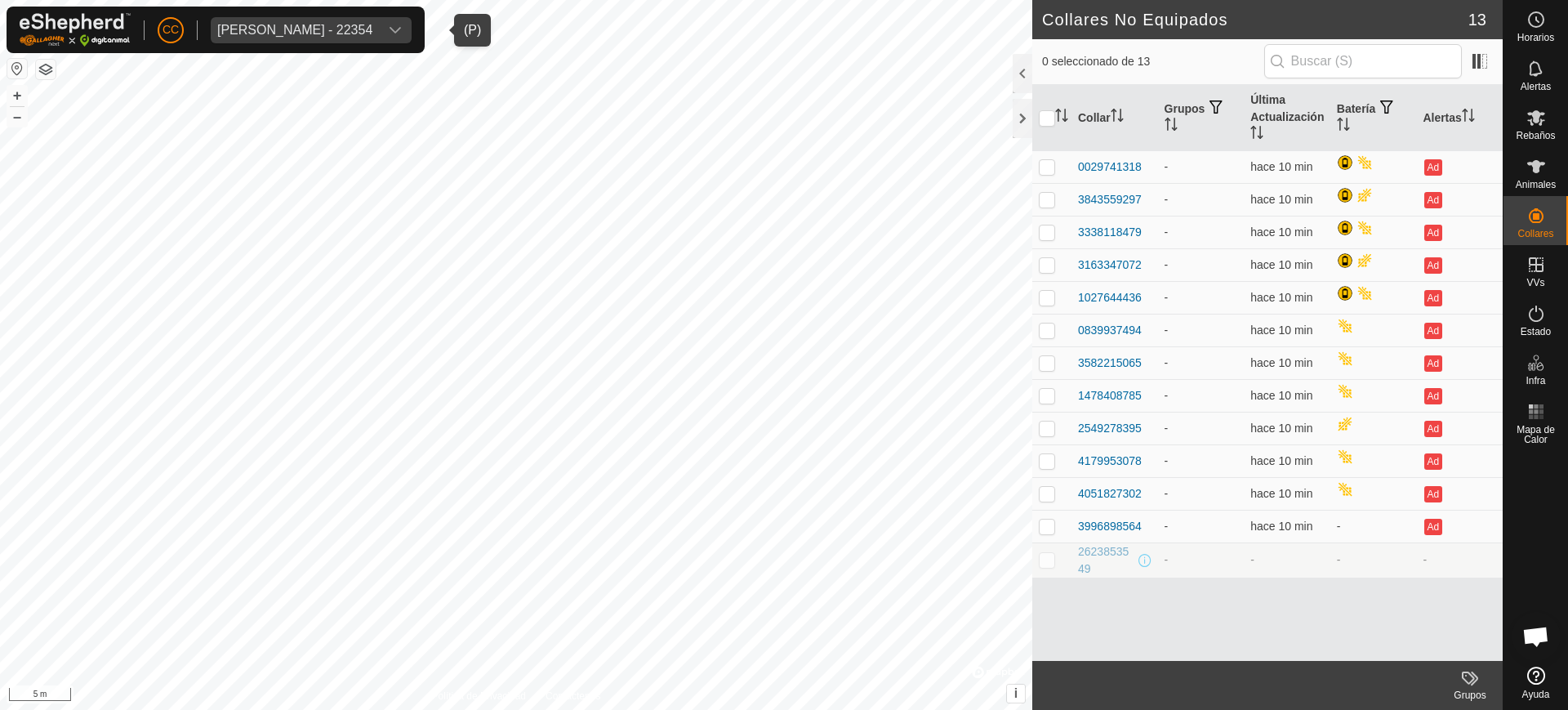
click at [1045, 564] on p-checkbox at bounding box center [1047, 559] width 16 height 13
checkbox input "true"
click at [1534, 160] on icon at bounding box center [1535, 167] width 18 height 13
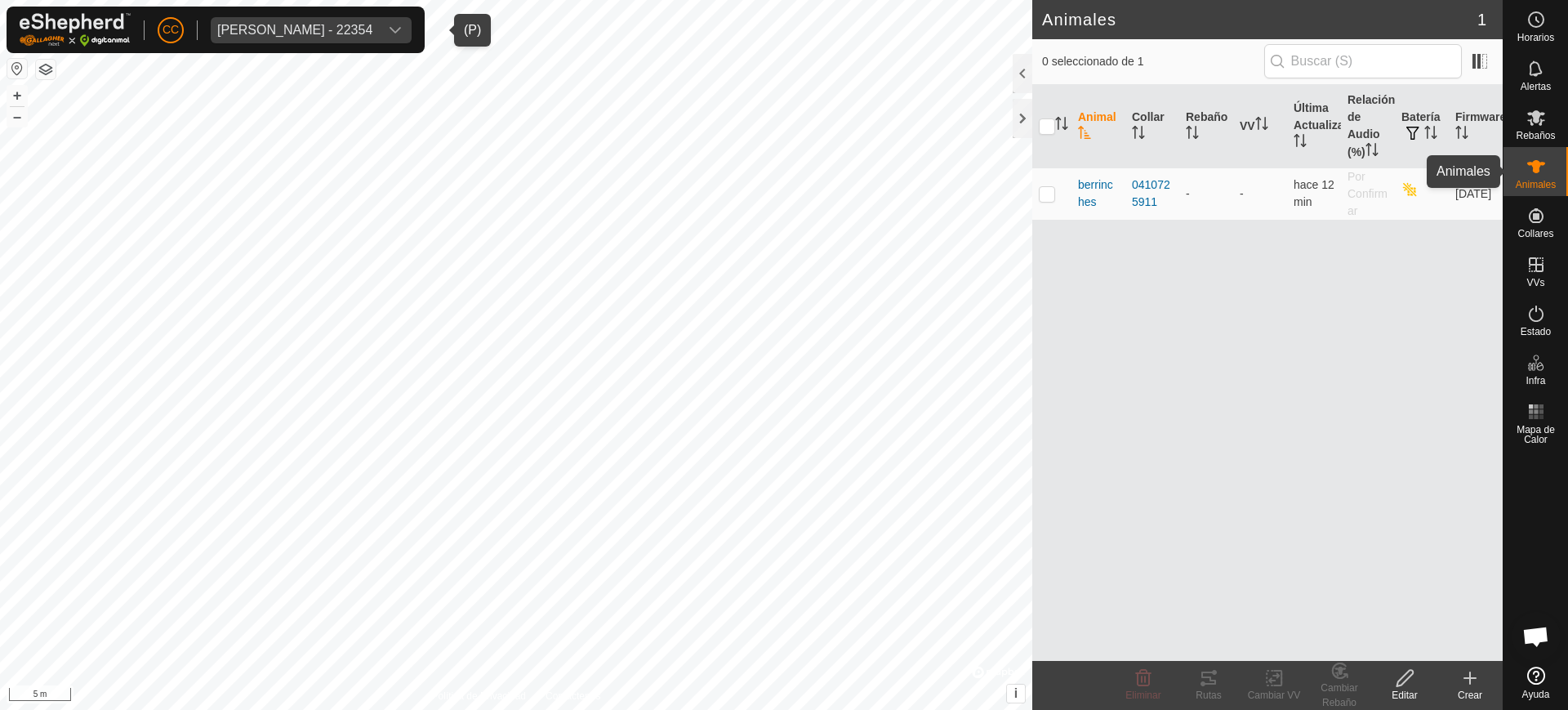
click at [1553, 187] on span "Animales" at bounding box center [1535, 185] width 40 height 9
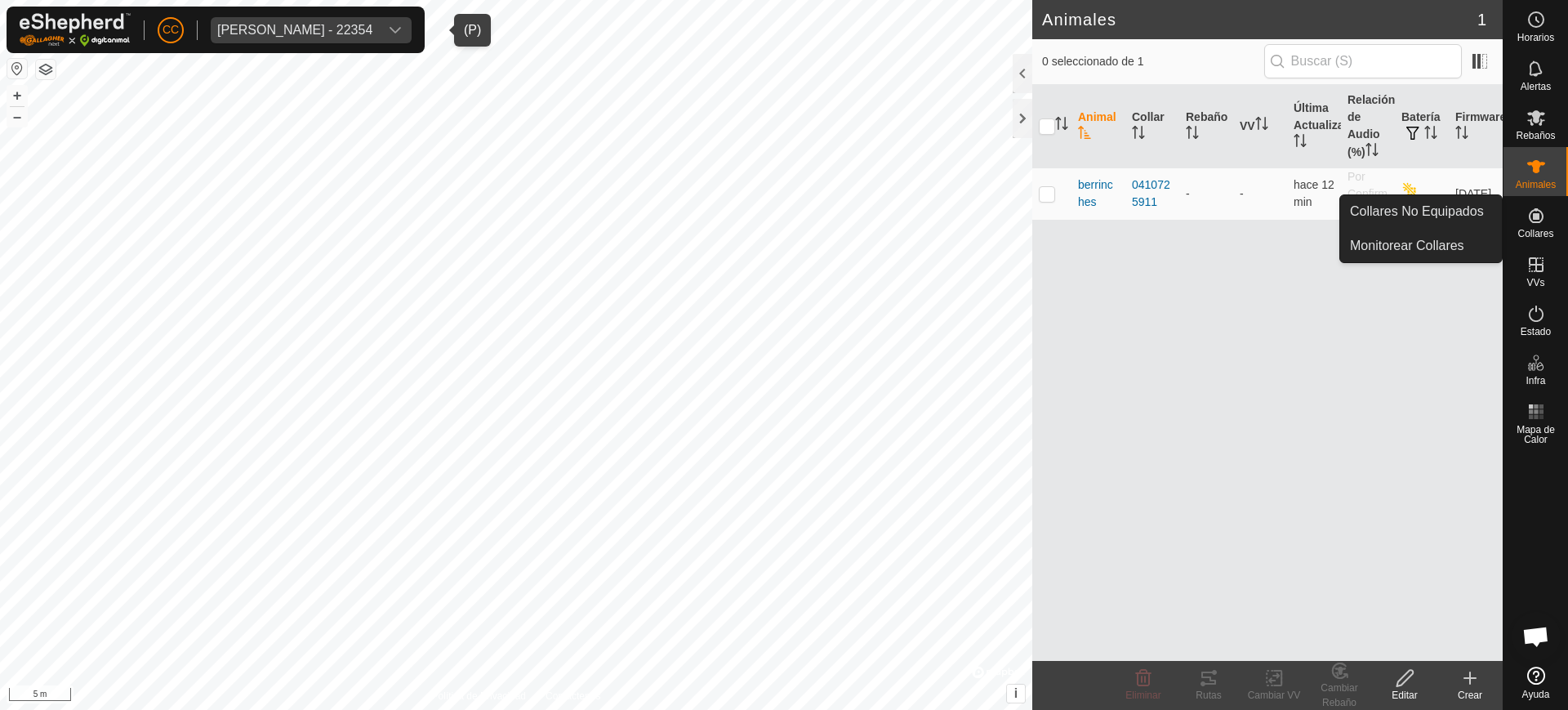
click at [1538, 230] on span "Collares" at bounding box center [1535, 233] width 36 height 9
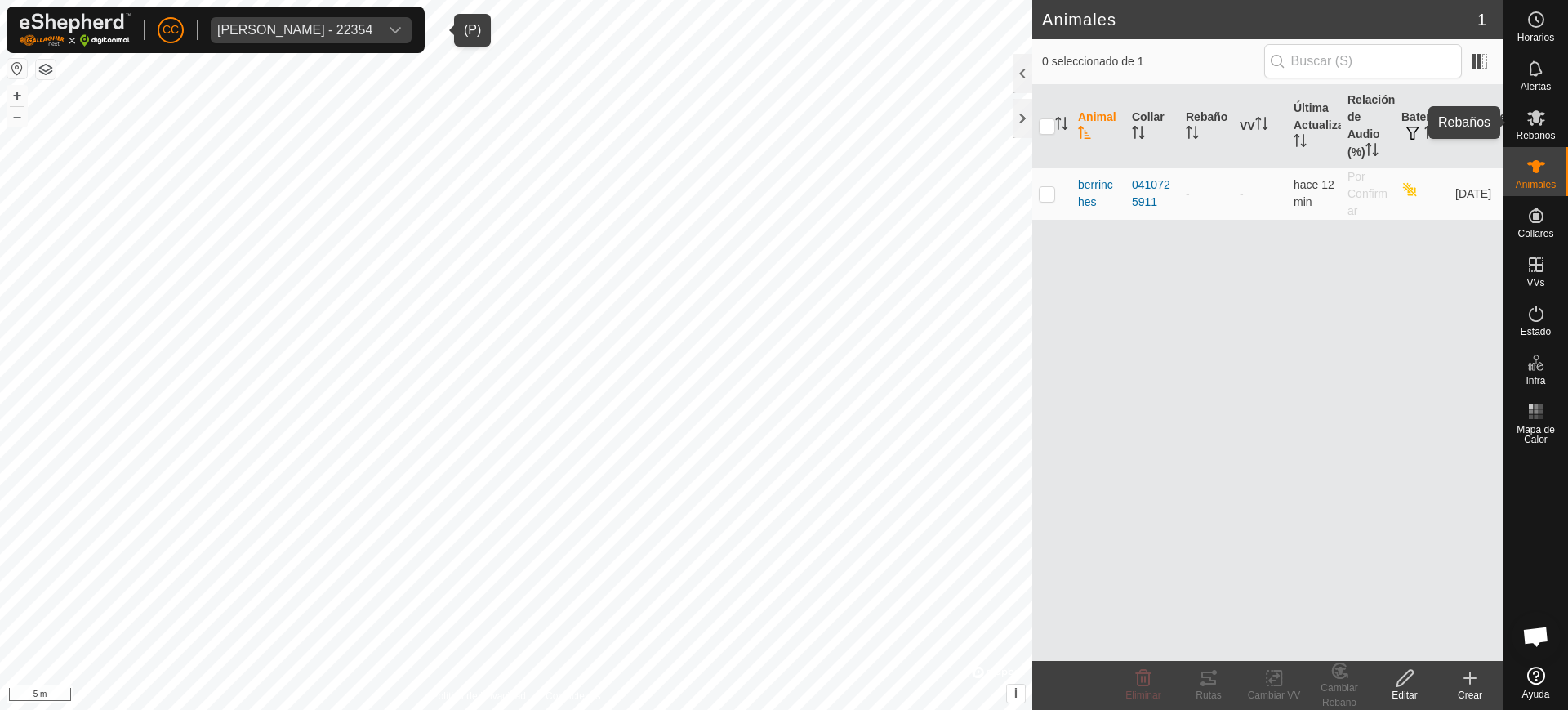
click at [1513, 129] on div "Rebaños" at bounding box center [1535, 123] width 64 height 49
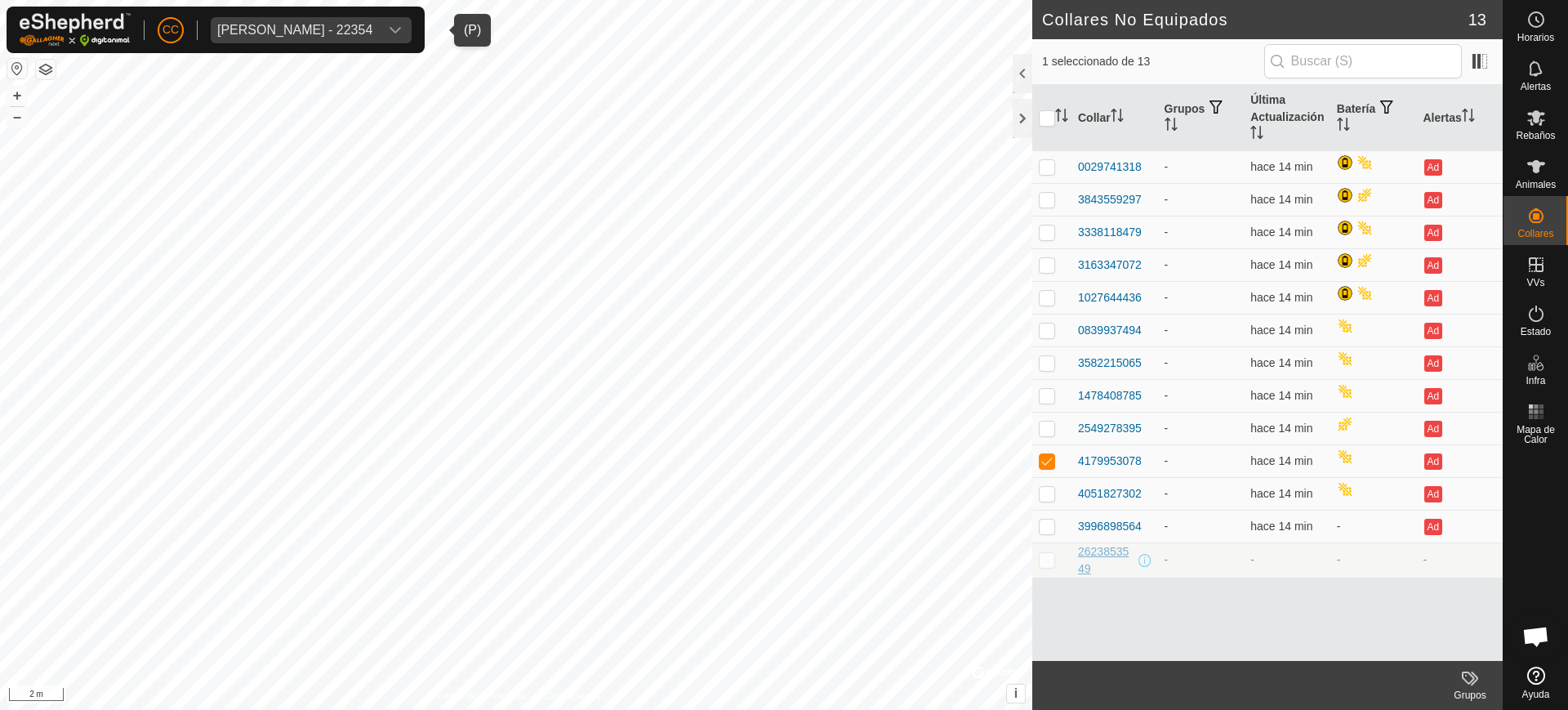
drag, startPoint x: 1100, startPoint y: 566, endPoint x: 1078, endPoint y: 546, distance: 29.7
click at [1078, 546] on div "2623853549" at bounding box center [1106, 560] width 58 height 34
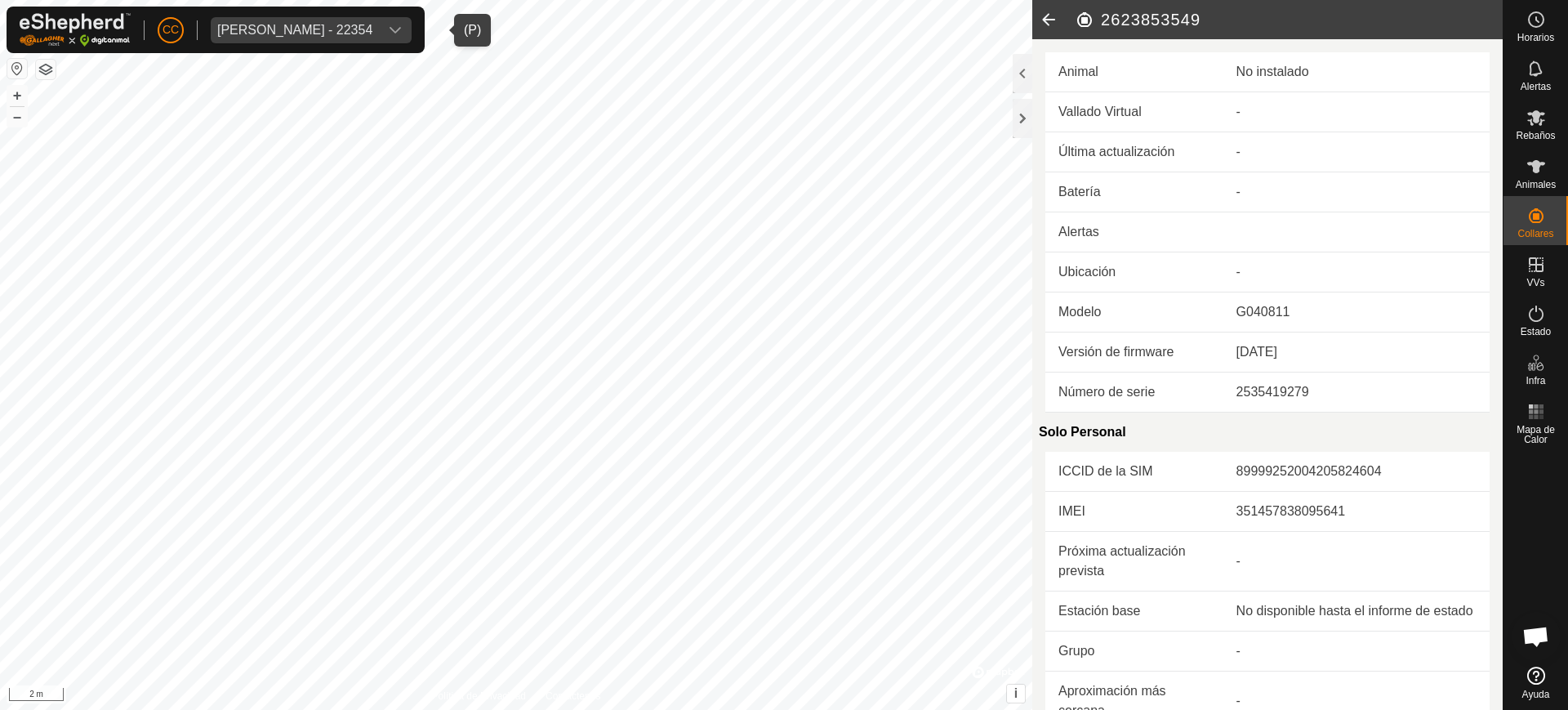
click at [1044, 14] on icon at bounding box center [1048, 20] width 33 height 40
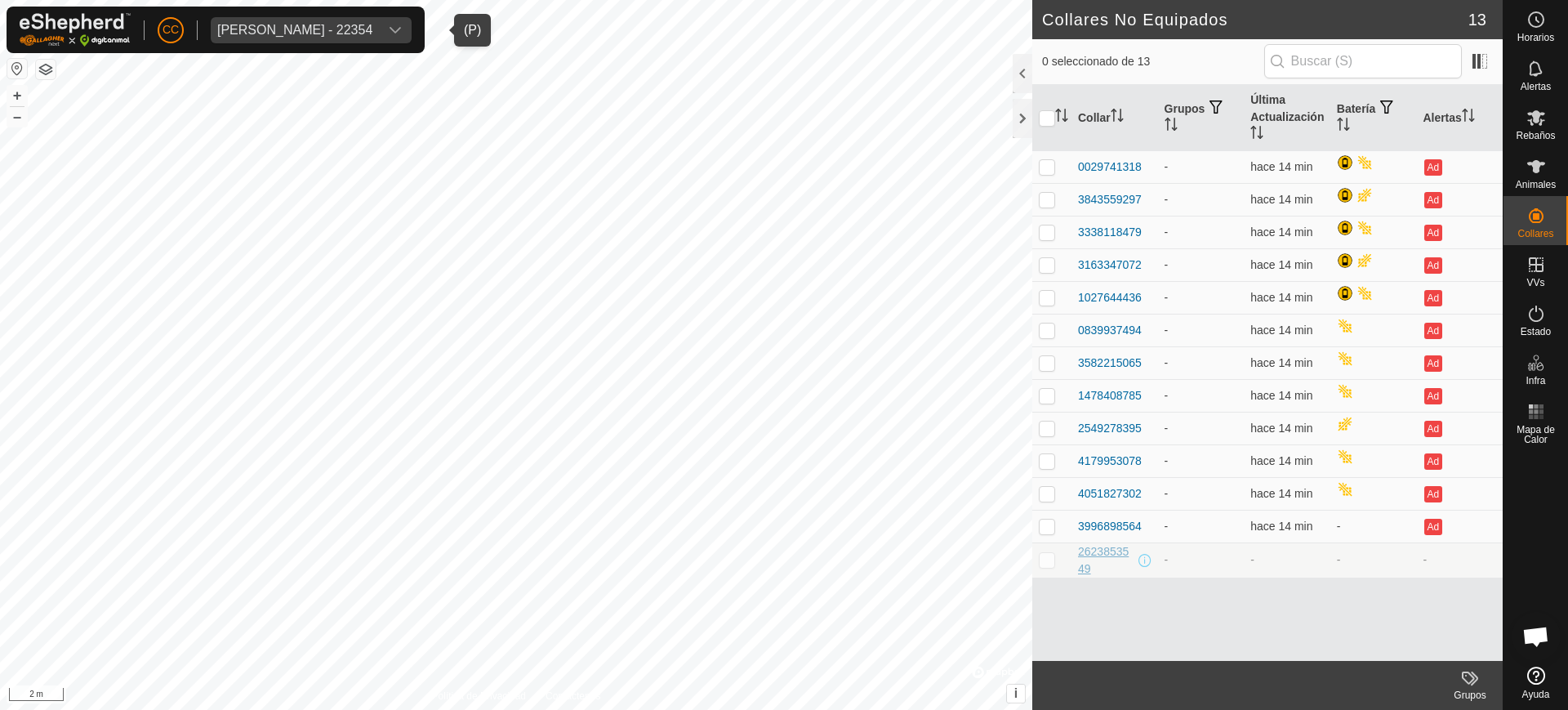
drag, startPoint x: 1109, startPoint y: 565, endPoint x: 1079, endPoint y: 556, distance: 31.3
click at [1079, 556] on div "2623853549" at bounding box center [1106, 560] width 58 height 34
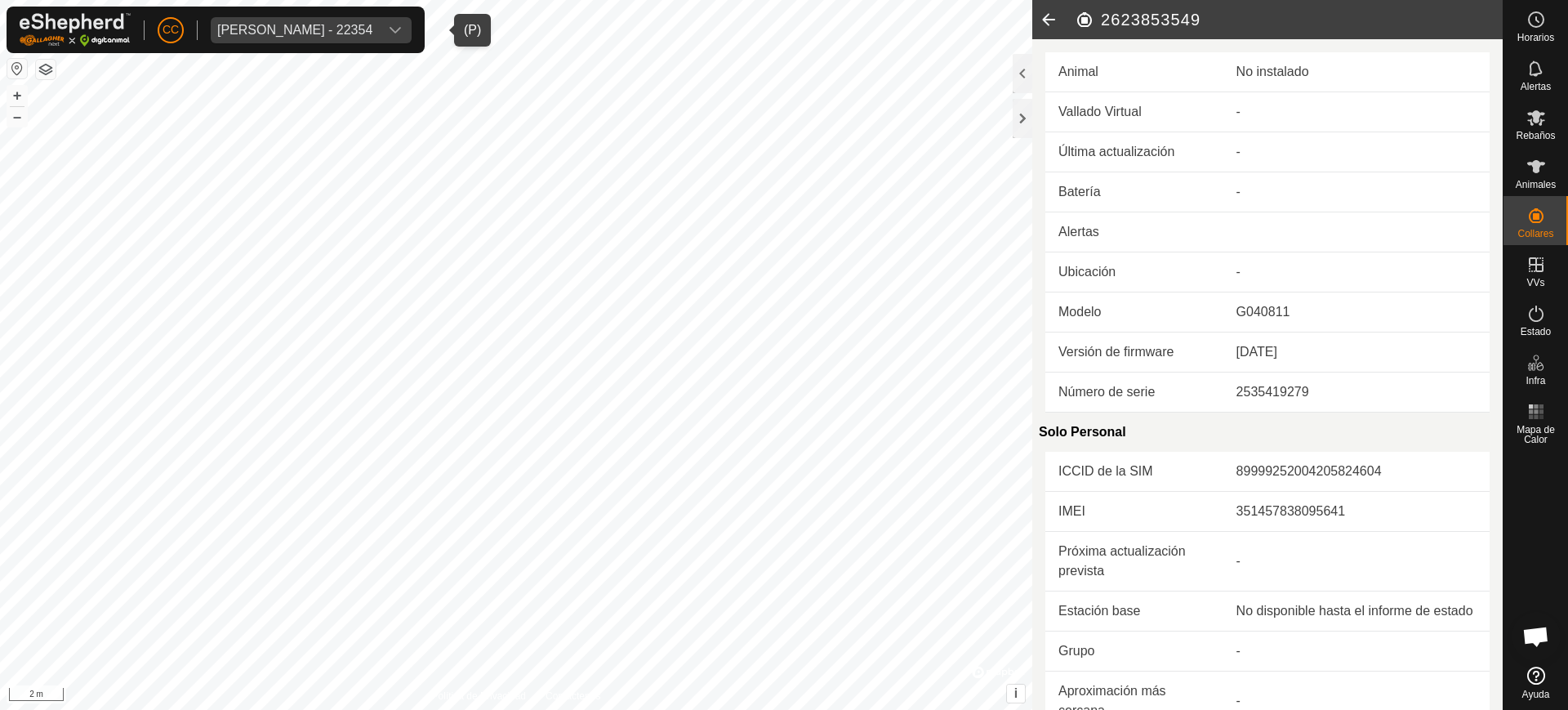
click at [1052, 27] on icon at bounding box center [1048, 20] width 33 height 40
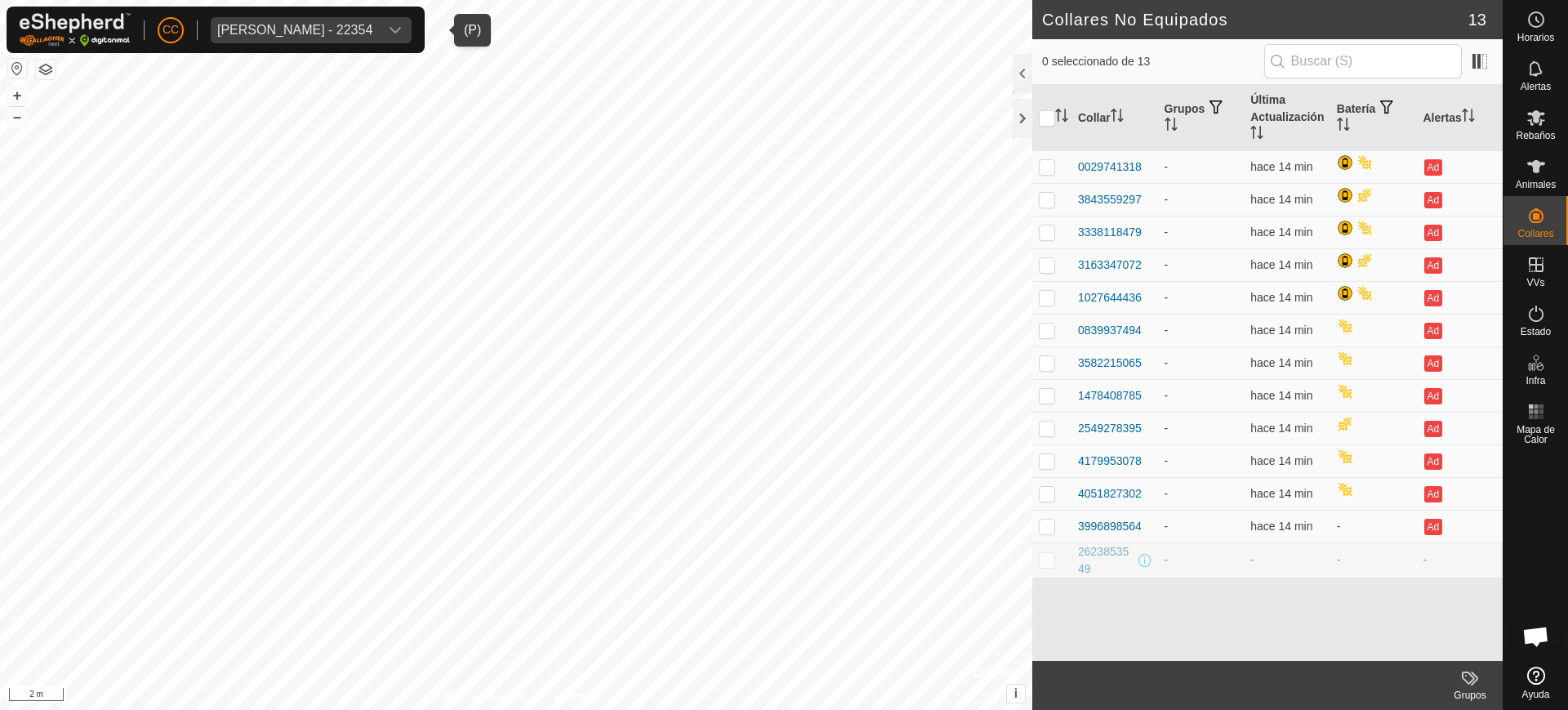
drag, startPoint x: 1103, startPoint y: 570, endPoint x: 1076, endPoint y: 550, distance: 33.6
click at [1076, 550] on td "2623853549" at bounding box center [1114, 559] width 87 height 35
copy div "2623853549"
click at [292, 22] on span "[PERSON_NAME] - 22354" at bounding box center [294, 30] width 168 height 26
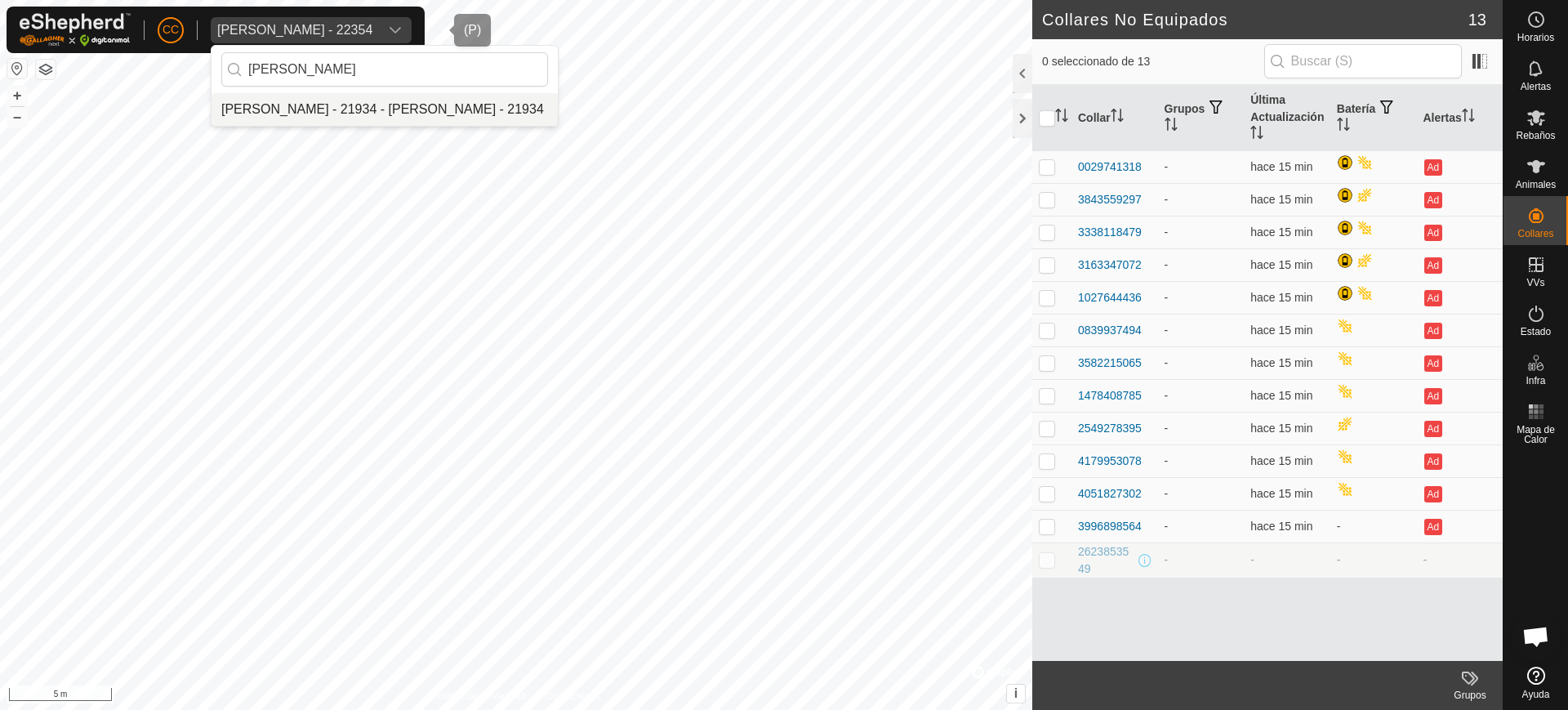
type input "[PERSON_NAME]"
click at [353, 112] on li "[PERSON_NAME] - 21934 - [PERSON_NAME] - 21934" at bounding box center [384, 109] width 346 height 33
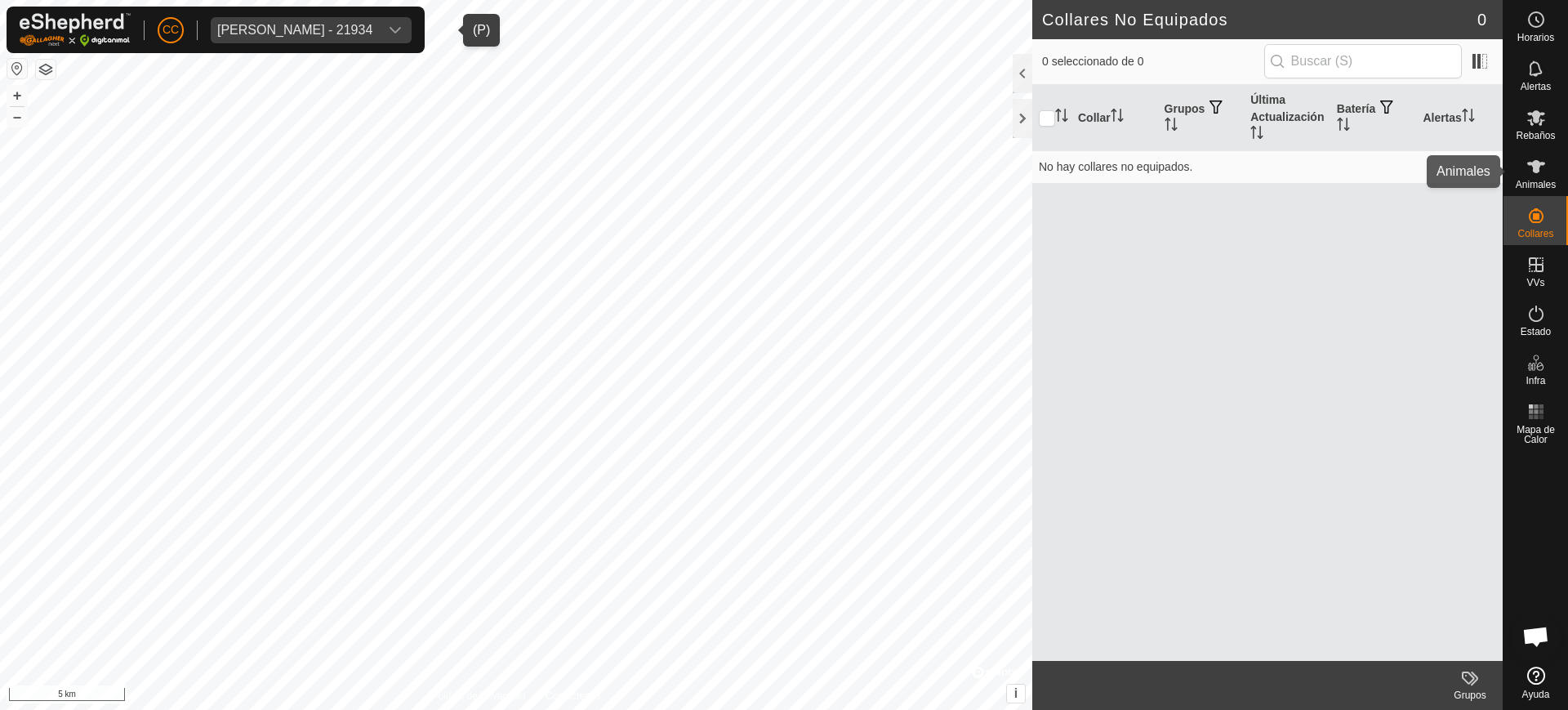
click at [1510, 186] on div "Animales" at bounding box center [1535, 172] width 64 height 49
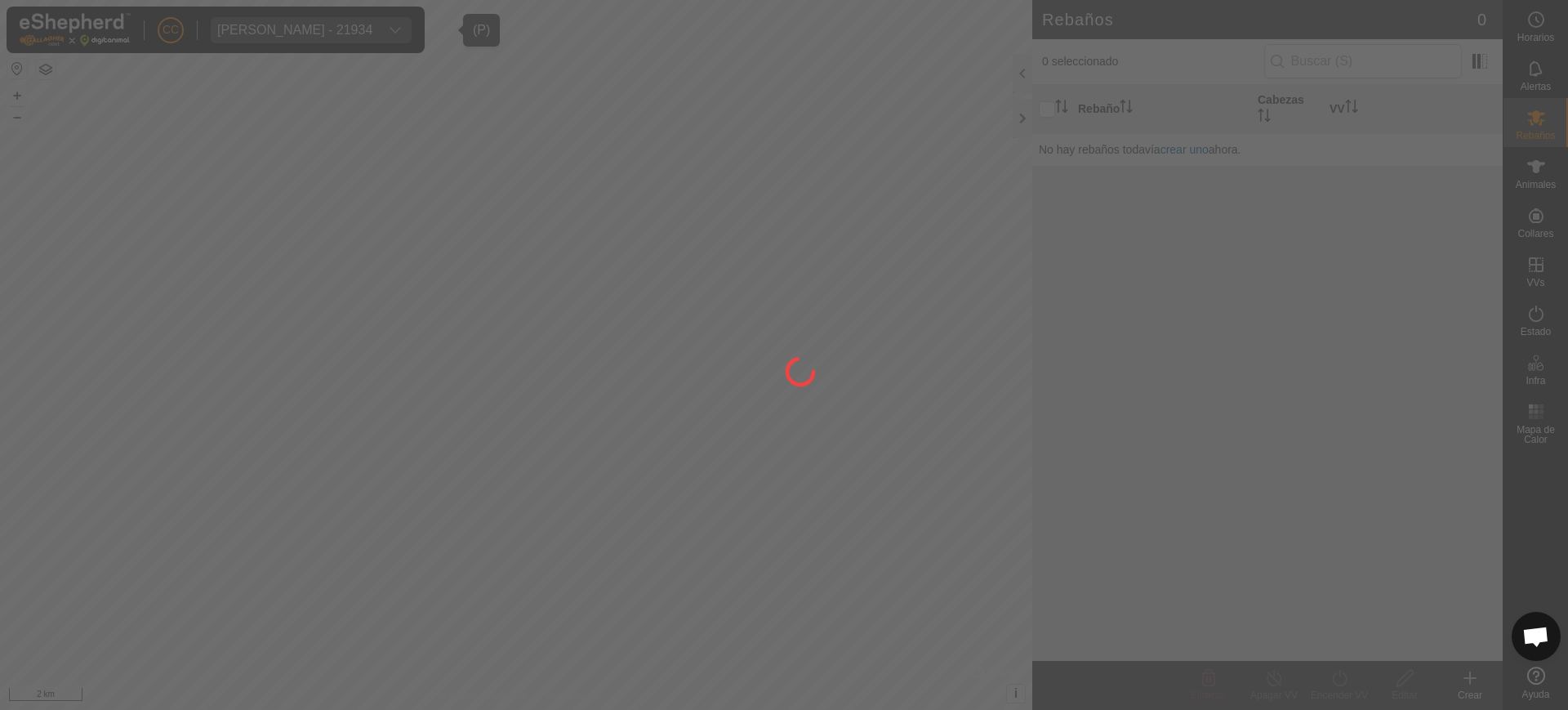
click at [1539, 227] on div at bounding box center [784, 355] width 1568 height 710
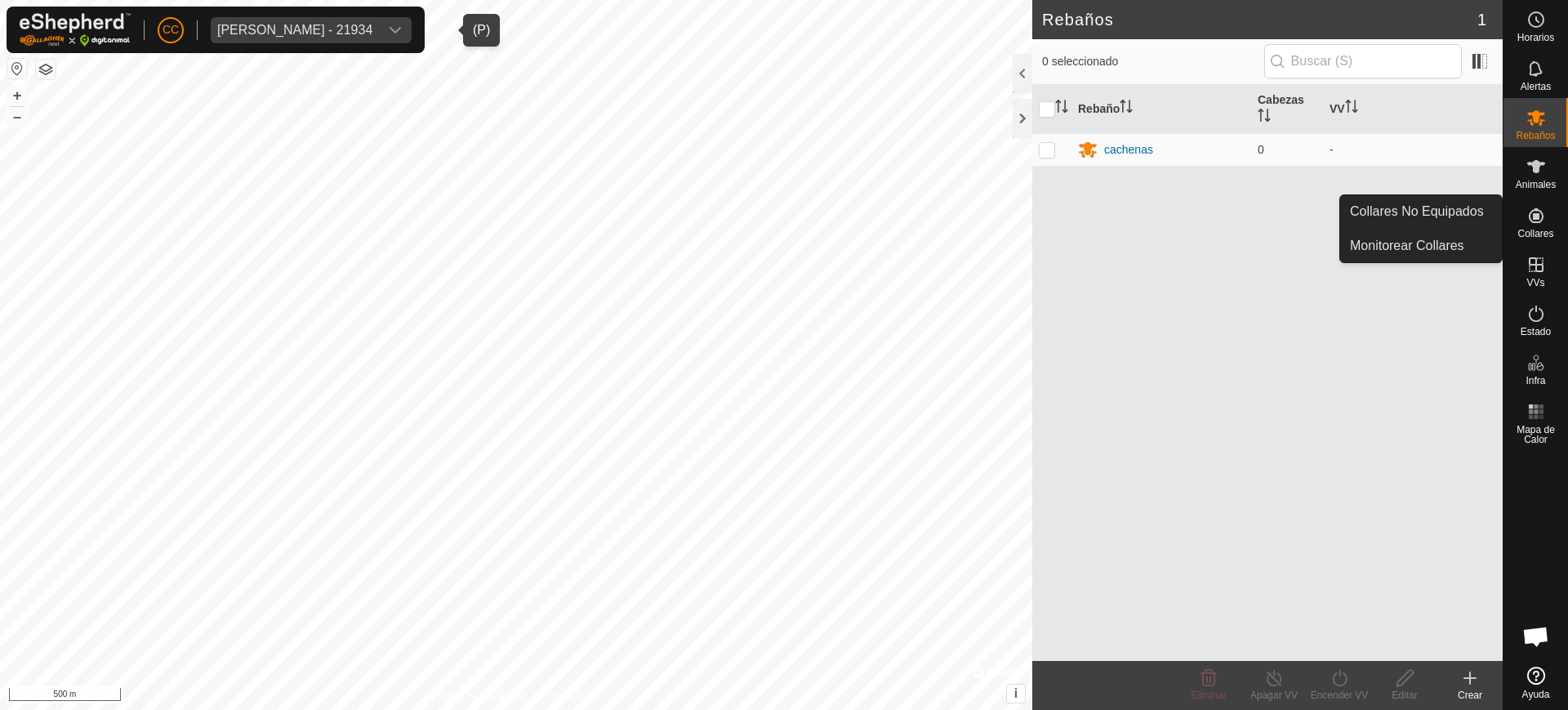
click at [1539, 225] on es-neckbands-svg-icon at bounding box center [1535, 216] width 29 height 26
click at [1523, 223] on es-neckbands-svg-icon at bounding box center [1535, 216] width 29 height 26
click at [1471, 221] on link "Collares No Equipados" at bounding box center [1420, 211] width 161 height 33
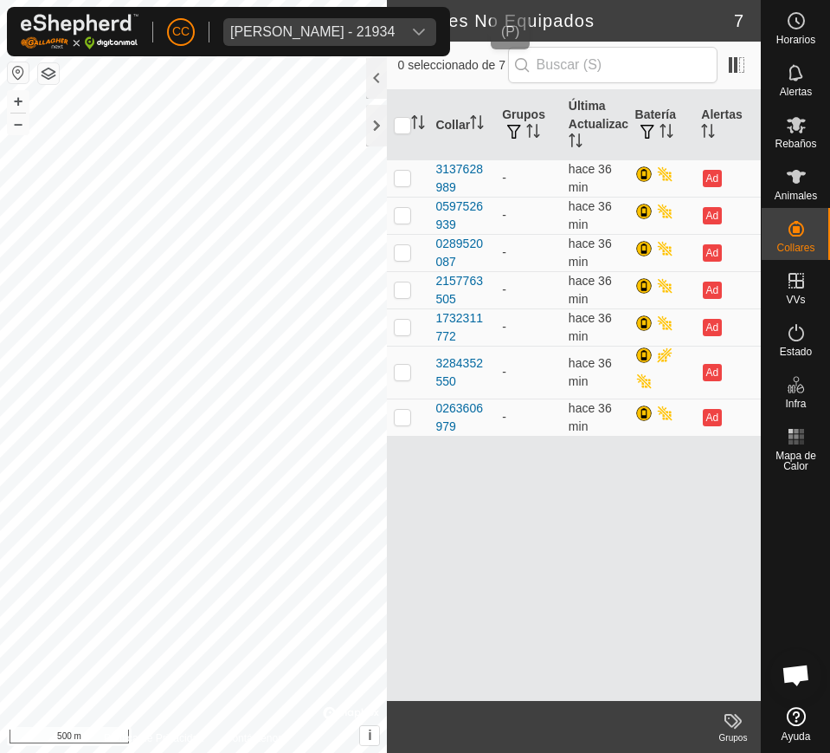
click at [308, 34] on div "[PERSON_NAME] - 21934" at bounding box center [312, 32] width 165 height 14
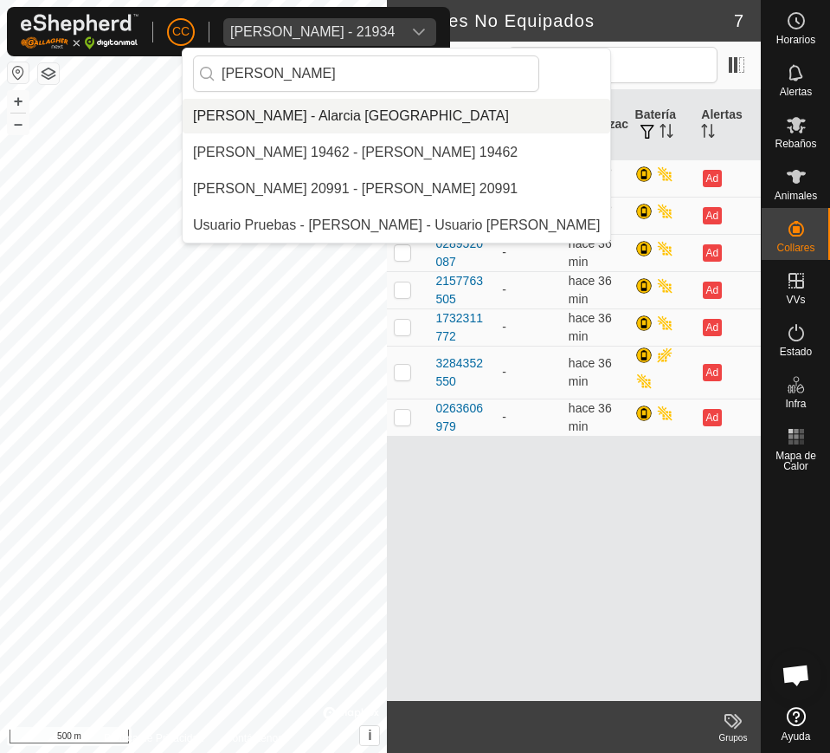
type input "[PERSON_NAME]"
click at [331, 101] on li "[PERSON_NAME] - Alarcia [GEOGRAPHIC_DATA]" at bounding box center [397, 116] width 428 height 35
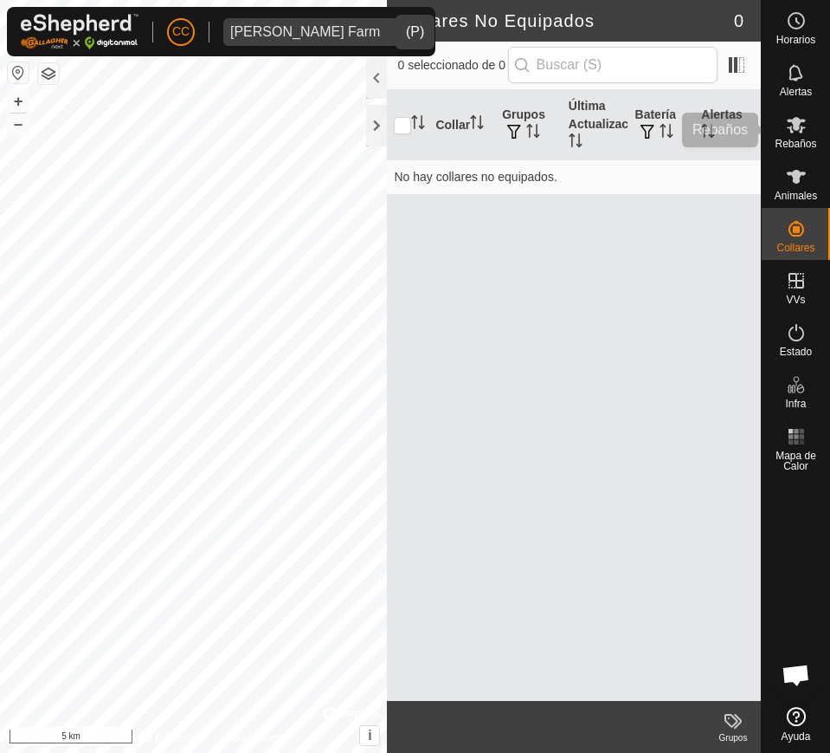
click at [767, 131] on div "Rebaños" at bounding box center [796, 130] width 68 height 52
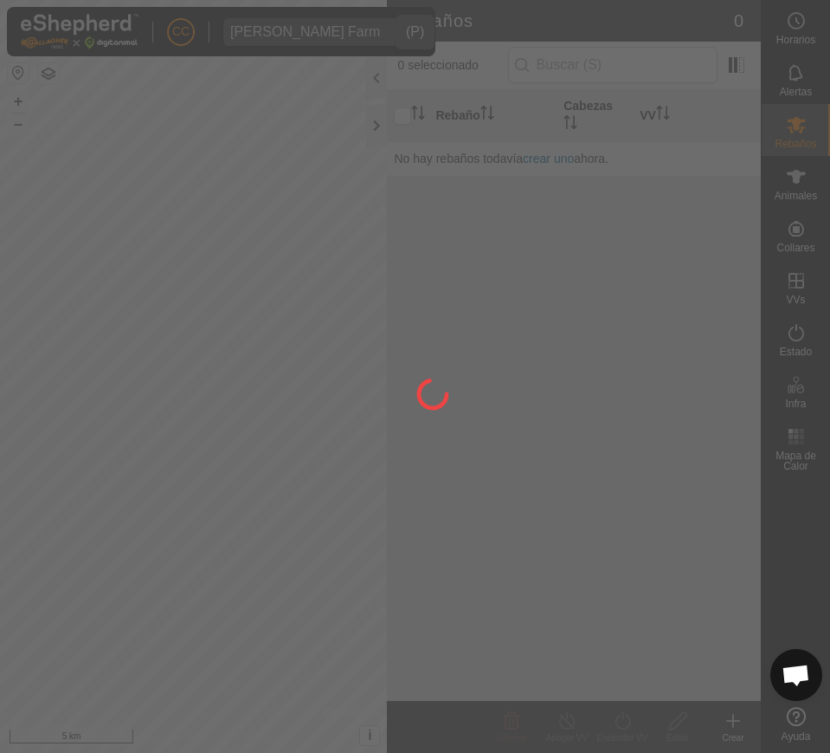
click at [787, 193] on div at bounding box center [415, 376] width 830 height 753
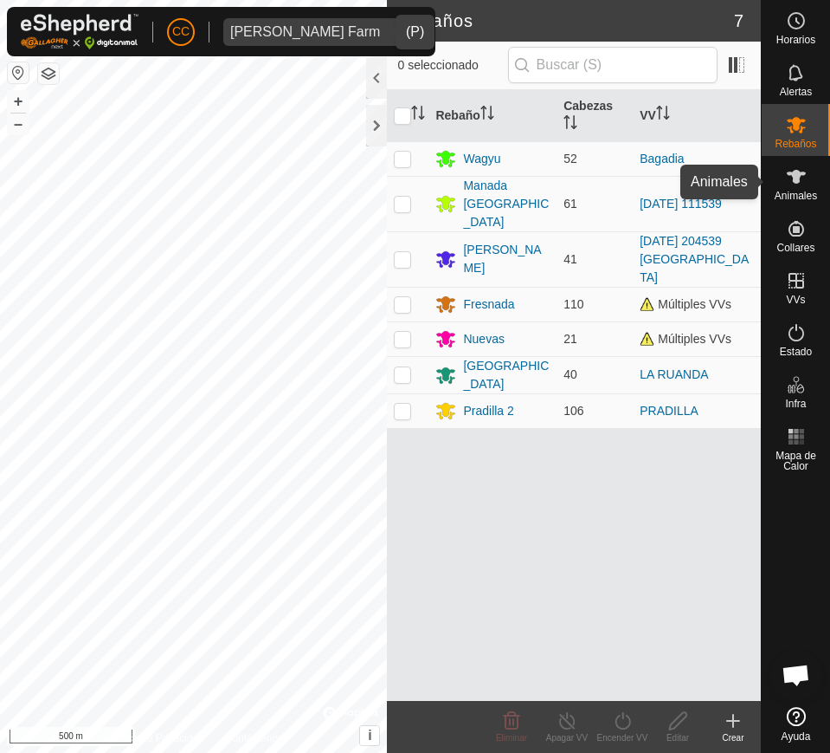
click at [798, 187] on es-animals-svg-icon at bounding box center [796, 177] width 31 height 28
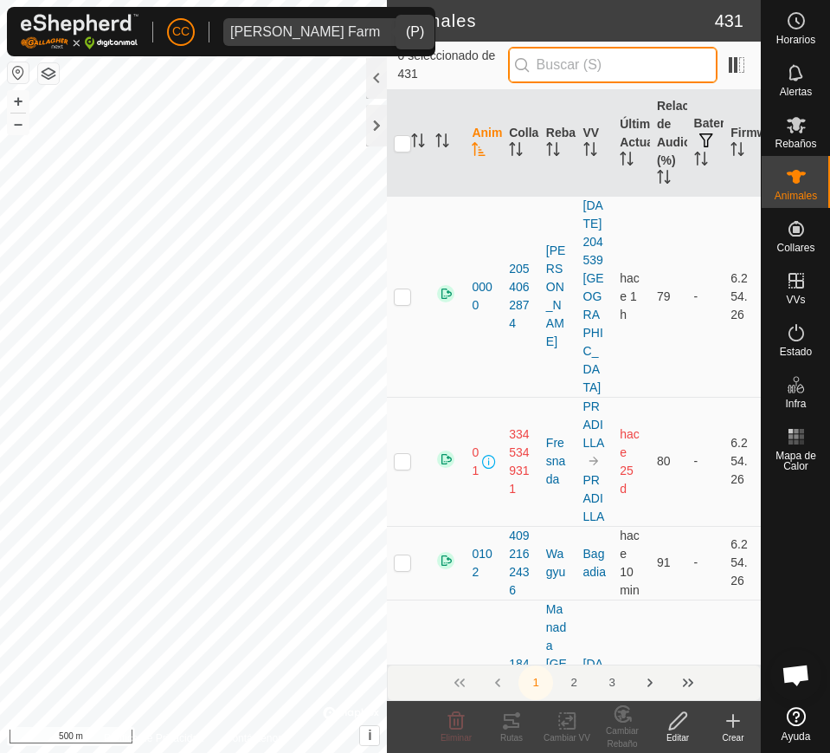
click at [691, 65] on input "text" at bounding box center [613, 65] width 210 height 36
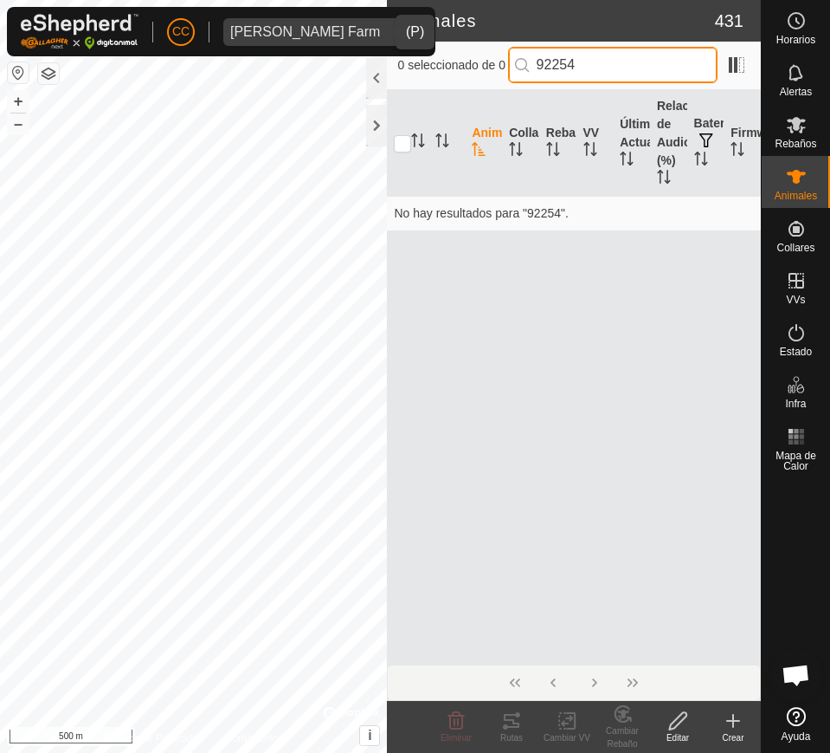
type input "92254"
click at [729, 728] on icon at bounding box center [733, 720] width 21 height 21
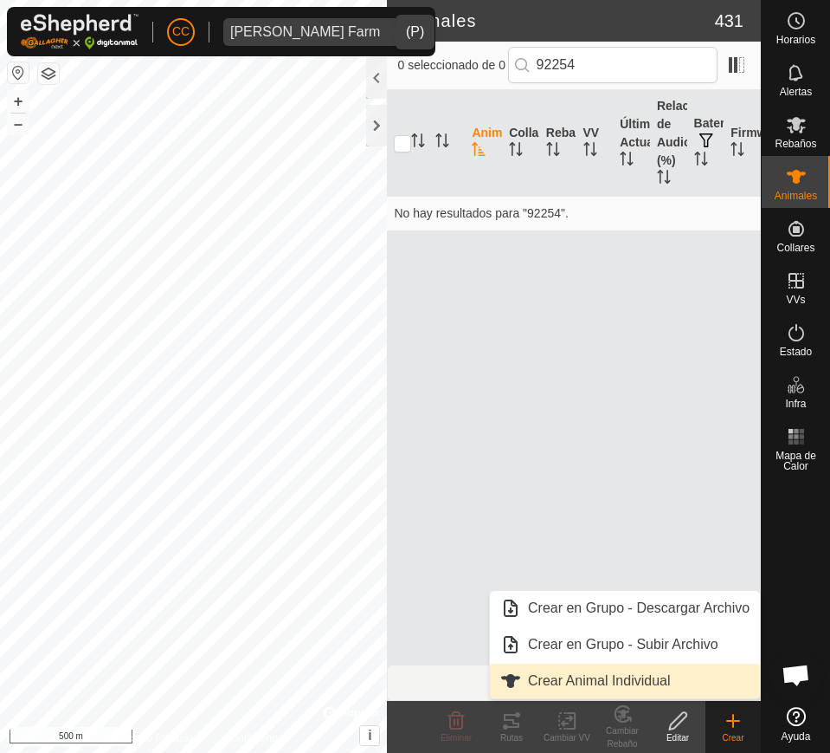
click at [617, 669] on link "Crear Animal Individual" at bounding box center [625, 680] width 270 height 35
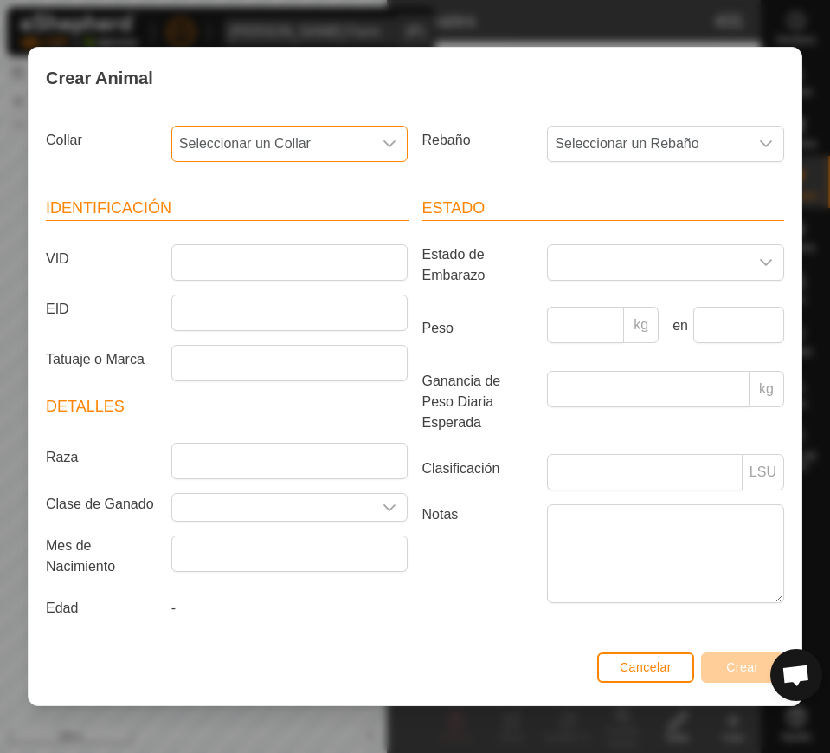
click at [308, 140] on span "Seleccionar un Collar" at bounding box center [272, 143] width 201 height 35
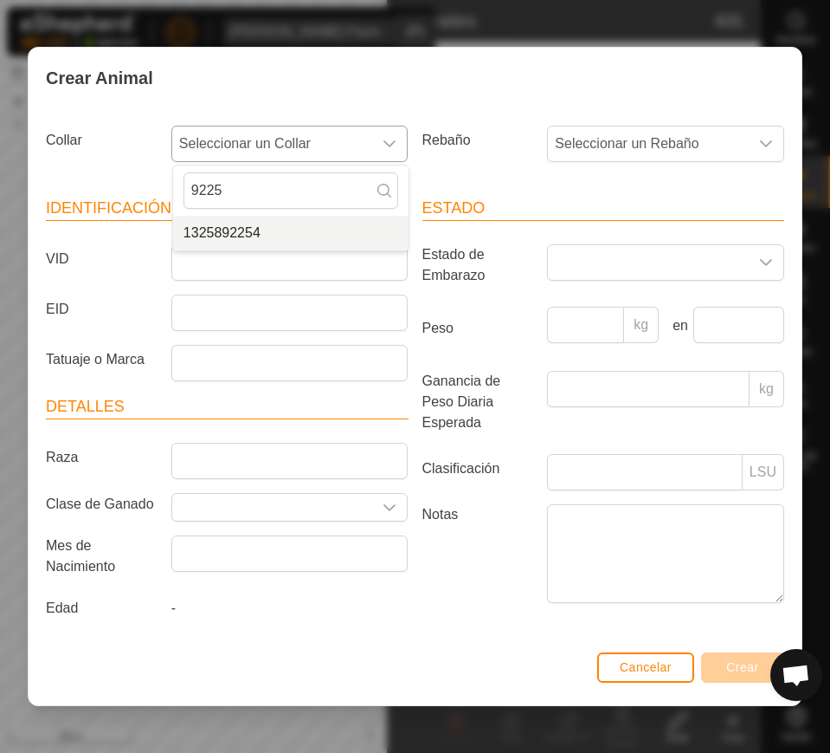
type input "9225"
drag, startPoint x: 271, startPoint y: 232, endPoint x: 370, endPoint y: 196, distance: 105.2
click at [271, 232] on li "1325892254" at bounding box center [291, 233] width 236 height 35
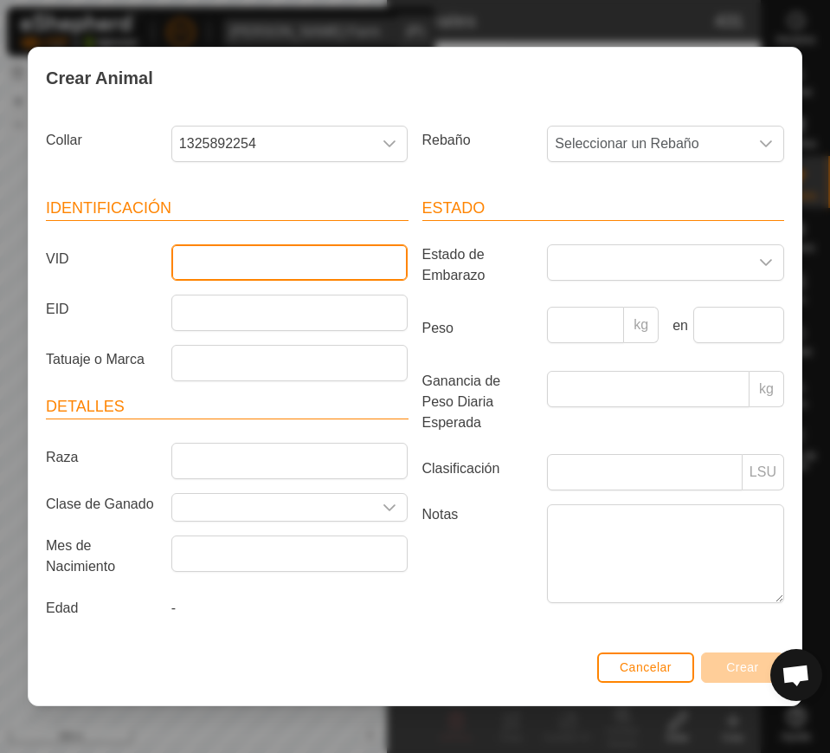
click at [310, 266] on input "VID" at bounding box center [289, 262] width 237 height 36
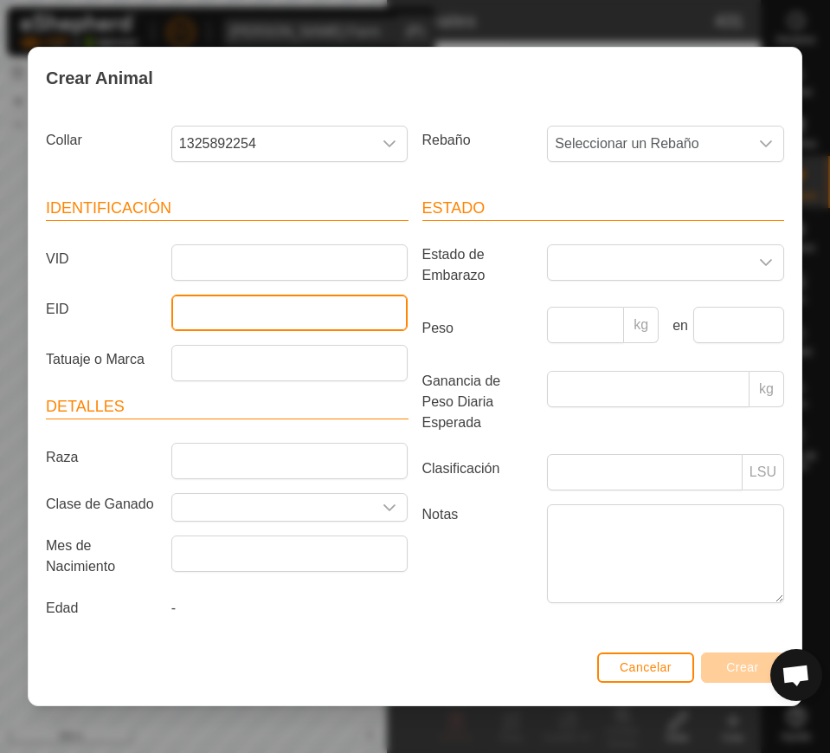
click at [204, 319] on input "EID" at bounding box center [289, 312] width 237 height 36
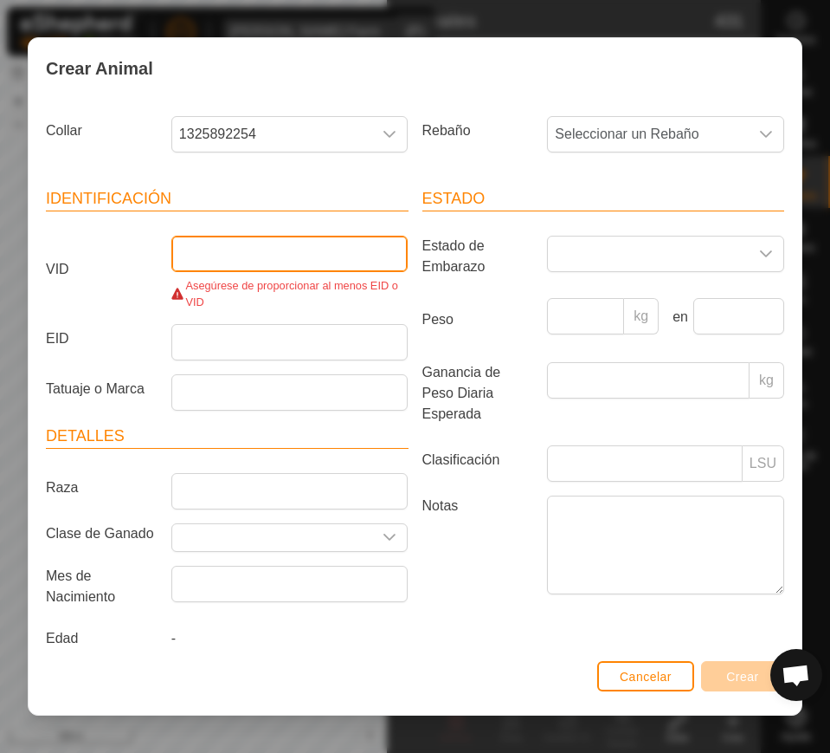
click at [209, 262] on input "VID" at bounding box center [289, 254] width 237 height 36
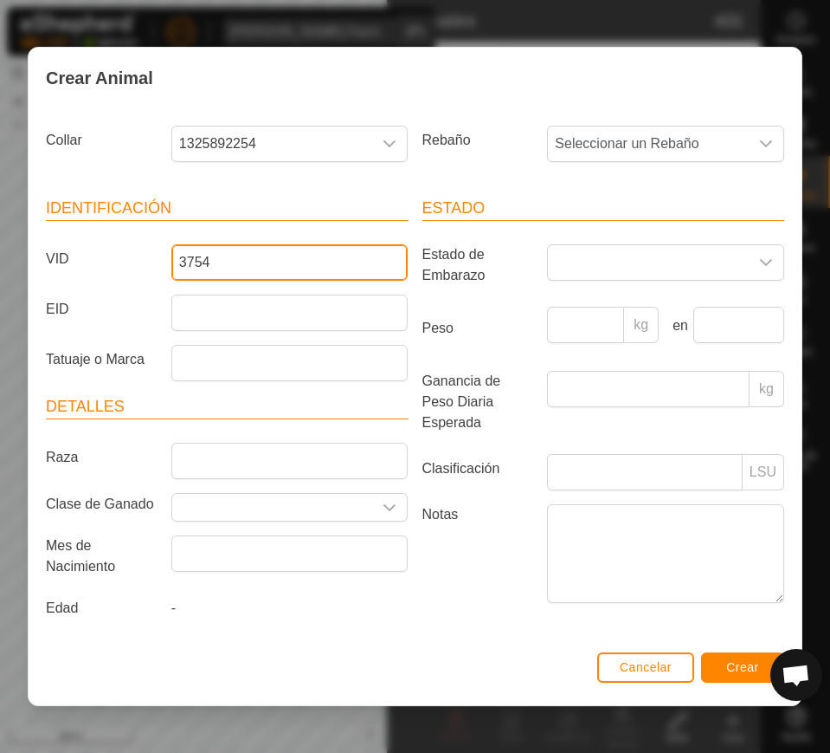
type input "3754"
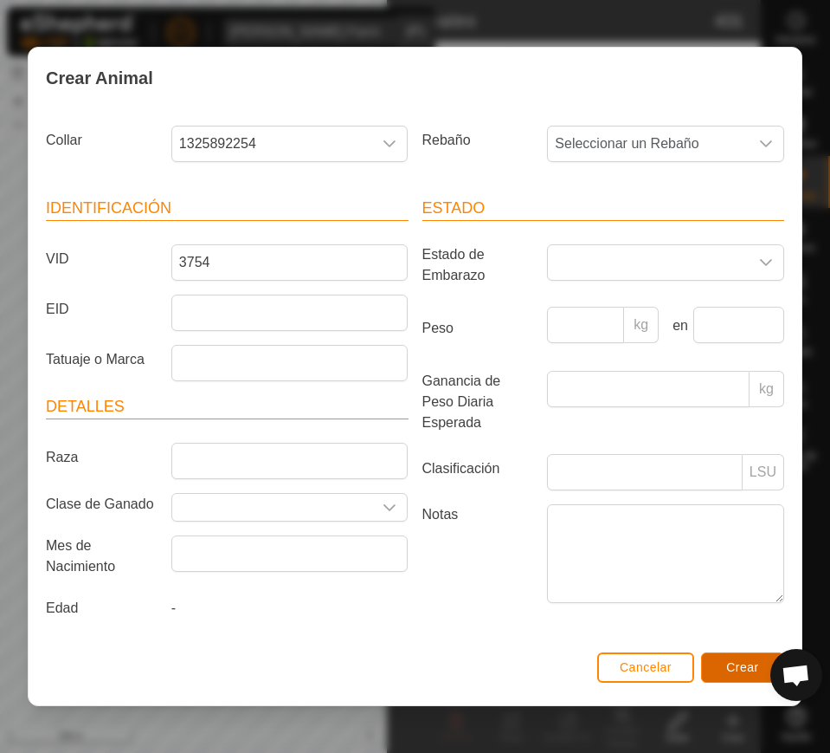
click at [717, 665] on button "Crear" at bounding box center [742, 667] width 83 height 30
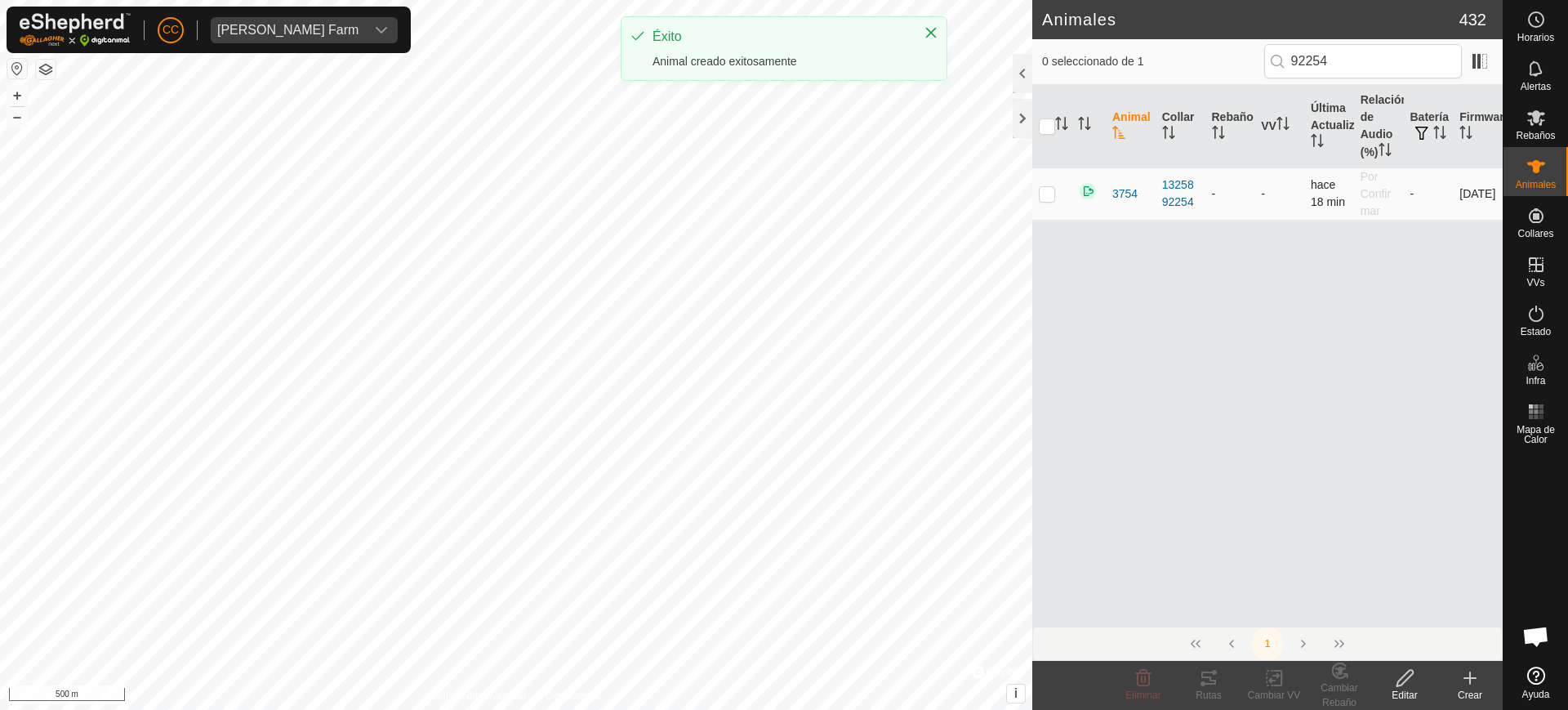
click at [1049, 192] on p-checkbox at bounding box center [1047, 193] width 16 height 13
checkbox input "true"
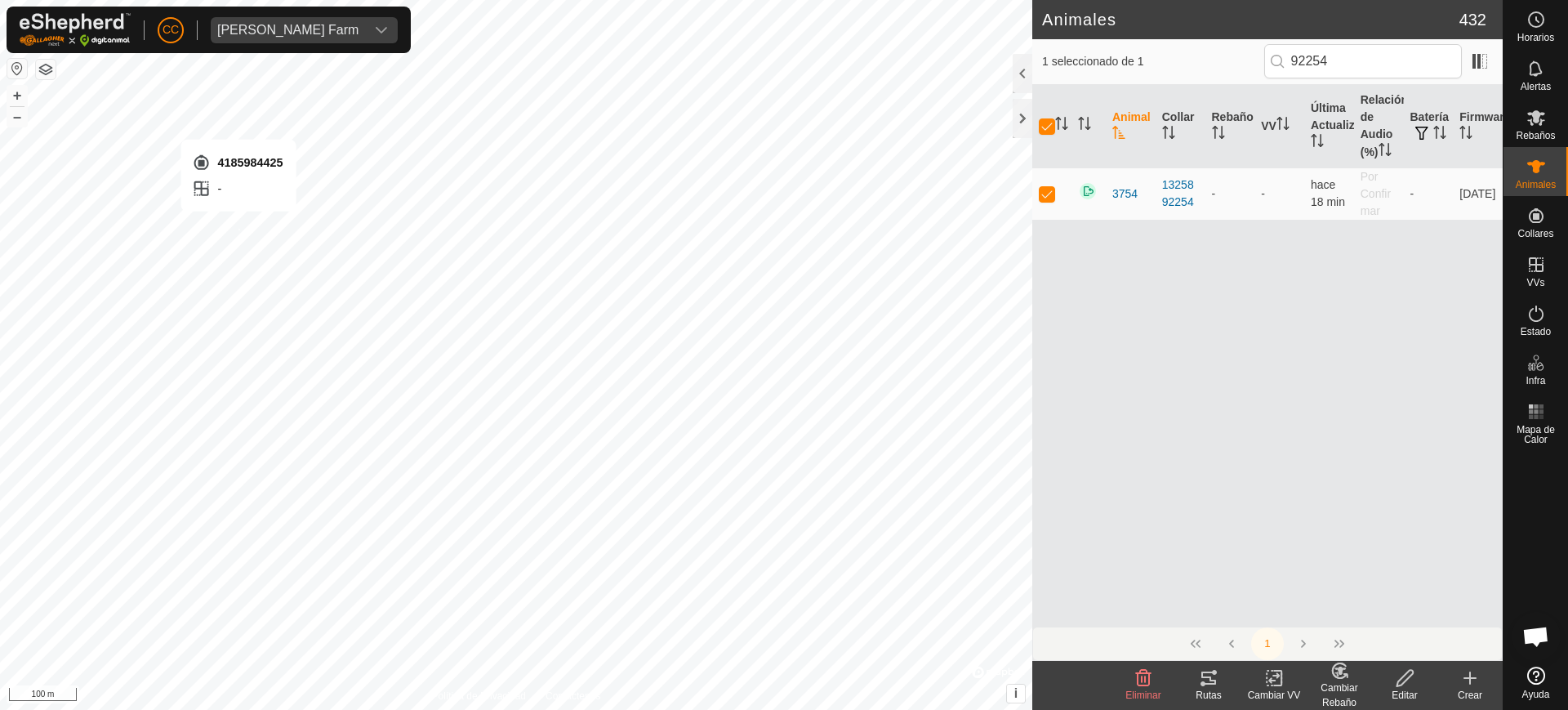
click at [239, 228] on div "4185984425 - + – ⇧ i © Mapbox , © OpenStreetMap , Improve this map 100 m" at bounding box center [516, 355] width 1032 height 710
click at [176, 289] on div "4003663441 - + – ⇧ i © Mapbox , © OpenStreetMap , Improve this map 100 m" at bounding box center [516, 355] width 1032 height 710
click at [168, 287] on div "3896366285 - + – ⇧ i © Mapbox , © OpenStreetMap , Improve this map 50 m" at bounding box center [516, 355] width 1032 height 710
click at [561, 454] on div "2924 1902986523 Pradilla 2 PRADILLA + – ⇧ i © Mapbox , © OpenStreetMap , Improv…" at bounding box center [516, 355] width 1032 height 710
checkbox input "false"
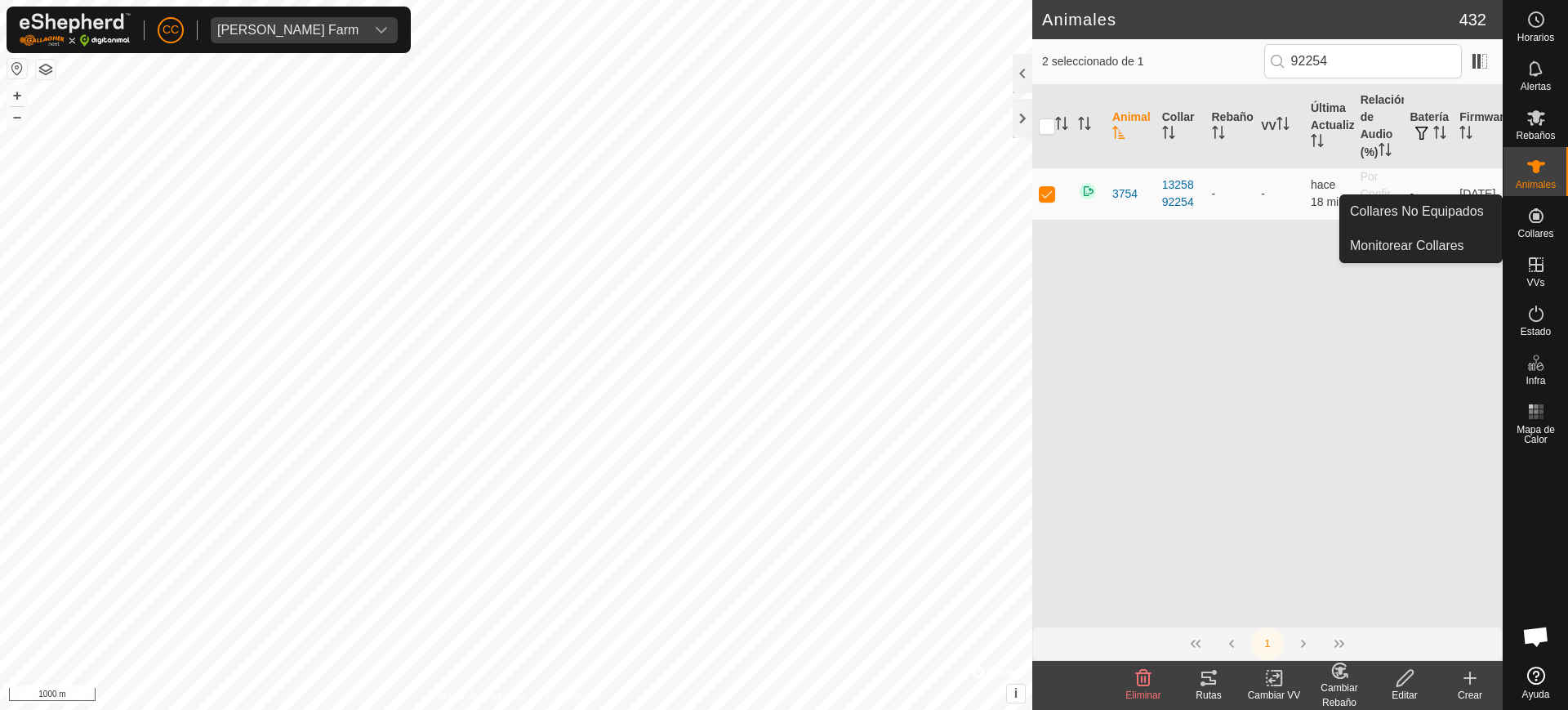
click at [1539, 229] on span "Collares" at bounding box center [1535, 233] width 36 height 9
click at [1463, 210] on link "Collares No Equipados" at bounding box center [1420, 211] width 161 height 33
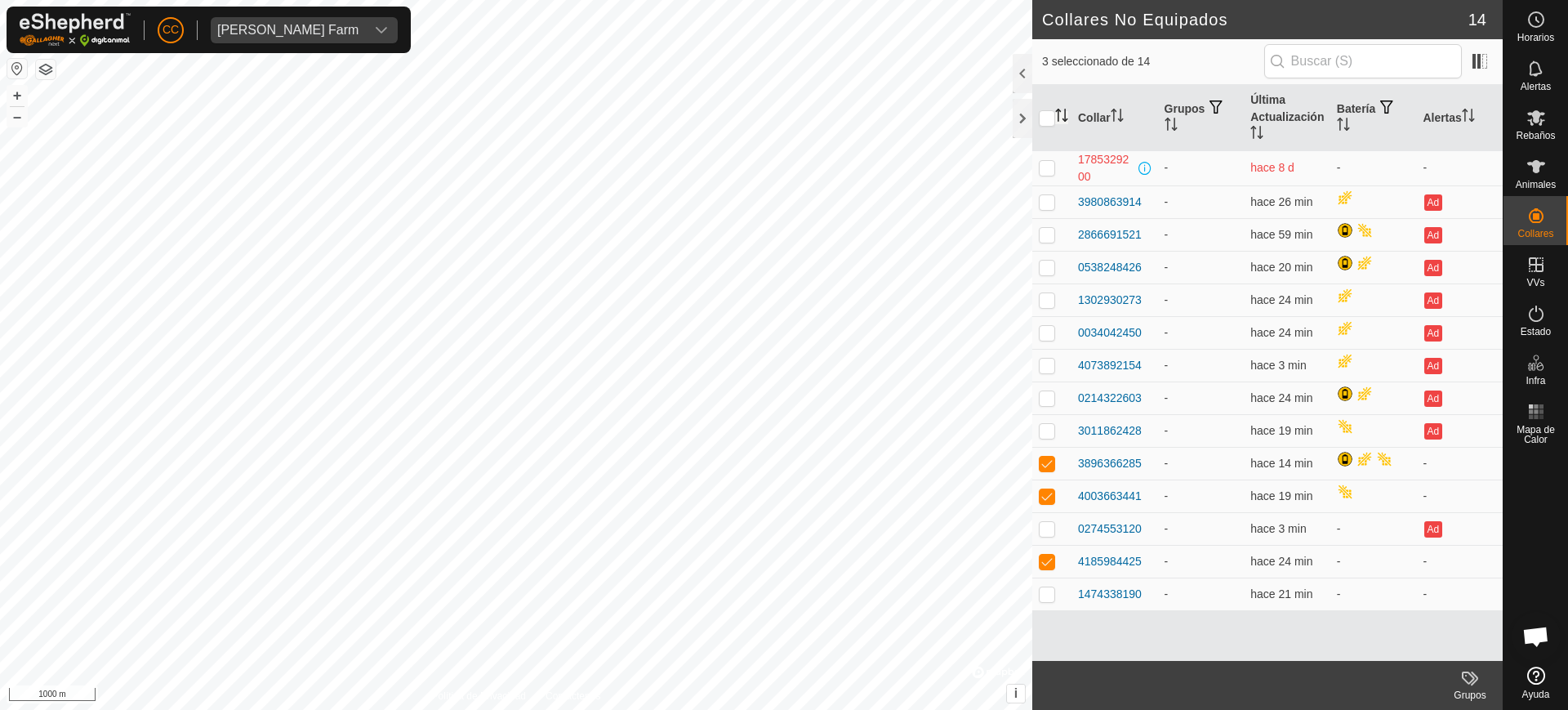
click at [1065, 113] on icon "Activar para ordenar" at bounding box center [1065, 115] width 2 height 13
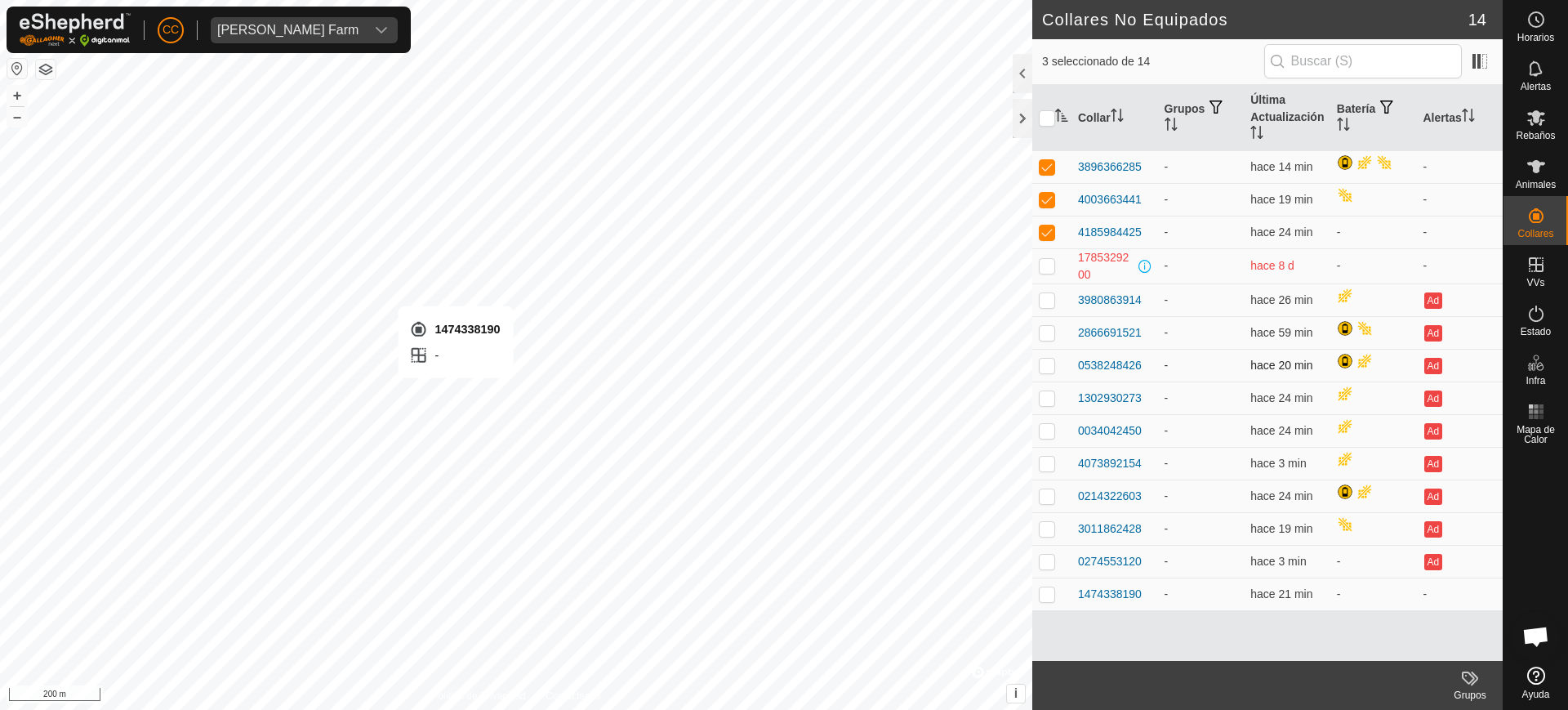
click at [455, 393] on div "1474338190 - + – ⇧ i © Mapbox , © OpenStreetMap , Improve this map 200 m" at bounding box center [516, 355] width 1032 height 710
checkbox input "true"
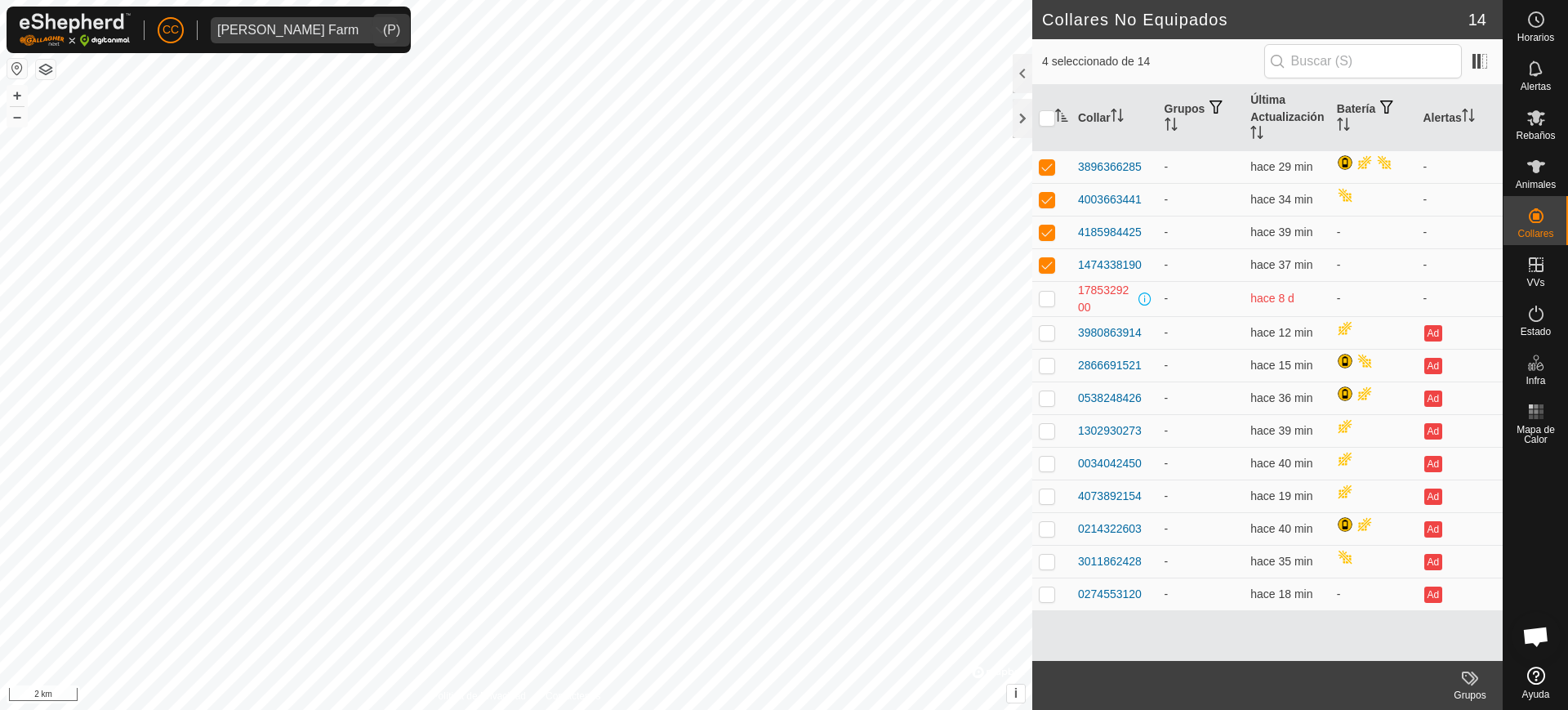
click at [268, 37] on span "[PERSON_NAME] Farm" at bounding box center [288, 30] width 155 height 26
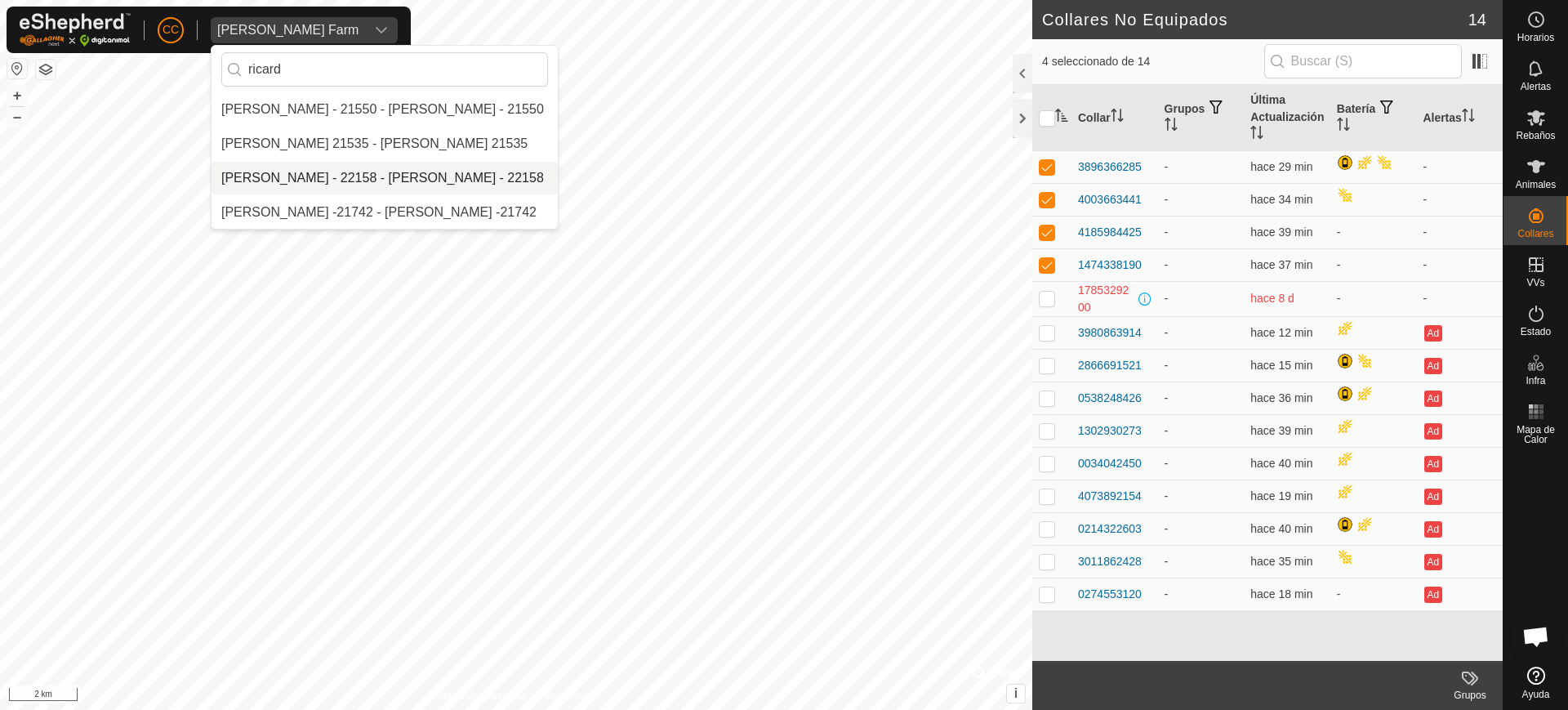
type input "ricard"
click at [307, 171] on li "[PERSON_NAME] - 22158 - [PERSON_NAME] - 22158" at bounding box center [384, 177] width 346 height 33
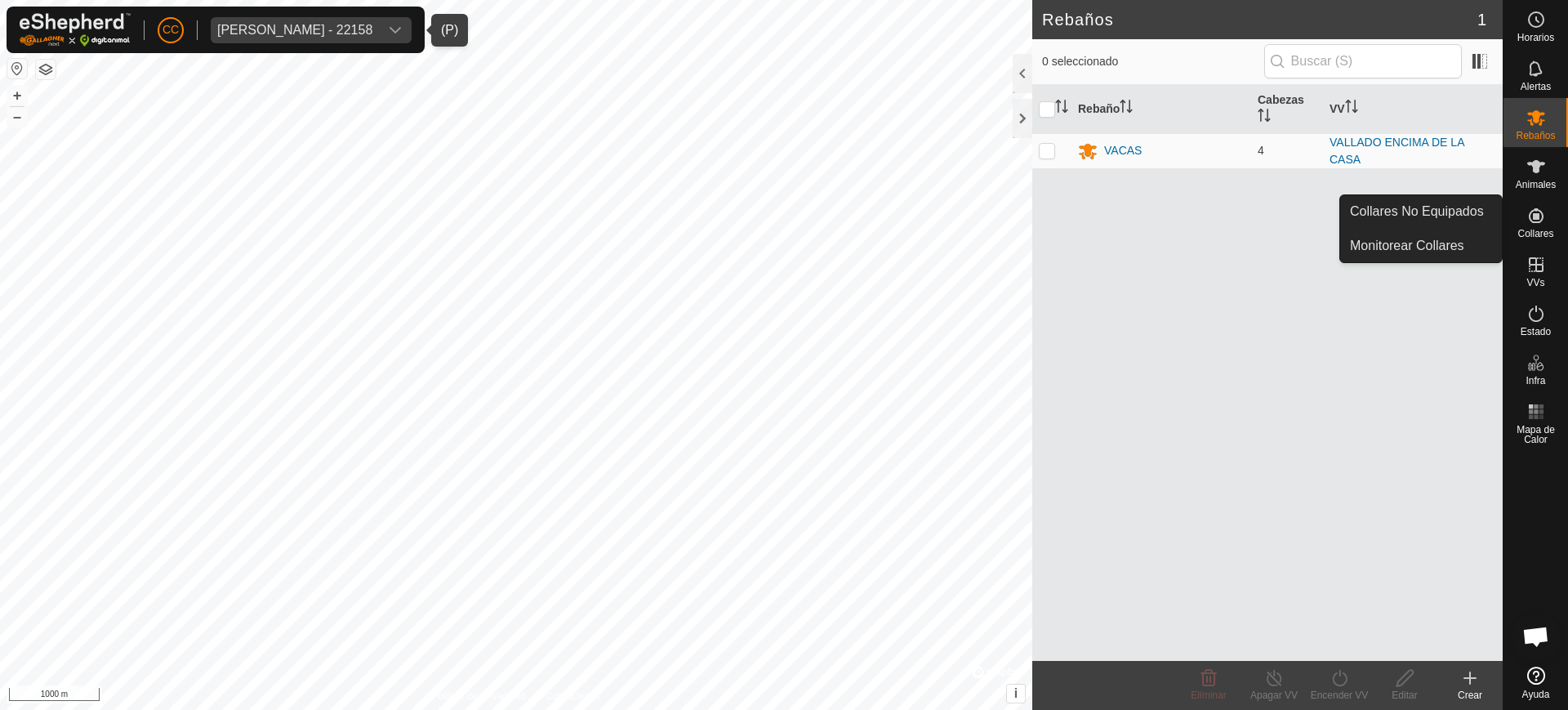
click at [1541, 209] on icon at bounding box center [1535, 215] width 20 height 20
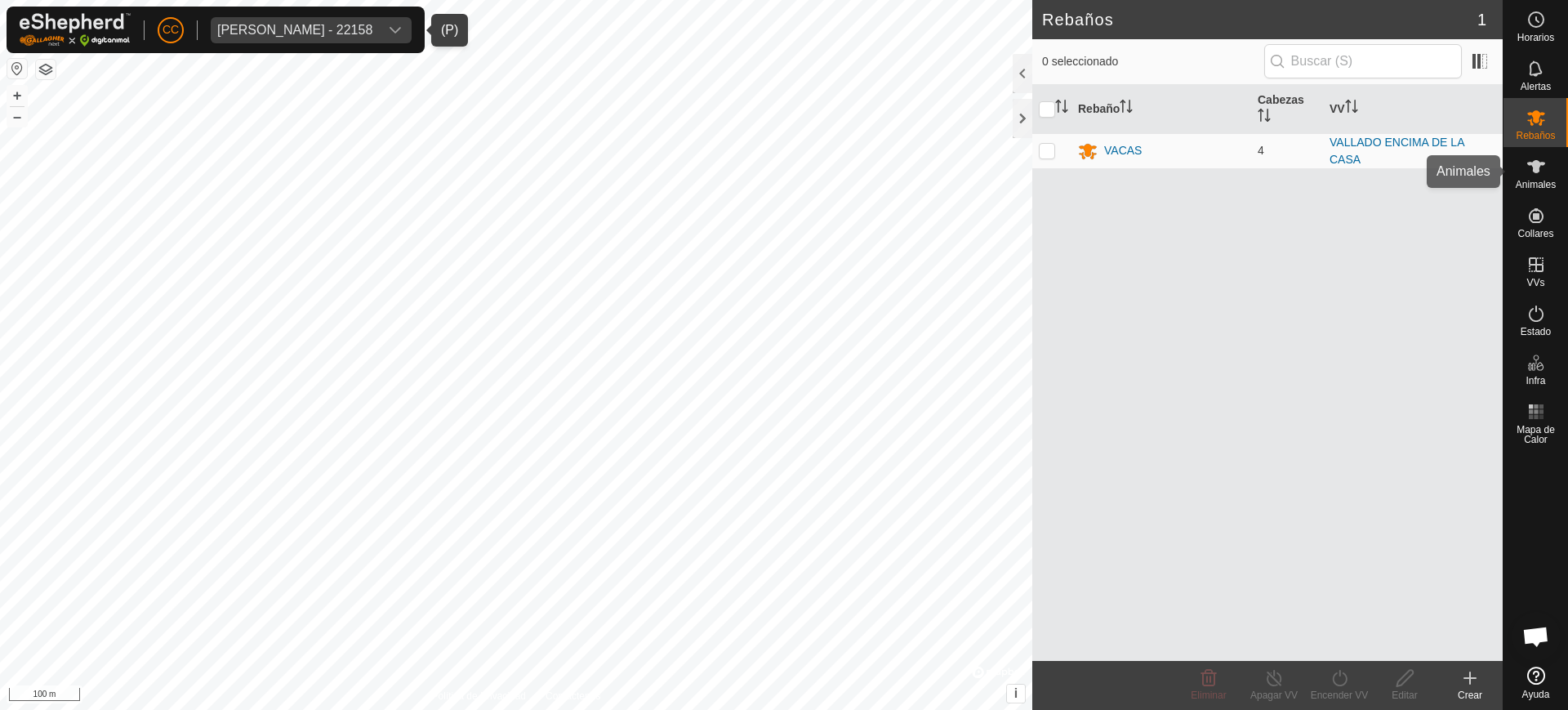
click at [1533, 163] on icon at bounding box center [1535, 167] width 18 height 13
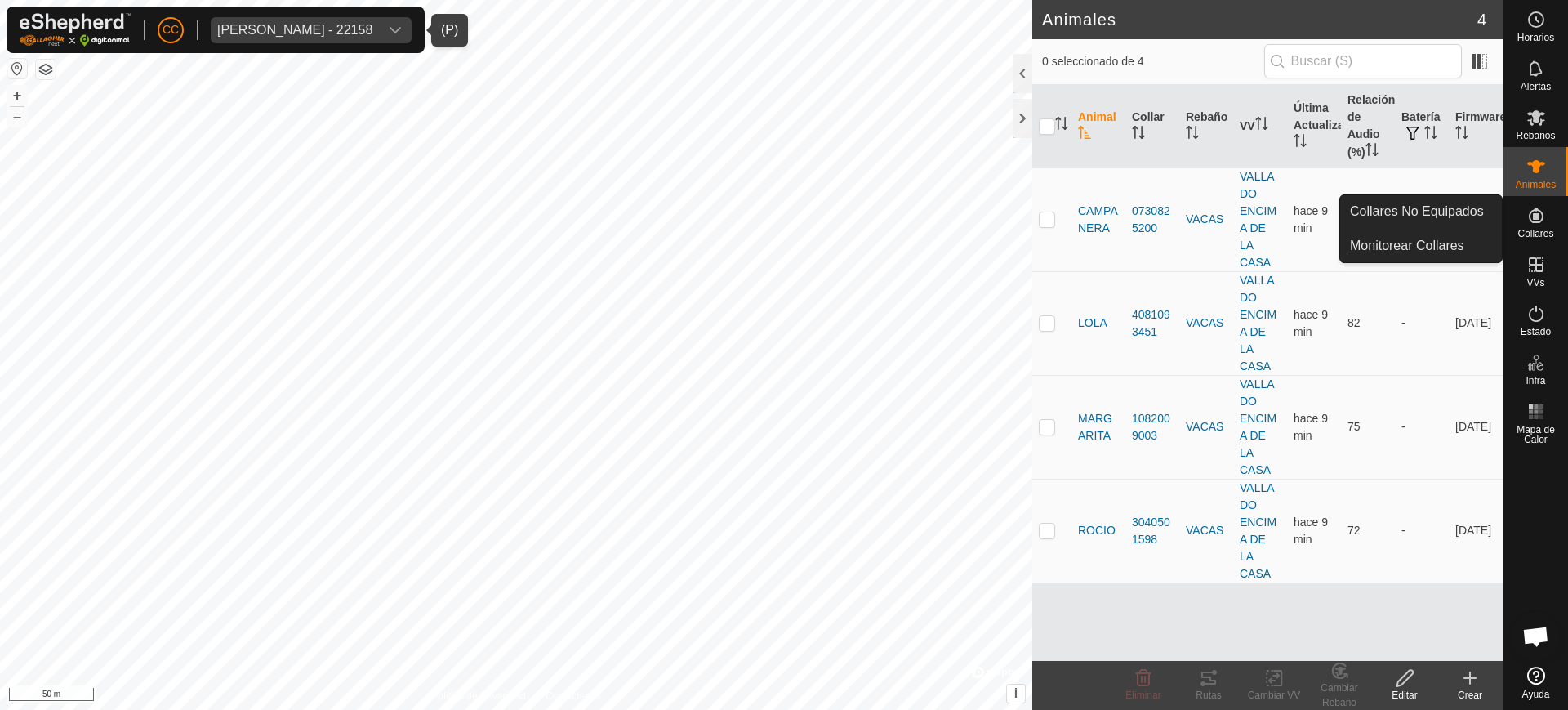
click at [1543, 215] on icon at bounding box center [1535, 215] width 20 height 20
click at [1454, 209] on link "Collares No Equipados" at bounding box center [1420, 211] width 161 height 33
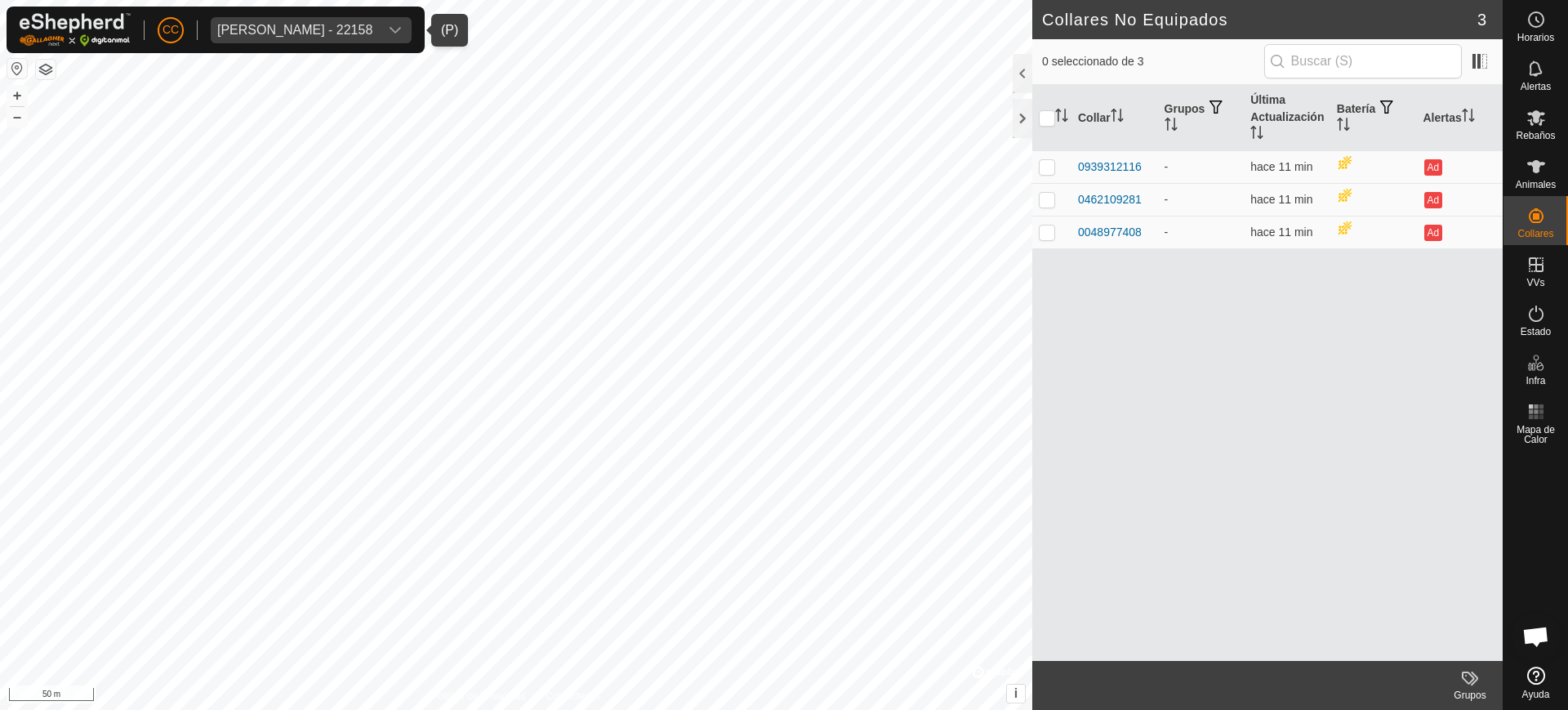
drag, startPoint x: 339, startPoint y: 41, endPoint x: 335, endPoint y: 34, distance: 8.1
click at [337, 38] on span "[PERSON_NAME] - 22158" at bounding box center [294, 30] width 168 height 26
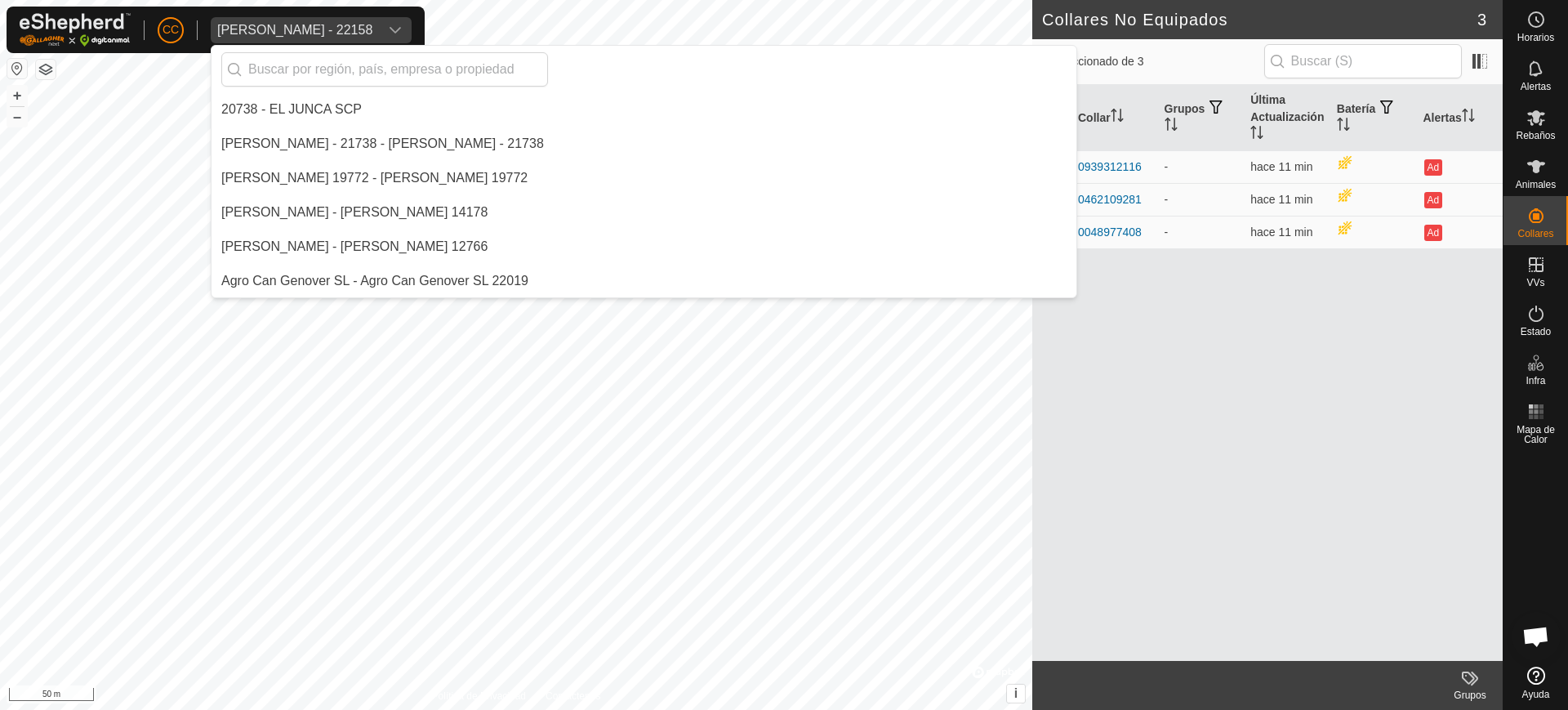
scroll to position [12003, 0]
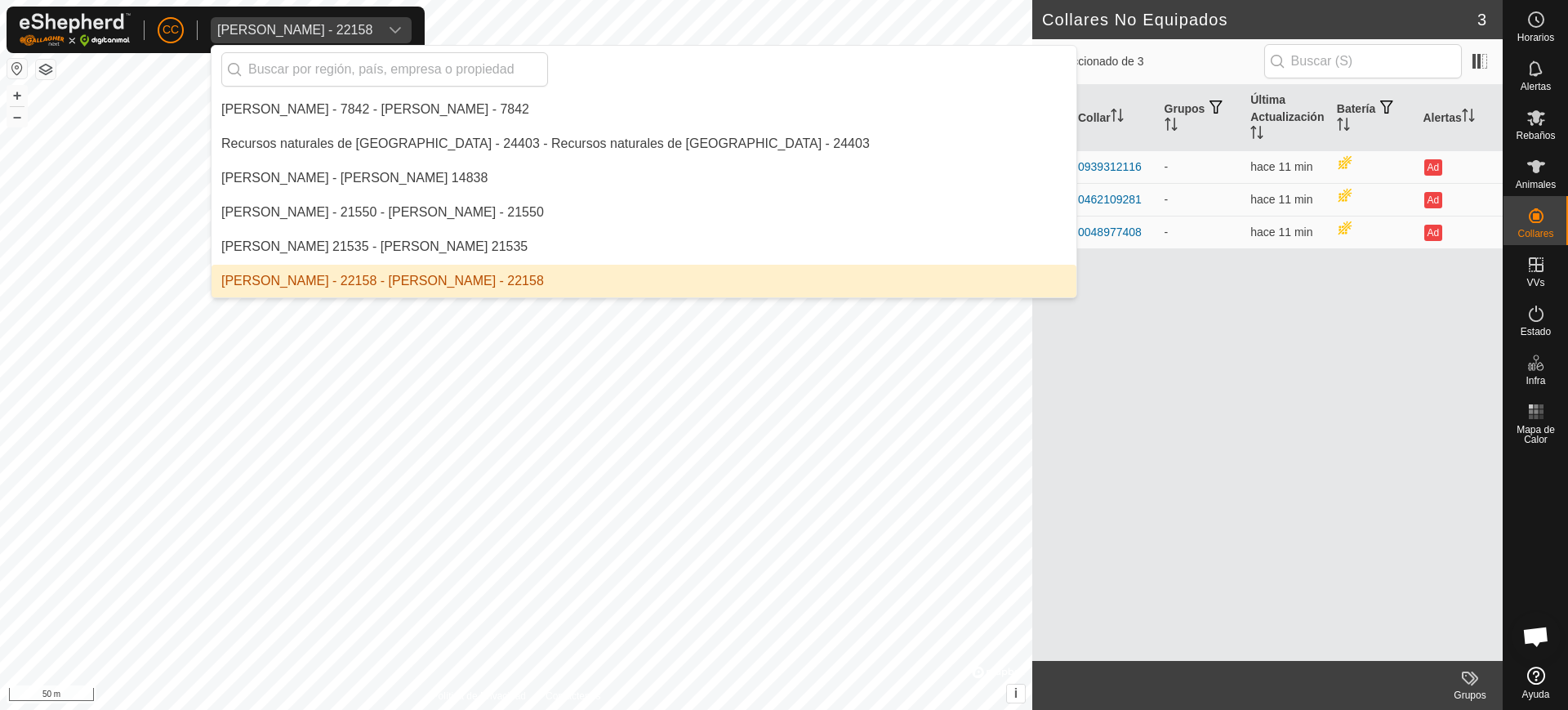
type input "h"
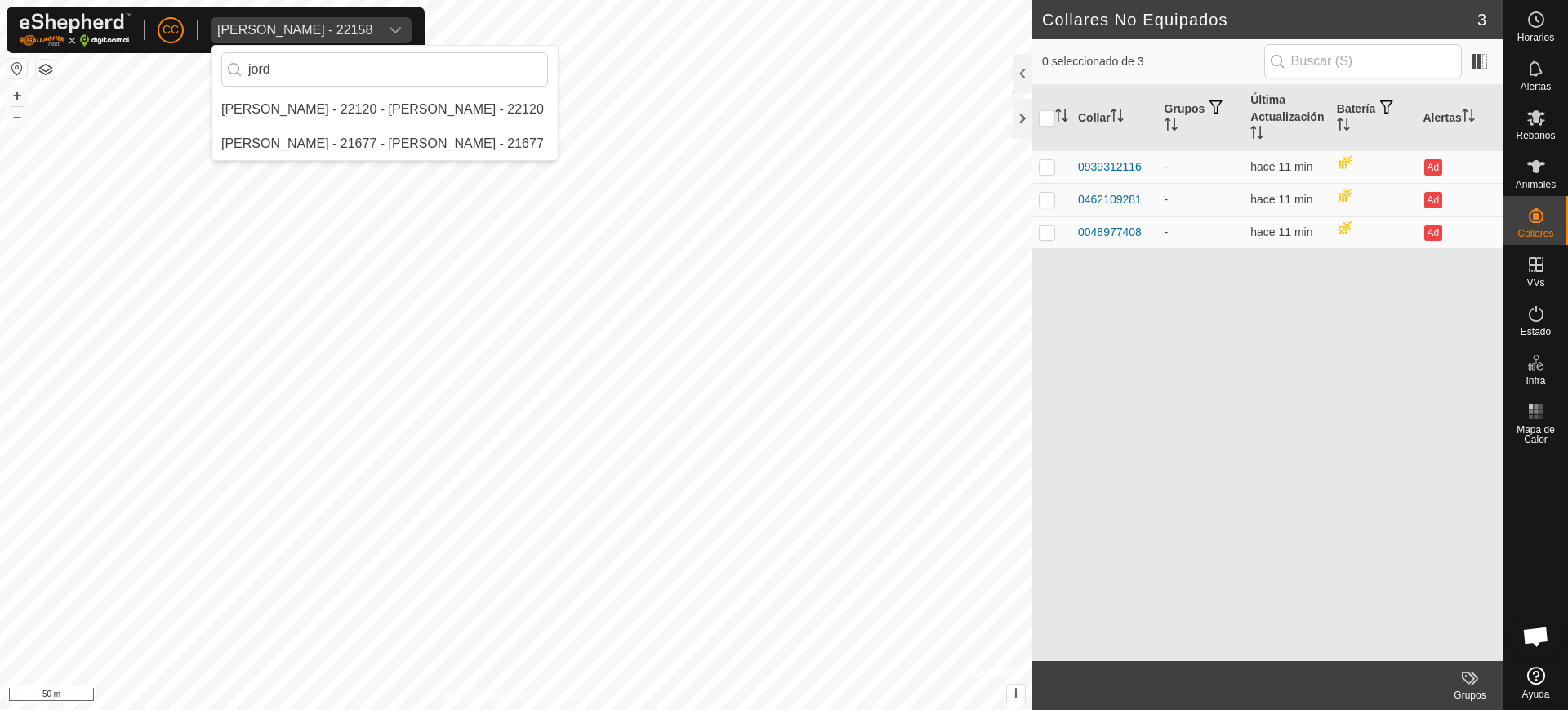
scroll to position [0, 0]
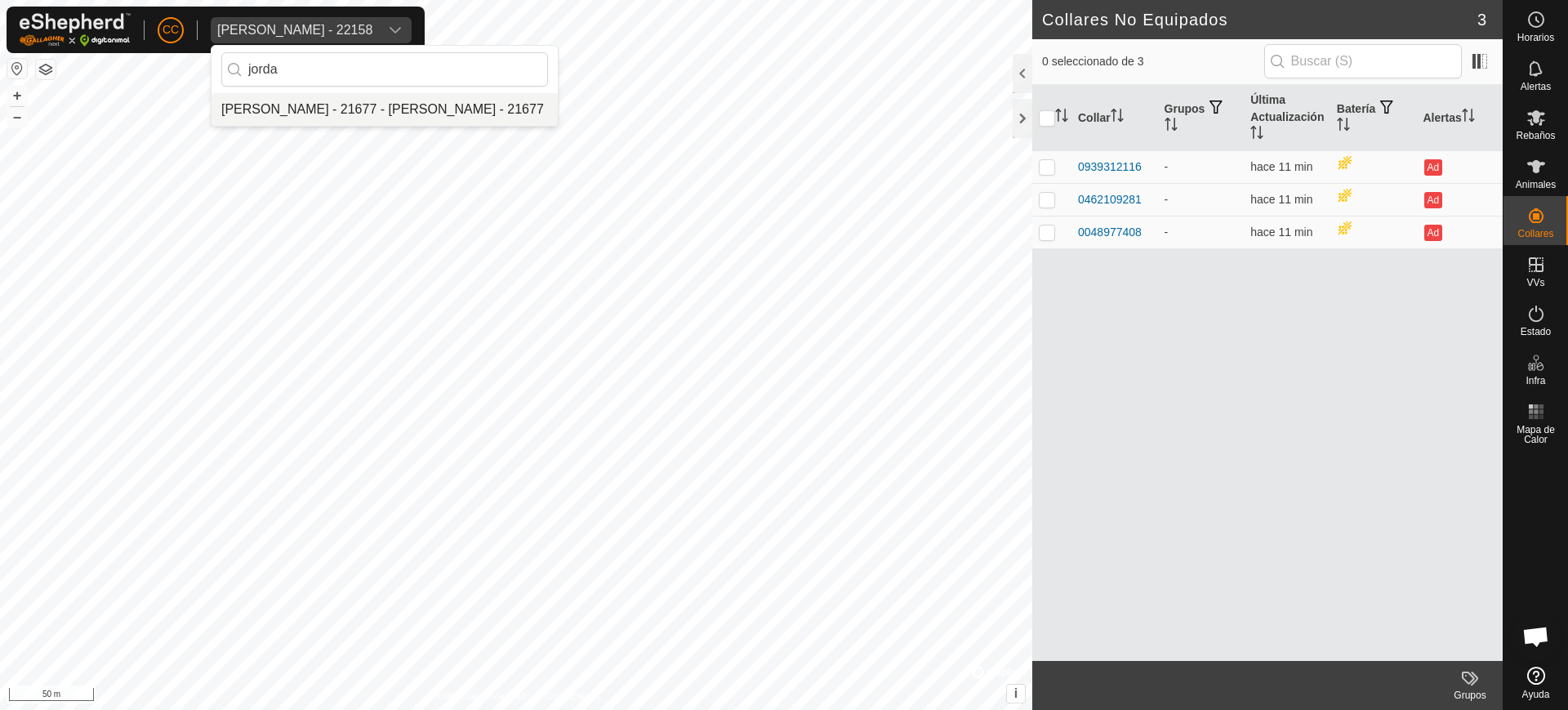
type input "jorda"
click at [363, 104] on li "[PERSON_NAME] - 21677 - [PERSON_NAME] - 21677" at bounding box center [384, 109] width 346 height 33
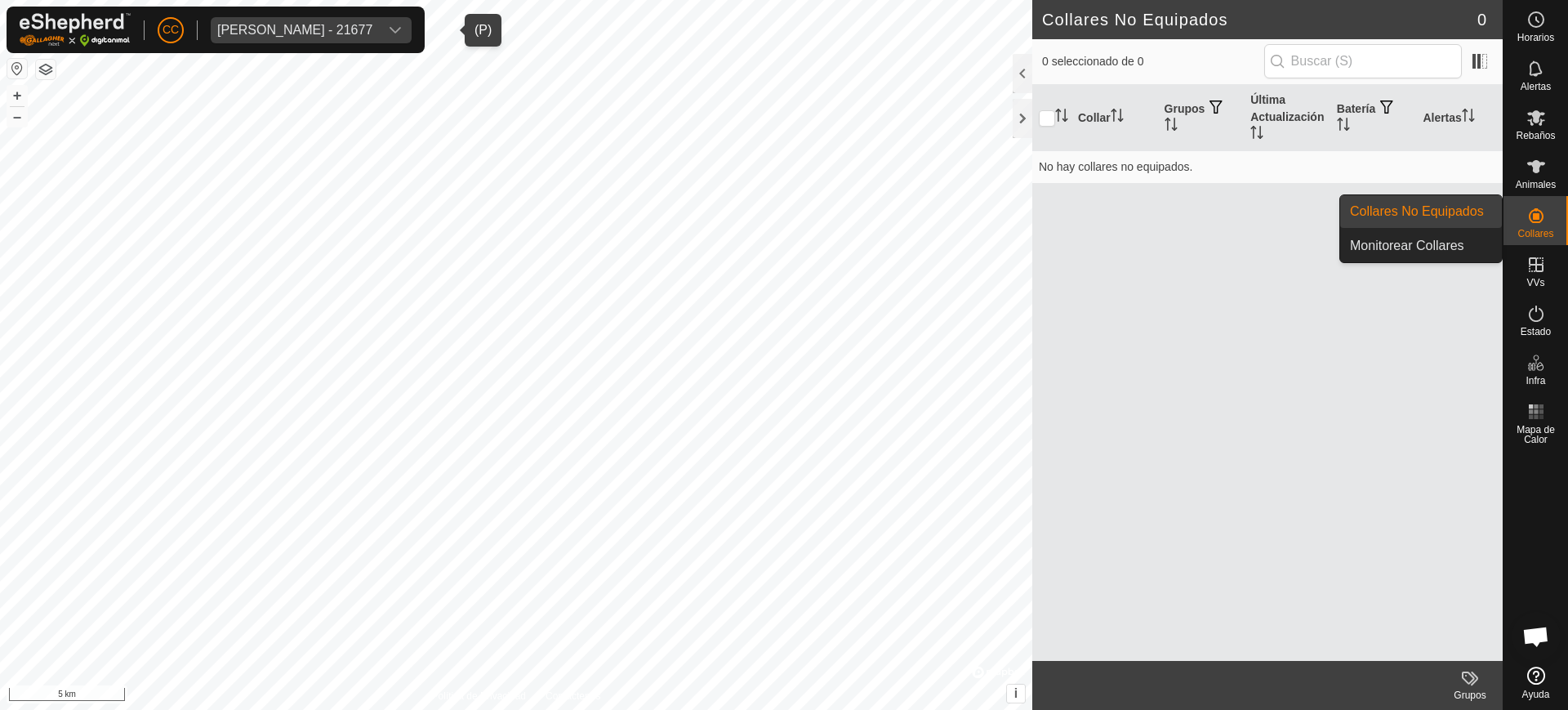
click at [1567, 206] on div "Collares" at bounding box center [1535, 221] width 64 height 49
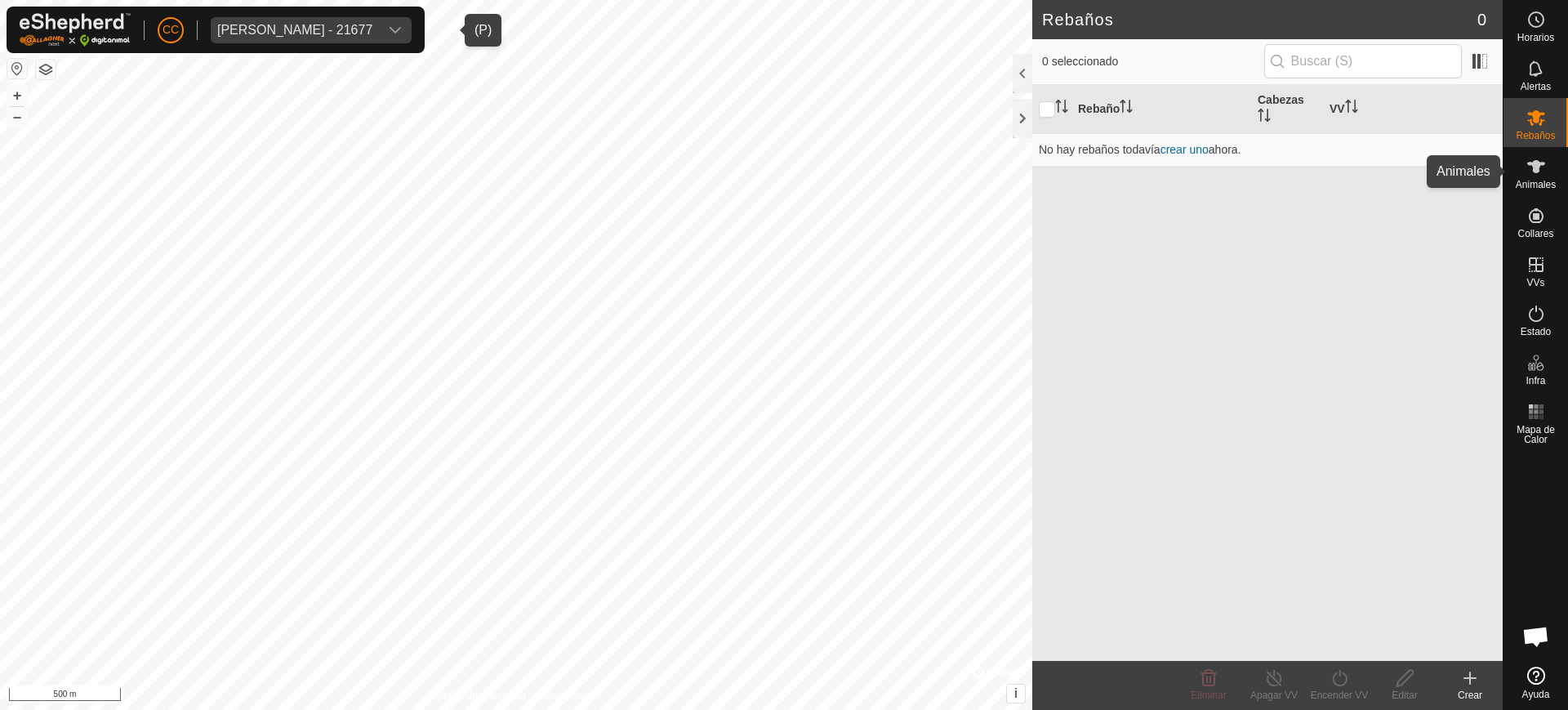
click at [1539, 180] on span "Animales" at bounding box center [1535, 185] width 40 height 9
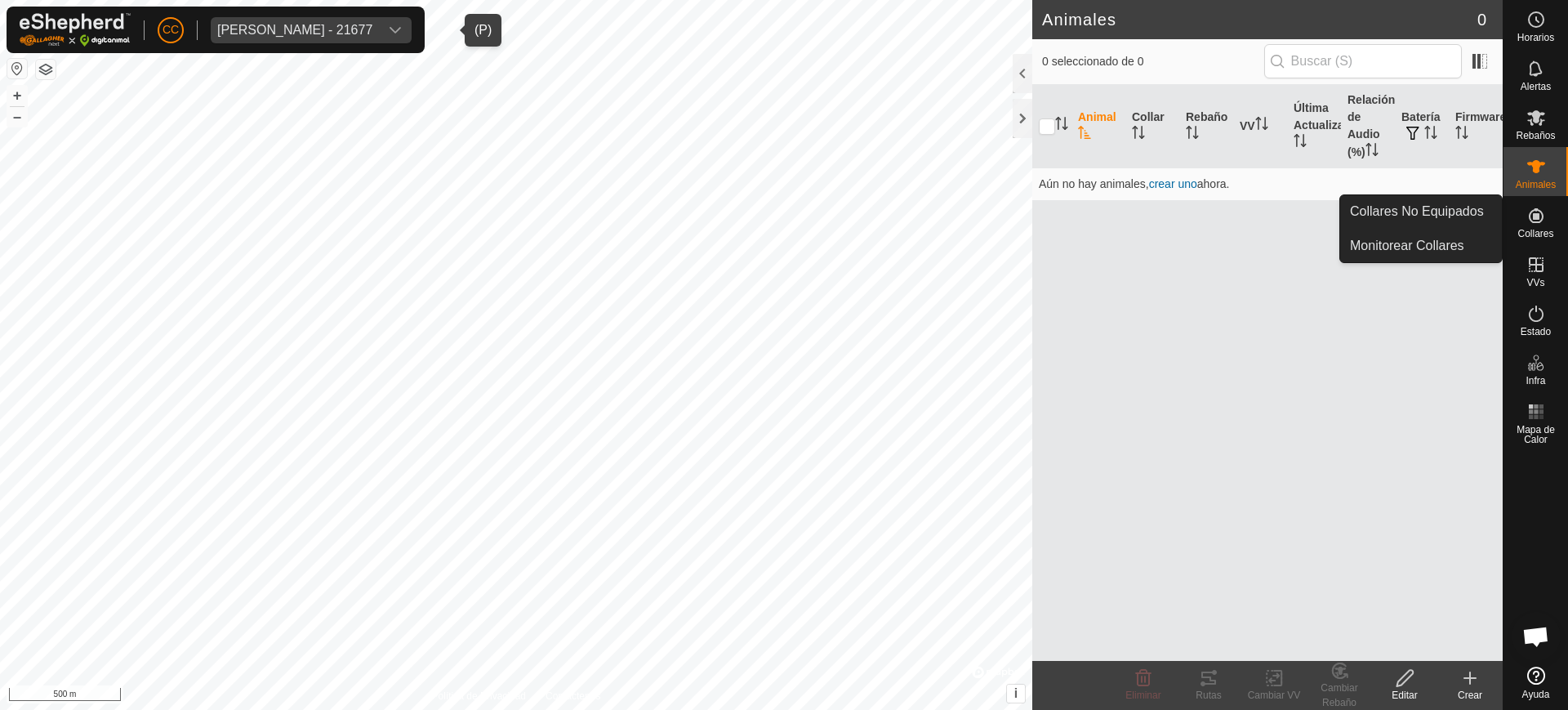
click at [1532, 218] on icon at bounding box center [1536, 216] width 15 height 15
click at [1483, 212] on link "Collares No Equipados" at bounding box center [1420, 211] width 161 height 33
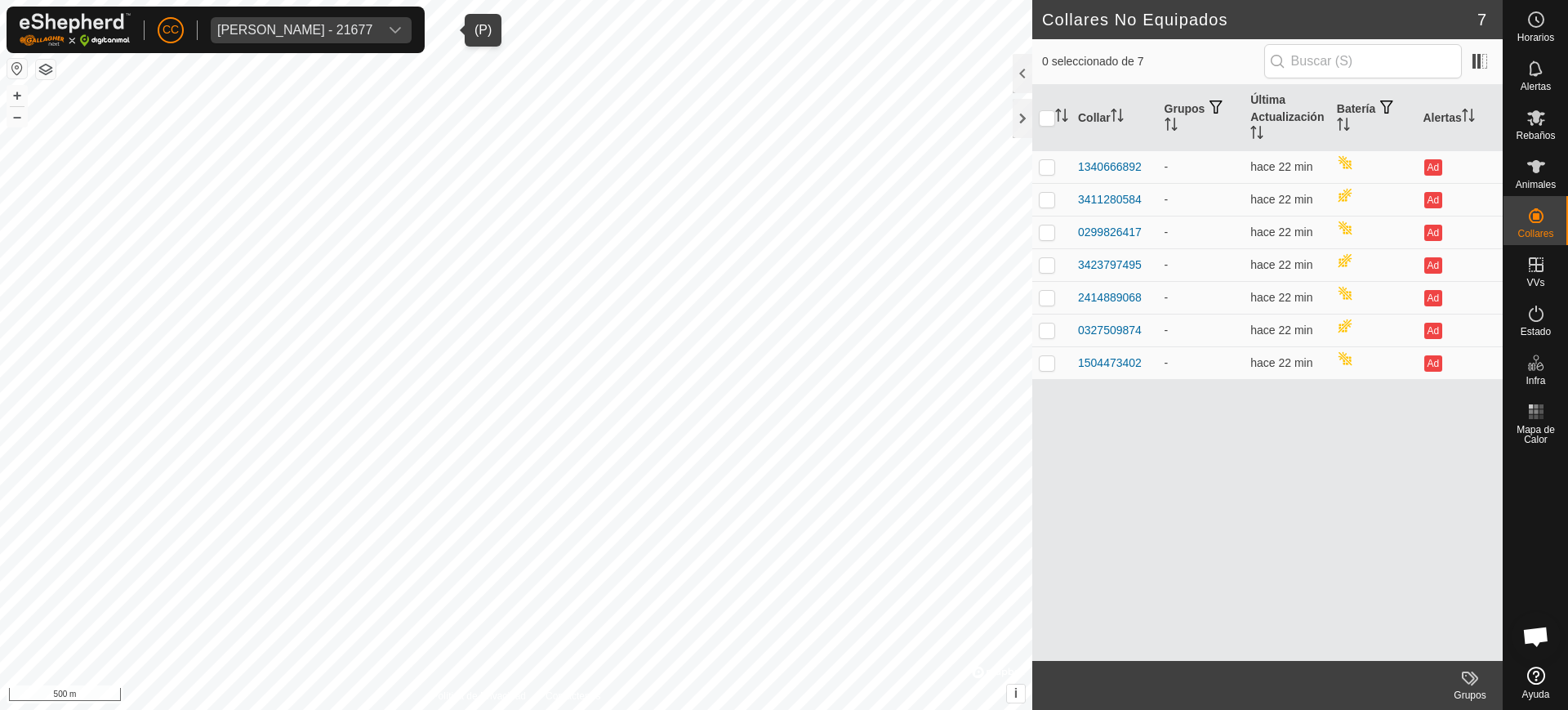
click at [379, 19] on span "[PERSON_NAME] - 21677" at bounding box center [294, 30] width 168 height 26
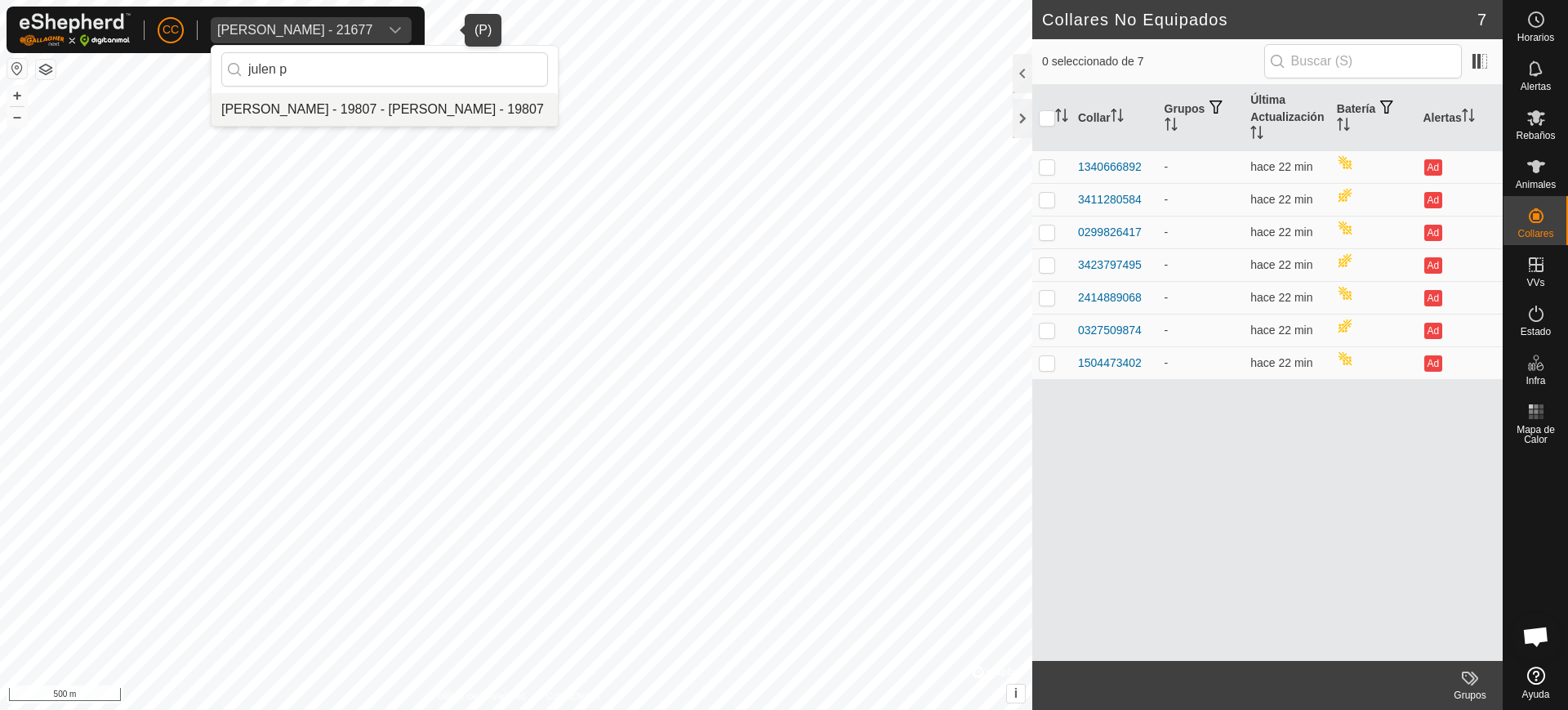
type input "julen p"
click at [283, 105] on li "[PERSON_NAME] - 19807 - [PERSON_NAME] - 19807" at bounding box center [384, 109] width 346 height 33
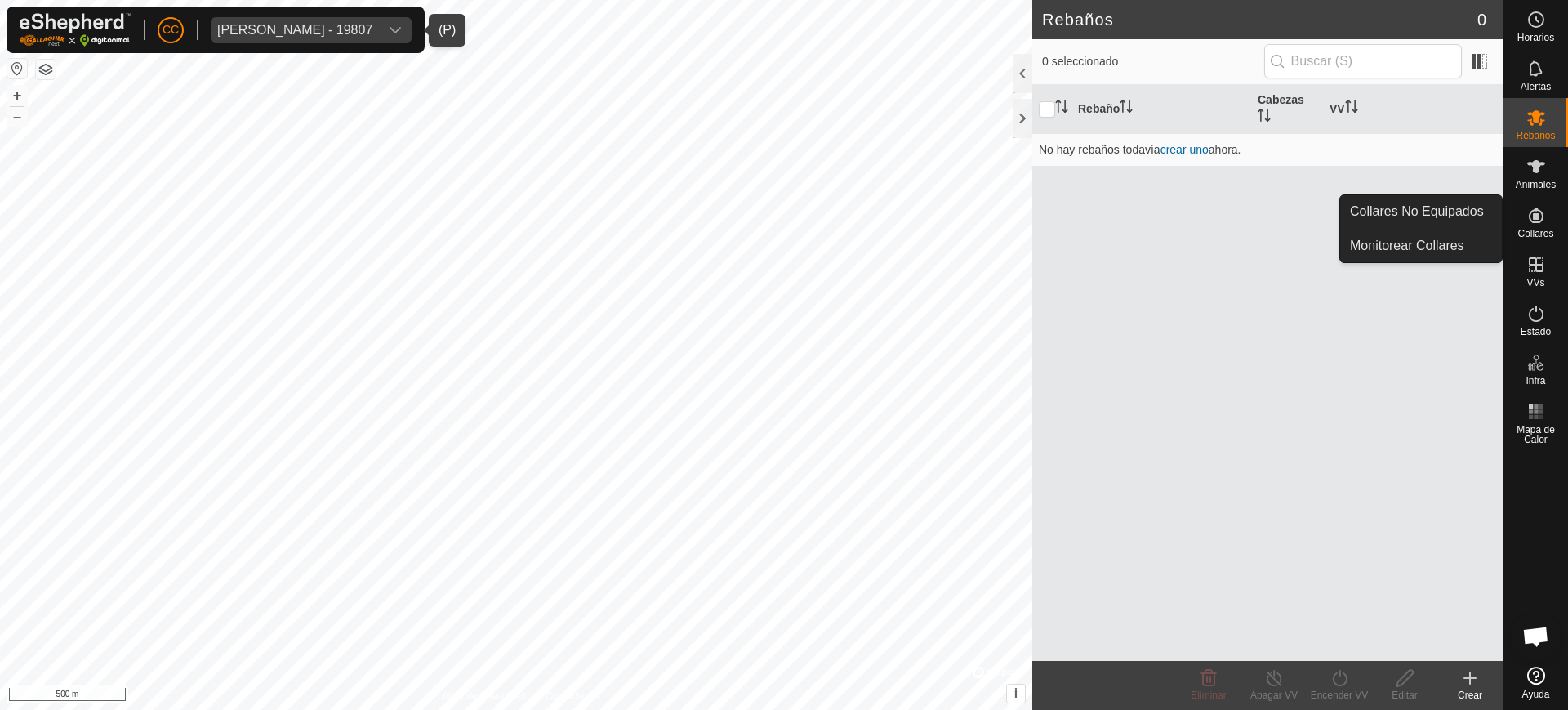
drag, startPoint x: 1557, startPoint y: 198, endPoint x: 1545, endPoint y: 224, distance: 28.6
click at [1545, 224] on es-neckbands-svg-icon at bounding box center [1535, 216] width 29 height 26
click at [1478, 210] on link "Collares No Equipados" at bounding box center [1420, 211] width 161 height 33
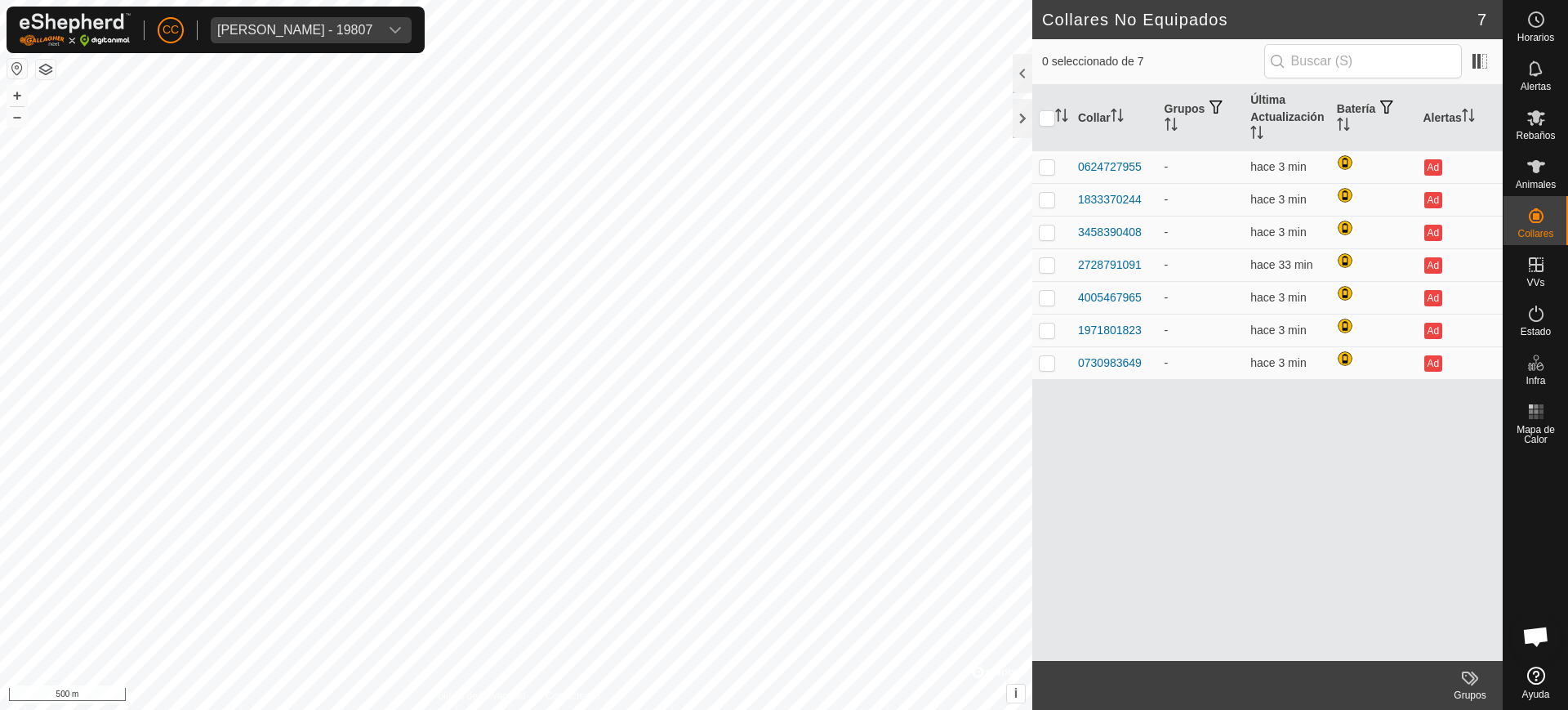
click at [309, 12] on div "CC [PERSON_NAME] - 19807" at bounding box center [215, 29] width 418 height 46
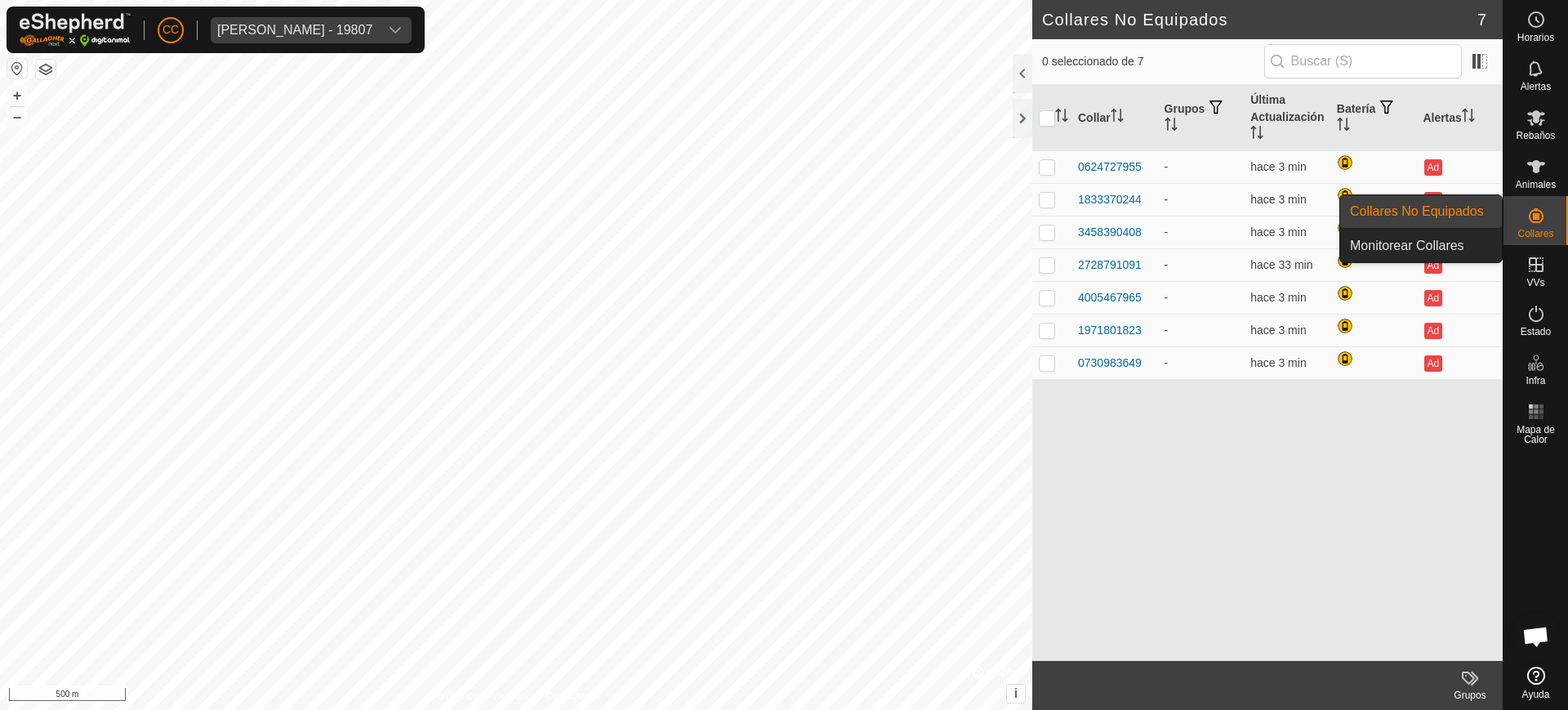
drag, startPoint x: 1542, startPoint y: 242, endPoint x: 1538, endPoint y: 225, distance: 17.5
click at [1538, 225] on es-neckbands-svg-icon at bounding box center [1535, 216] width 29 height 26
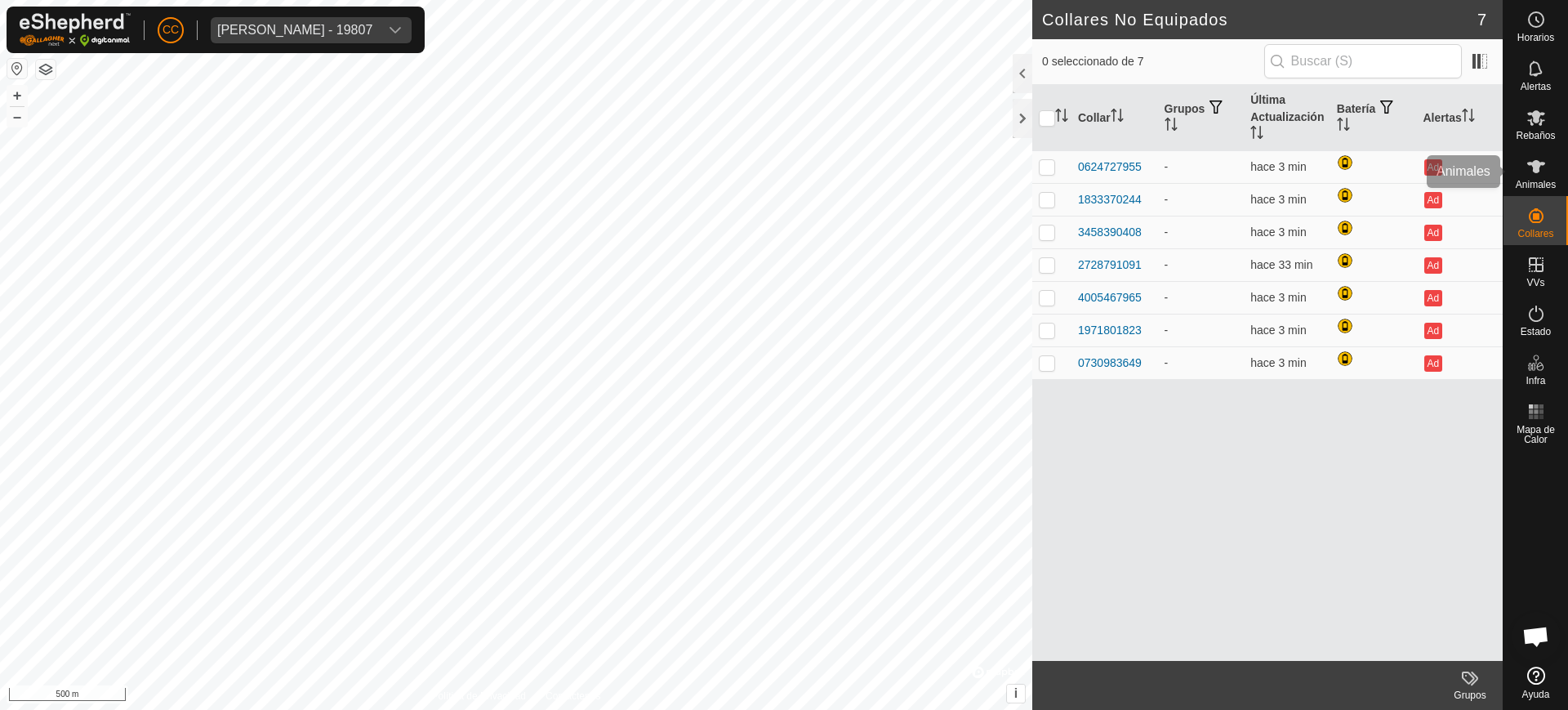
click at [1535, 174] on icon at bounding box center [1535, 166] width 20 height 20
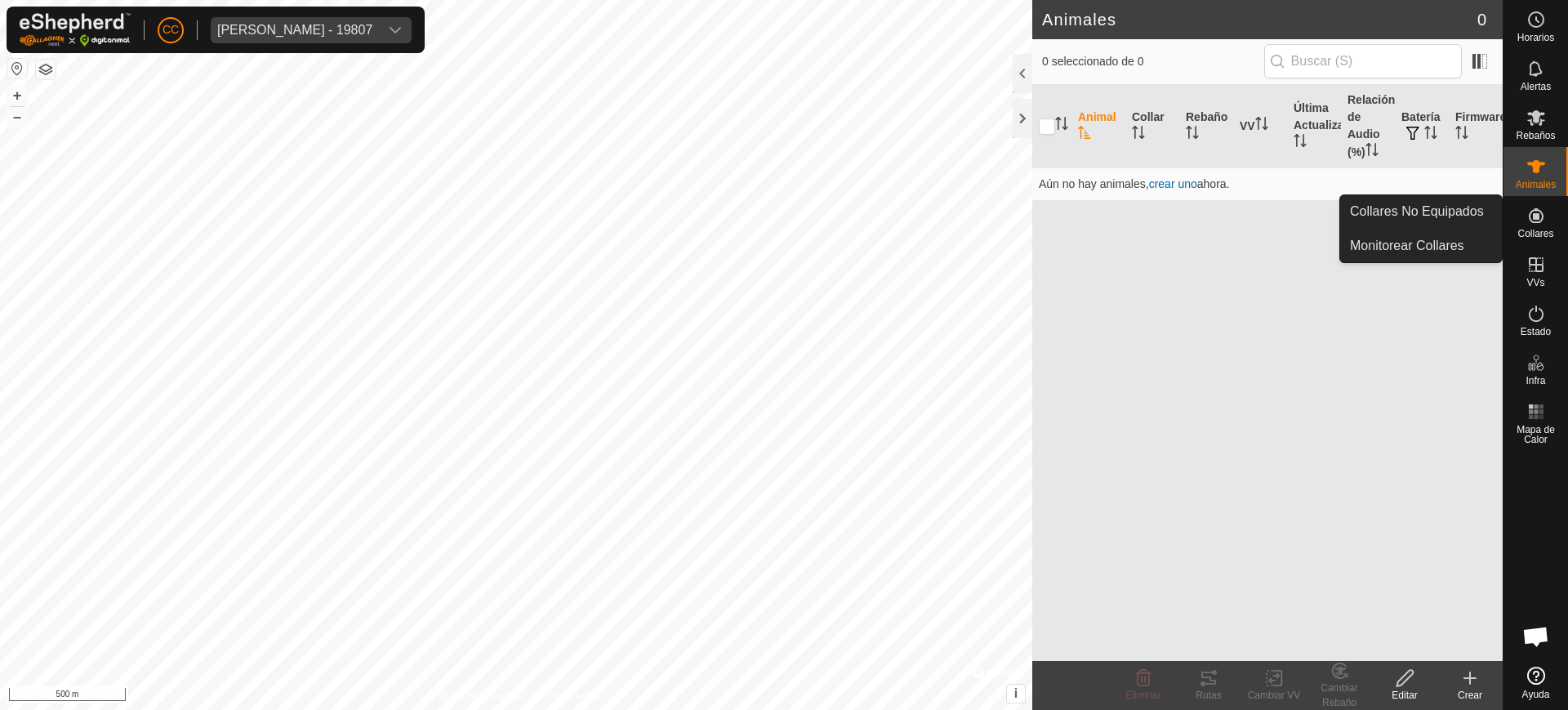
click at [1544, 211] on icon at bounding box center [1535, 215] width 20 height 20
click at [1539, 218] on icon at bounding box center [1535, 215] width 20 height 20
click at [1490, 213] on link "Collares No Equipados" at bounding box center [1420, 211] width 161 height 33
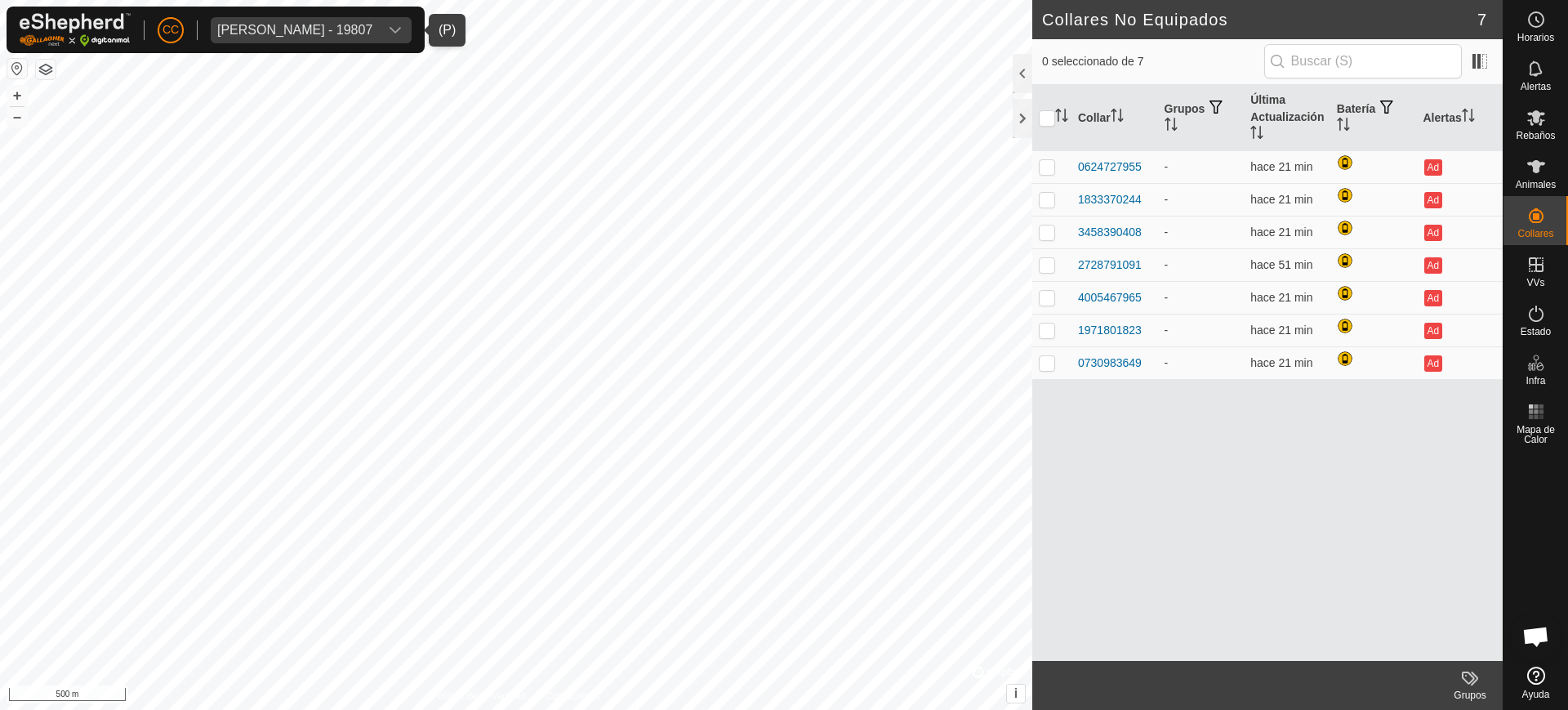
click at [362, 28] on div "[PERSON_NAME] - 19807" at bounding box center [294, 30] width 156 height 13
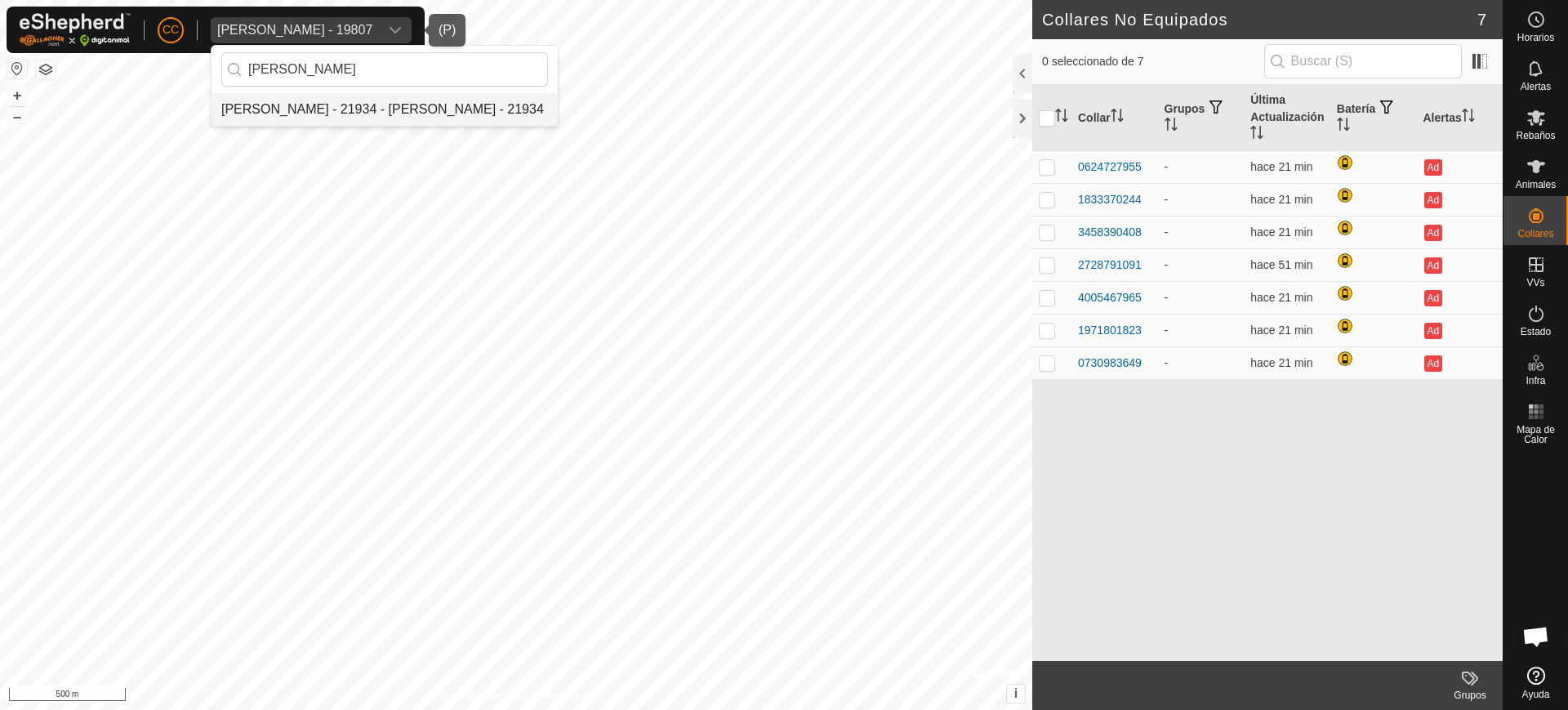
type input "[PERSON_NAME]"
click at [421, 97] on li "[PERSON_NAME] - 21934 - [PERSON_NAME] - 21934" at bounding box center [384, 109] width 346 height 33
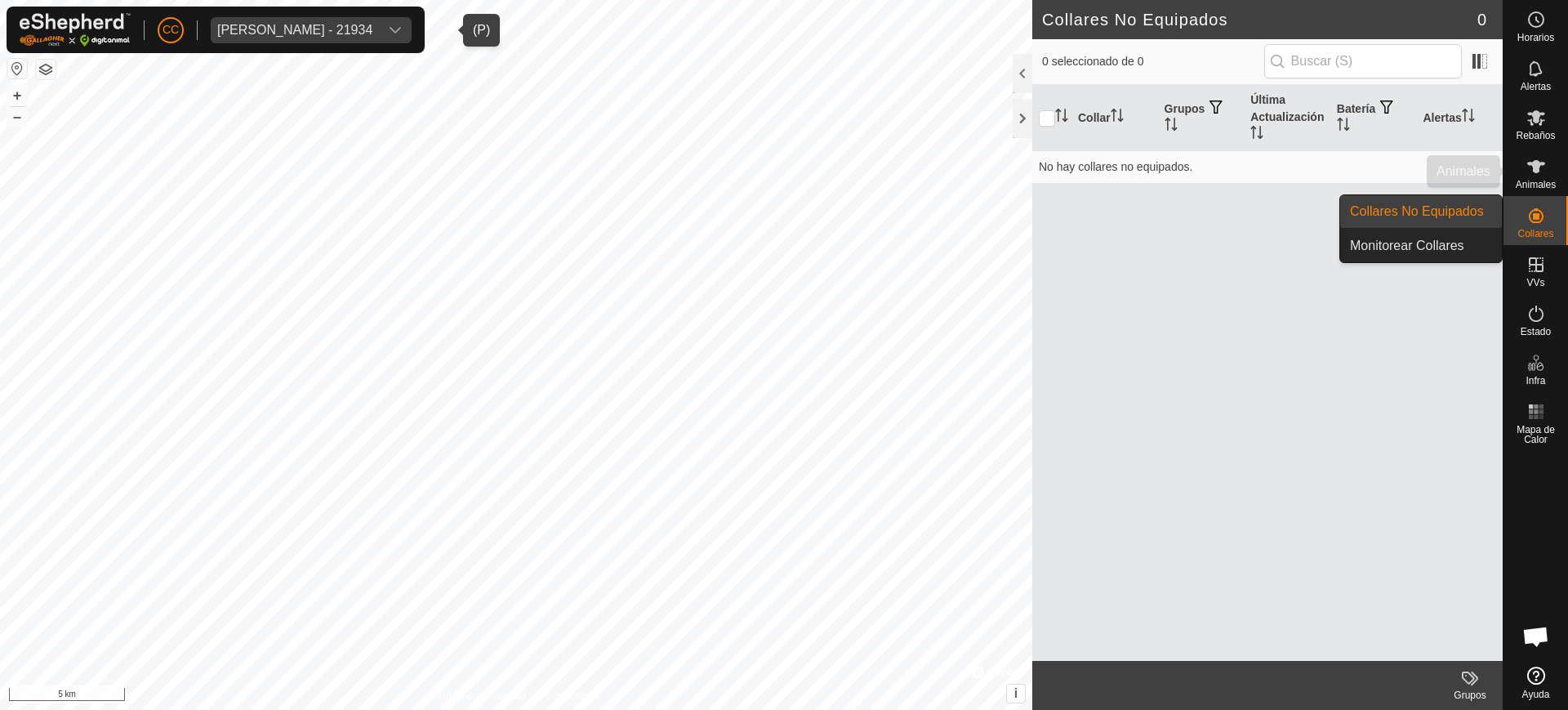
click at [1538, 188] on span "Animales" at bounding box center [1535, 185] width 40 height 9
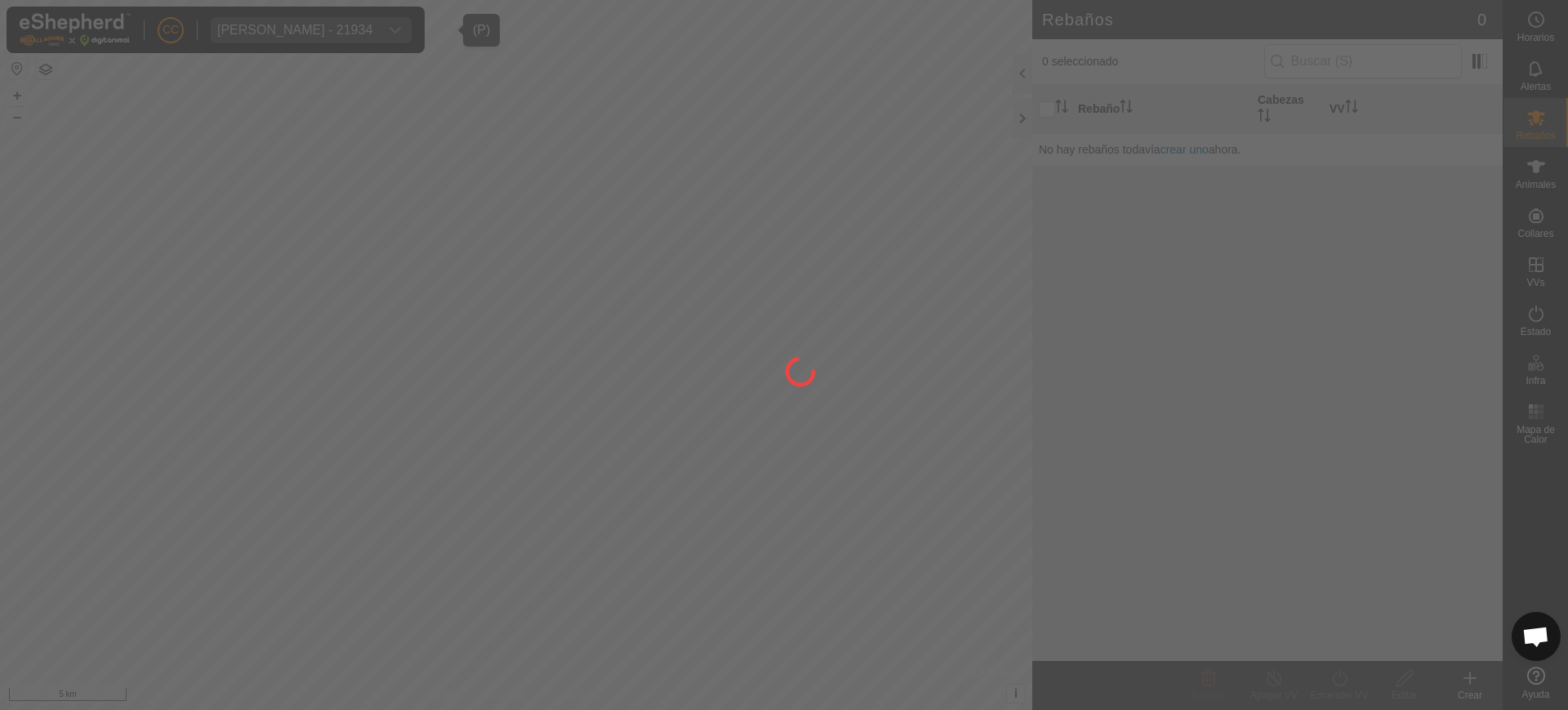
click at [1538, 222] on div at bounding box center [784, 355] width 1568 height 710
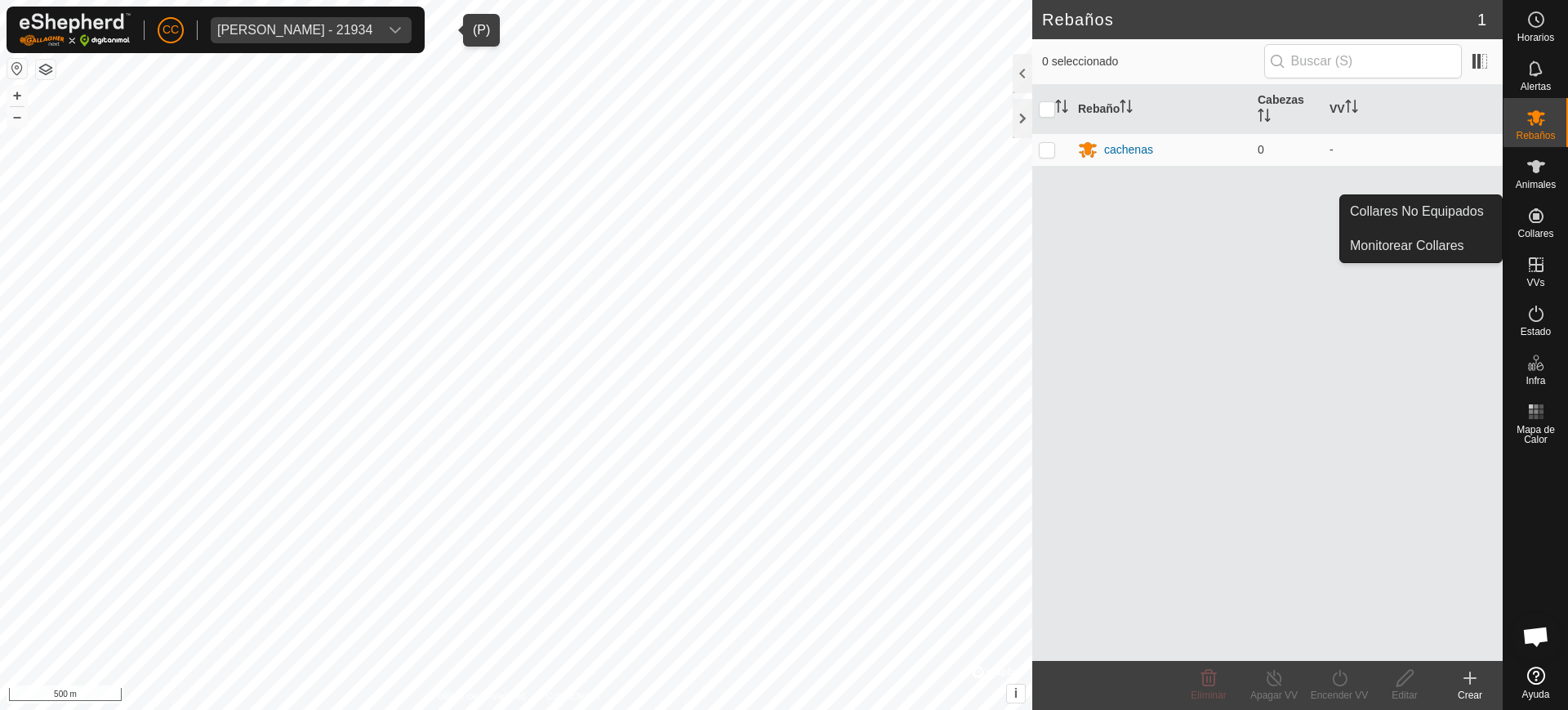
click at [1538, 218] on icon at bounding box center [1536, 216] width 15 height 15
click at [1486, 206] on link "Collares No Equipados" at bounding box center [1420, 211] width 161 height 33
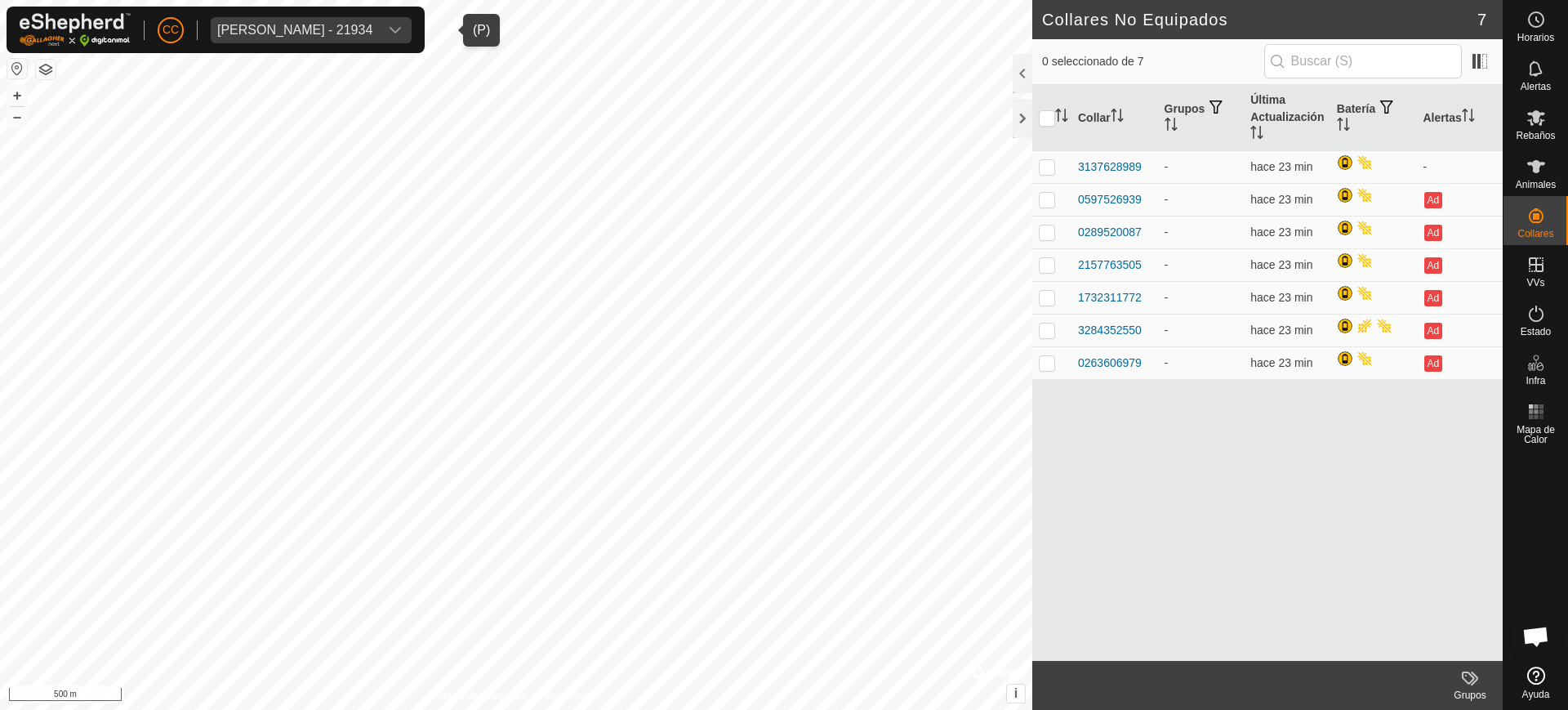
click at [366, 24] on div "[PERSON_NAME] - 21934" at bounding box center [294, 30] width 156 height 13
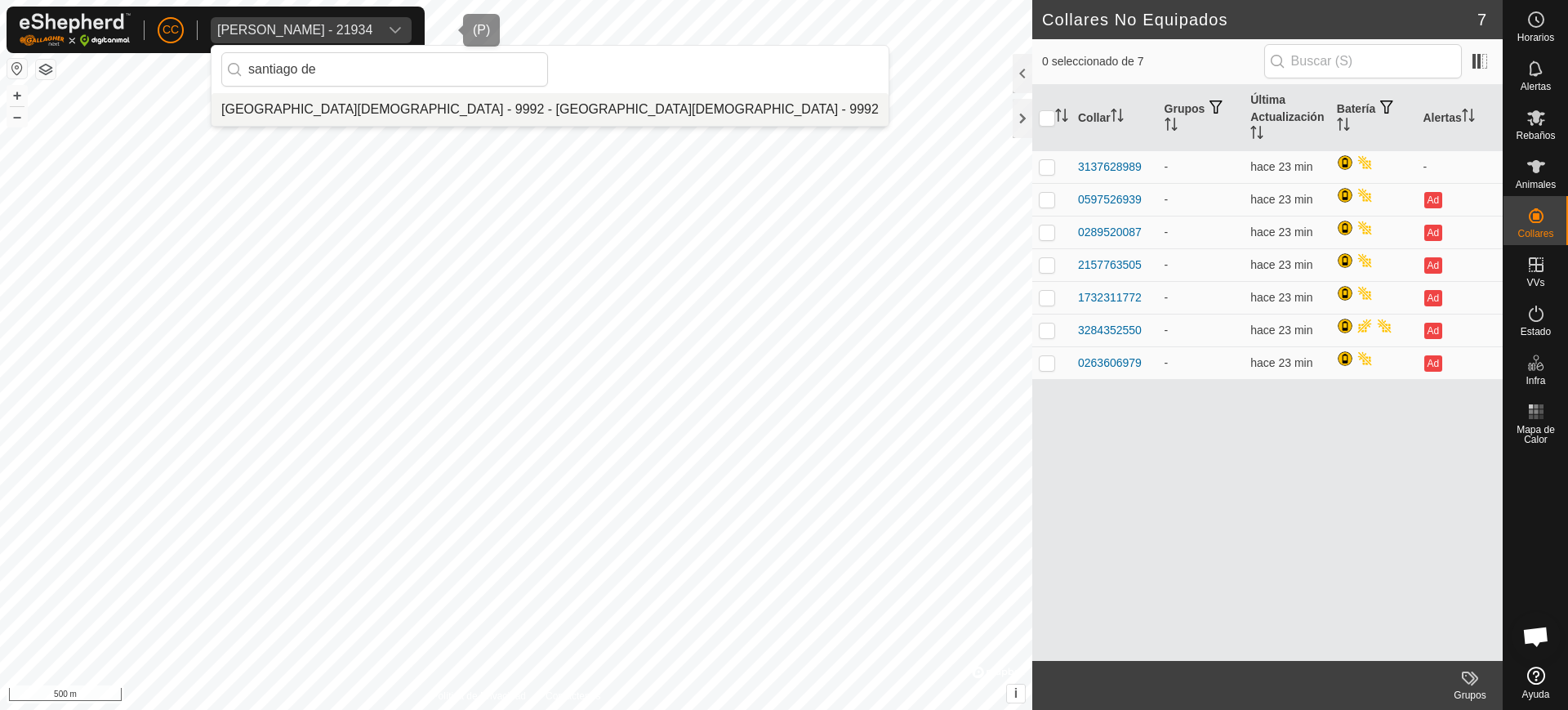
type input "santiago de"
click at [419, 100] on li "[GEOGRAPHIC_DATA][DEMOGRAPHIC_DATA] - 9992 - [GEOGRAPHIC_DATA][DEMOGRAPHIC_DATA…" at bounding box center [550, 109] width 677 height 33
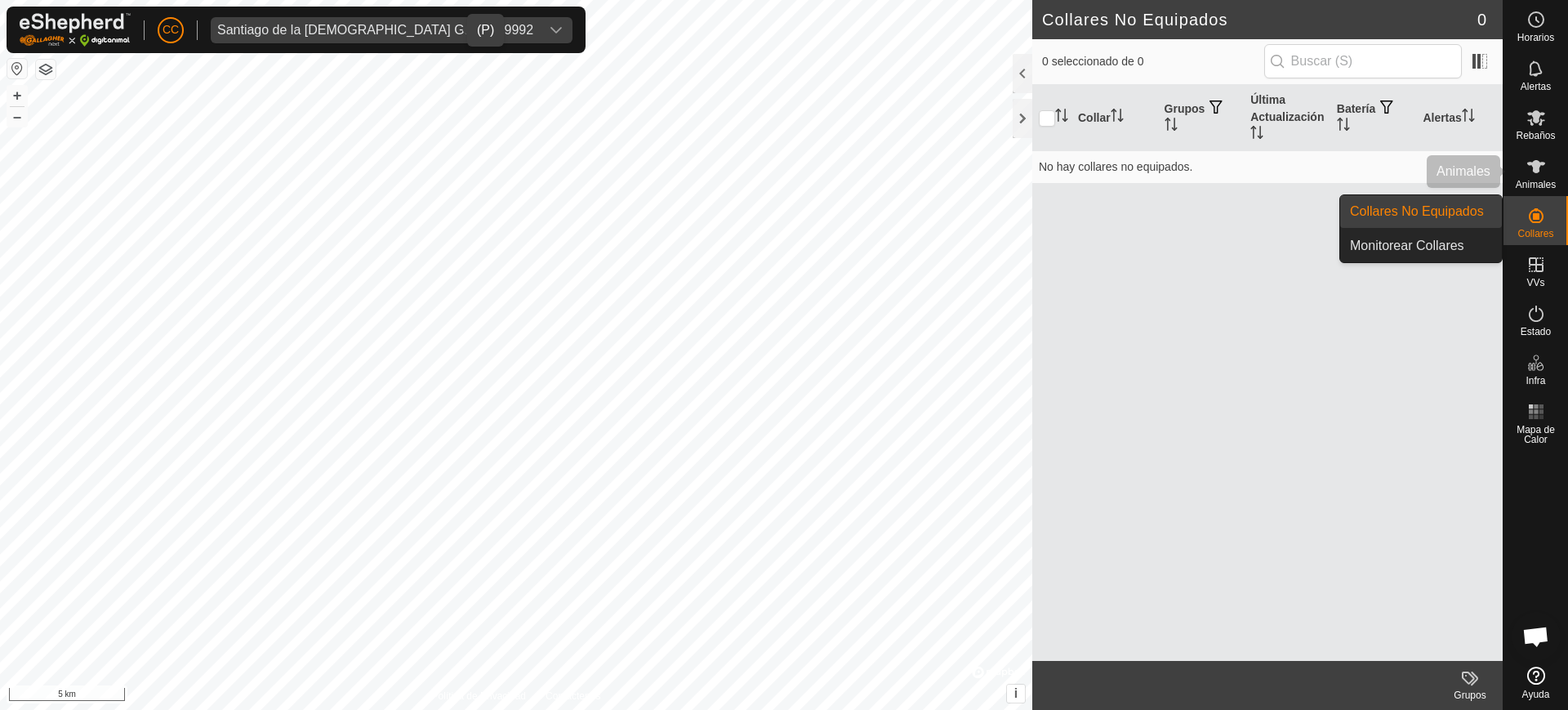
click at [1554, 192] on div "Animales" at bounding box center [1535, 172] width 64 height 49
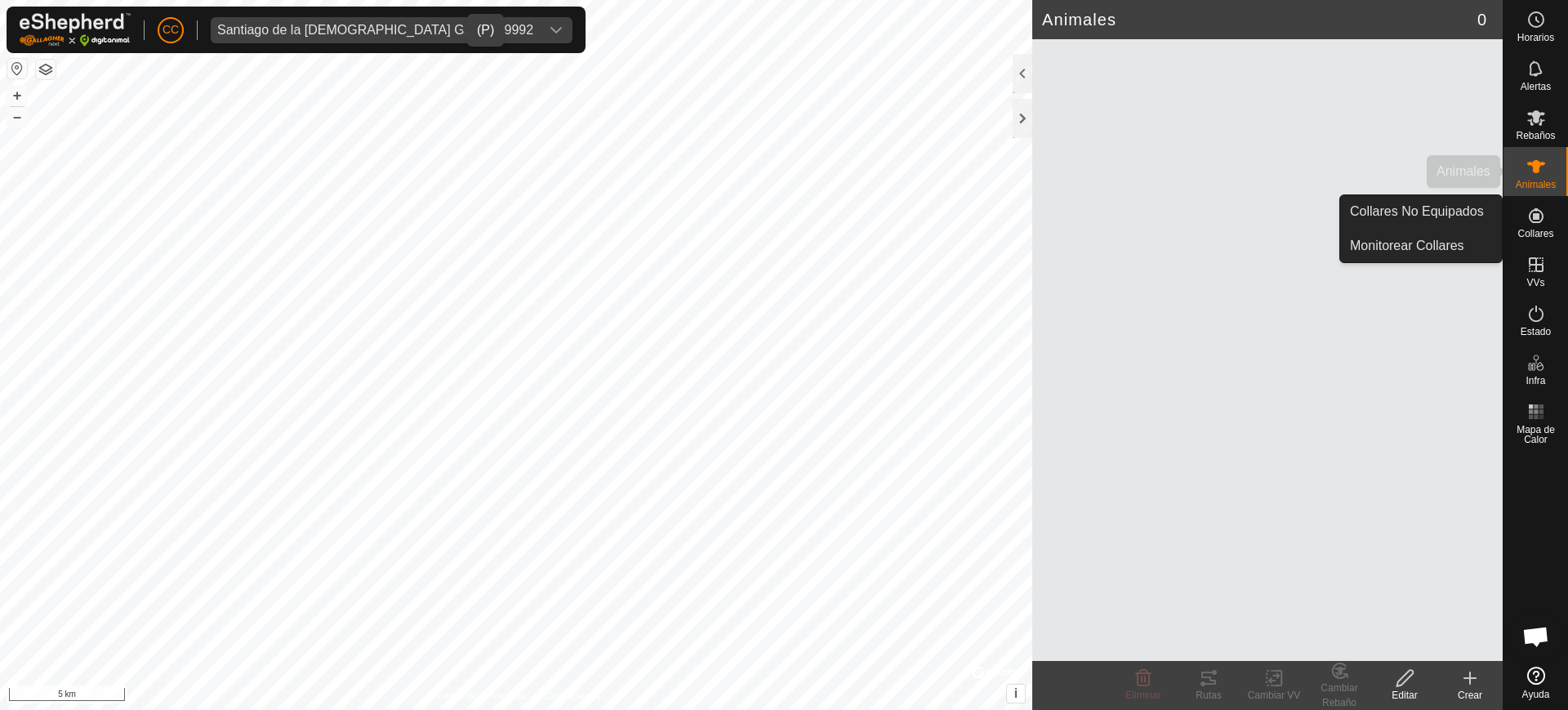
click at [1537, 180] on span "Animales" at bounding box center [1535, 185] width 40 height 9
click at [1533, 223] on icon at bounding box center [1535, 215] width 20 height 20
click at [1478, 219] on link "Collares No Equipados" at bounding box center [1420, 211] width 161 height 33
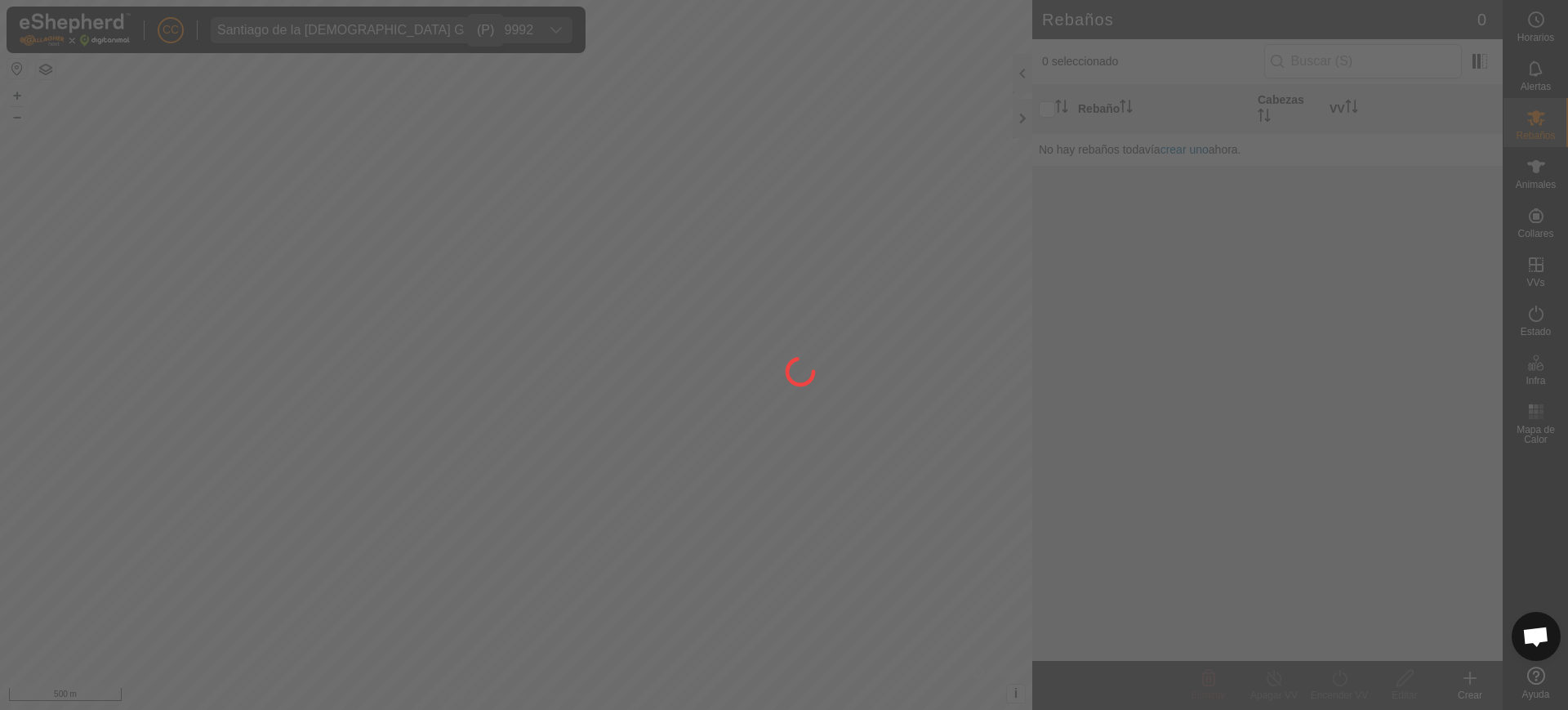
click at [1543, 220] on div at bounding box center [784, 355] width 1568 height 710
click at [1540, 226] on div at bounding box center [784, 355] width 1568 height 710
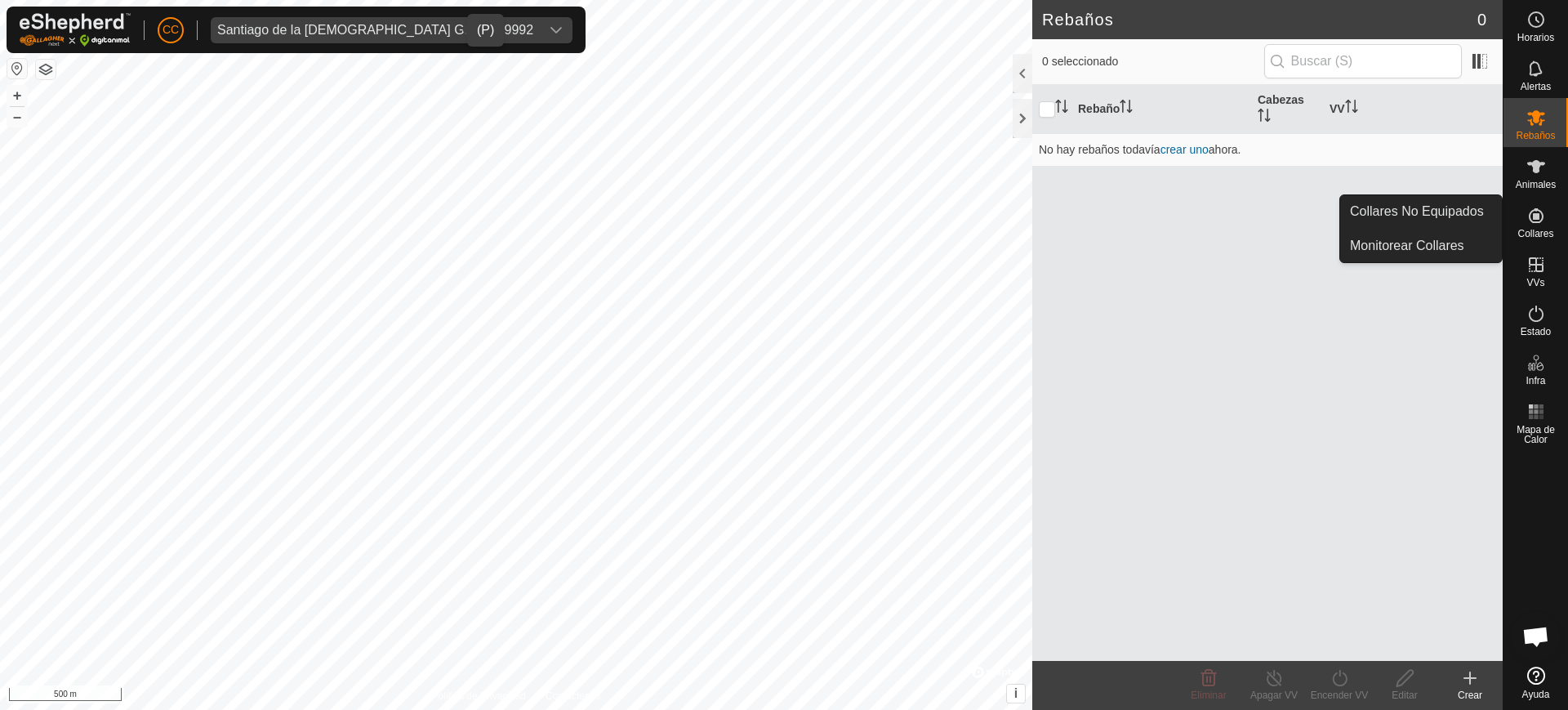
click at [1537, 221] on icon at bounding box center [1535, 215] width 20 height 20
click at [1473, 209] on link "Collares No Equipados" at bounding box center [1420, 211] width 161 height 33
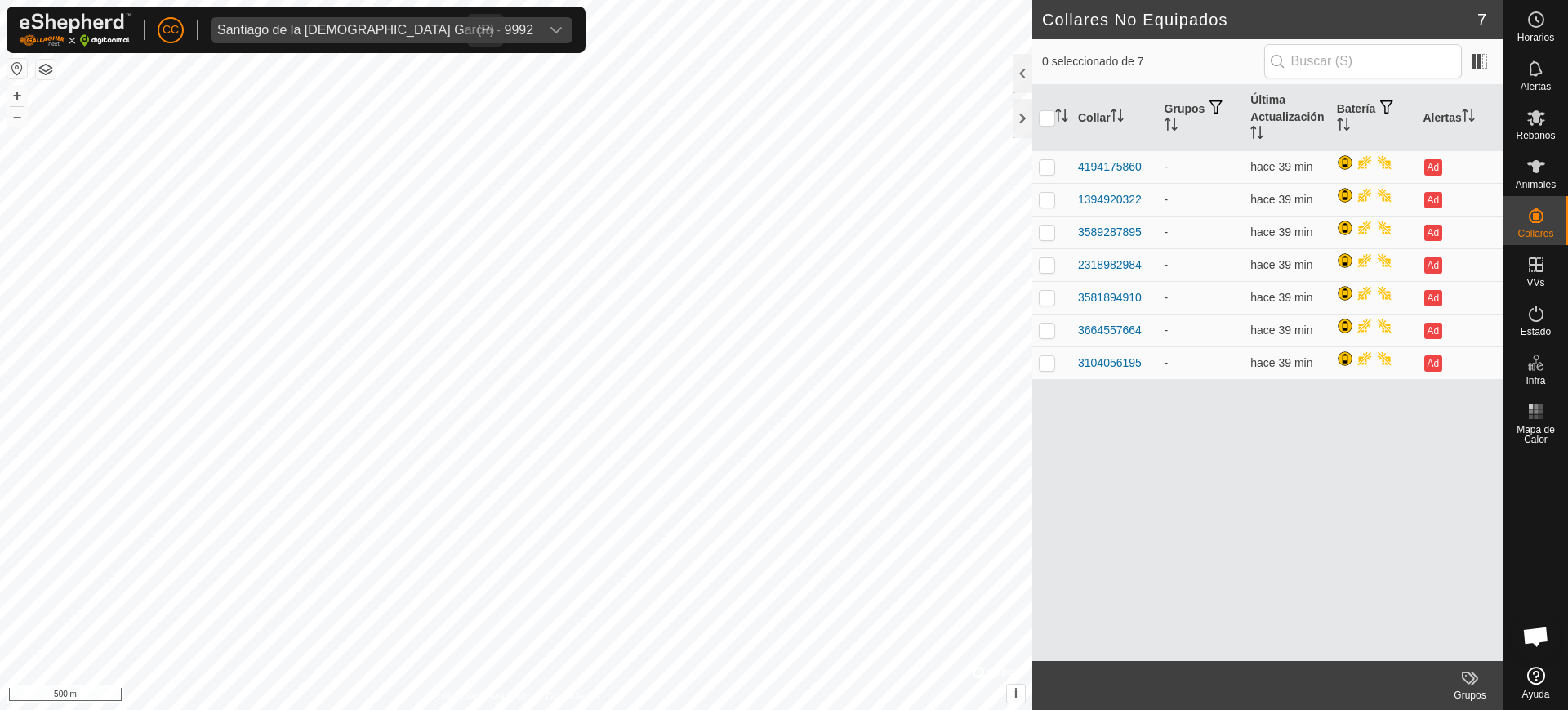
click at [354, 27] on div "Santiago de la [DEMOGRAPHIC_DATA] Garcia - 9992" at bounding box center [374, 30] width 316 height 13
type input "G"
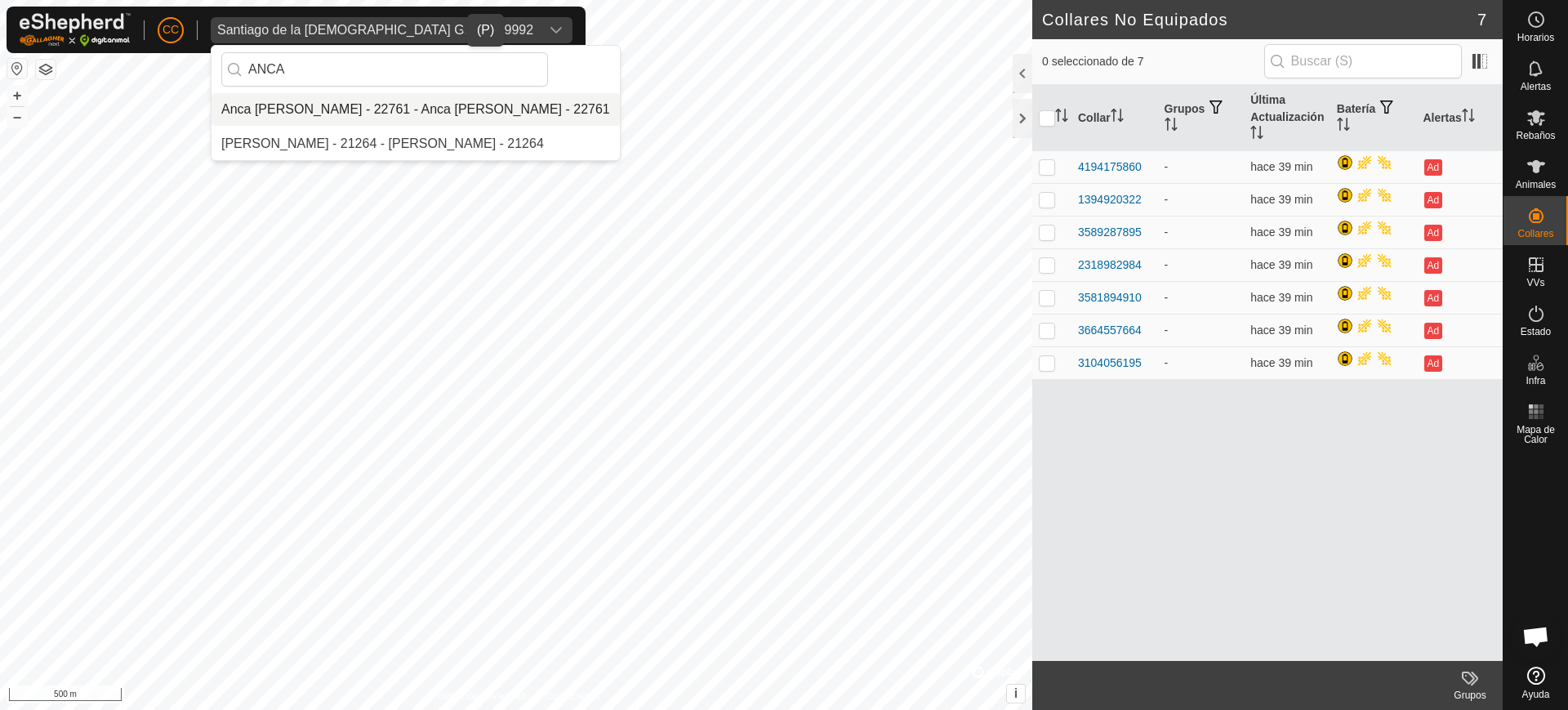
type input "ANCA"
click at [417, 113] on li "Anca [PERSON_NAME] - 22761 - Anca [PERSON_NAME] - 22761" at bounding box center [415, 109] width 408 height 33
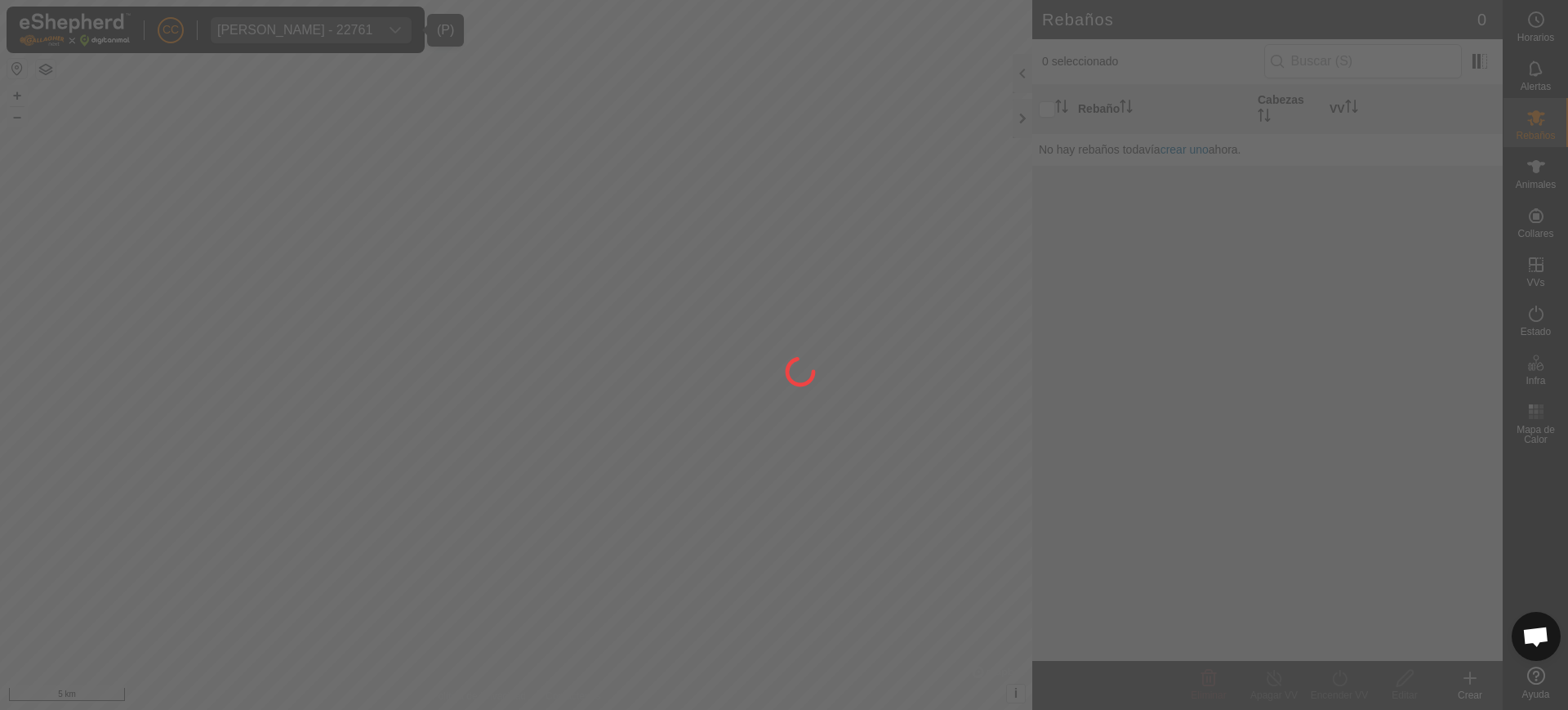
click at [1564, 167] on div at bounding box center [784, 355] width 1568 height 710
click at [1526, 171] on div at bounding box center [784, 355] width 1568 height 710
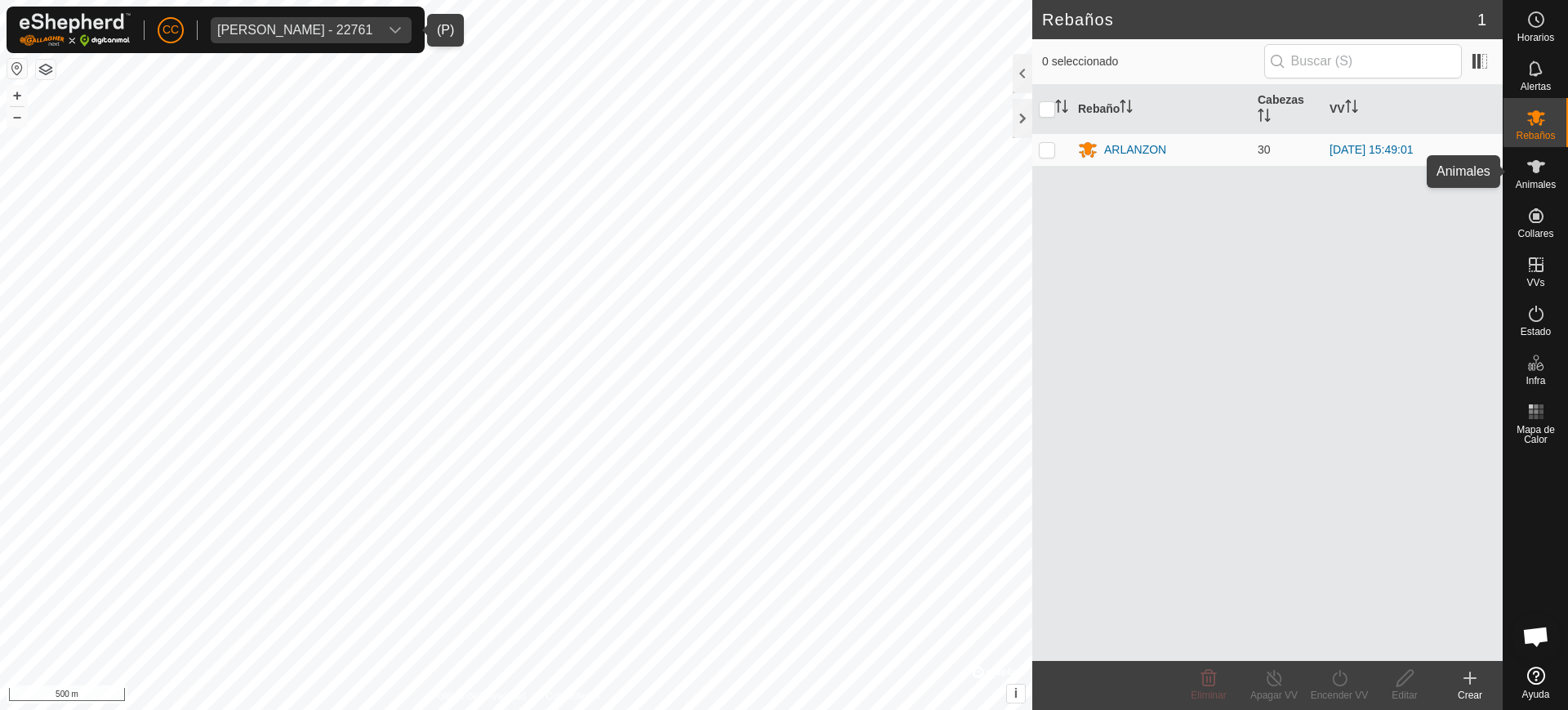
click at [1538, 168] on icon at bounding box center [1535, 167] width 18 height 13
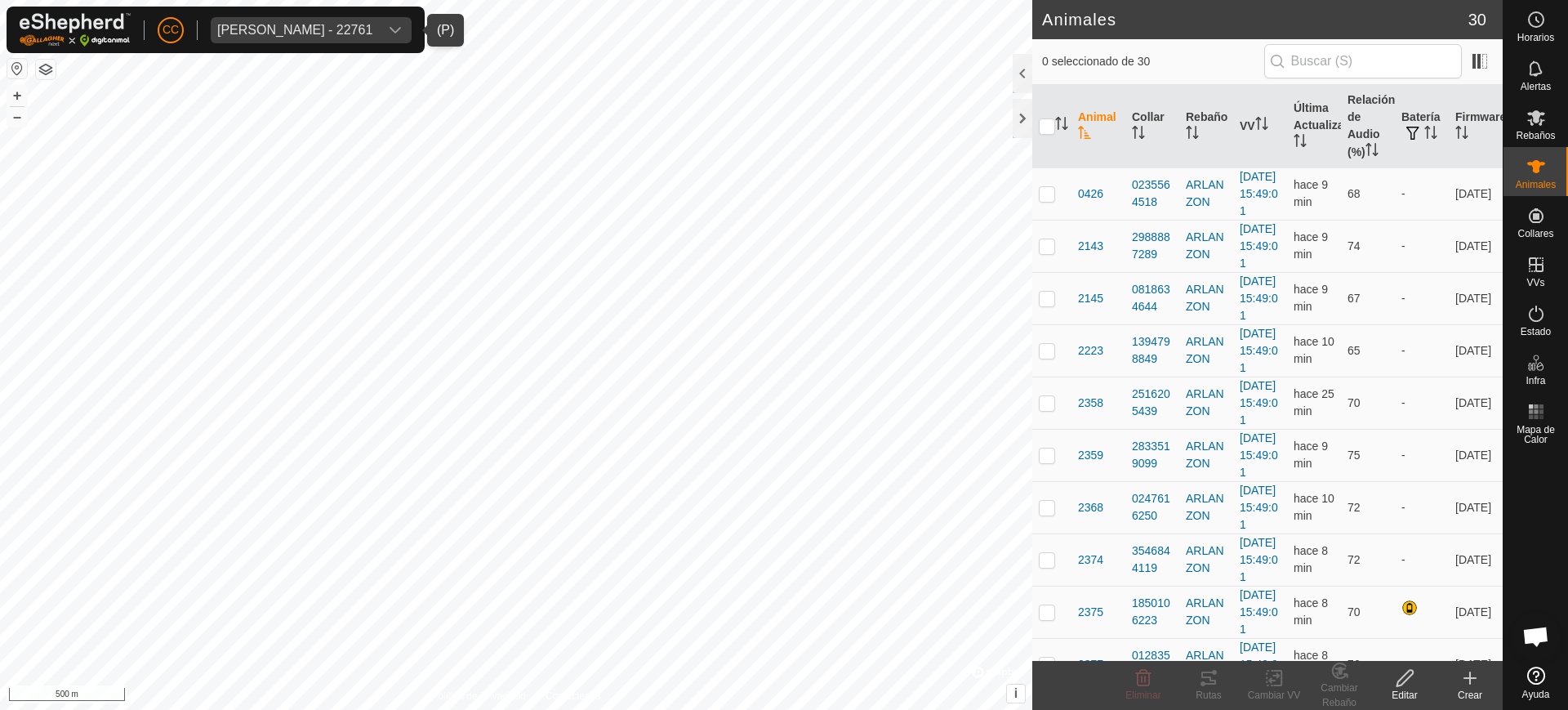
click at [1081, 134] on icon "Activar para ordenar" at bounding box center [1083, 132] width 12 height 13
click at [9, 69] on button "button" at bounding box center [17, 68] width 20 height 20
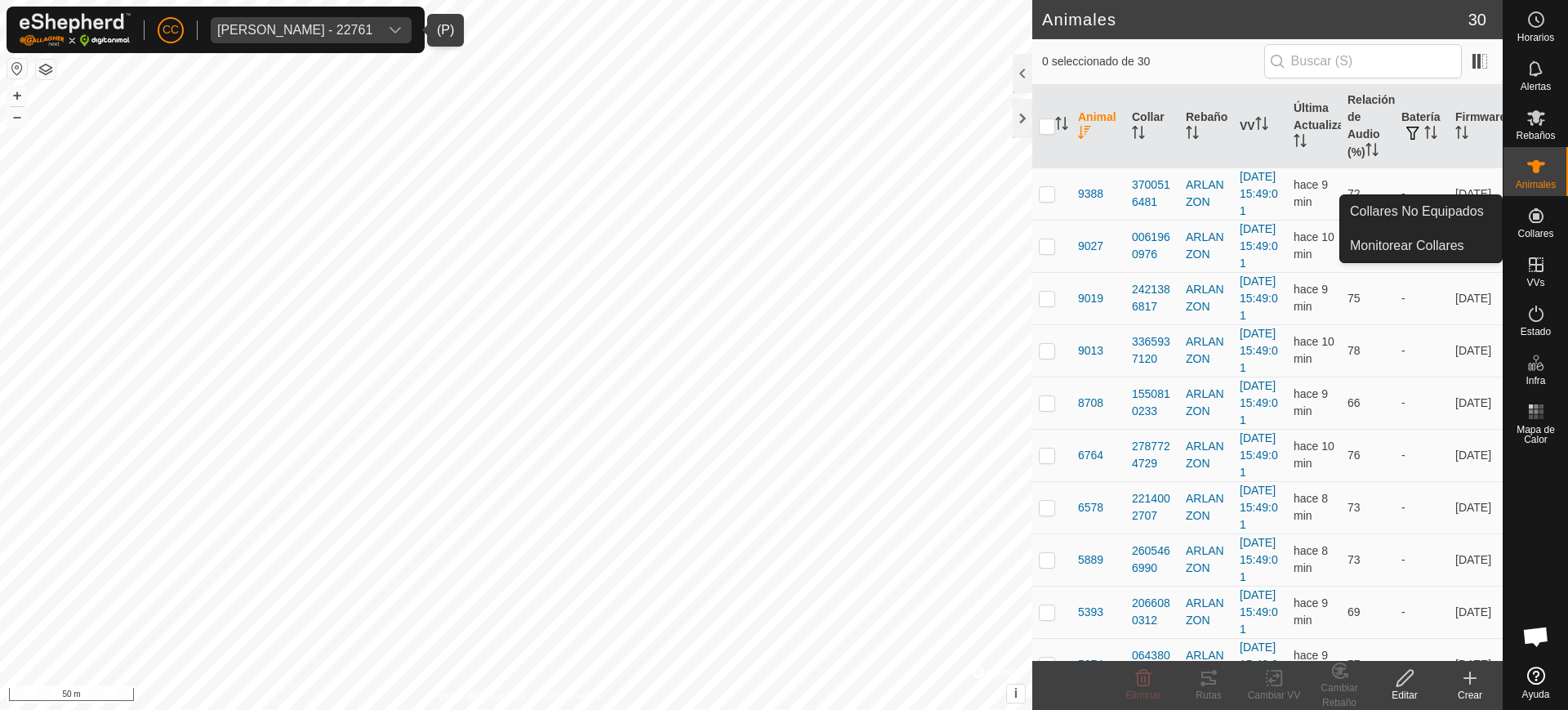
click at [1548, 229] on span "Collares" at bounding box center [1535, 233] width 36 height 9
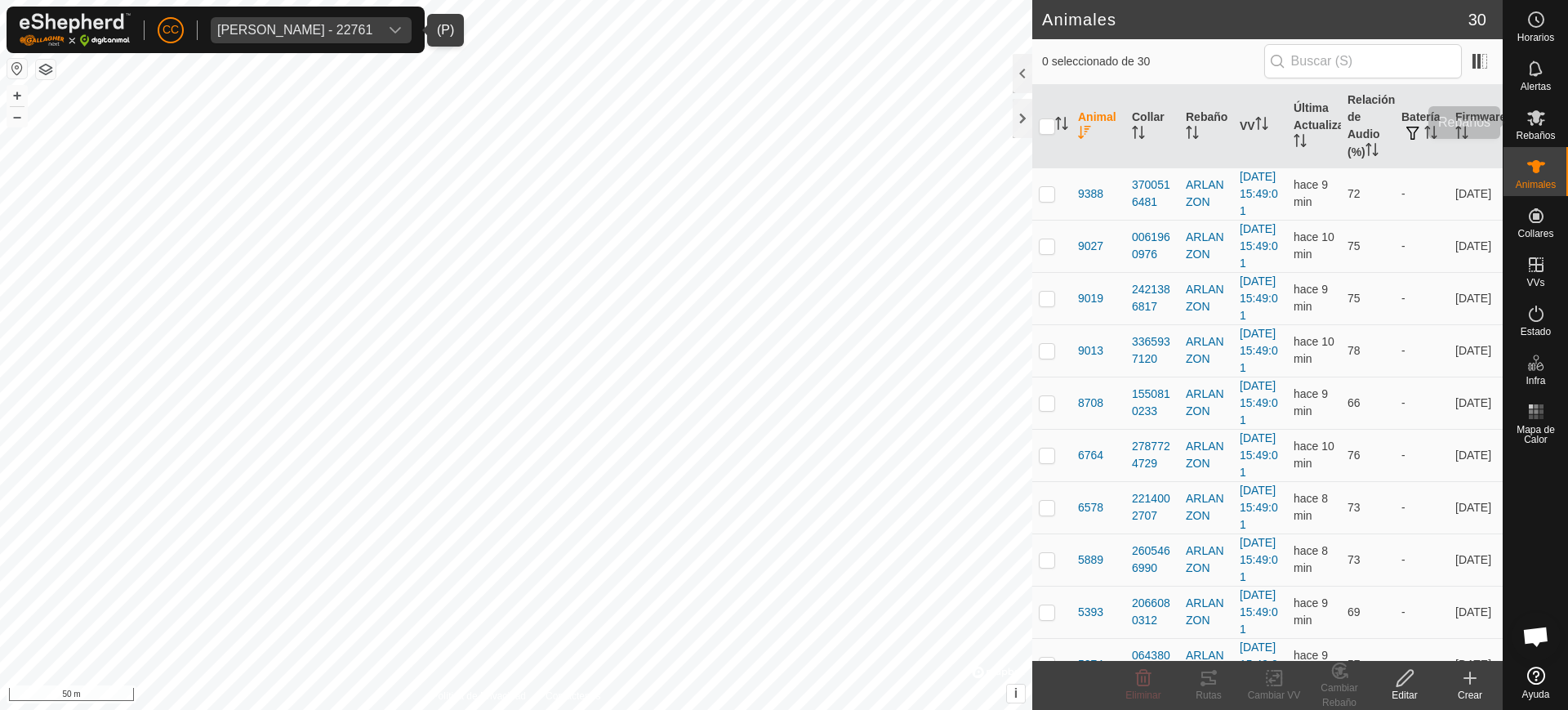
click at [1549, 121] on es-mob-svg-icon at bounding box center [1535, 118] width 29 height 26
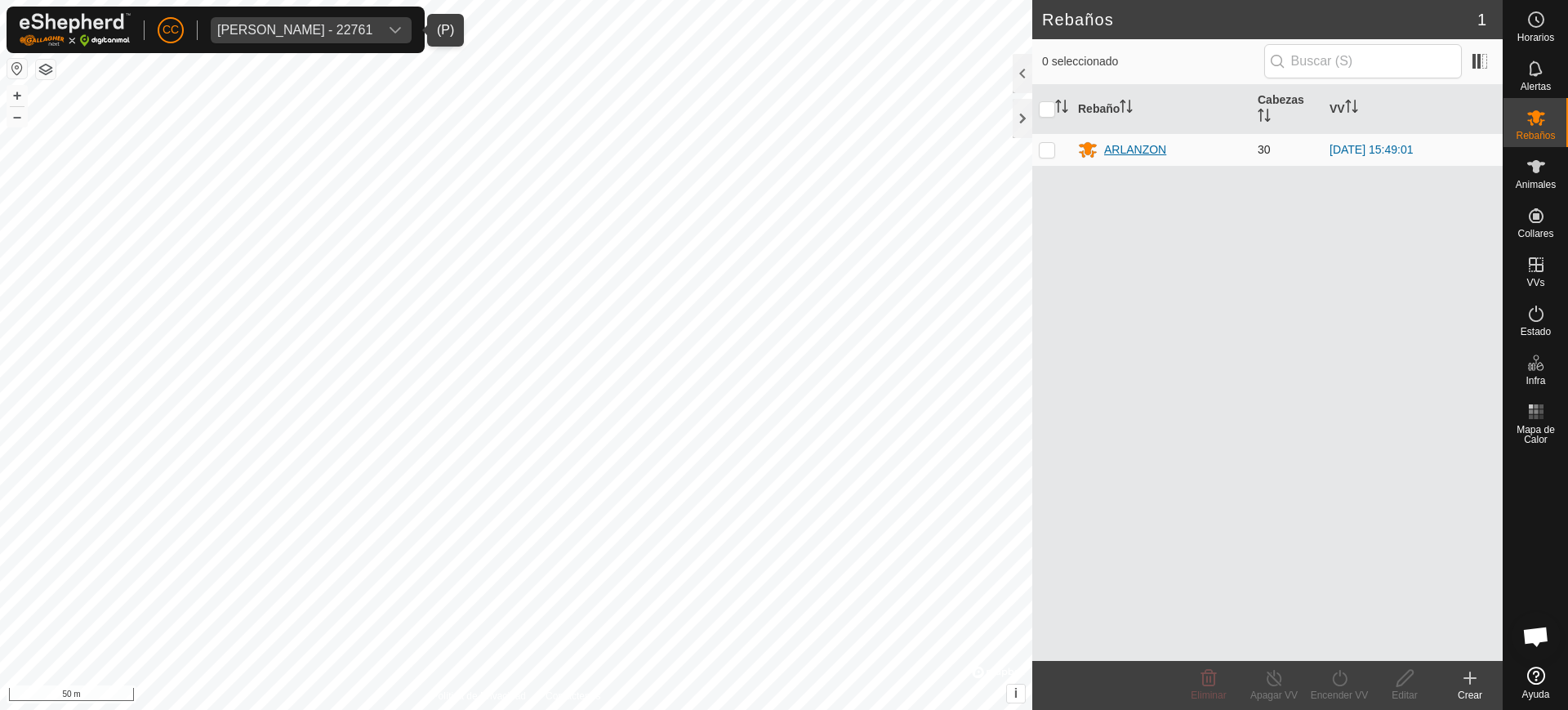
click at [1120, 150] on div "ARLANZON" at bounding box center [1135, 150] width 62 height 17
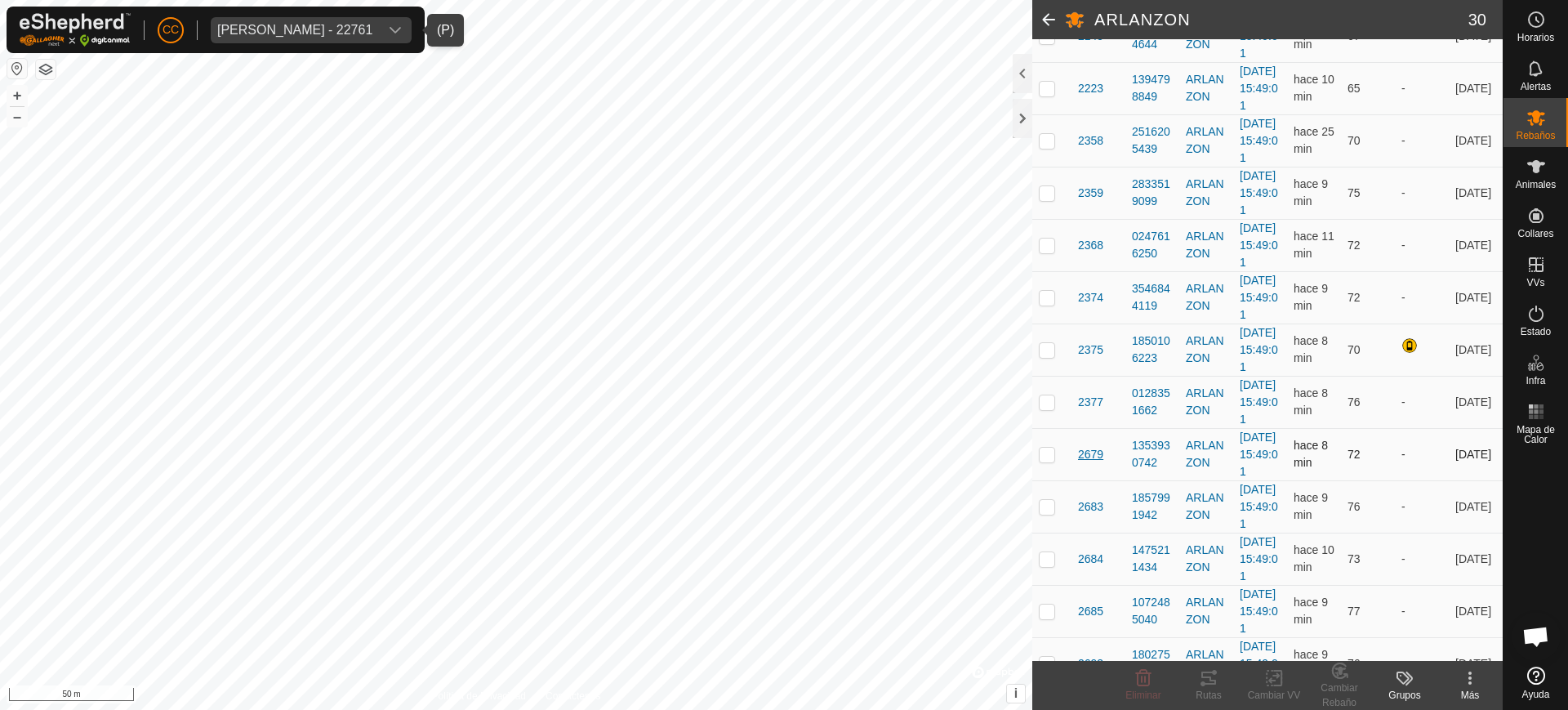
scroll to position [510, 0]
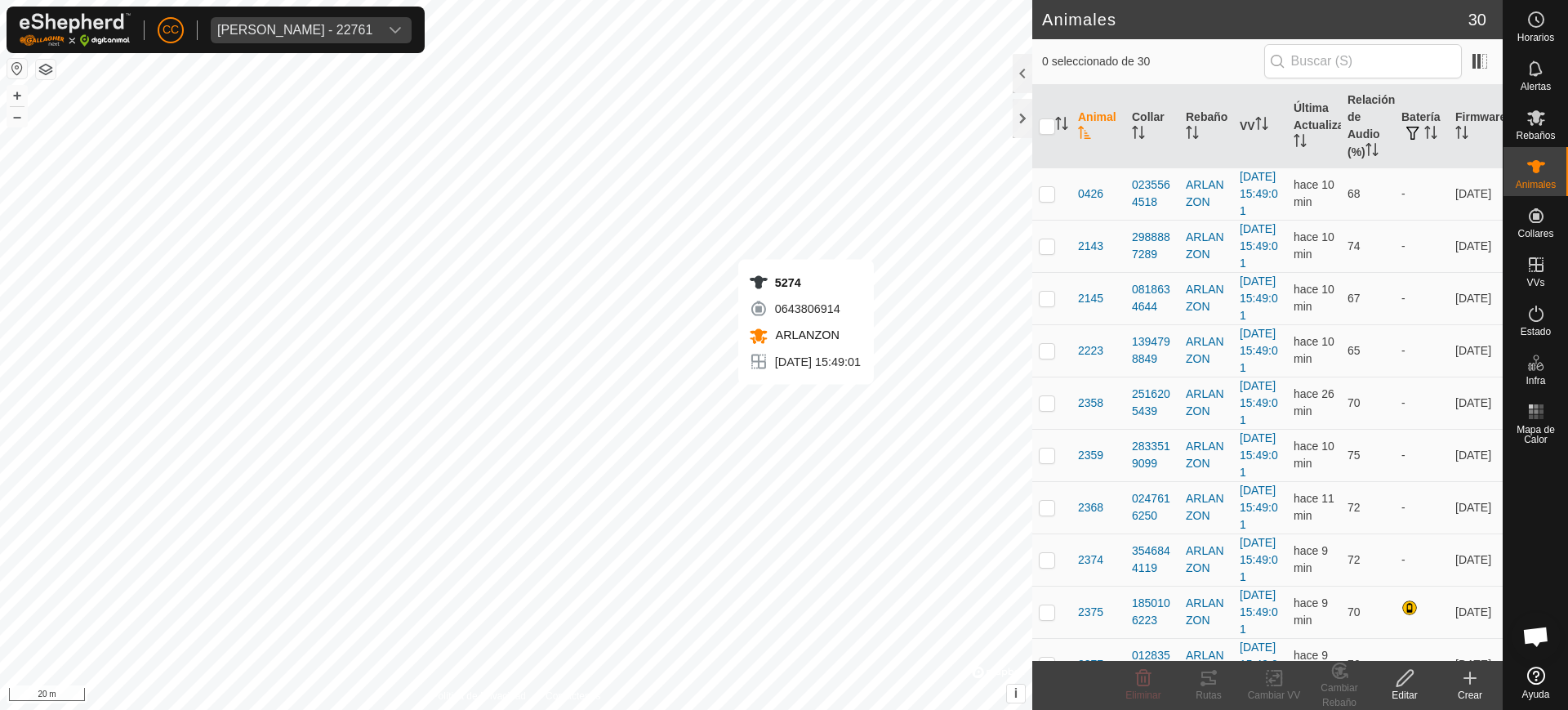
checkbox input "true"
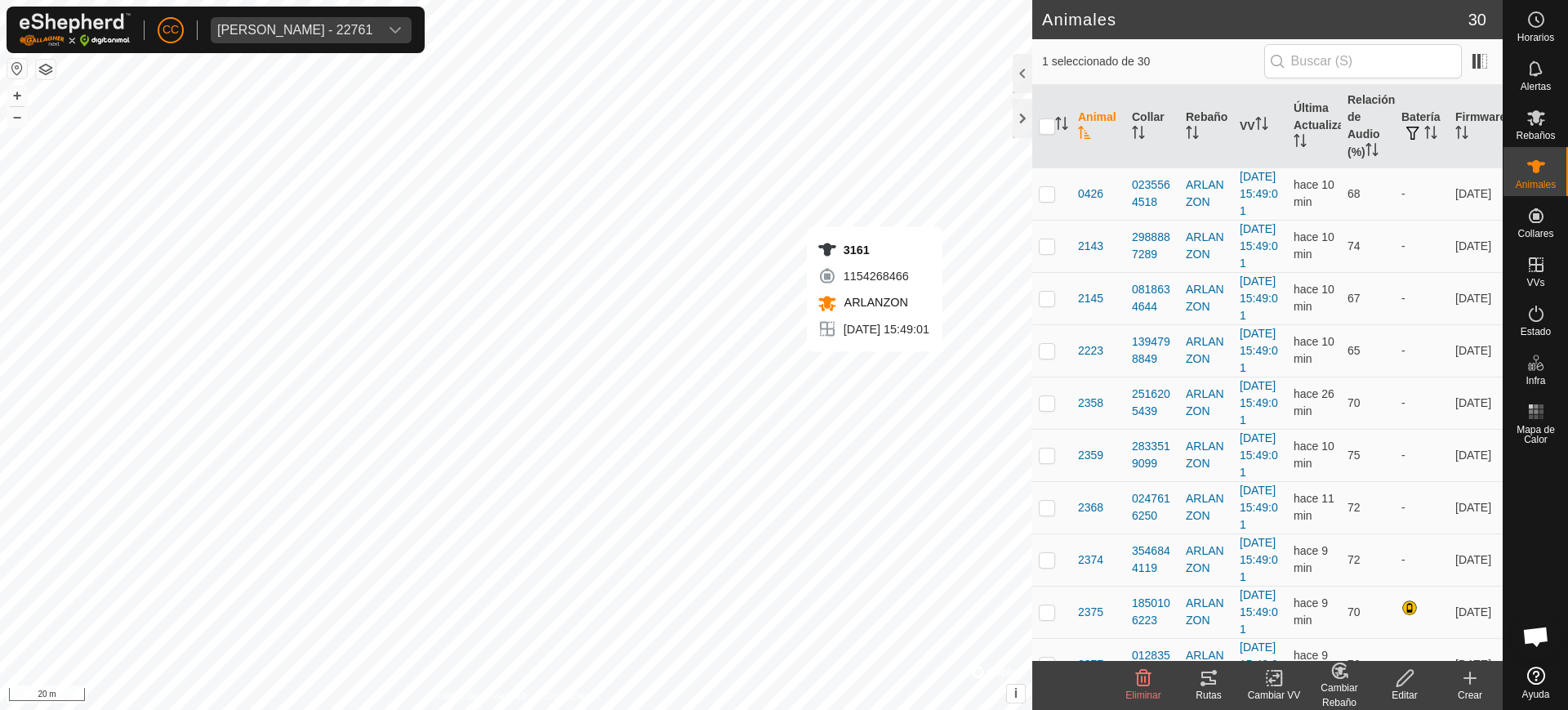
click at [874, 368] on div "3161 1154268466 [GEOGRAPHIC_DATA] [DATE] 15:49:01 + – ⇧ i © Mapbox , © OpenStre…" at bounding box center [516, 355] width 1032 height 710
checkbox input "true"
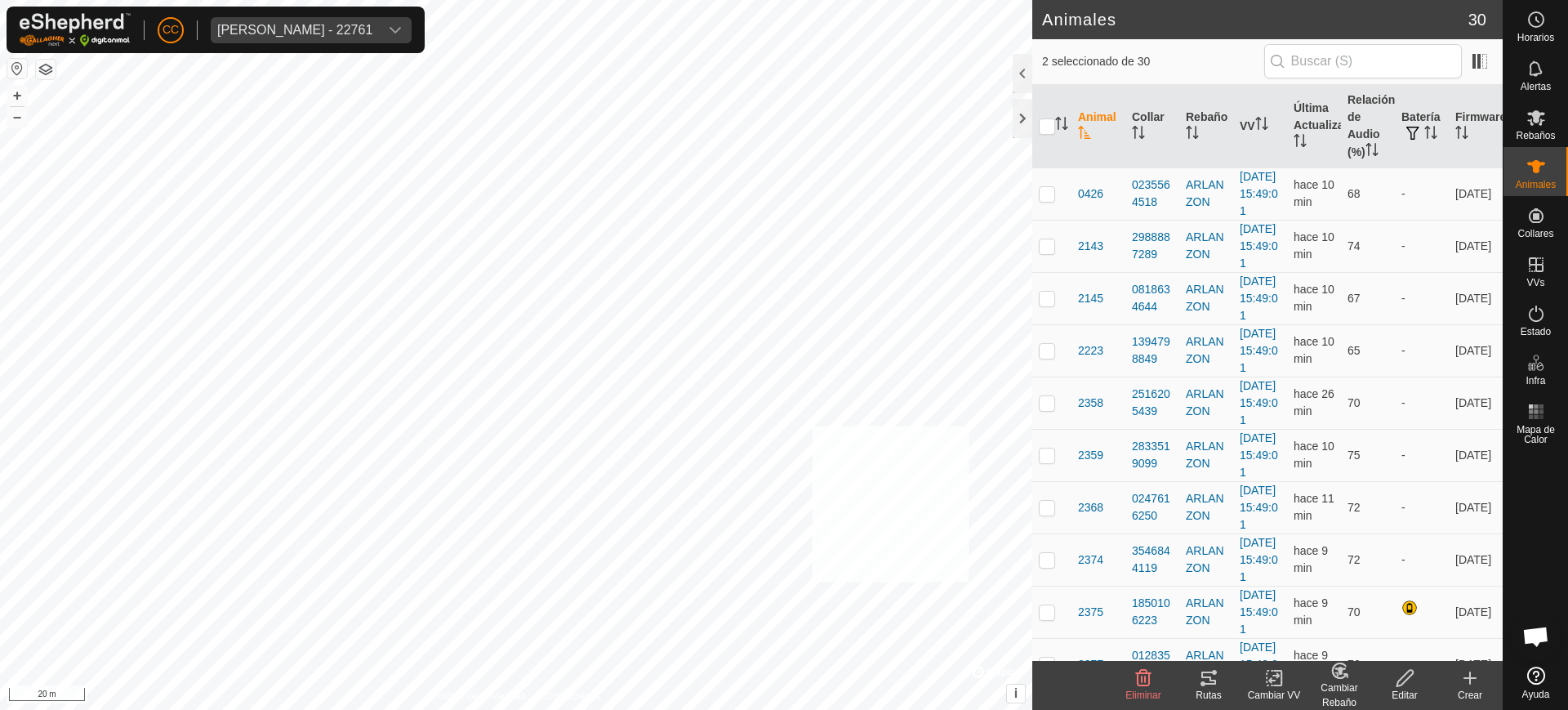
checkbox input "true"
click at [875, 410] on div "0426 0235564518 [GEOGRAPHIC_DATA] [DATE] 15:49:01 + – ⇧ i © Mapbox , © OpenStre…" at bounding box center [516, 355] width 1032 height 710
checkbox input "true"
click at [919, 418] on div "9388 3700516481 [GEOGRAPHIC_DATA] [DATE] 15:49:01 + – ⇧ i © Mapbox , © OpenStre…" at bounding box center [516, 355] width 1032 height 710
checkbox input "true"
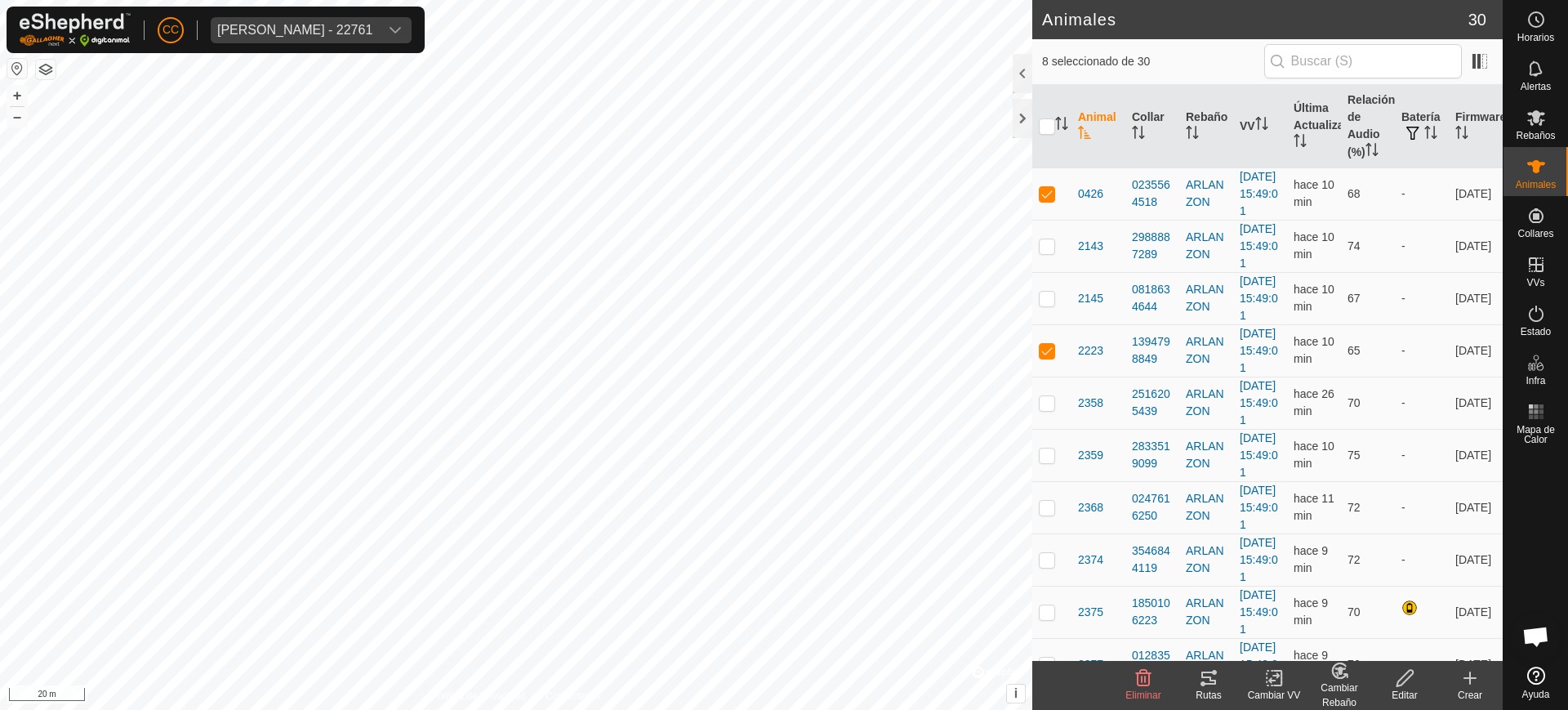
click at [1283, 679] on icon at bounding box center [1275, 677] width 21 height 20
click at [1306, 609] on link "Elegir VV..." at bounding box center [1322, 607] width 161 height 33
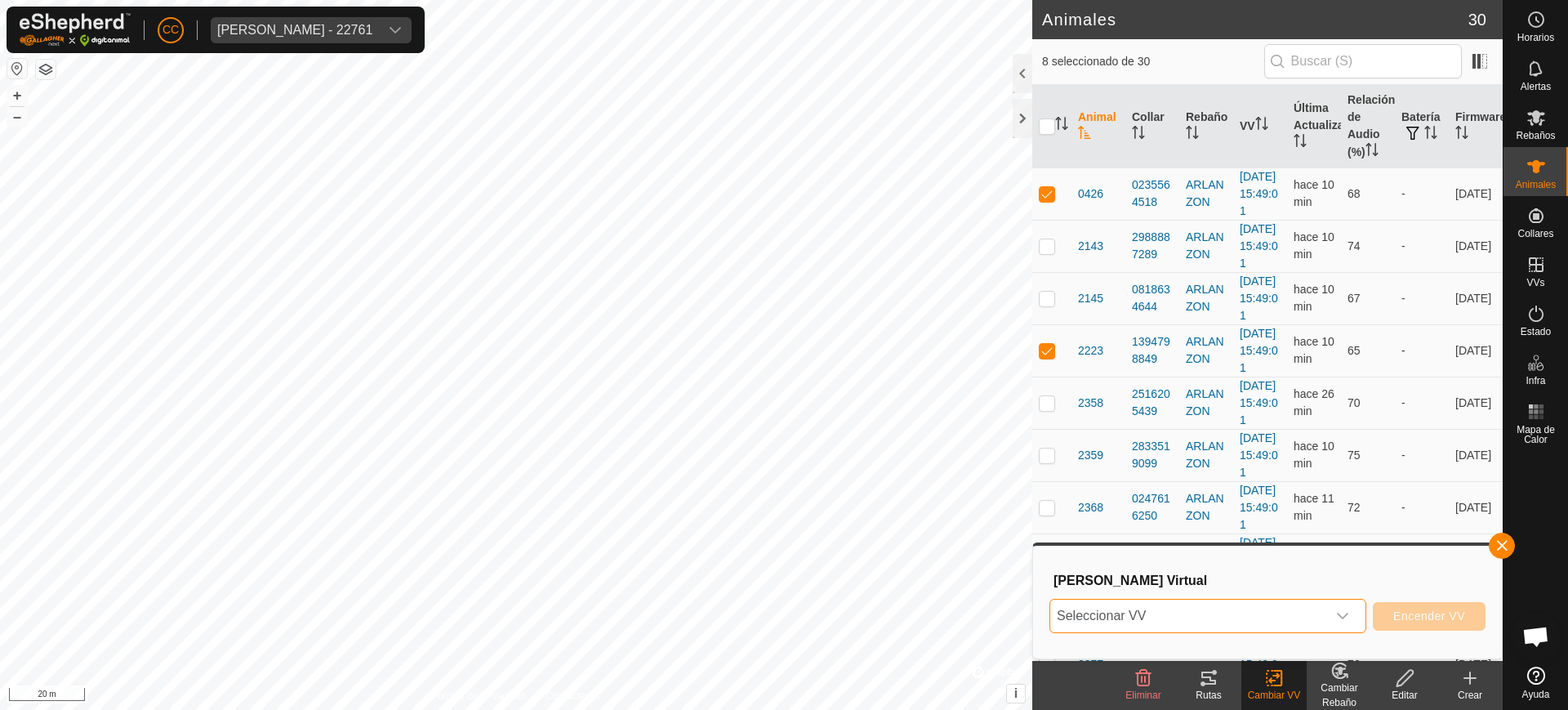
click at [1212, 617] on span "Seleccionar VV" at bounding box center [1188, 616] width 276 height 33
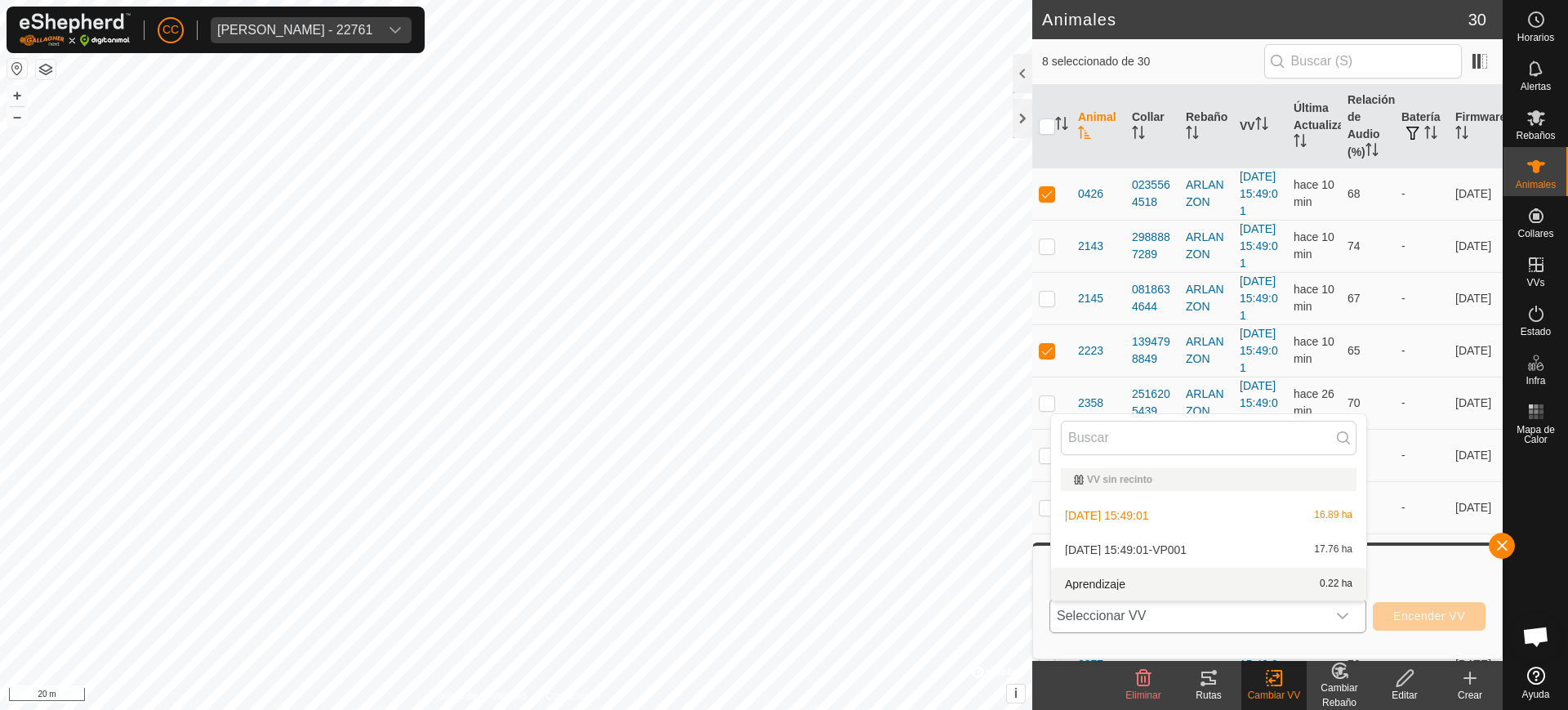
click at [1146, 580] on li "Aprendizaje 0.22 ha" at bounding box center [1208, 584] width 315 height 33
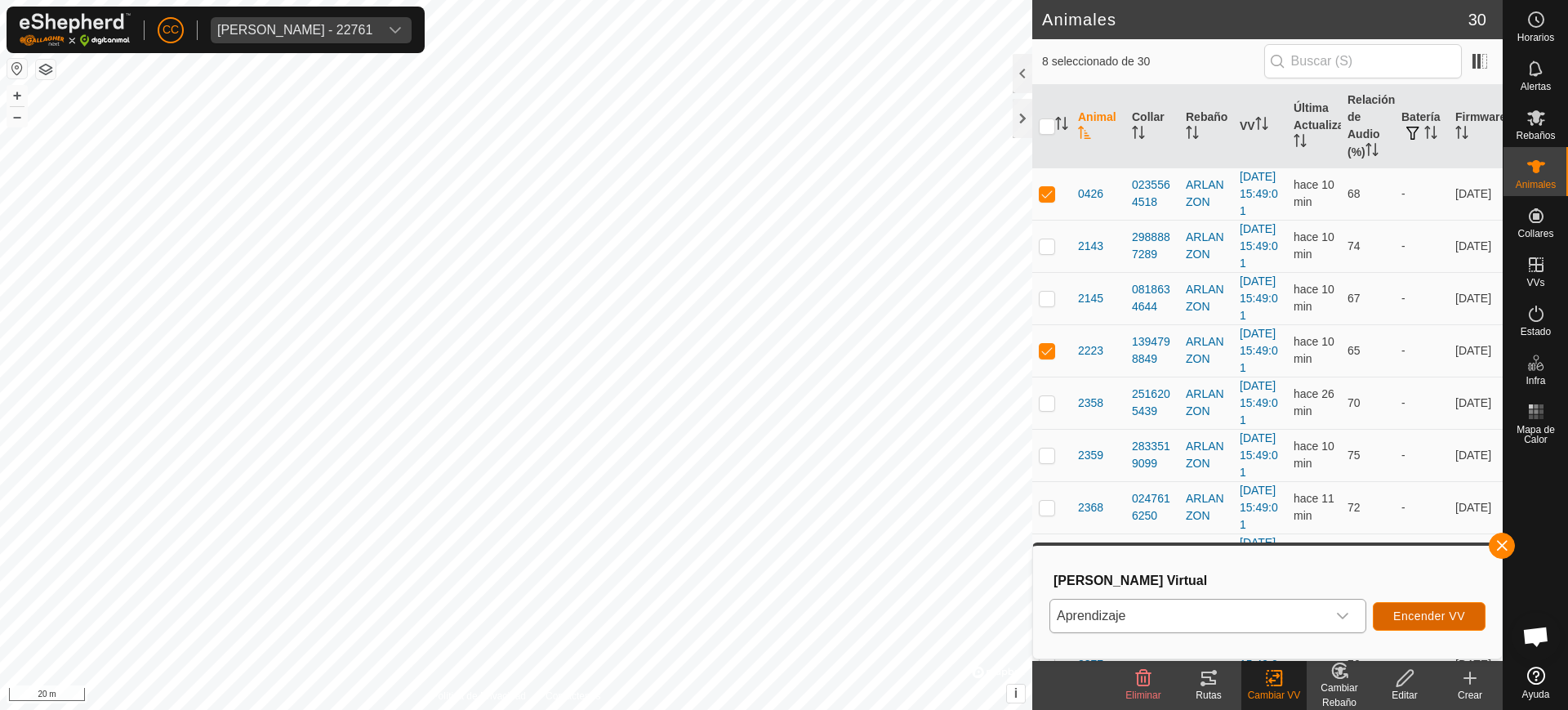
click at [1424, 612] on span "Encender VV" at bounding box center [1428, 616] width 72 height 13
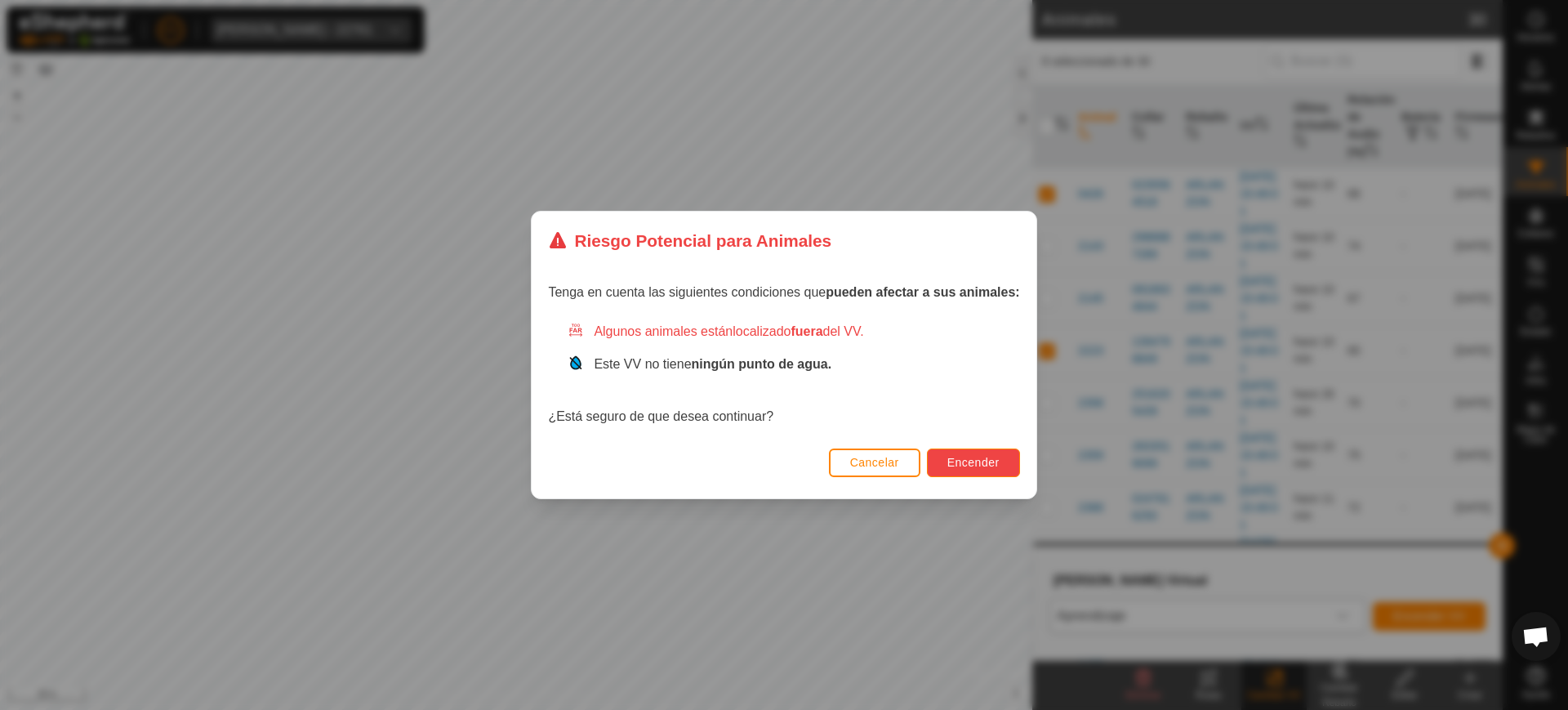
click at [994, 463] on span "Encender" at bounding box center [973, 462] width 52 height 13
